Goal: Task Accomplishment & Management: Use online tool/utility

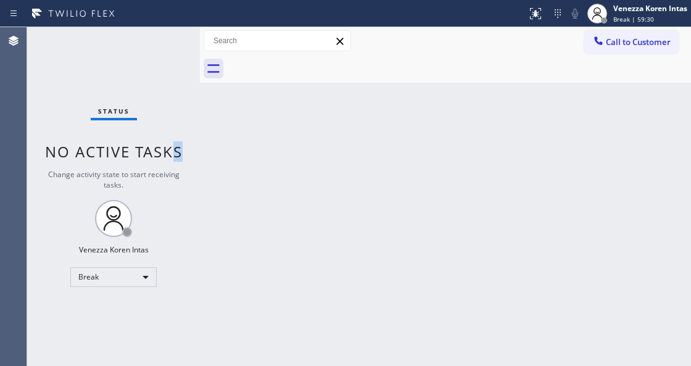
drag, startPoint x: 180, startPoint y: 110, endPoint x: 554, endPoint y: 79, distance: 375.1
click at [184, 112] on div "Status No active tasks Change activity state to start receiving tasks. Venezza …" at bounding box center [113, 196] width 173 height 339
drag, startPoint x: 666, startPoint y: 5, endPoint x: 659, endPoint y: 25, distance: 21.1
click at [666, 7] on div "Venezza Koren Intas" at bounding box center [650, 8] width 74 height 10
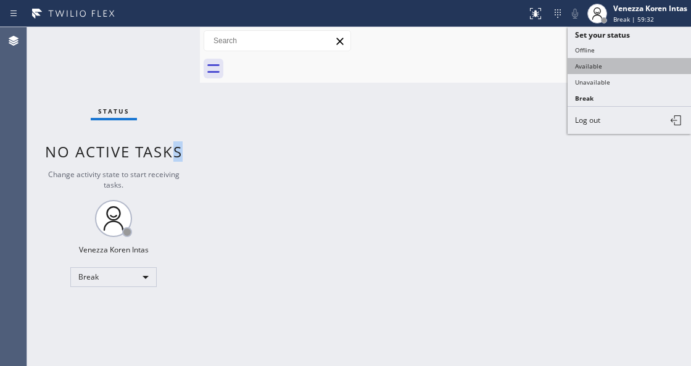
click at [596, 64] on button "Available" at bounding box center [628, 66] width 123 height 16
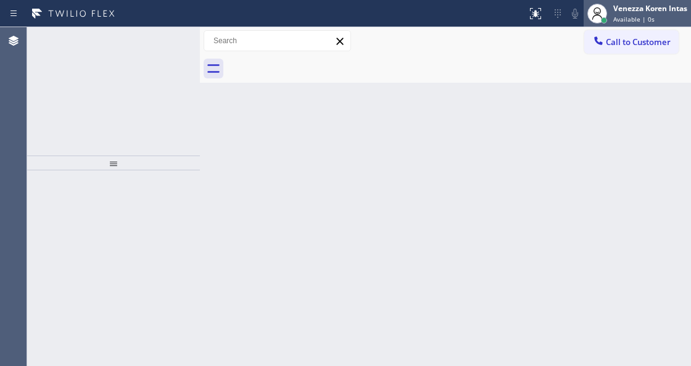
click at [647, 22] on span "Available | 0s" at bounding box center [633, 19] width 41 height 9
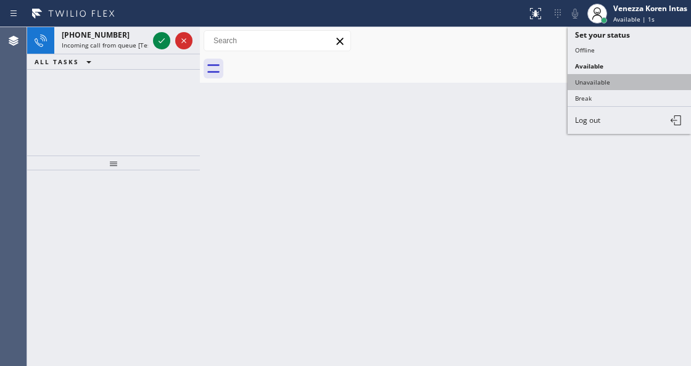
click at [628, 78] on button "Unavailable" at bounding box center [628, 82] width 123 height 16
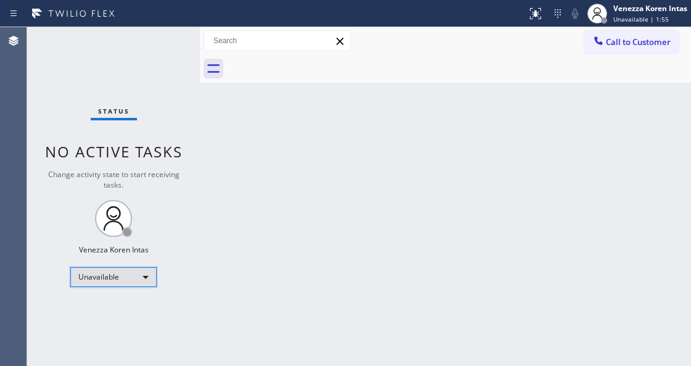
click at [130, 272] on div "Unavailable" at bounding box center [113, 277] width 86 height 20
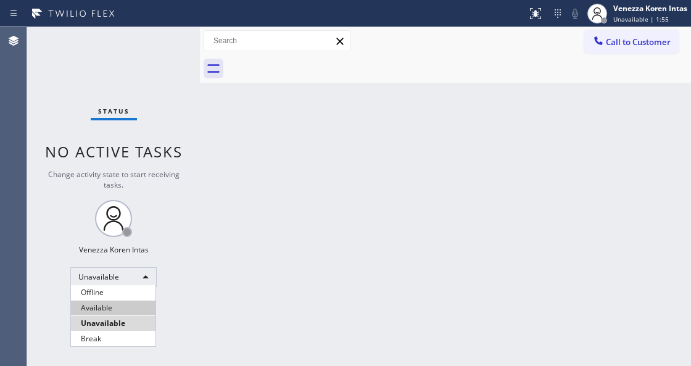
click at [113, 310] on li "Available" at bounding box center [113, 307] width 84 height 15
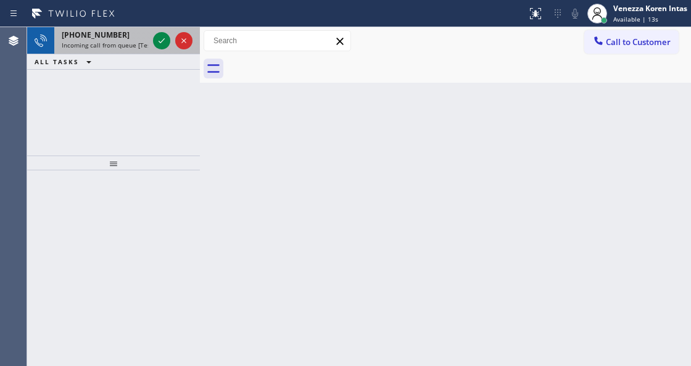
click at [167, 48] on div at bounding box center [172, 40] width 44 height 27
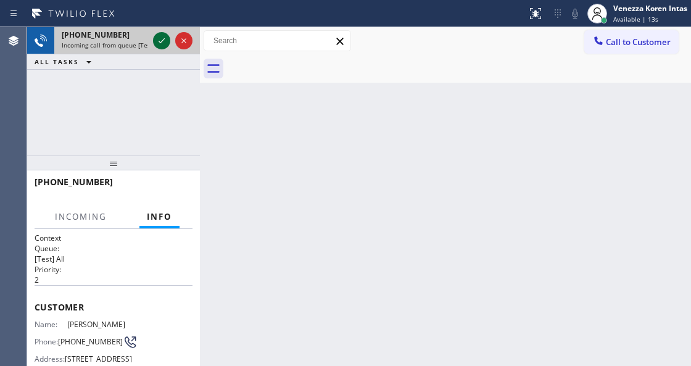
click at [155, 39] on icon at bounding box center [161, 40] width 15 height 15
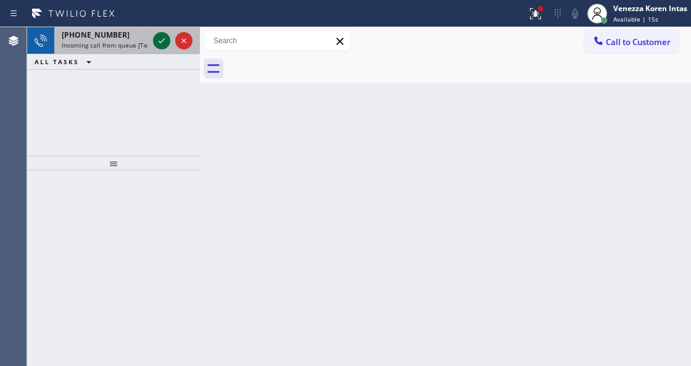
click at [155, 39] on icon at bounding box center [161, 40] width 15 height 15
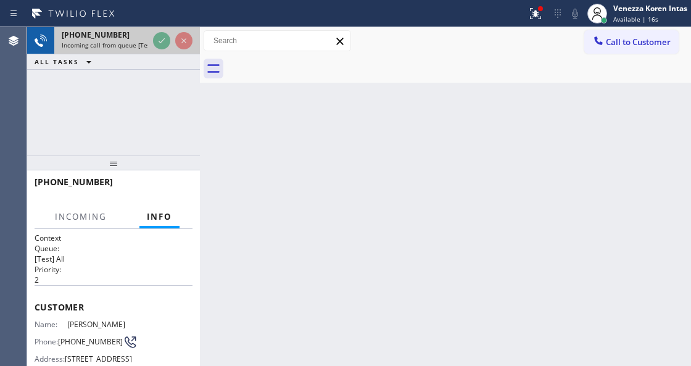
click at [155, 39] on icon at bounding box center [161, 40] width 15 height 15
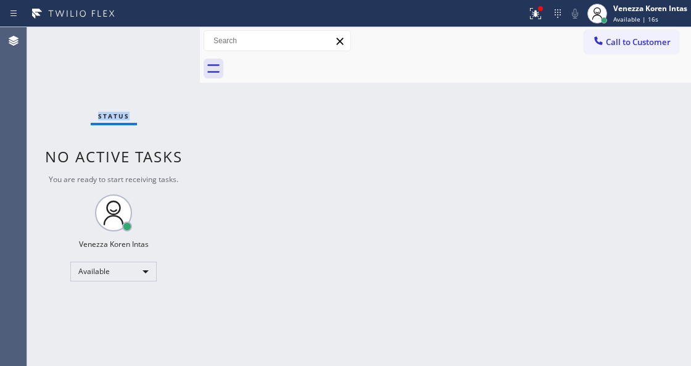
click at [155, 39] on div "Status No active tasks You are ready to start receiving tasks. Venezza Koren In…" at bounding box center [113, 196] width 173 height 339
click at [534, 17] on icon at bounding box center [535, 13] width 15 height 15
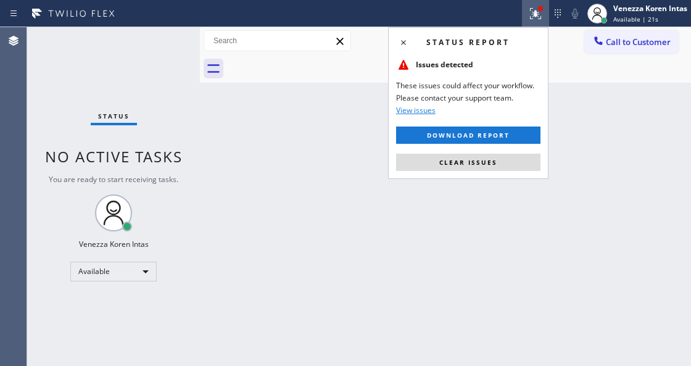
click at [509, 177] on div "Status report Issues detected These issues could affect your workflow. Please c…" at bounding box center [468, 103] width 160 height 152
click at [509, 169] on button "Clear issues" at bounding box center [468, 162] width 144 height 17
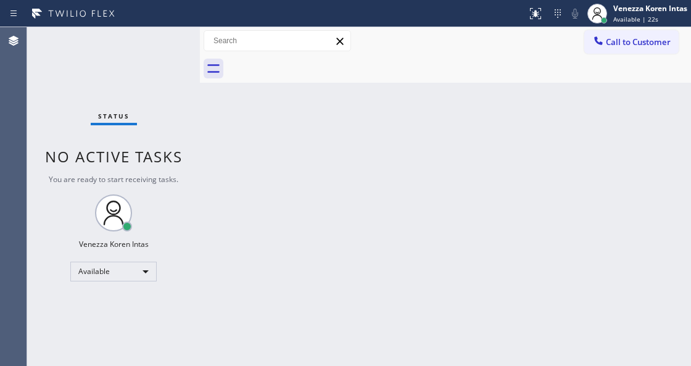
click at [141, 50] on div "Status No active tasks You are ready to start receiving tasks. Venezza Koren In…" at bounding box center [113, 196] width 173 height 339
click at [162, 65] on div "Status No active tasks You are ready to start receiving tasks. Venezza Koren In…" at bounding box center [113, 196] width 173 height 339
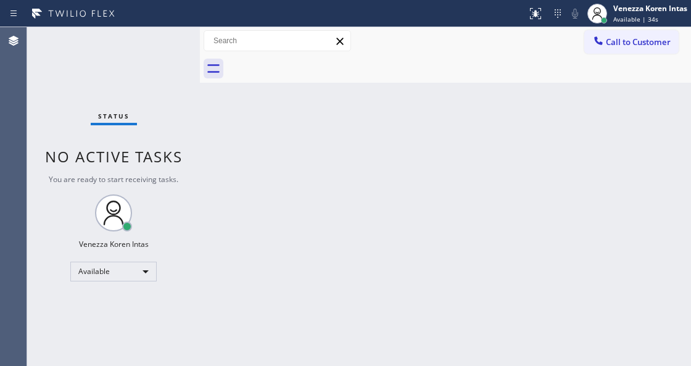
click at [162, 65] on div "Status No active tasks You are ready to start receiving tasks. Venezza Koren In…" at bounding box center [113, 196] width 173 height 339
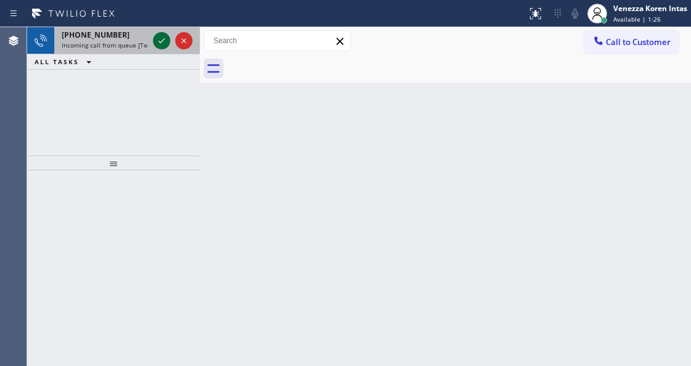
click at [163, 44] on icon at bounding box center [161, 40] width 15 height 15
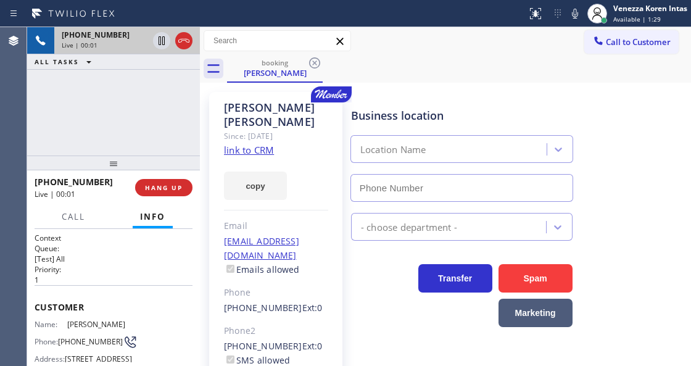
type input "[PHONE_NUMBER]"
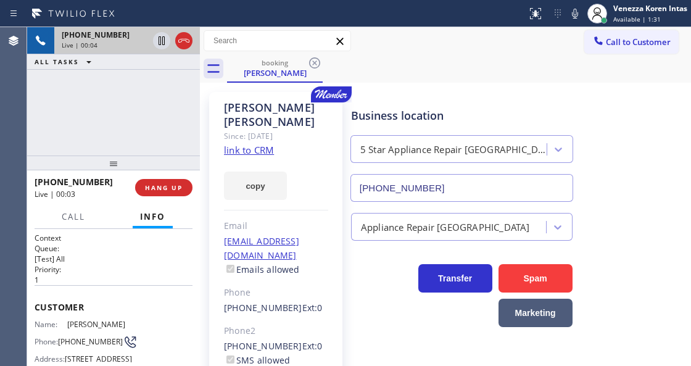
click at [256, 144] on link "link to CRM" at bounding box center [249, 150] width 50 height 12
click at [583, 21] on div at bounding box center [596, 13] width 27 height 27
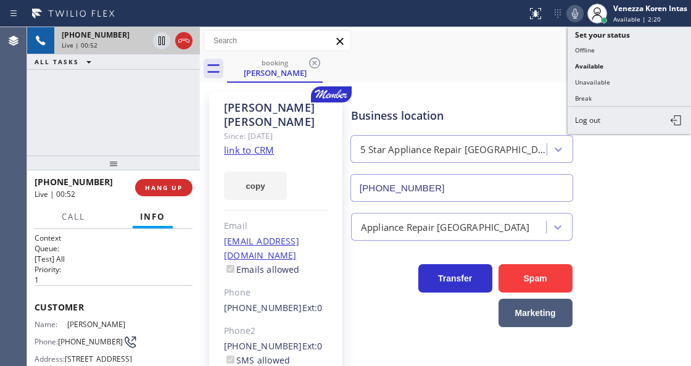
click at [573, 20] on icon at bounding box center [574, 13] width 15 height 15
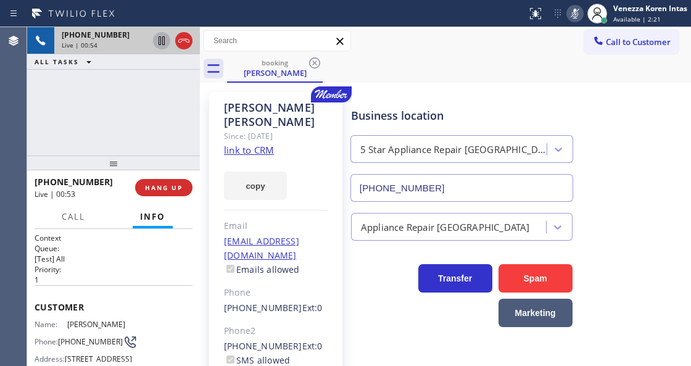
click at [160, 43] on icon at bounding box center [161, 40] width 15 height 15
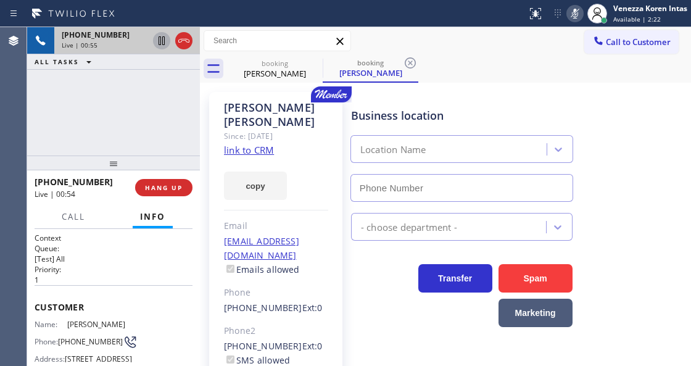
type input "[PHONE_NUMBER]"
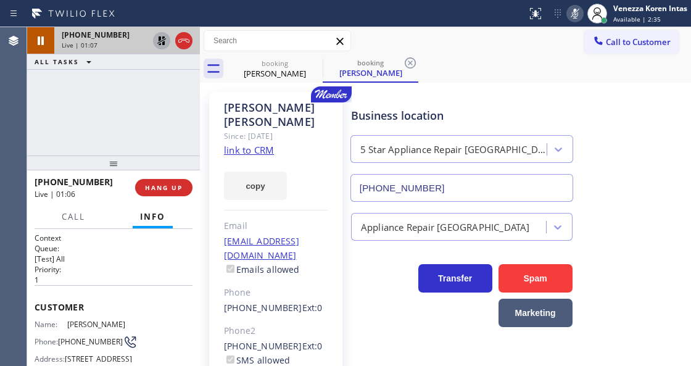
click at [160, 85] on div "[PHONE_NUMBER] Live | 01:07 ALL TASKS ALL TASKS ACTIVE TASKS TASKS IN WRAP UP" at bounding box center [113, 91] width 173 height 128
click at [104, 109] on div "[PHONE_NUMBER] Live | 01:08 ALL TASKS ALL TASKS ACTIVE TASKS TASKS IN WRAP UP" at bounding box center [113, 91] width 173 height 128
click at [573, 8] on icon at bounding box center [574, 13] width 15 height 15
click at [155, 42] on icon at bounding box center [161, 40] width 15 height 15
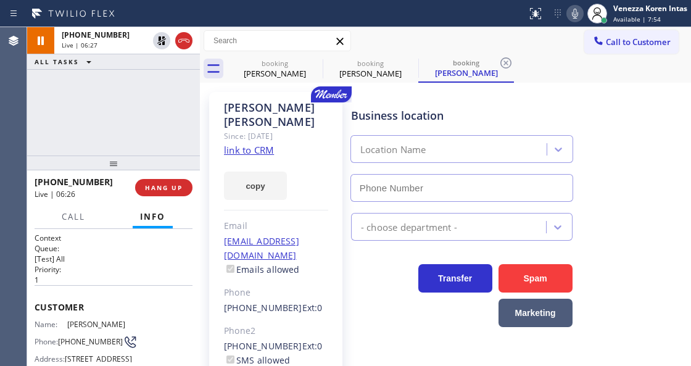
type input "[PHONE_NUMBER]"
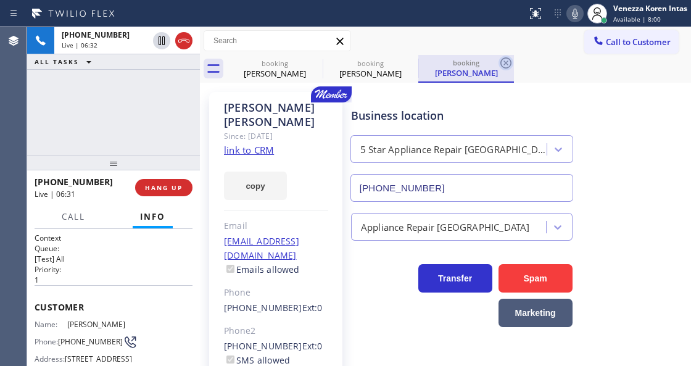
click at [509, 62] on icon at bounding box center [505, 63] width 15 height 15
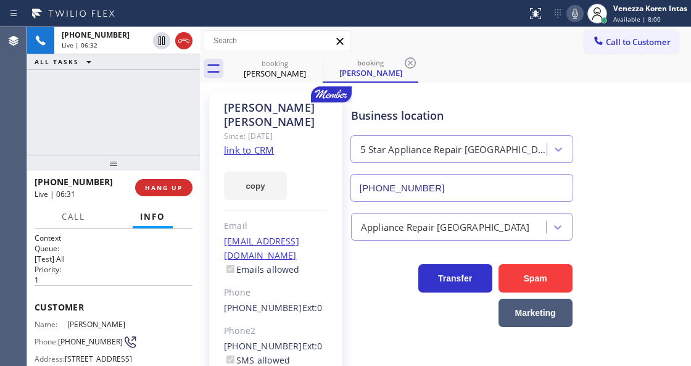
click at [509, 62] on div "booking [PERSON_NAME] booking [PERSON_NAME]" at bounding box center [459, 69] width 464 height 28
click at [413, 62] on icon at bounding box center [410, 63] width 15 height 15
click at [574, 15] on icon at bounding box center [574, 13] width 15 height 15
click at [574, 9] on icon at bounding box center [574, 13] width 15 height 15
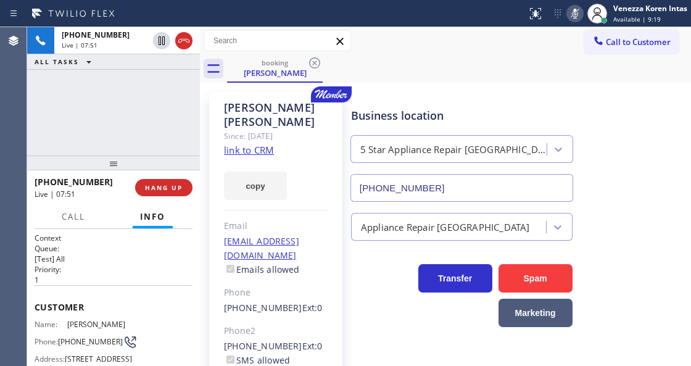
click at [569, 16] on icon at bounding box center [574, 13] width 15 height 15
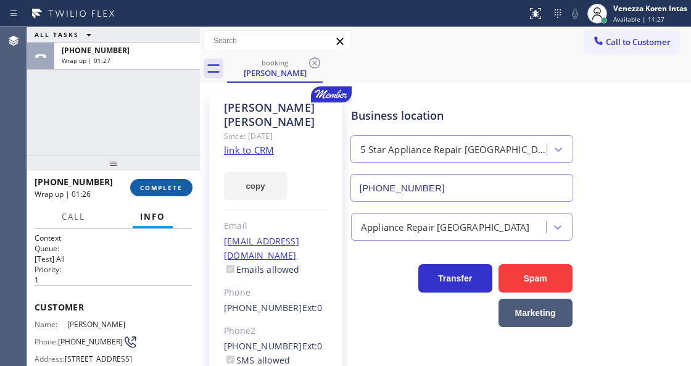
drag, startPoint x: 165, startPoint y: 186, endPoint x: 315, endPoint y: 194, distance: 150.1
click at [164, 187] on span "COMPLETE" at bounding box center [161, 187] width 43 height 9
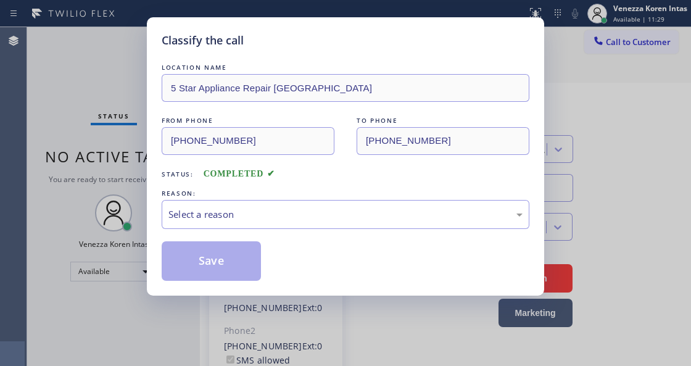
click at [310, 212] on div "Select a reason" at bounding box center [345, 214] width 354 height 14
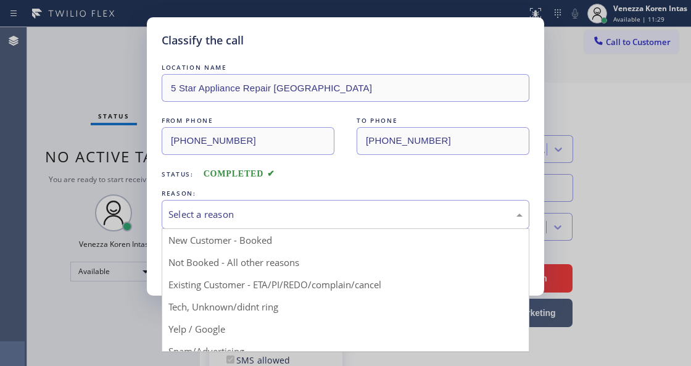
drag, startPoint x: 334, startPoint y: 288, endPoint x: 265, endPoint y: 284, distance: 68.6
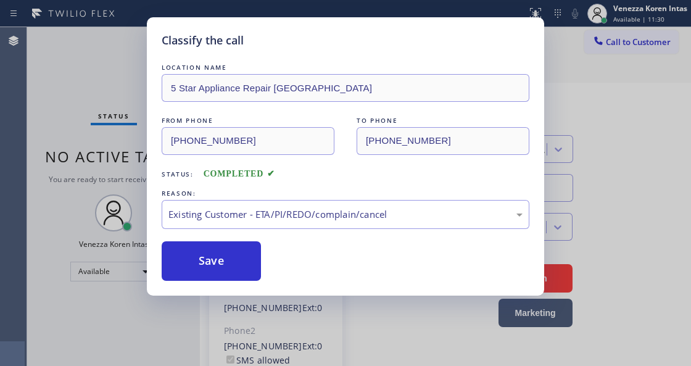
click at [260, 284] on div "Classify the call LOCATION NAME 5 Star Appliance Repair [GEOGRAPHIC_DATA] FROM …" at bounding box center [345, 156] width 397 height 278
click at [264, 261] on div "Save" at bounding box center [346, 260] width 368 height 39
click at [243, 250] on button "Save" at bounding box center [211, 260] width 99 height 39
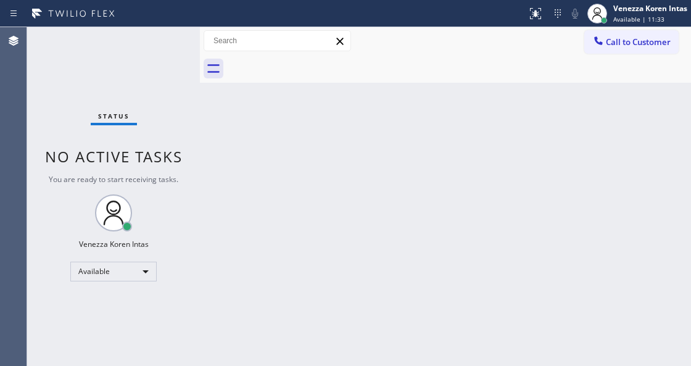
click at [123, 107] on div "Status No active tasks You are ready to start receiving tasks. Venezza Koren In…" at bounding box center [113, 196] width 173 height 339
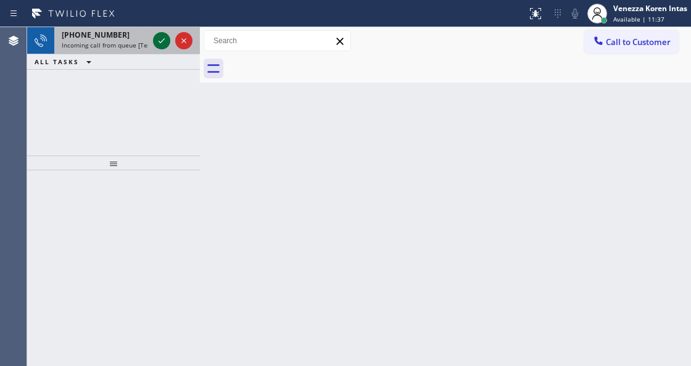
click at [165, 43] on icon at bounding box center [161, 40] width 15 height 15
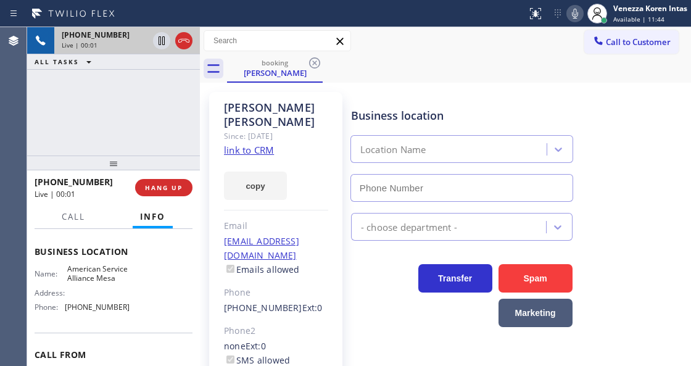
scroll to position [205, 0]
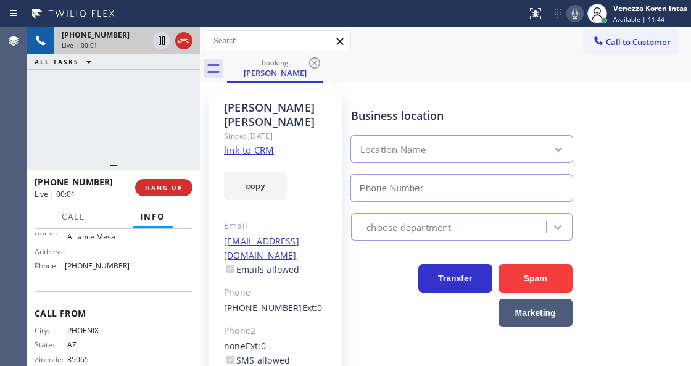
type input "[PHONE_NUMBER]"
click at [240, 144] on link "link to CRM" at bounding box center [249, 150] width 50 height 12
click at [580, 17] on icon at bounding box center [574, 13] width 15 height 15
click at [158, 42] on icon at bounding box center [161, 40] width 15 height 15
type input "[PHONE_NUMBER]"
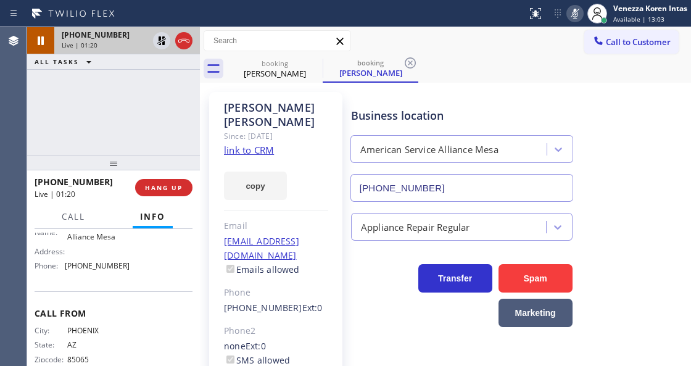
click at [569, 14] on icon at bounding box center [574, 13] width 15 height 15
click at [163, 42] on icon at bounding box center [161, 40] width 9 height 9
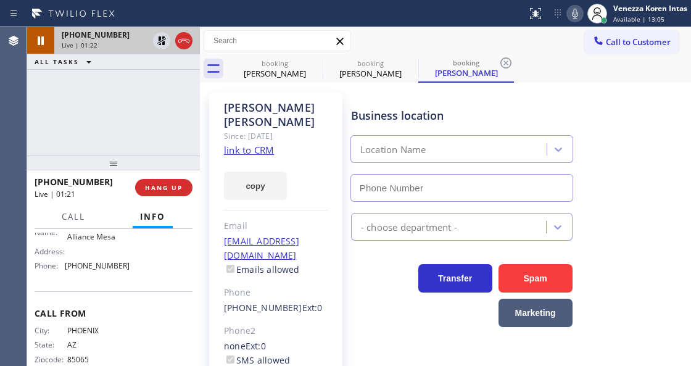
type input "[PHONE_NUMBER]"
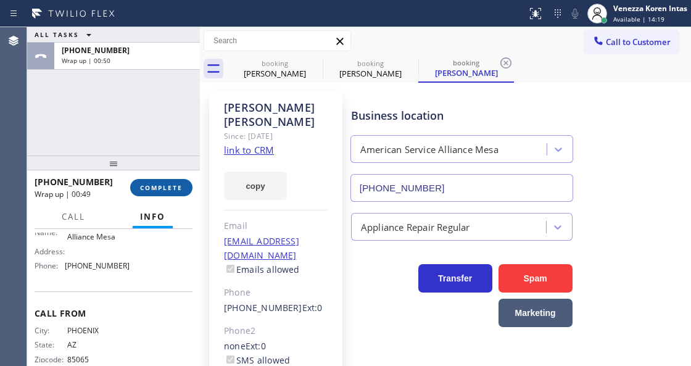
click at [179, 180] on button "COMPLETE" at bounding box center [161, 187] width 62 height 17
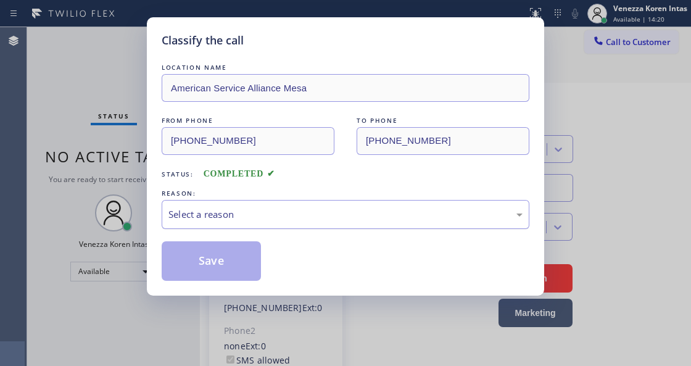
click at [310, 210] on div "Select a reason" at bounding box center [345, 214] width 354 height 14
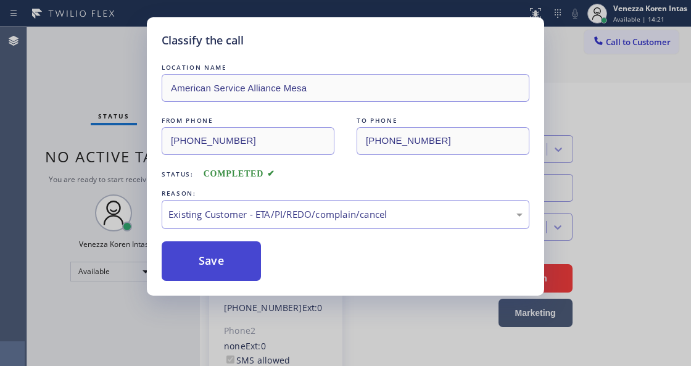
drag, startPoint x: 278, startPoint y: 266, endPoint x: 258, endPoint y: 263, distance: 19.4
click at [274, 266] on div "Save" at bounding box center [346, 260] width 368 height 39
click at [248, 261] on button "Save" at bounding box center [211, 260] width 99 height 39
click at [116, 79] on div "Classify the call LOCATION NAME American Service Alliance Mesa FROM PHONE [PHON…" at bounding box center [345, 183] width 691 height 366
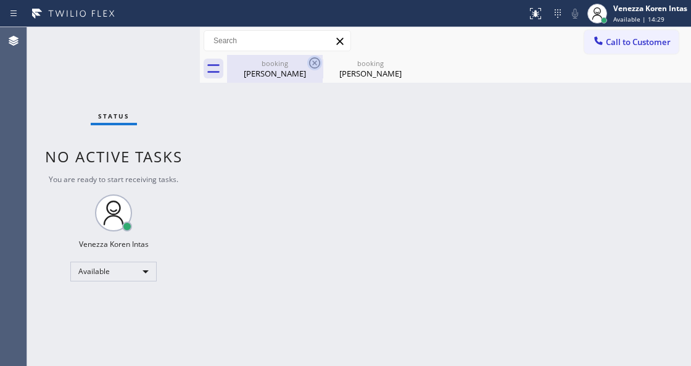
click at [319, 62] on icon at bounding box center [314, 62] width 11 height 11
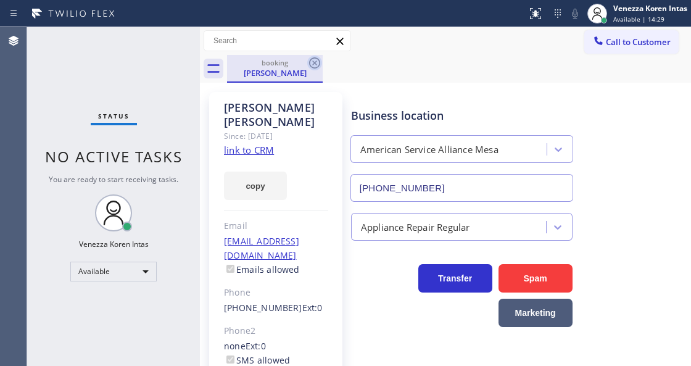
click at [316, 62] on icon at bounding box center [314, 63] width 15 height 15
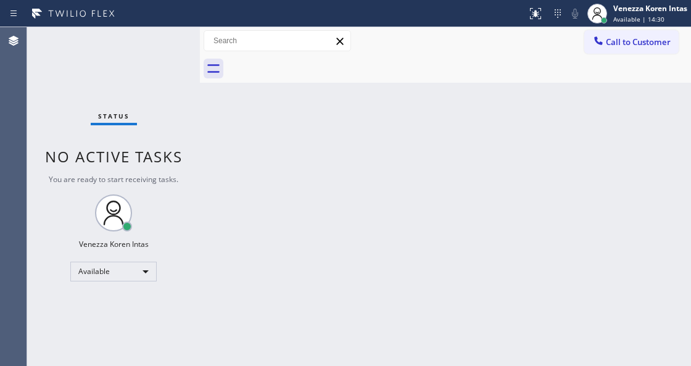
click at [316, 62] on div at bounding box center [459, 69] width 464 height 28
click at [167, 50] on div "Status No active tasks You are ready to start receiving tasks. Venezza Koren In…" at bounding box center [113, 196] width 173 height 339
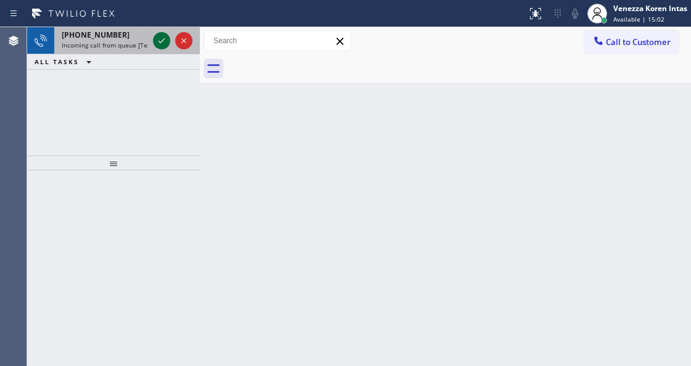
click at [162, 43] on icon at bounding box center [161, 40] width 15 height 15
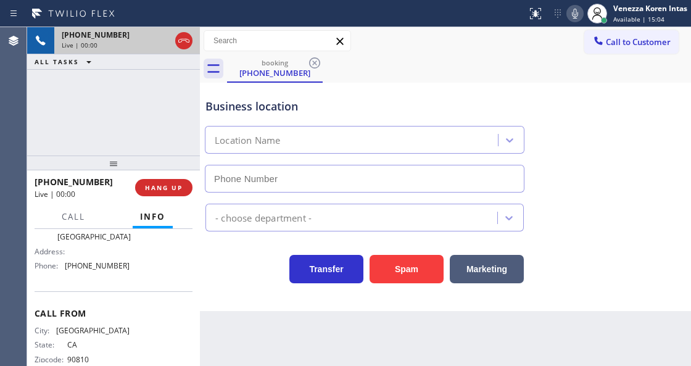
type input "[PHONE_NUMBER]"
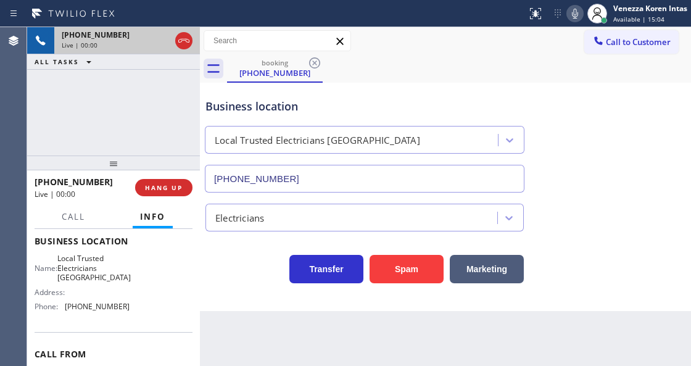
scroll to position [164, 0]
click at [121, 121] on div "[PHONE_NUMBER] Live | 00:01 ALL TASKS ALL TASKS ACTIVE TASKS TASKS IN WRAP UP" at bounding box center [113, 91] width 173 height 128
click at [141, 58] on div "ALL TASKS ALL TASKS ACTIVE TASKS TASKS IN WRAP UP" at bounding box center [113, 61] width 173 height 15
click at [263, 107] on div "Business location" at bounding box center [364, 106] width 318 height 17
click at [353, 115] on div "Business location Local Trusted Electricians [GEOGRAPHIC_DATA] [PHONE_NUMBER]" at bounding box center [364, 139] width 323 height 107
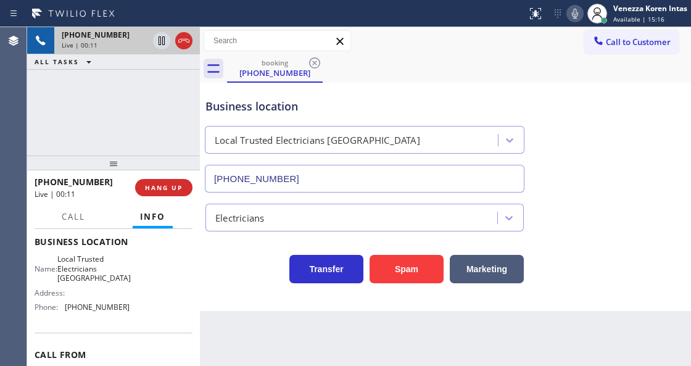
click at [321, 141] on div "Local Trusted Electricians [GEOGRAPHIC_DATA]" at bounding box center [317, 140] width 205 height 14
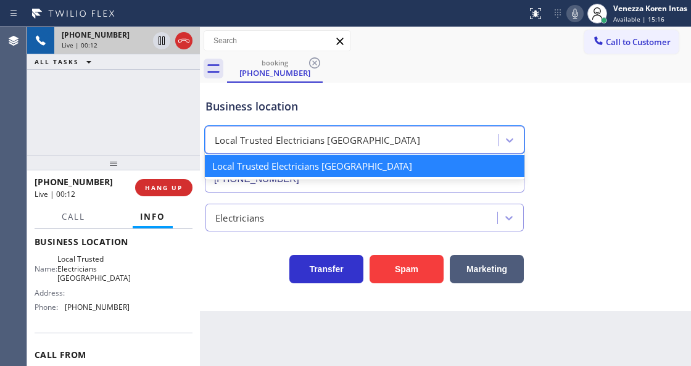
click at [335, 98] on div "Business location" at bounding box center [364, 106] width 318 height 17
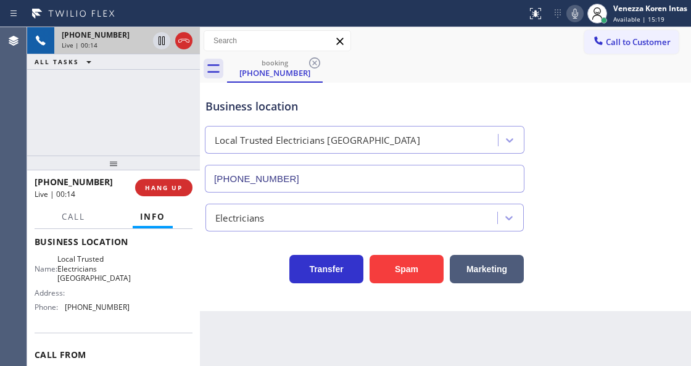
click at [625, 109] on div "Business location Local Trusted Electricians [GEOGRAPHIC_DATA] [PHONE_NUMBER]" at bounding box center [445, 137] width 485 height 112
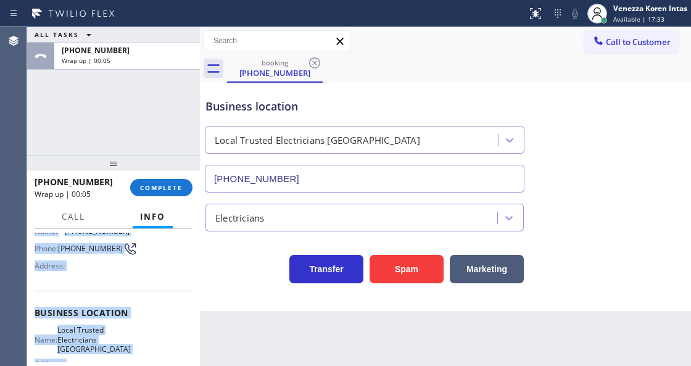
scroll to position [201, 0]
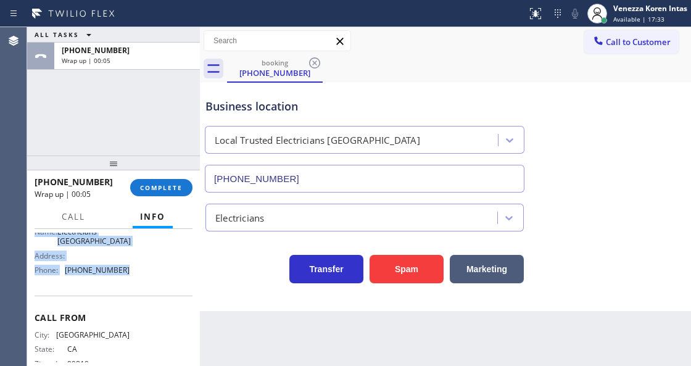
drag, startPoint x: 30, startPoint y: 261, endPoint x: 137, endPoint y: 275, distance: 107.6
click at [137, 275] on div "Context Queue: [Test] All Priority: 2 Customer Name: [PHONE_NUMBER] Phone: [PHO…" at bounding box center [113, 297] width 173 height 136
copy div "Customer Name: [PHONE_NUMBER] Phone: [PHONE_NUMBER] Address: Business location …"
drag, startPoint x: 178, startPoint y: 186, endPoint x: 313, endPoint y: 201, distance: 135.9
click at [181, 187] on span "COMPLETE" at bounding box center [161, 187] width 43 height 9
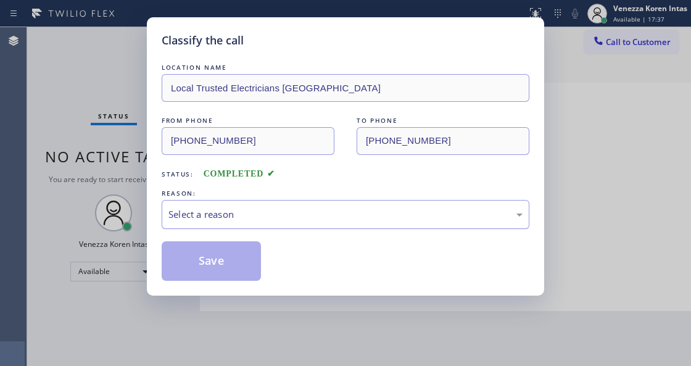
click at [296, 221] on div "Select a reason" at bounding box center [345, 214] width 354 height 14
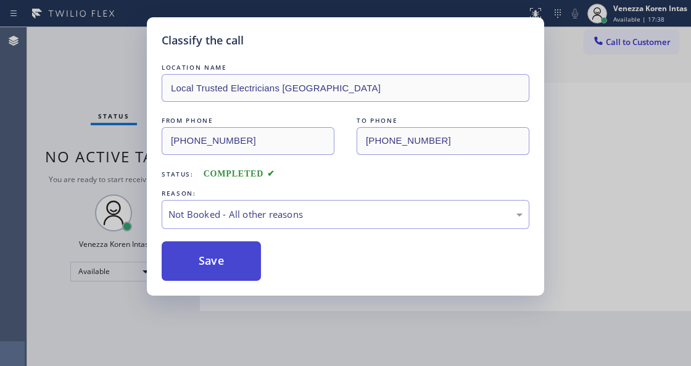
click at [239, 258] on button "Save" at bounding box center [211, 260] width 99 height 39
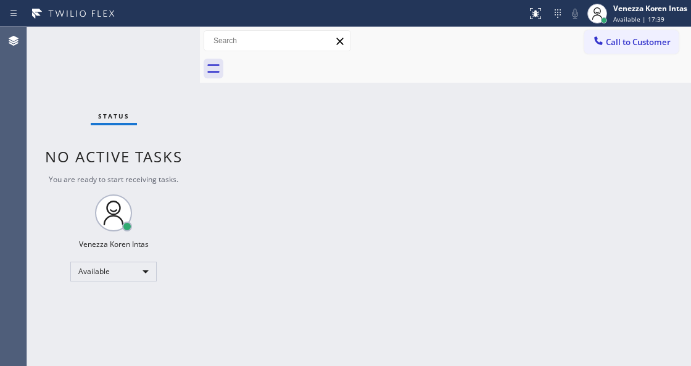
click at [636, 14] on div "Venezza Koren Intas Available | 17:39" at bounding box center [651, 13] width 80 height 22
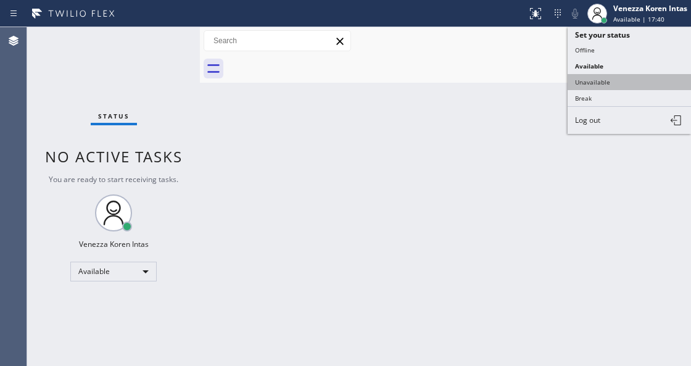
click at [612, 84] on button "Unavailable" at bounding box center [628, 82] width 123 height 16
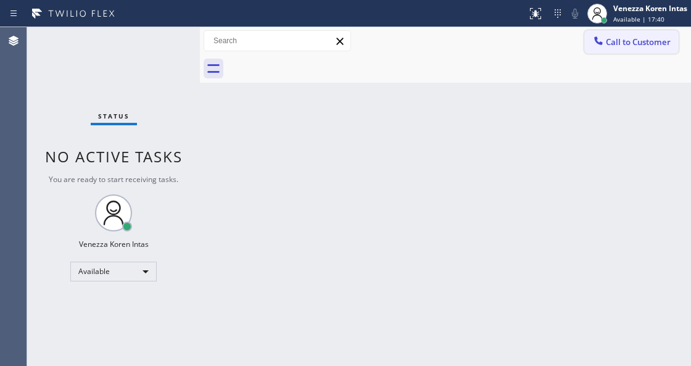
click at [619, 46] on span "Call to Customer" at bounding box center [638, 41] width 65 height 11
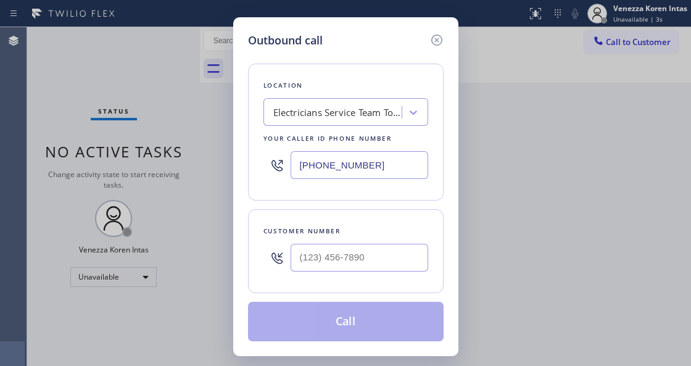
type input "(___) ___-____"
click at [327, 258] on input "(___) ___-____" at bounding box center [359, 258] width 138 height 28
drag, startPoint x: 380, startPoint y: 166, endPoint x: 200, endPoint y: 141, distance: 181.9
click at [236, 148] on div "Outbound call Location Electricians Service Team Torrance Your caller id phone …" at bounding box center [345, 186] width 225 height 339
paste input "562) 276-2419"
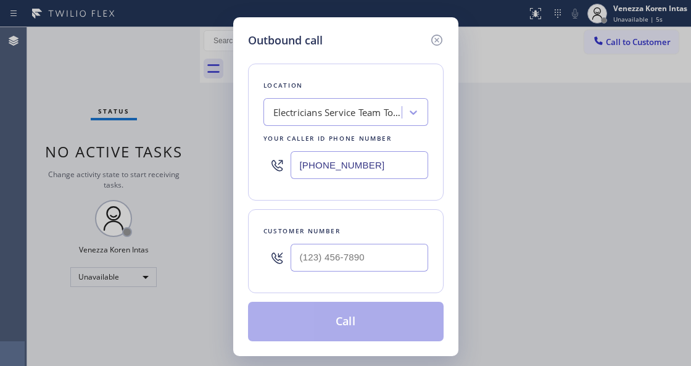
type input "[PHONE_NUMBER]"
click at [307, 267] on input "(___) ___-____" at bounding box center [359, 258] width 138 height 28
paste input "562) 822-8808"
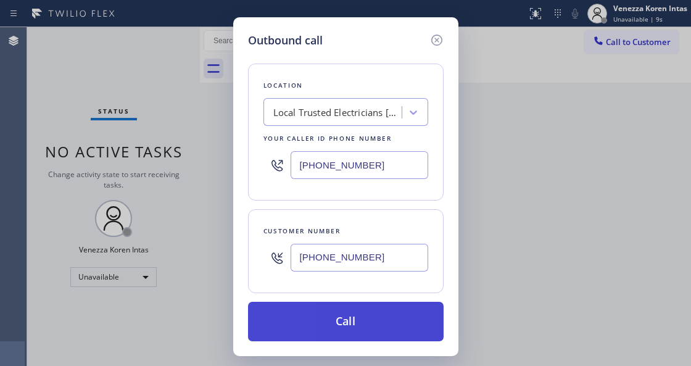
type input "[PHONE_NUMBER]"
click at [361, 322] on button "Call" at bounding box center [346, 321] width 196 height 39
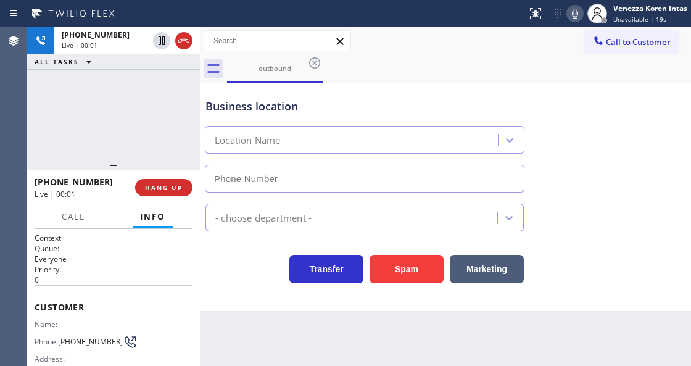
type input "[PHONE_NUMBER]"
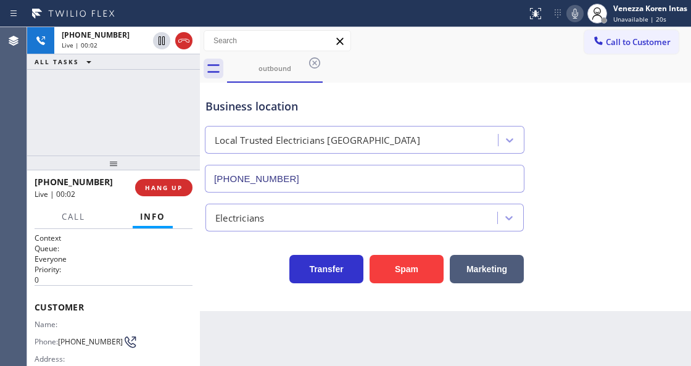
click at [458, 88] on div "Business location Local Trusted Electricians [GEOGRAPHIC_DATA] [PHONE_NUMBER]" at bounding box center [364, 139] width 323 height 107
click at [415, 57] on div "outbound" at bounding box center [459, 69] width 464 height 28
drag, startPoint x: 183, startPoint y: 42, endPoint x: 180, endPoint y: 157, distance: 115.4
click at [183, 42] on icon at bounding box center [183, 40] width 15 height 15
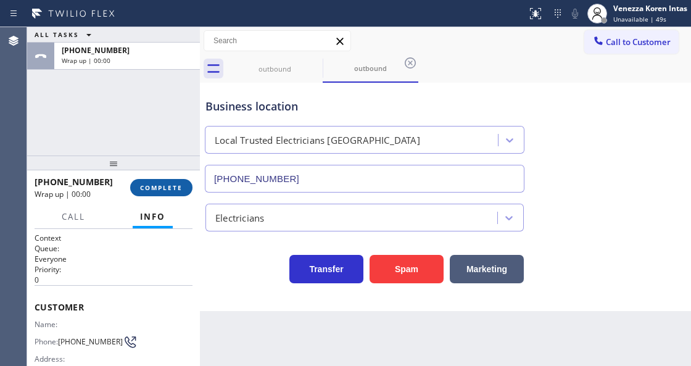
type input "[PHONE_NUMBER]"
click at [172, 189] on span "COMPLETE" at bounding box center [161, 187] width 43 height 9
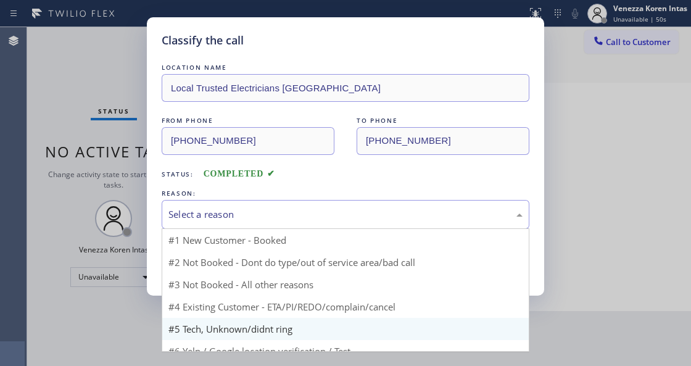
drag, startPoint x: 253, startPoint y: 222, endPoint x: 233, endPoint y: 297, distance: 77.9
click at [250, 229] on div "Select a reason #1 New Customer - Booked #2 Not Booked - Dont do type/out of se…" at bounding box center [346, 214] width 368 height 29
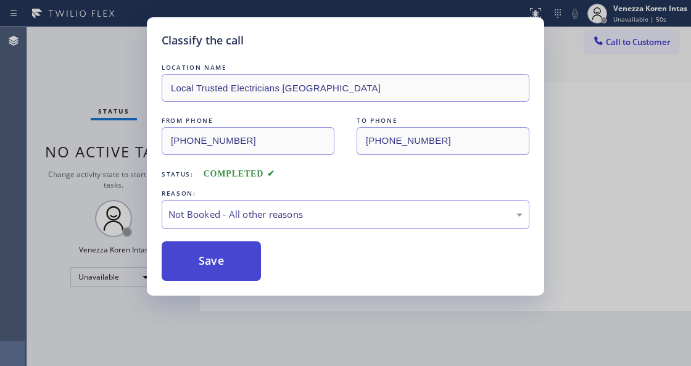
click at [241, 265] on button "Save" at bounding box center [211, 260] width 99 height 39
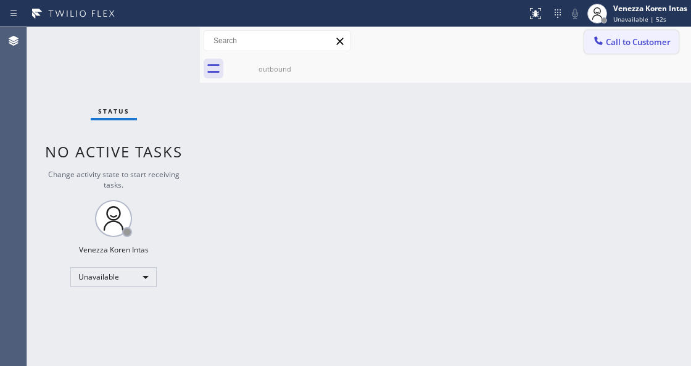
click at [622, 44] on span "Call to Customer" at bounding box center [638, 41] width 65 height 11
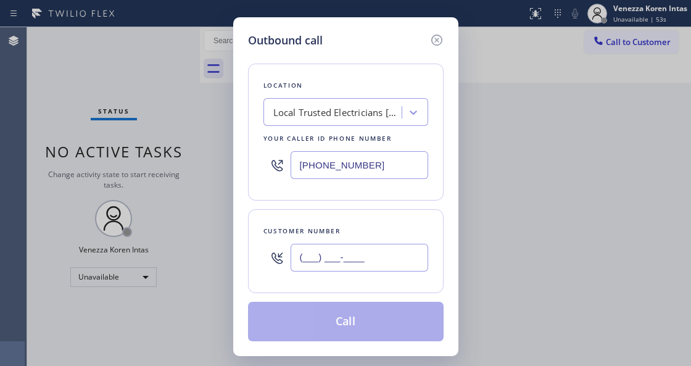
click at [352, 257] on input "(___) ___-____" at bounding box center [359, 258] width 138 height 28
paste input "562) 822-8808"
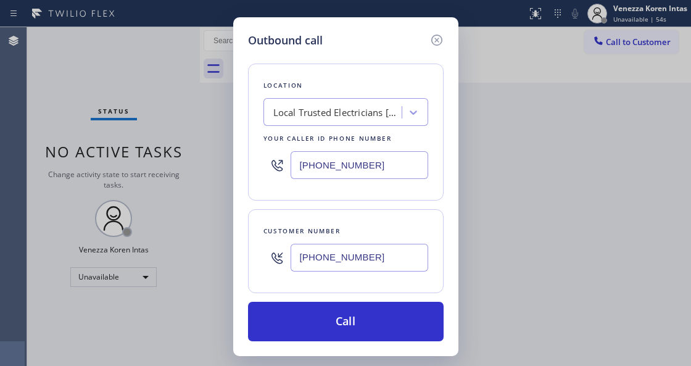
type input "[PHONE_NUMBER]"
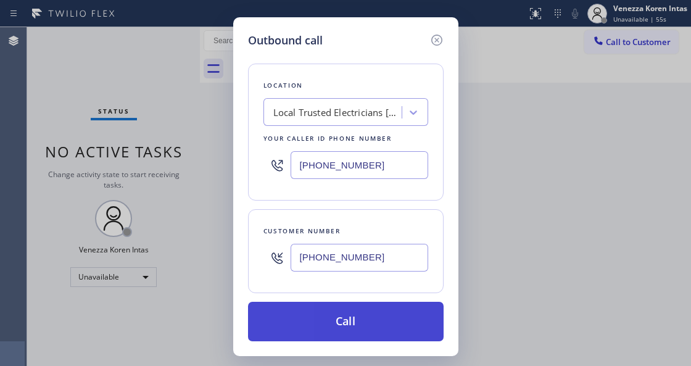
click at [338, 324] on button "Call" at bounding box center [346, 321] width 196 height 39
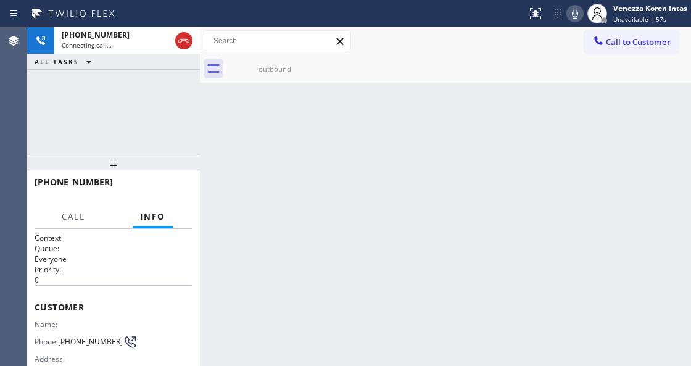
click at [426, 68] on div "outbound" at bounding box center [459, 69] width 464 height 28
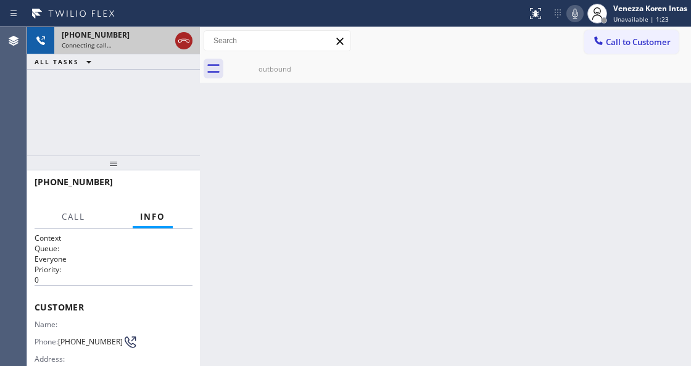
click at [184, 42] on icon at bounding box center [183, 40] width 15 height 15
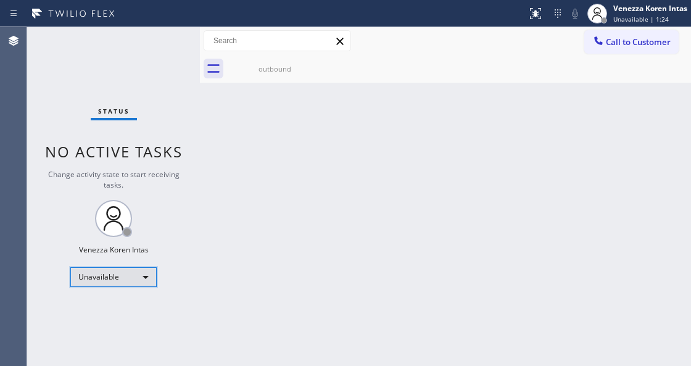
click at [146, 278] on div "Unavailable" at bounding box center [113, 277] width 86 height 20
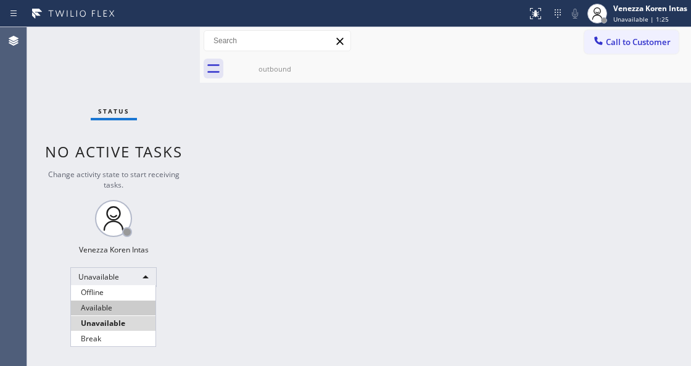
click at [139, 309] on li "Available" at bounding box center [113, 307] width 84 height 15
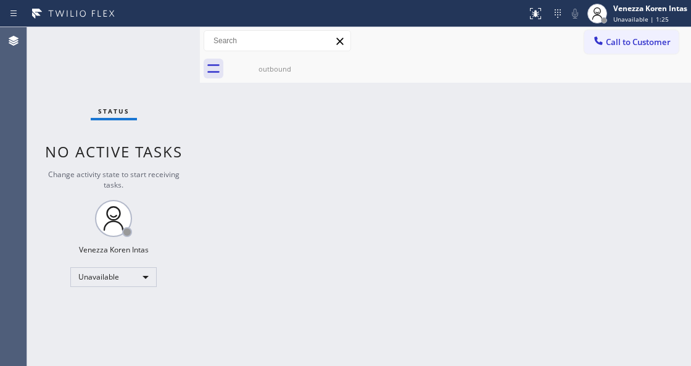
click at [352, 156] on div "Back to Dashboard Change Sender ID Customers Technicians Select a contact Outbo…" at bounding box center [445, 196] width 491 height 339
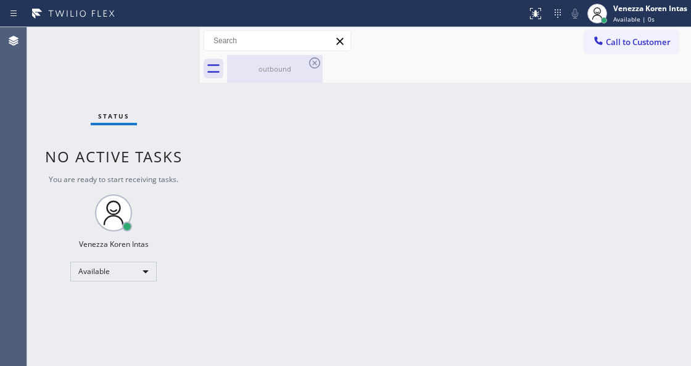
click at [301, 80] on div "outbound" at bounding box center [274, 69] width 93 height 28
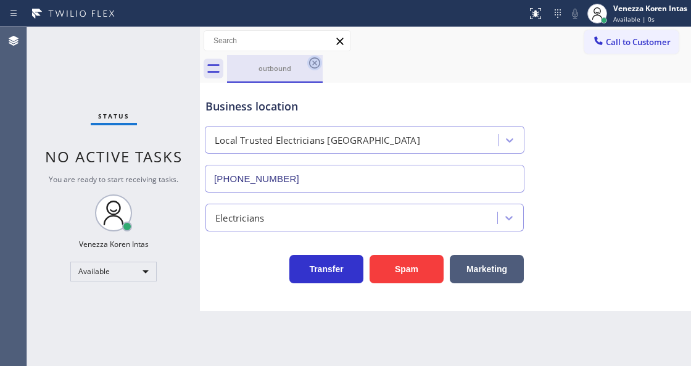
click at [315, 62] on icon at bounding box center [314, 62] width 11 height 11
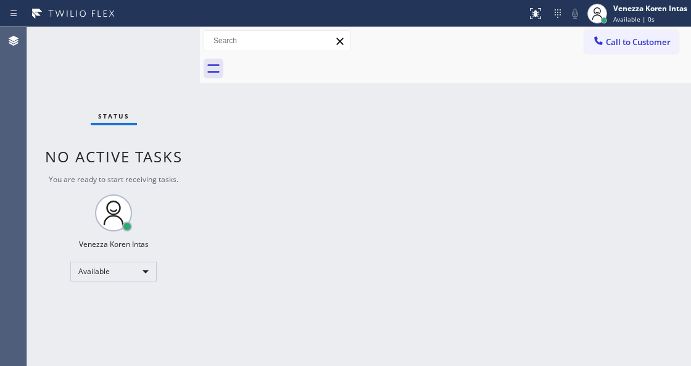
click at [437, 80] on div at bounding box center [459, 69] width 464 height 28
drag, startPoint x: 38, startPoint y: 84, endPoint x: 21, endPoint y: 90, distance: 18.3
click at [27, 89] on div "Status No active tasks You are ready to start receiving tasks. Venezza Koren In…" at bounding box center [113, 196] width 173 height 339
click at [156, 52] on div "Status No active tasks You are ready to start receiving tasks. Venezza Koren In…" at bounding box center [113, 196] width 173 height 339
click at [222, 79] on div at bounding box center [445, 69] width 491 height 28
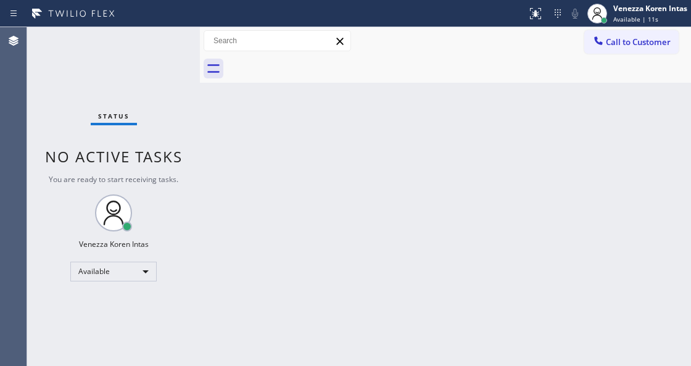
click at [178, 67] on div "Status No active tasks You are ready to start receiving tasks. Venezza Koren In…" at bounding box center [113, 196] width 173 height 339
click at [176, 54] on div "Status No active tasks You are ready to start receiving tasks. Venezza Koren In…" at bounding box center [113, 196] width 173 height 339
click at [153, 36] on div "Status No active tasks You are ready to start receiving tasks. Venezza Koren In…" at bounding box center [113, 196] width 173 height 339
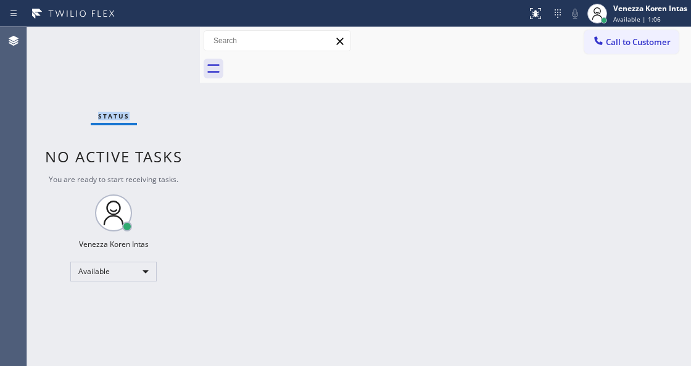
click at [153, 36] on div "Status No active tasks You are ready to start receiving tasks. Venezza Koren In…" at bounding box center [113, 196] width 173 height 339
click at [153, 46] on div "Status No active tasks You are ready to start receiving tasks. Venezza Koren In…" at bounding box center [113, 196] width 173 height 339
click at [19, 62] on div "Agent Desktop" at bounding box center [13, 196] width 27 height 339
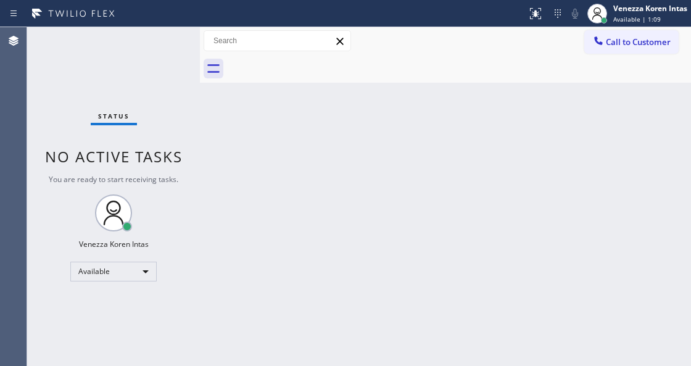
click at [146, 54] on div "Status No active tasks You are ready to start receiving tasks. Venezza Koren In…" at bounding box center [113, 196] width 173 height 339
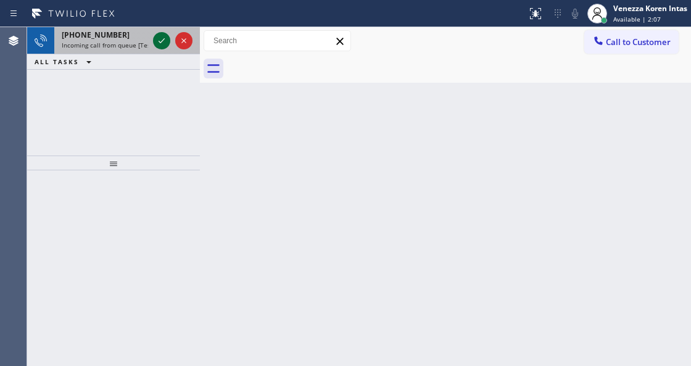
click at [154, 42] on div at bounding box center [161, 40] width 17 height 15
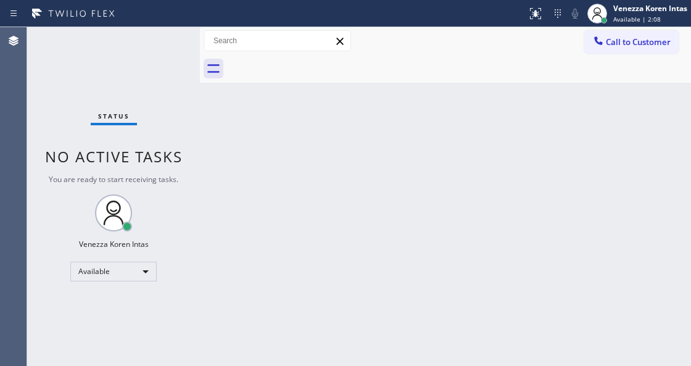
click at [156, 43] on div "Status No active tasks You are ready to start receiving tasks. Venezza Koren In…" at bounding box center [113, 196] width 173 height 339
click at [157, 43] on div "Status No active tasks You are ready to start receiving tasks. Venezza Koren In…" at bounding box center [113, 196] width 173 height 339
click at [159, 42] on div "Status No active tasks You are ready to start receiving tasks. Venezza Koren In…" at bounding box center [113, 196] width 173 height 339
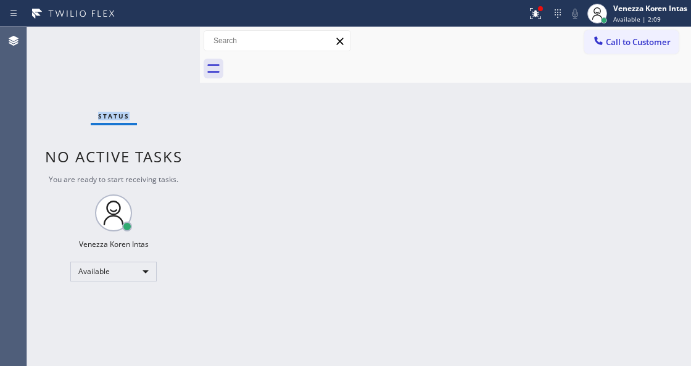
drag, startPoint x: 173, startPoint y: 64, endPoint x: 187, endPoint y: 68, distance: 14.8
click at [173, 64] on div "Status No active tasks You are ready to start receiving tasks. Venezza Koren In…" at bounding box center [113, 196] width 173 height 339
click at [536, 25] on button at bounding box center [535, 13] width 27 height 27
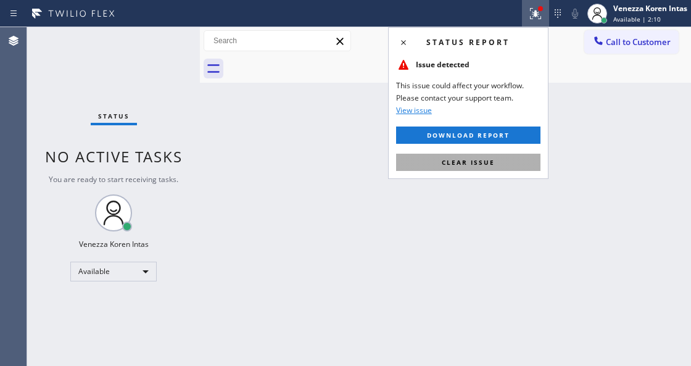
click at [496, 163] on button "Clear issue" at bounding box center [468, 162] width 144 height 17
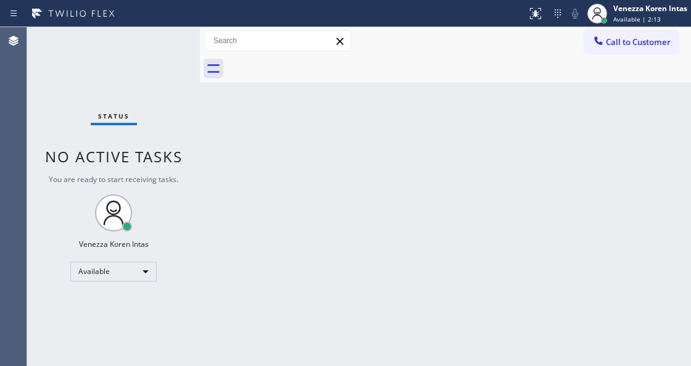
click at [336, 109] on div "Back to Dashboard Change Sender ID Customers Technicians Select a contact Outbo…" at bounding box center [445, 196] width 491 height 339
click at [261, 163] on div "Back to Dashboard Change Sender ID Customers Technicians Select a contact Outbo…" at bounding box center [445, 196] width 491 height 339
click at [21, 41] on div at bounding box center [13, 40] width 27 height 15
click at [131, 46] on div "Status No active tasks You are ready to start receiving tasks. Venezza Koren In…" at bounding box center [113, 196] width 173 height 339
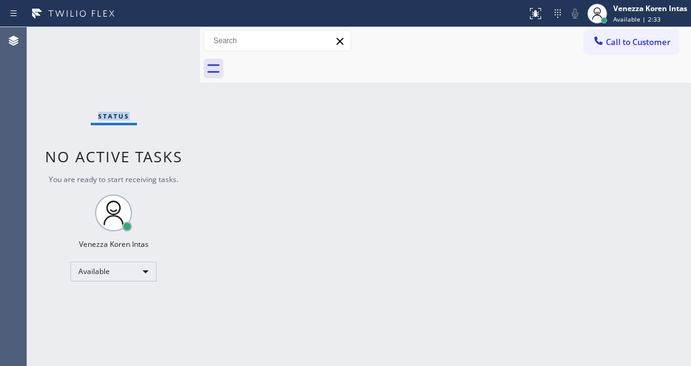
click at [131, 46] on div "Status No active tasks You are ready to start receiving tasks. Venezza Koren In…" at bounding box center [113, 196] width 173 height 339
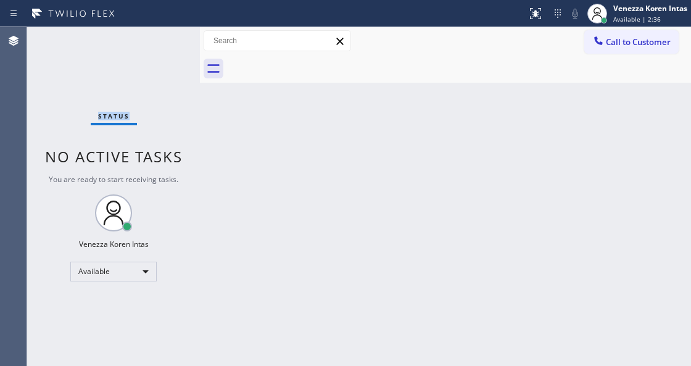
click at [131, 46] on div "Status No active tasks You are ready to start receiving tasks. Venezza Koren In…" at bounding box center [113, 196] width 173 height 339
click at [141, 51] on div "Status No active tasks You are ready to start receiving tasks. Venezza Koren In…" at bounding box center [113, 196] width 173 height 339
click at [146, 46] on div "Status No active tasks You are ready to start receiving tasks. Venezza Koren In…" at bounding box center [113, 196] width 173 height 339
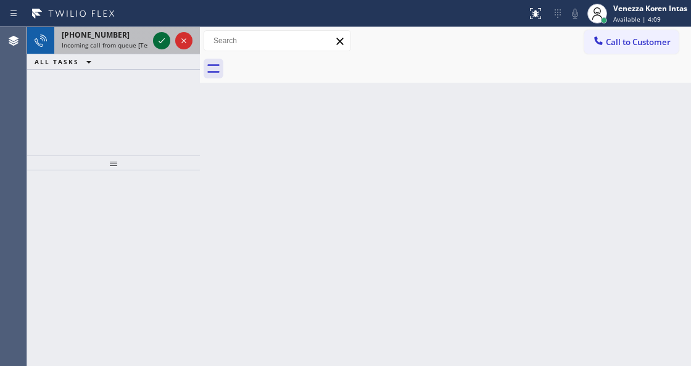
click at [164, 41] on icon at bounding box center [161, 40] width 15 height 15
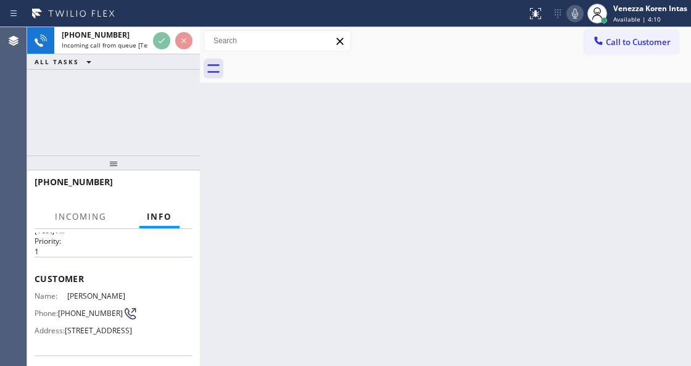
scroll to position [123, 0]
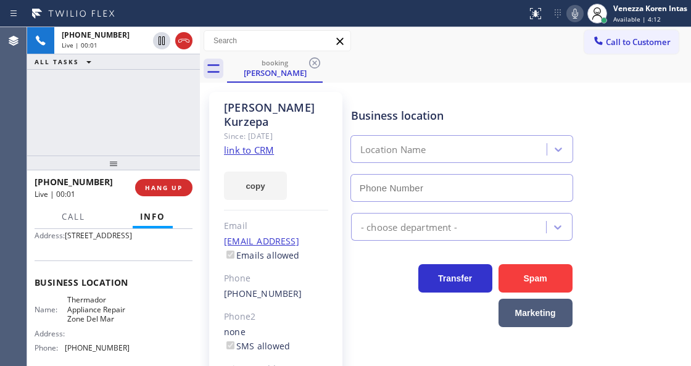
type input "[PHONE_NUMBER]"
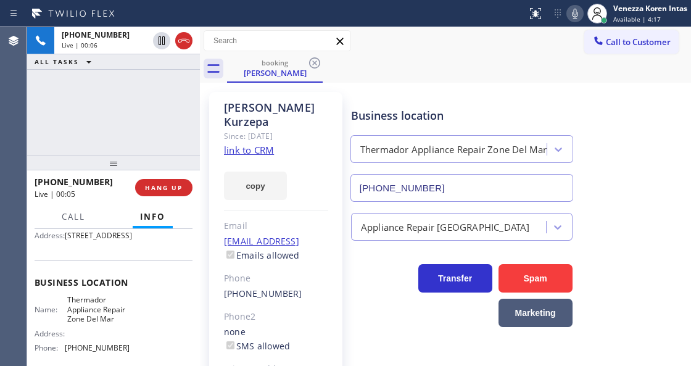
click at [266, 144] on link "link to CRM" at bounding box center [249, 150] width 50 height 12
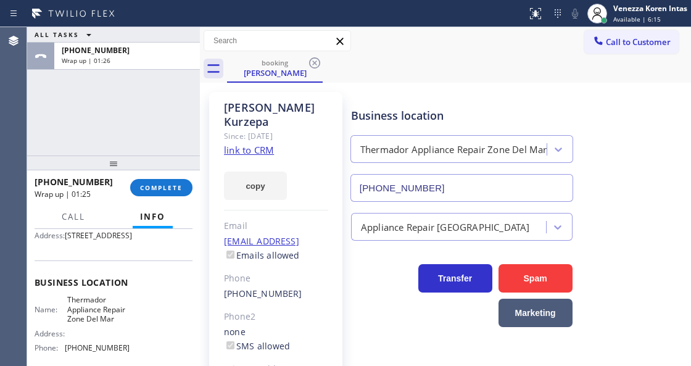
drag, startPoint x: 204, startPoint y: 197, endPoint x: 191, endPoint y: 192, distance: 13.1
click at [200, 197] on div "ALL TASKS ALL TASKS ACTIVE TASKS TASKS IN WRAP UP [PHONE_NUMBER] Wrap up | 01:2…" at bounding box center [359, 196] width 664 height 339
click at [191, 192] on div "[PHONE_NUMBER] Wrap up | 01:26 COMPLETE" at bounding box center [114, 187] width 158 height 32
click at [169, 186] on span "COMPLETE" at bounding box center [161, 187] width 43 height 9
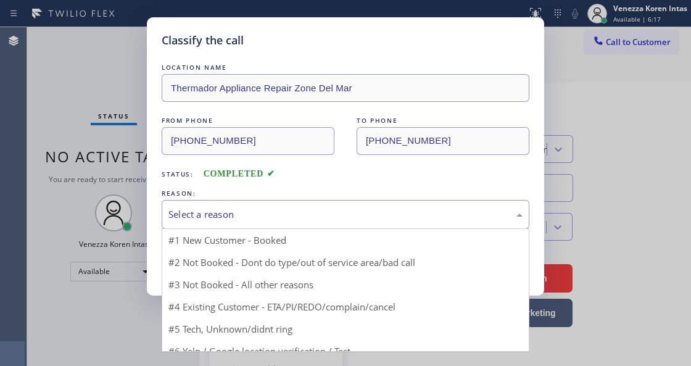
click at [315, 217] on div "Select a reason" at bounding box center [345, 214] width 354 height 14
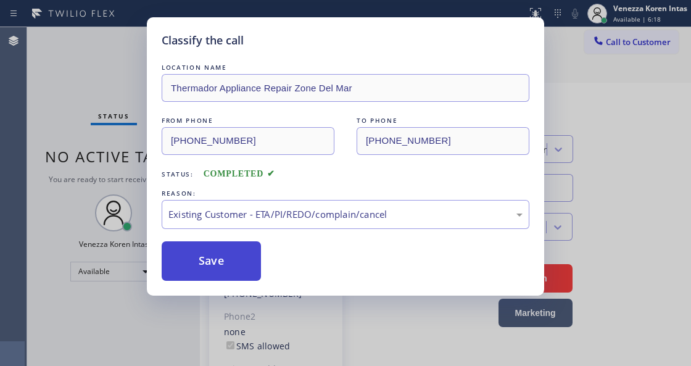
drag, startPoint x: 321, startPoint y: 286, endPoint x: 250, endPoint y: 261, distance: 75.7
click at [249, 261] on button "Save" at bounding box center [211, 260] width 99 height 39
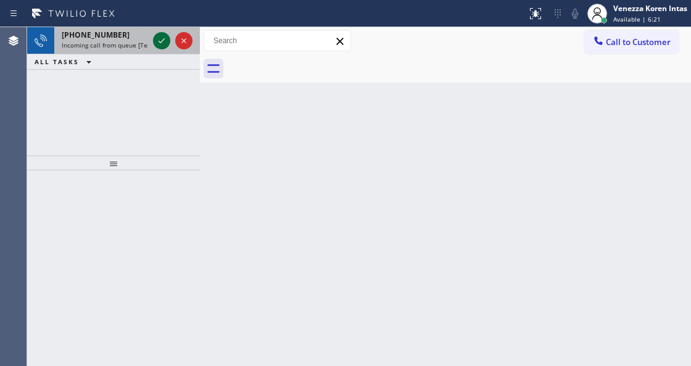
click at [157, 41] on icon at bounding box center [161, 40] width 15 height 15
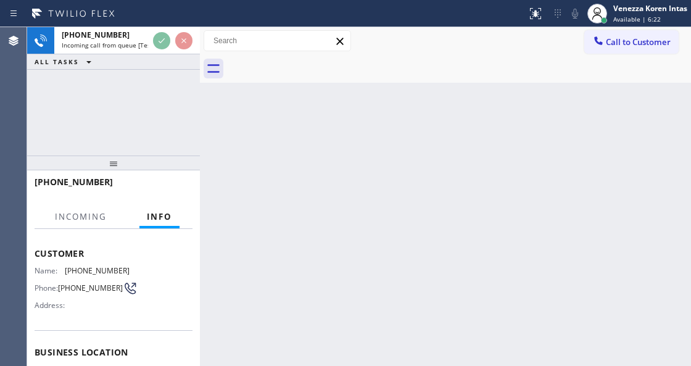
scroll to position [82, 0]
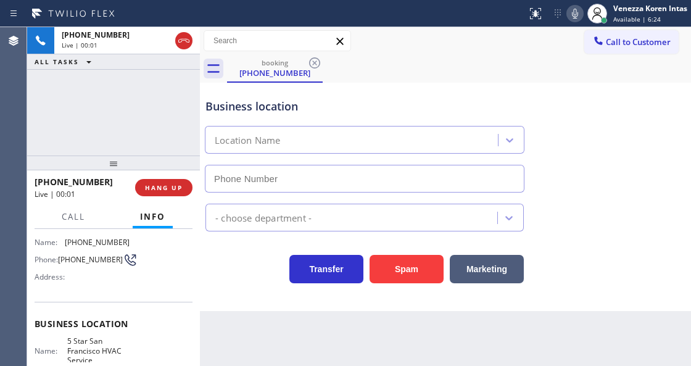
type input "[PHONE_NUMBER]"
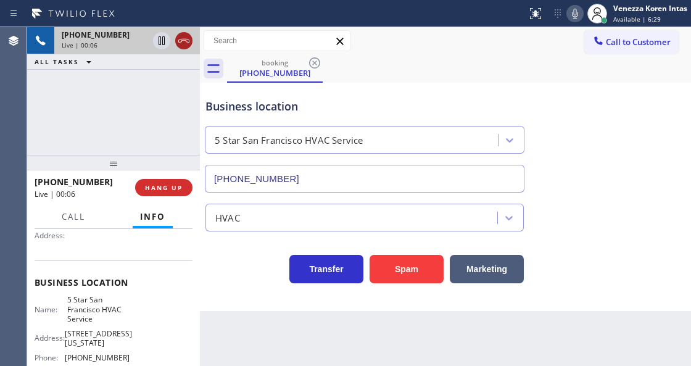
click at [177, 38] on icon at bounding box center [183, 40] width 15 height 15
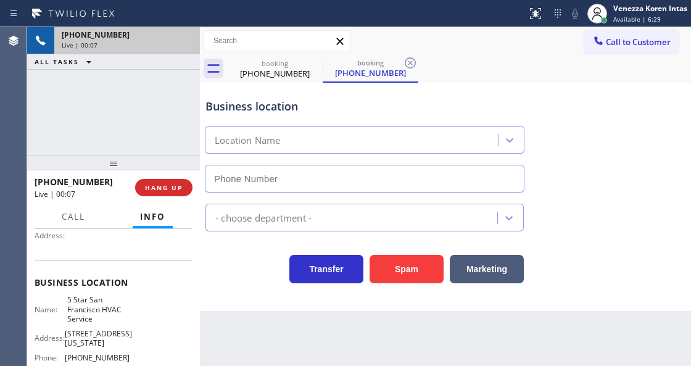
type input "[PHONE_NUMBER]"
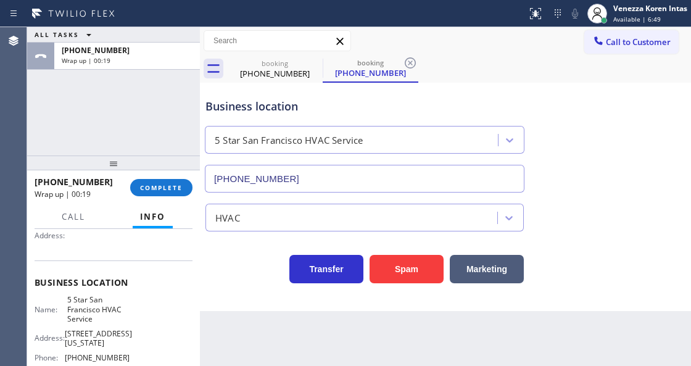
click at [445, 331] on div "Back to Dashboard Change Sender ID Customers Technicians Select a contact Outbo…" at bounding box center [445, 196] width 491 height 339
click at [168, 192] on button "COMPLETE" at bounding box center [161, 187] width 62 height 17
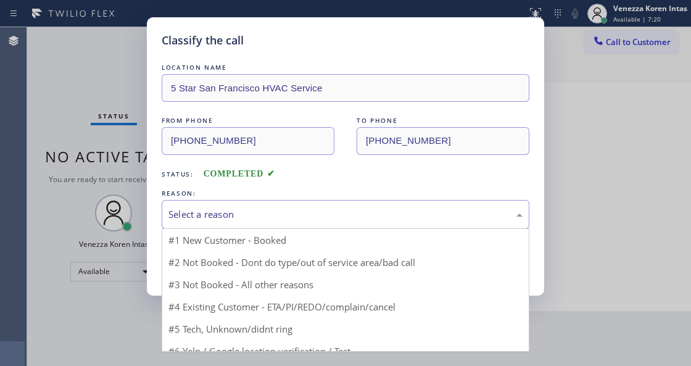
drag, startPoint x: 284, startPoint y: 211, endPoint x: 271, endPoint y: 274, distance: 64.1
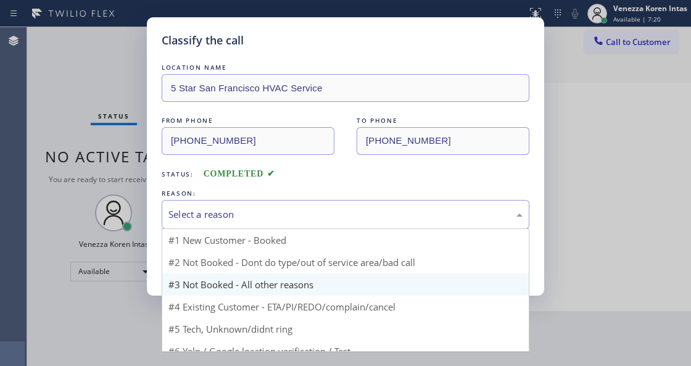
click at [284, 212] on div "Select a reason" at bounding box center [345, 214] width 354 height 14
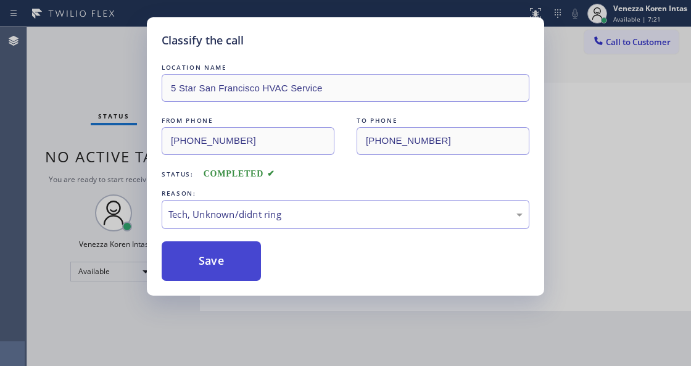
click at [256, 270] on button "Save" at bounding box center [211, 260] width 99 height 39
click at [274, 329] on div "Classify the call LOCATION NAME 5 Star San Francisco HVAC Service FROM PHONE [P…" at bounding box center [345, 183] width 691 height 366
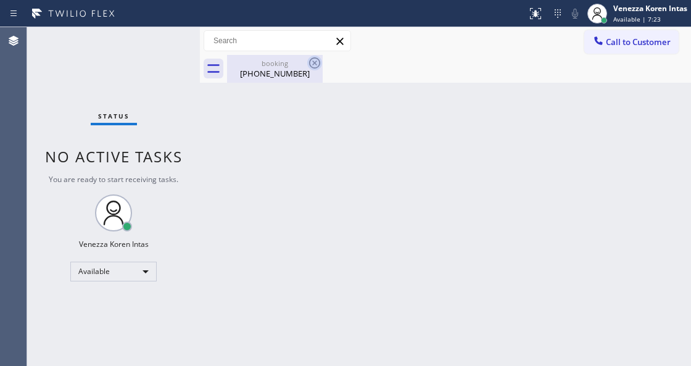
click at [312, 62] on icon at bounding box center [314, 63] width 15 height 15
click at [321, 96] on div "Back to Dashboard Change Sender ID Customers Technicians Select a contact Outbo…" at bounding box center [445, 196] width 491 height 339
click at [268, 76] on div "[PHONE_NUMBER]" at bounding box center [274, 73] width 93 height 11
drag, startPoint x: 265, startPoint y: 187, endPoint x: 241, endPoint y: 253, distance: 69.7
click at [265, 187] on div "Back to Dashboard Change Sender ID Customers Technicians Select a contact Outbo…" at bounding box center [445, 196] width 491 height 339
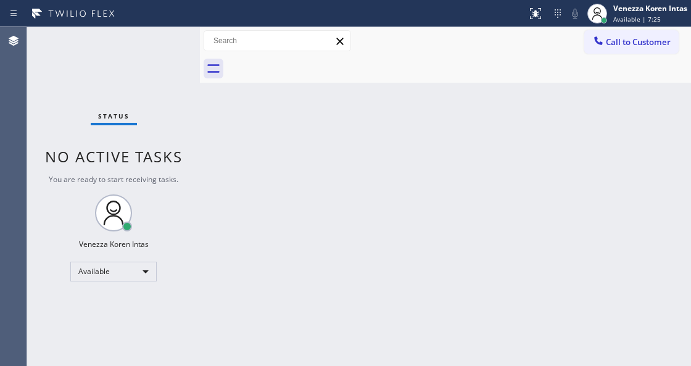
drag, startPoint x: 194, startPoint y: 152, endPoint x: 212, endPoint y: 204, distance: 54.2
click at [194, 153] on div "Status No active tasks You are ready to start receiving tasks. Venezza Koren In…" at bounding box center [113, 196] width 173 height 339
click at [451, 334] on div "Back to Dashboard Change Sender ID Customers Technicians Select a contact Outbo…" at bounding box center [445, 196] width 491 height 339
click at [533, 333] on div "Back to Dashboard Change Sender ID Customers Technicians Select a contact Outbo…" at bounding box center [445, 196] width 491 height 339
click at [257, 364] on div "Back to Dashboard Change Sender ID Customers Technicians Select a contact Outbo…" at bounding box center [445, 196] width 491 height 339
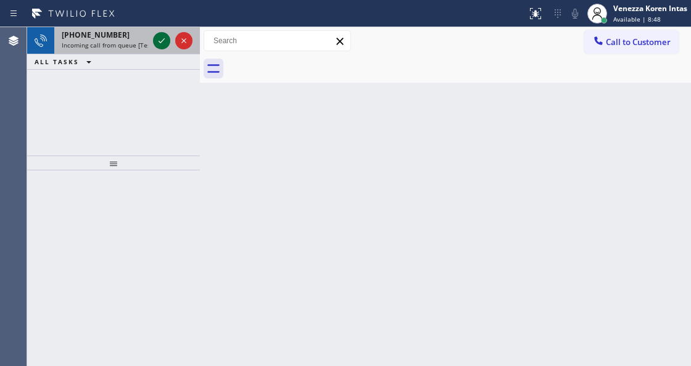
drag, startPoint x: 154, startPoint y: 41, endPoint x: 161, endPoint y: 43, distance: 7.2
click at [154, 41] on icon at bounding box center [161, 40] width 15 height 15
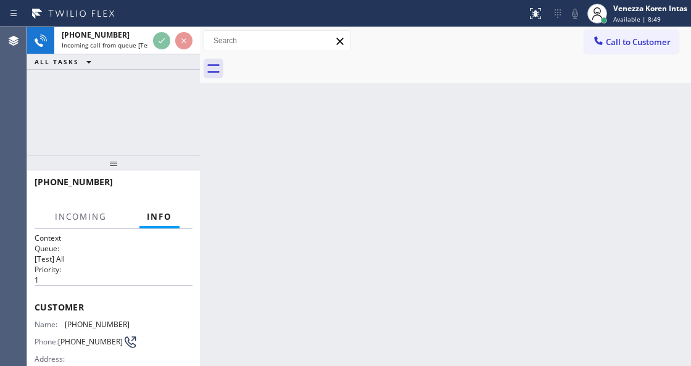
scroll to position [123, 0]
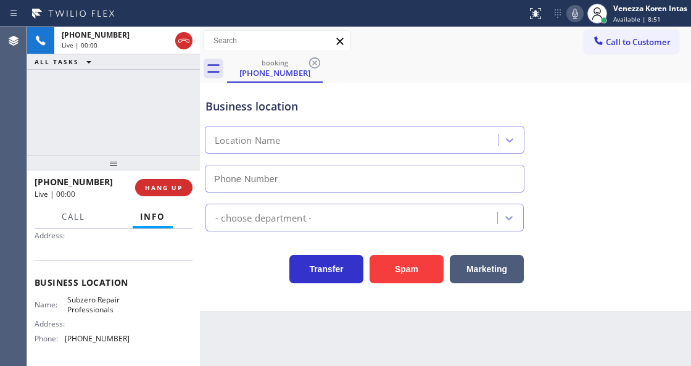
type input "[PHONE_NUMBER]"
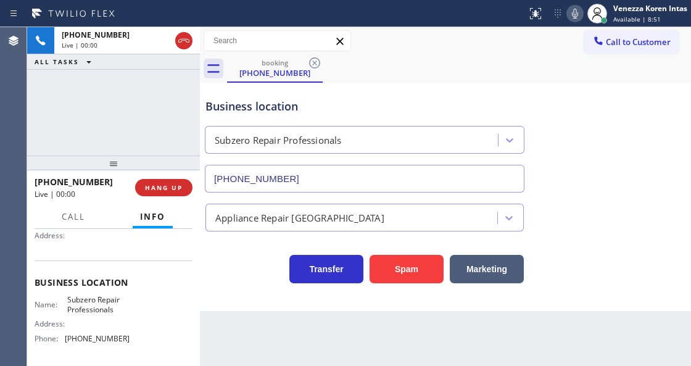
click at [157, 110] on div "[PHONE_NUMBER] Live | 00:00 ALL TASKS ALL TASKS ACTIVE TASKS TASKS IN WRAP UP" at bounding box center [113, 91] width 173 height 128
click at [233, 118] on div "Business location Subzero Repair Professionals [PHONE_NUMBER]" at bounding box center [364, 139] width 323 height 107
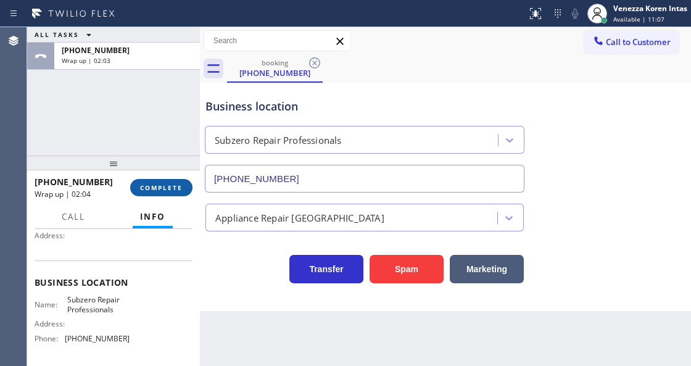
click at [163, 187] on span "COMPLETE" at bounding box center [161, 187] width 43 height 9
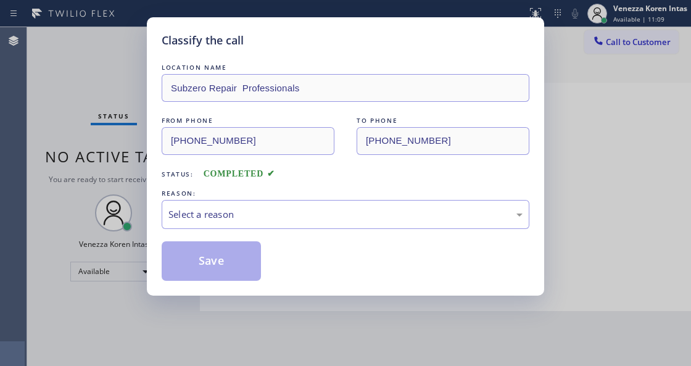
click at [265, 210] on div "Select a reason" at bounding box center [345, 214] width 354 height 14
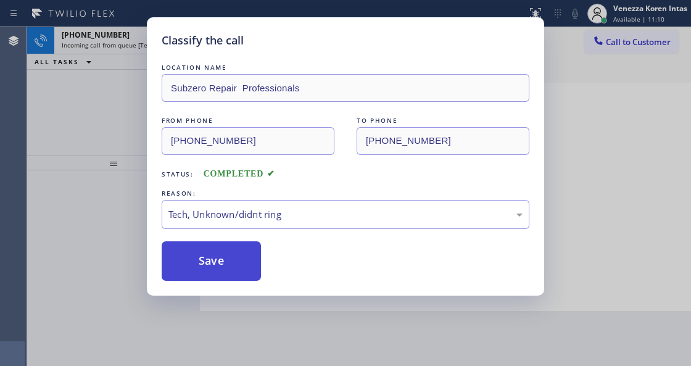
click at [228, 246] on button "Save" at bounding box center [211, 260] width 99 height 39
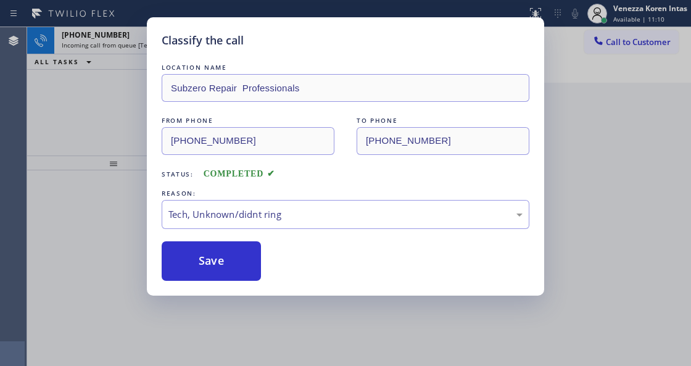
click at [23, 143] on div "Classify the call LOCATION NAME Subzero Repair Professionals FROM PHONE [PHONE_…" at bounding box center [345, 183] width 691 height 366
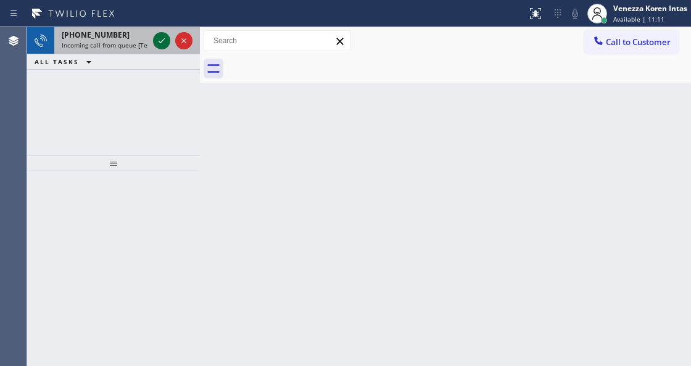
click at [165, 44] on icon at bounding box center [161, 40] width 15 height 15
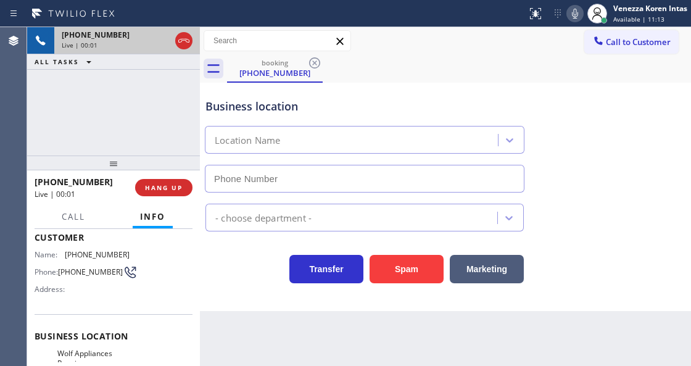
type input "[PHONE_NUMBER]"
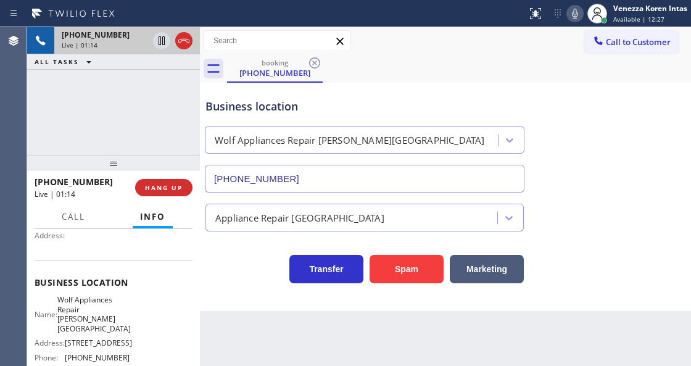
click at [406, 74] on div "booking [PHONE_NUMBER]" at bounding box center [459, 69] width 464 height 28
drag, startPoint x: 63, startPoint y: 297, endPoint x: 96, endPoint y: 318, distance: 39.4
click at [96, 318] on div "Name: Wolf Appliances Repair [PERSON_NAME][GEOGRAPHIC_DATA]" at bounding box center [82, 314] width 95 height 38
copy span "Wolf Appliances Repair [PERSON_NAME][GEOGRAPHIC_DATA]"
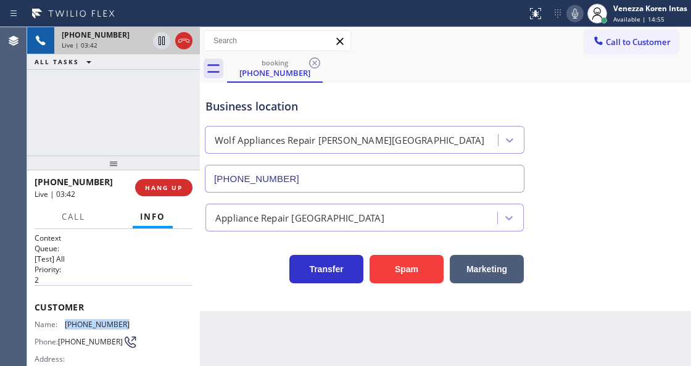
drag, startPoint x: 127, startPoint y: 318, endPoint x: 64, endPoint y: 321, distance: 63.0
click at [64, 321] on div "Name: [PHONE_NUMBER] Phone: [PHONE_NUMBER] Address:" at bounding box center [114, 343] width 158 height 49
copy div "[PHONE_NUMBER]"
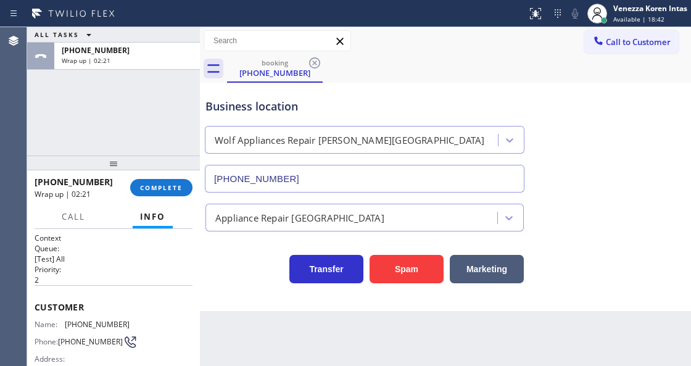
click at [152, 178] on div "[PHONE_NUMBER] Wrap up | 02:21 COMPLETE" at bounding box center [114, 187] width 158 height 32
drag, startPoint x: 157, startPoint y: 183, endPoint x: 268, endPoint y: 188, distance: 111.1
click at [159, 184] on span "COMPLETE" at bounding box center [161, 187] width 43 height 9
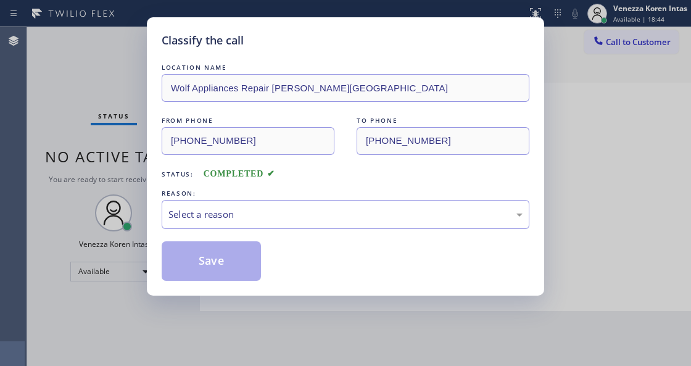
click at [279, 217] on div "Select a reason" at bounding box center [345, 214] width 354 height 14
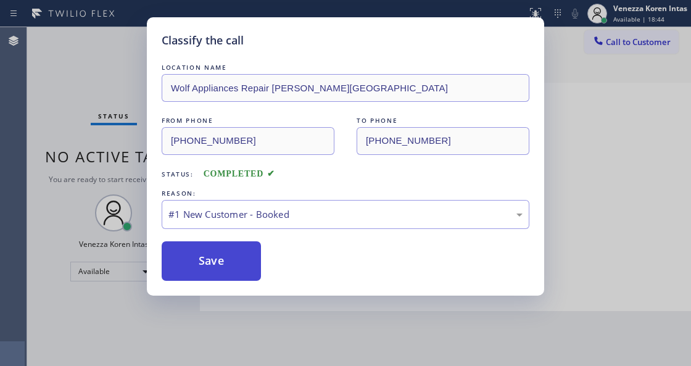
click at [237, 254] on button "Save" at bounding box center [211, 260] width 99 height 39
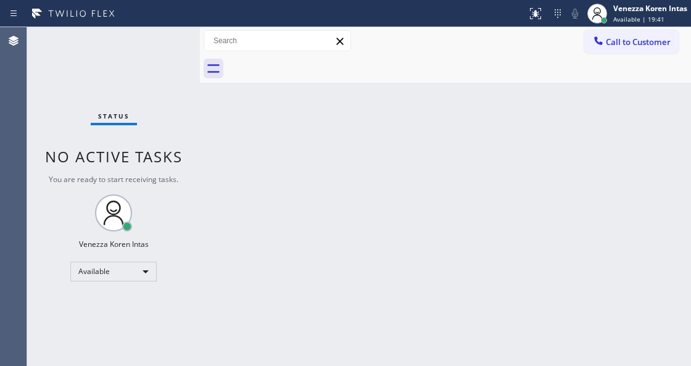
click at [632, 28] on div "Call to Customer Outbound call Location Local Trusted Electricians [GEOGRAPHIC_…" at bounding box center [445, 41] width 491 height 28
click at [617, 20] on span "Available | 19:42" at bounding box center [638, 19] width 51 height 9
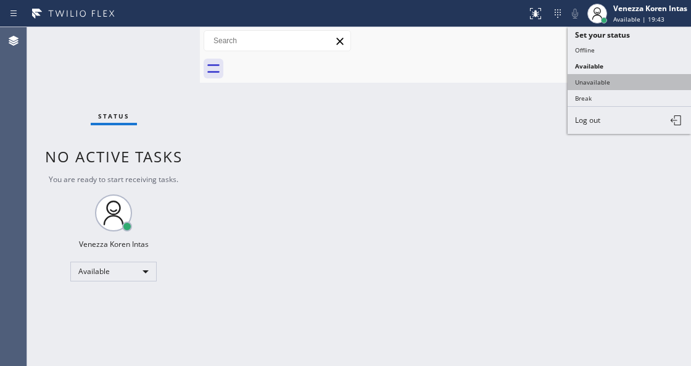
click at [604, 83] on button "Unavailable" at bounding box center [628, 82] width 123 height 16
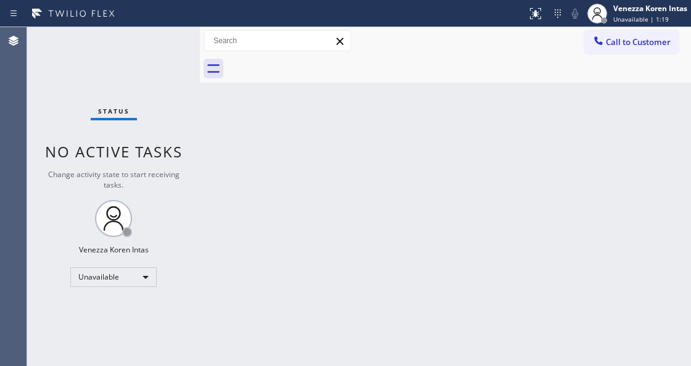
drag, startPoint x: 297, startPoint y: 171, endPoint x: 352, endPoint y: 122, distance: 73.8
click at [310, 158] on div "Back to Dashboard Change Sender ID Customers Technicians Select a contact Outbo…" at bounding box center [445, 196] width 491 height 339
drag, startPoint x: 366, startPoint y: 120, endPoint x: 396, endPoint y: 145, distance: 38.9
click at [366, 120] on div "Back to Dashboard Change Sender ID Customers Technicians Select a contact Outbo…" at bounding box center [445, 196] width 491 height 339
drag, startPoint x: 340, startPoint y: 250, endPoint x: 141, endPoint y: 231, distance: 200.1
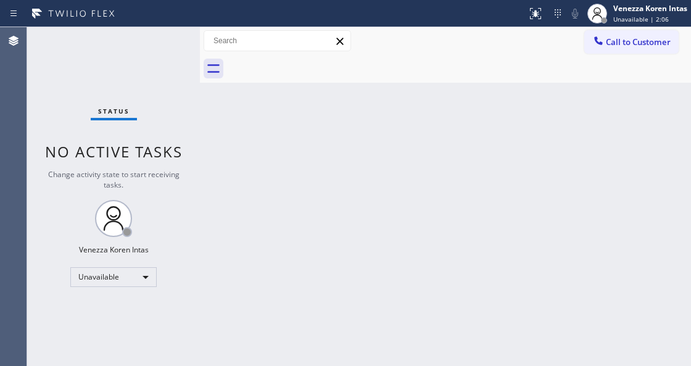
click at [332, 250] on div "Back to Dashboard Change Sender ID Customers Technicians Select a contact Outbo…" at bounding box center [445, 196] width 491 height 339
click at [131, 274] on div "Unavailable" at bounding box center [113, 277] width 86 height 20
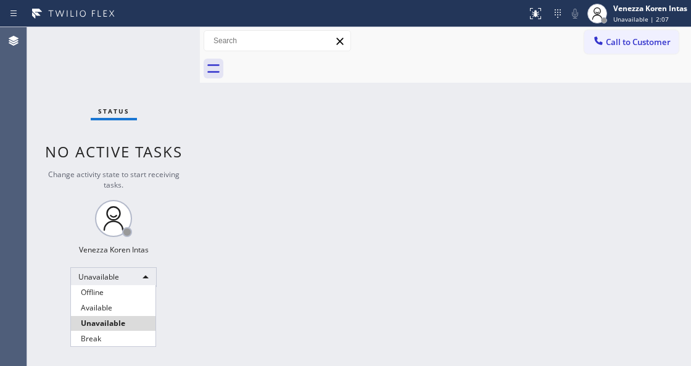
click at [120, 301] on li "Available" at bounding box center [113, 307] width 84 height 15
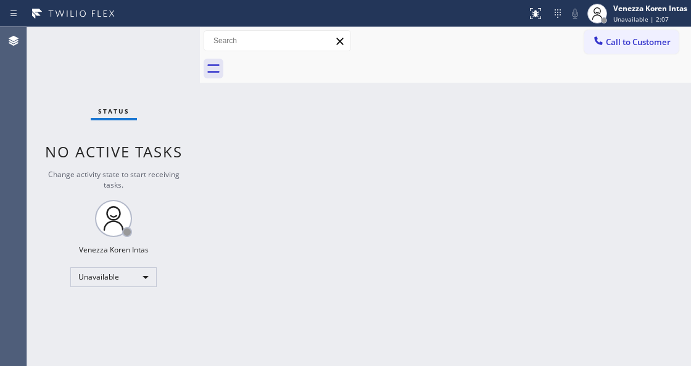
drag, startPoint x: 93, startPoint y: 87, endPoint x: 144, endPoint y: 163, distance: 92.4
click at [93, 87] on div "Status No active tasks Change activity state to start receiving tasks. Venezza …" at bounding box center [113, 196] width 173 height 339
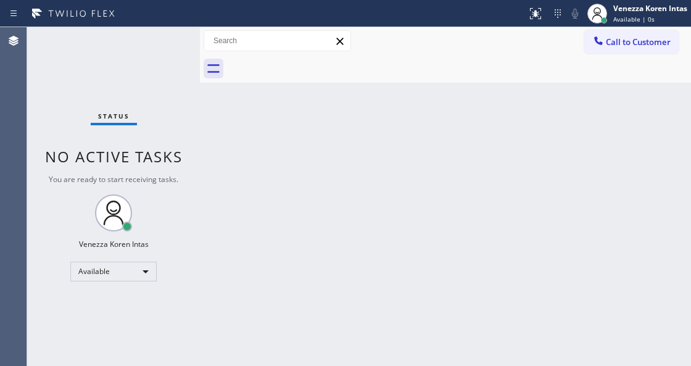
click at [252, 363] on div "Back to Dashboard Change Sender ID Customers Technicians Select a contact Outbo…" at bounding box center [445, 196] width 491 height 339
drag, startPoint x: 255, startPoint y: 106, endPoint x: 326, endPoint y: 93, distance: 72.8
click at [255, 106] on div "Back to Dashboard Change Sender ID Customers Technicians Select a contact Outbo…" at bounding box center [445, 196] width 491 height 339
click at [249, 267] on div "Back to Dashboard Change Sender ID Customers Technicians Select a contact Outbo…" at bounding box center [445, 196] width 491 height 339
drag, startPoint x: 159, startPoint y: 47, endPoint x: 160, endPoint y: 39, distance: 7.5
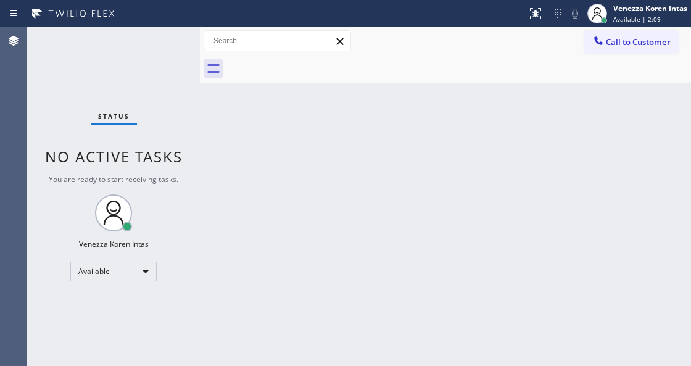
click at [160, 39] on div "Status No active tasks You are ready to start receiving tasks. Venezza Koren In…" at bounding box center [113, 196] width 173 height 339
click at [279, 110] on div "Back to Dashboard Change Sender ID Customers Technicians Select a contact Outbo…" at bounding box center [445, 196] width 491 height 339
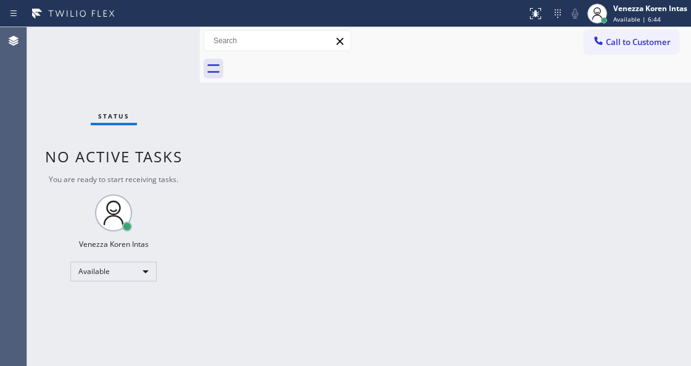
click at [171, 60] on div "Status No active tasks You are ready to start receiving tasks. Venezza Koren In…" at bounding box center [113, 196] width 173 height 339
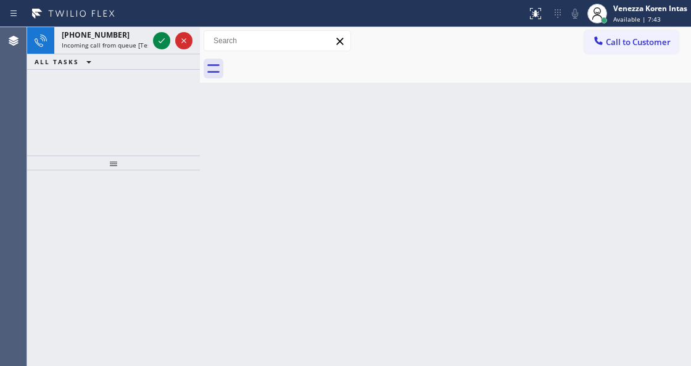
click at [162, 49] on div at bounding box center [172, 40] width 44 height 27
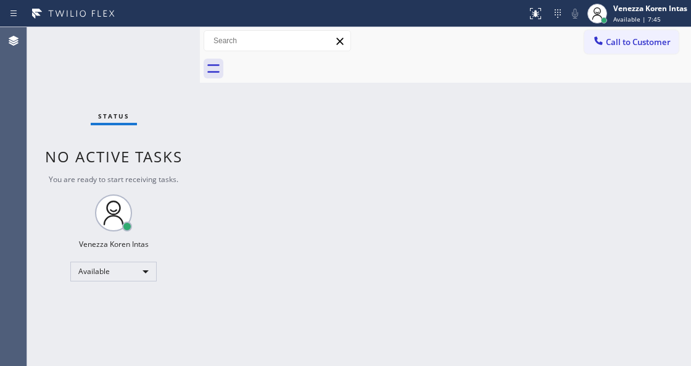
click at [164, 42] on div "Status No active tasks You are ready to start receiving tasks. Venezza Koren In…" at bounding box center [113, 196] width 173 height 339
click at [595, 17] on icon at bounding box center [597, 13] width 15 height 15
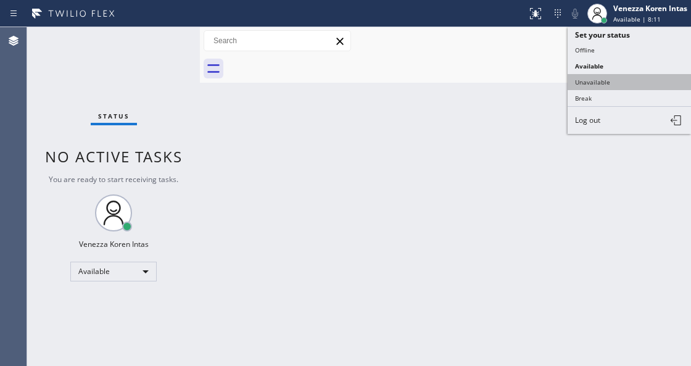
click at [606, 78] on button "Unavailable" at bounding box center [628, 82] width 123 height 16
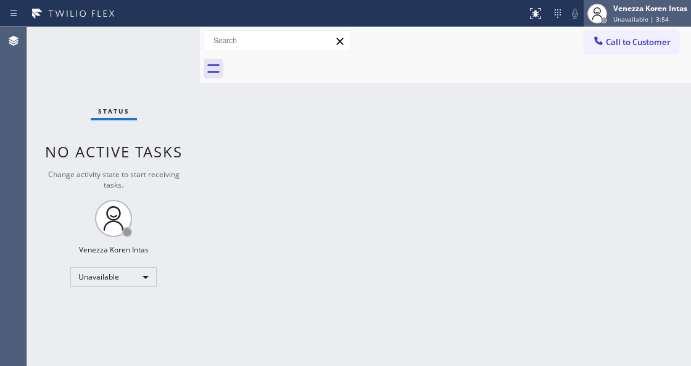
click at [639, 22] on span "Unavailable | 3:54" at bounding box center [641, 19] width 56 height 9
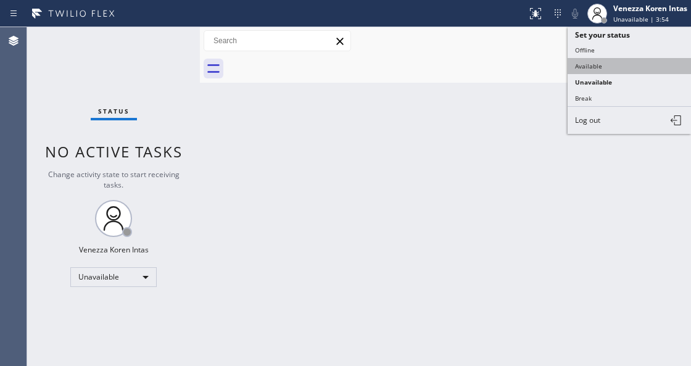
click at [638, 64] on button "Available" at bounding box center [628, 66] width 123 height 16
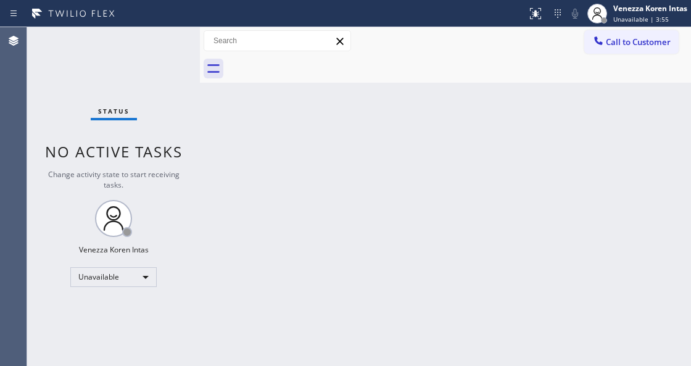
drag, startPoint x: 559, startPoint y: 134, endPoint x: 550, endPoint y: 141, distance: 11.5
click at [558, 134] on div "Back to Dashboard Change Sender ID Customers Technicians Select a contact Outbo…" at bounding box center [445, 196] width 491 height 339
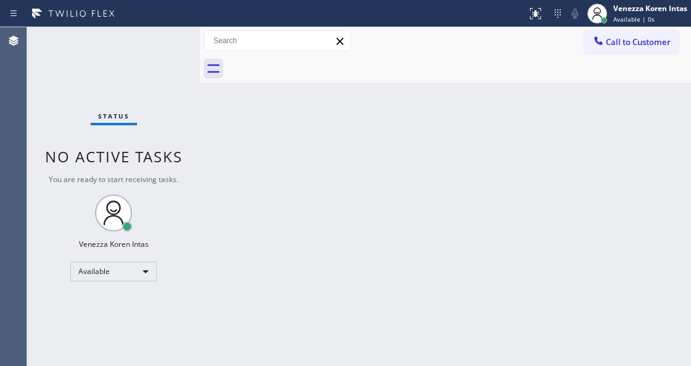
click at [186, 150] on div "Status No active tasks You are ready to start receiving tasks. Venezza Koren In…" at bounding box center [113, 196] width 173 height 339
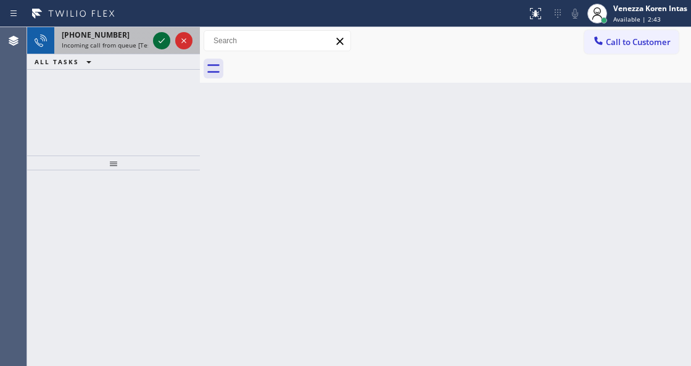
click at [155, 41] on icon at bounding box center [161, 40] width 15 height 15
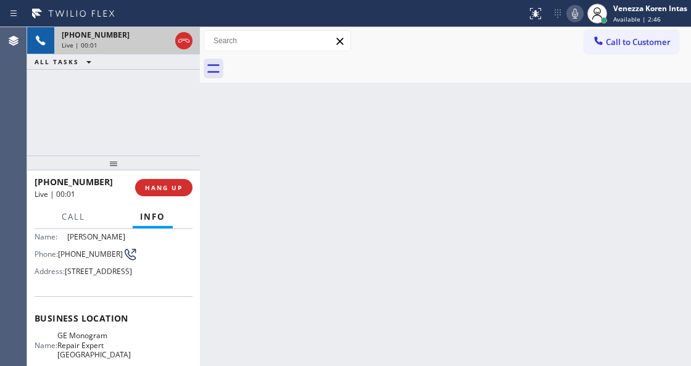
scroll to position [164, 0]
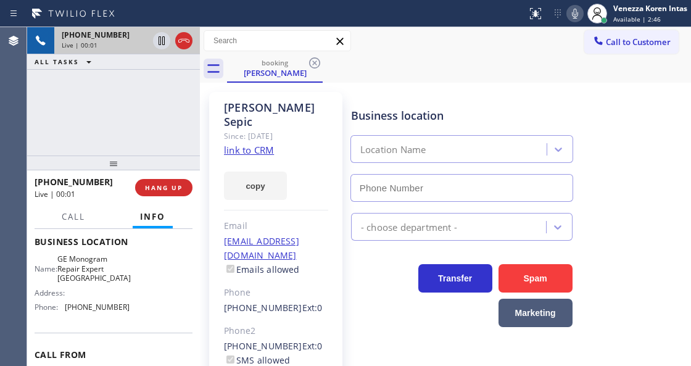
type input "[PHONE_NUMBER]"
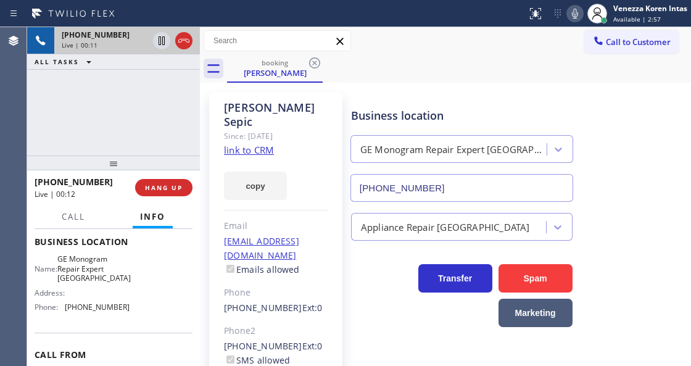
click at [248, 144] on link "link to CRM" at bounding box center [249, 150] width 50 height 12
click at [574, 8] on icon at bounding box center [574, 13] width 15 height 15
click at [158, 39] on icon at bounding box center [161, 40] width 15 height 15
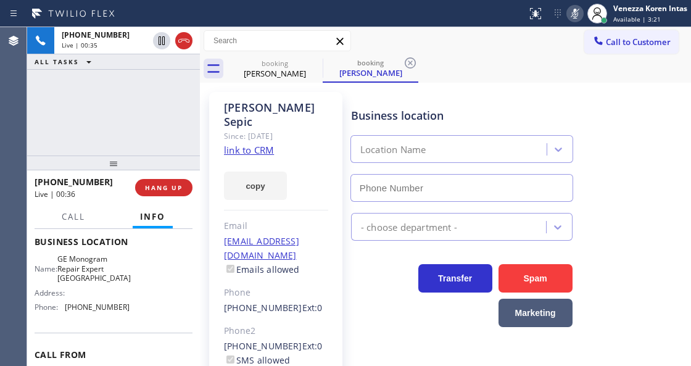
type input "[PHONE_NUMBER]"
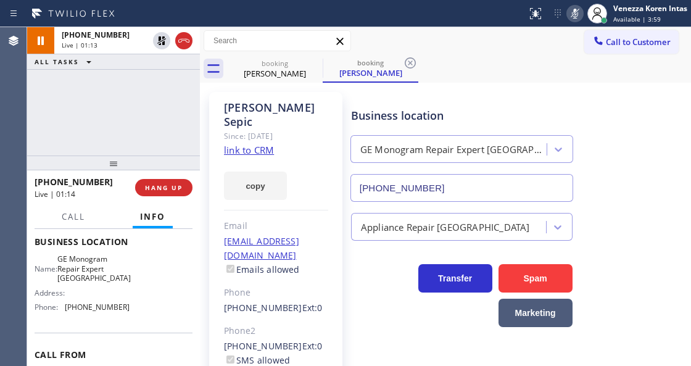
click at [120, 126] on div "[PHONE_NUMBER] Live | 01:13 ALL TASKS ALL TASKS ACTIVE TASKS TASKS IN WRAP UP" at bounding box center [113, 91] width 173 height 128
click at [413, 62] on icon at bounding box center [410, 63] width 15 height 15
click at [73, 215] on span "Call" at bounding box center [73, 216] width 23 height 11
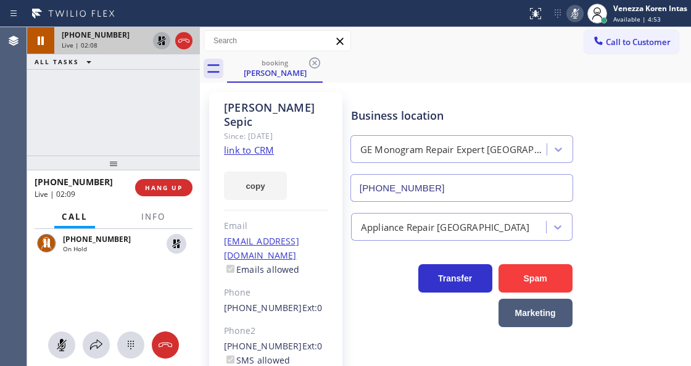
click at [159, 41] on icon at bounding box center [161, 40] width 9 height 9
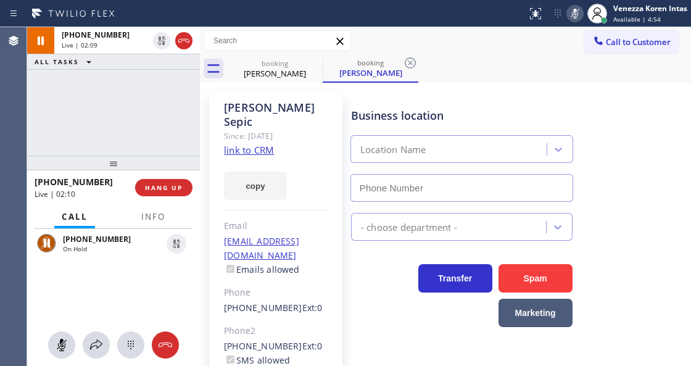
click at [574, 12] on rect at bounding box center [574, 12] width 9 height 9
type input "[PHONE_NUMBER]"
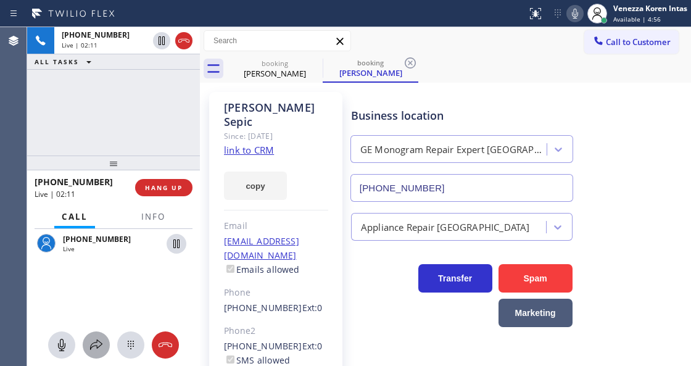
click at [101, 350] on icon at bounding box center [96, 344] width 15 height 15
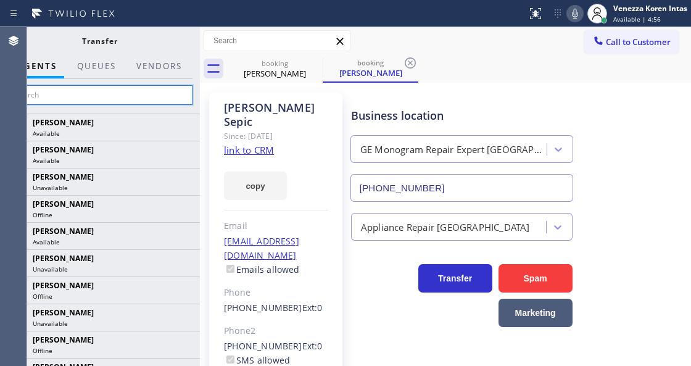
click at [157, 95] on input "text" at bounding box center [100, 95] width 186 height 20
type input "l"
click at [150, 95] on input "text" at bounding box center [100, 95] width 186 height 20
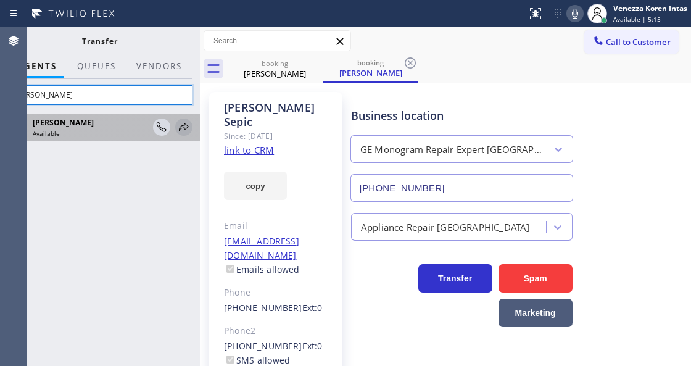
type input "[PERSON_NAME]"
click at [182, 127] on icon at bounding box center [183, 127] width 15 height 15
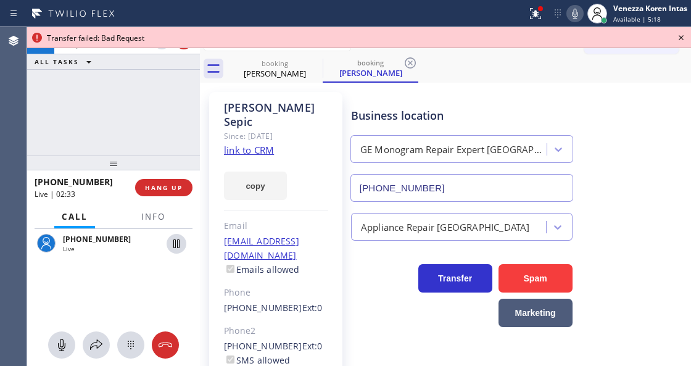
click at [680, 38] on icon at bounding box center [680, 37] width 15 height 15
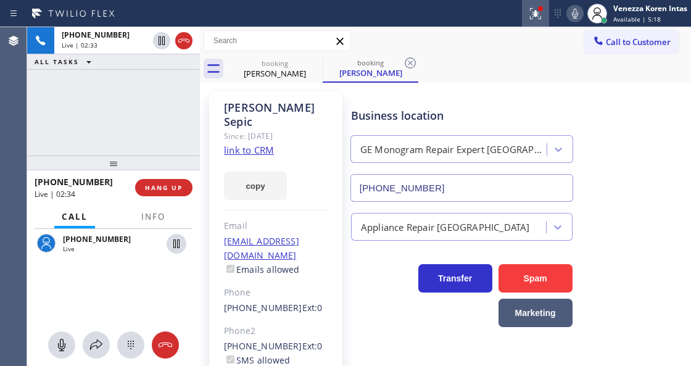
click at [534, 9] on icon at bounding box center [535, 13] width 15 height 15
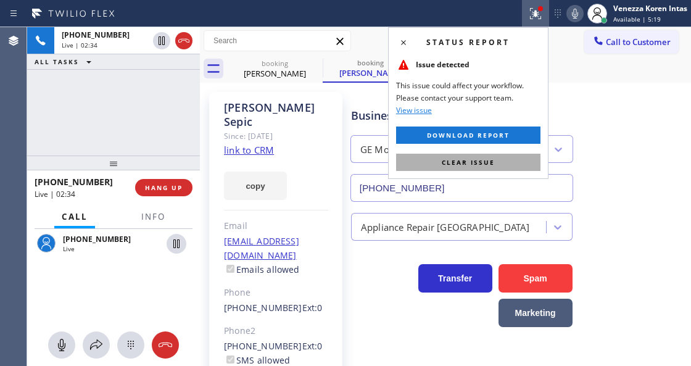
click at [504, 157] on button "Clear issue" at bounding box center [468, 162] width 144 height 17
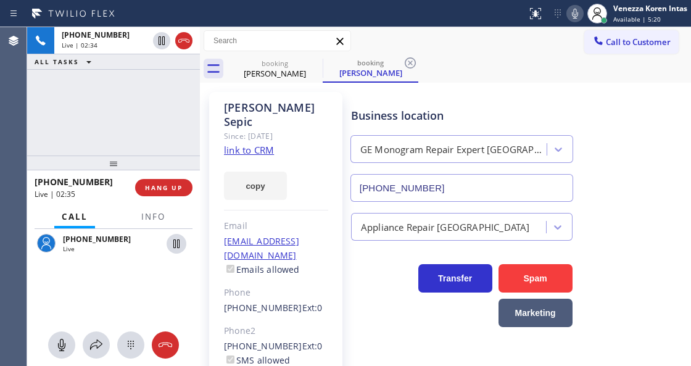
click at [580, 9] on icon at bounding box center [574, 13] width 15 height 15
click at [175, 150] on div "[PHONE_NUMBER] Live | 02:38 ALL TASKS ALL TASKS ACTIVE TASKS TASKS IN WRAP UP" at bounding box center [113, 91] width 173 height 128
click at [153, 220] on span "Info" at bounding box center [153, 216] width 24 height 11
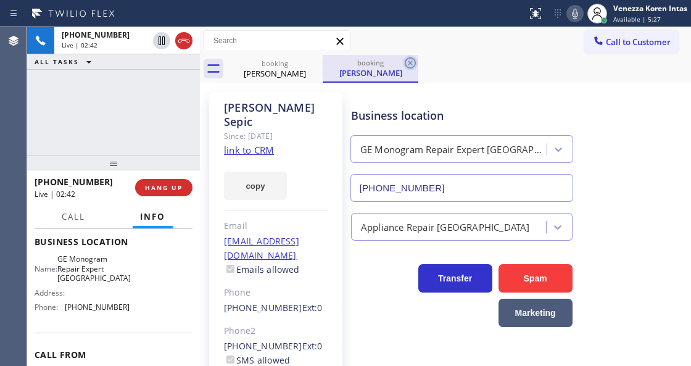
click at [412, 64] on icon at bounding box center [410, 63] width 15 height 15
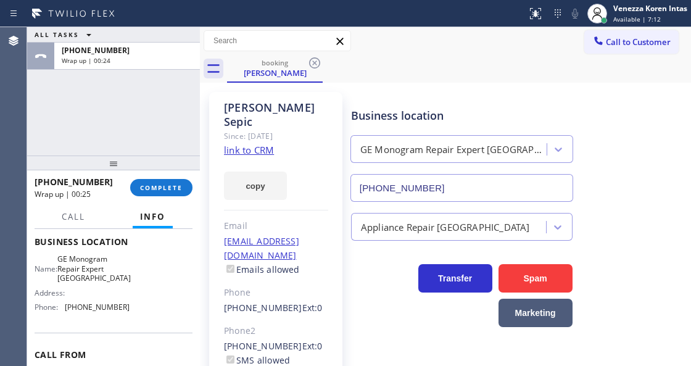
click at [164, 130] on div "ALL TASKS ALL TASKS ACTIVE TASKS TASKS IN WRAP UP [PHONE_NUMBER] Wrap up | 00:24" at bounding box center [113, 91] width 173 height 128
click at [184, 184] on button "COMPLETE" at bounding box center [161, 187] width 62 height 17
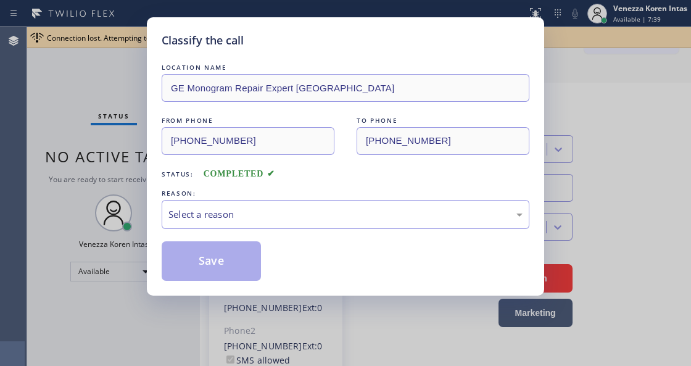
click at [307, 209] on div "Select a reason" at bounding box center [345, 214] width 354 height 14
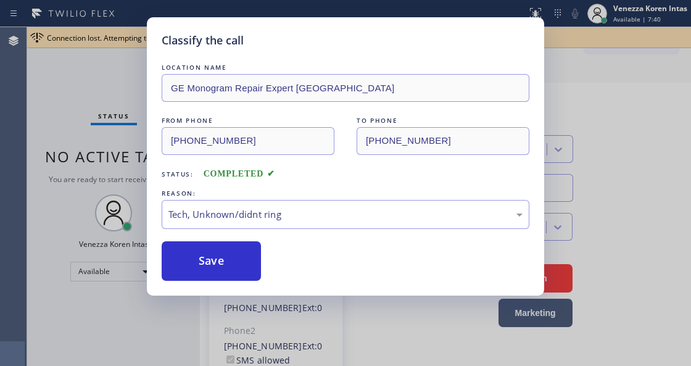
click at [263, 286] on div "Classify the call LOCATION NAME GE Monogram Repair Expert Cathedral City FROM P…" at bounding box center [345, 156] width 397 height 278
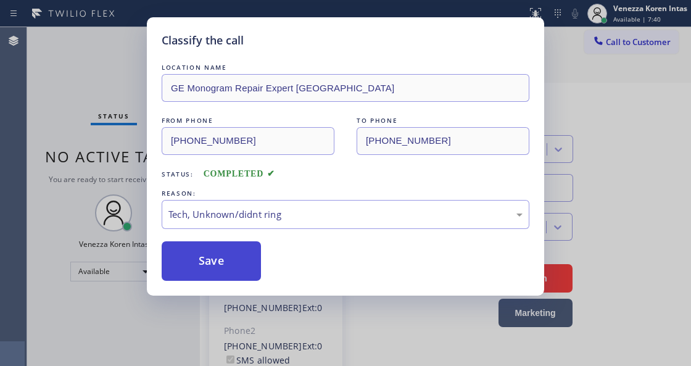
click at [245, 257] on button "Save" at bounding box center [211, 260] width 99 height 39
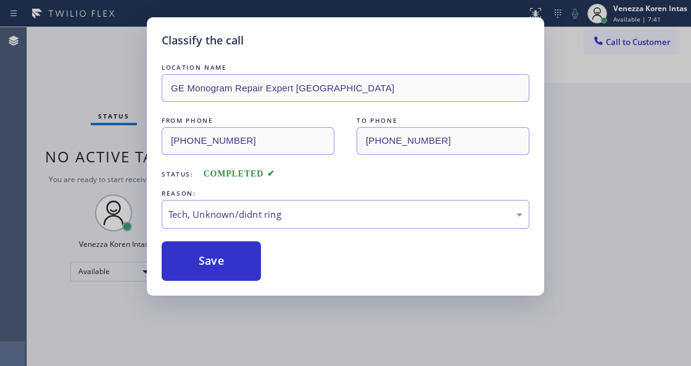
click at [598, 121] on div "Classify the call LOCATION NAME GE Monogram Repair Expert Cathedral City FROM P…" at bounding box center [345, 183] width 691 height 366
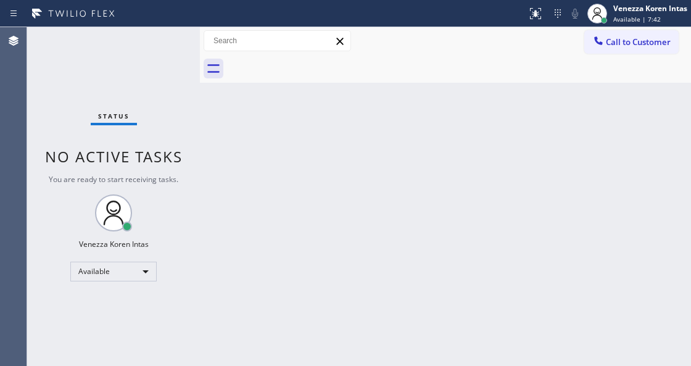
click at [196, 42] on div "Status No active tasks You are ready to start receiving tasks. Venezza Koren In…" at bounding box center [113, 196] width 173 height 339
drag, startPoint x: 196, startPoint y: 42, endPoint x: 20, endPoint y: 75, distance: 178.8
click at [190, 44] on div "Status No active tasks You are ready to start receiving tasks. Venezza Koren In…" at bounding box center [113, 196] width 173 height 339
click at [428, 159] on div "Back to Dashboard Change Sender ID Customers Technicians Select a contact Outbo…" at bounding box center [445, 196] width 491 height 339
click at [311, 118] on div "Back to Dashboard Change Sender ID Customers Technicians Select a contact Outbo…" at bounding box center [445, 196] width 491 height 339
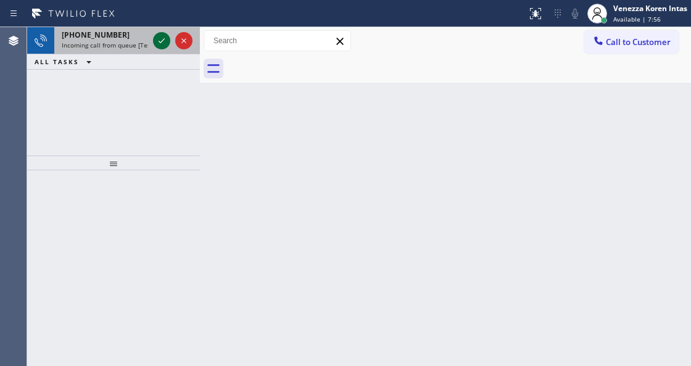
click at [160, 37] on icon at bounding box center [161, 40] width 15 height 15
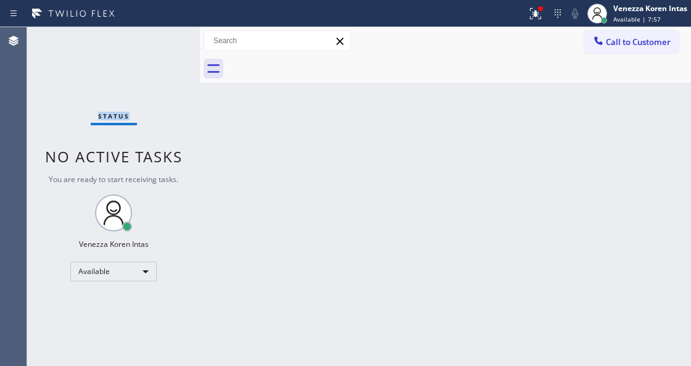
click at [160, 37] on div "Status No active tasks You are ready to start receiving tasks. Venezza Koren In…" at bounding box center [113, 196] width 173 height 339
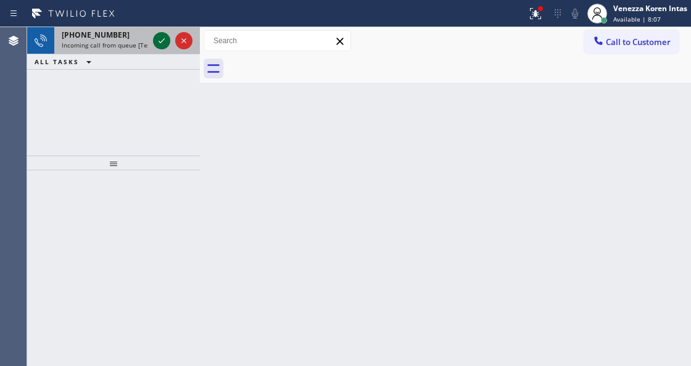
click at [160, 41] on icon at bounding box center [161, 40] width 15 height 15
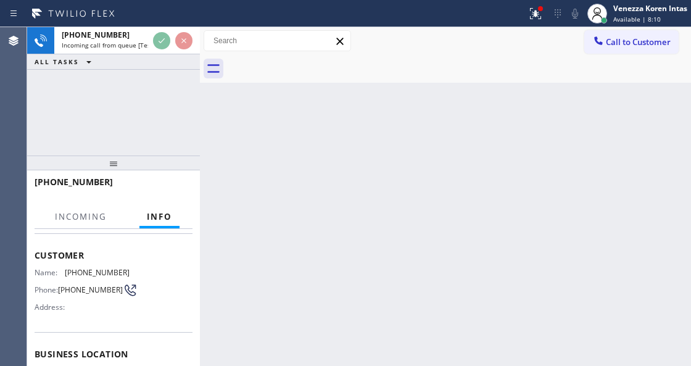
scroll to position [123, 0]
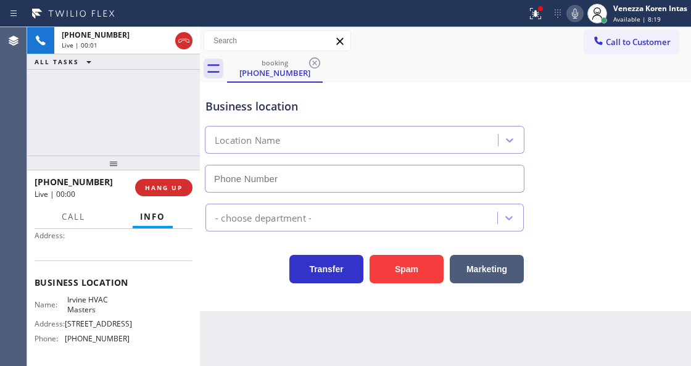
click at [243, 333] on div "Back to Dashboard Change Sender ID Customers Technicians Select a contact Outbo…" at bounding box center [445, 196] width 491 height 339
type input "[PHONE_NUMBER]"
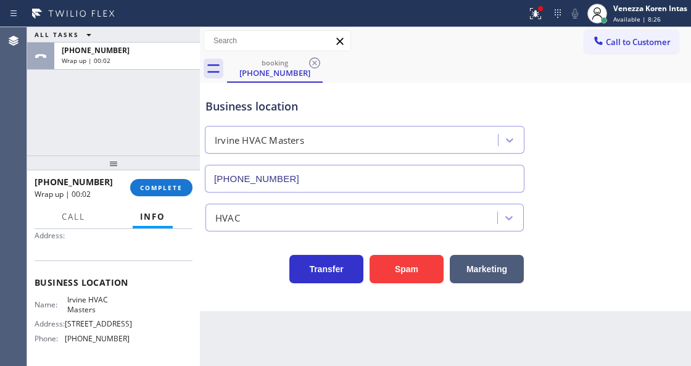
drag, startPoint x: 511, startPoint y: 14, endPoint x: 519, endPoint y: 19, distance: 10.3
click at [511, 14] on div at bounding box center [263, 14] width 517 height 20
click at [525, 17] on div at bounding box center [535, 13] width 27 height 15
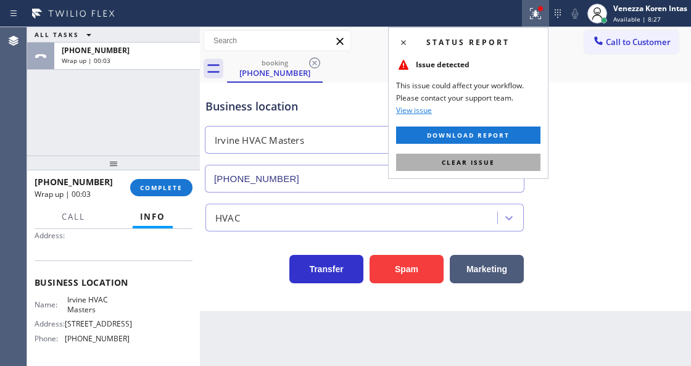
click at [500, 155] on button "Clear issue" at bounding box center [468, 162] width 144 height 17
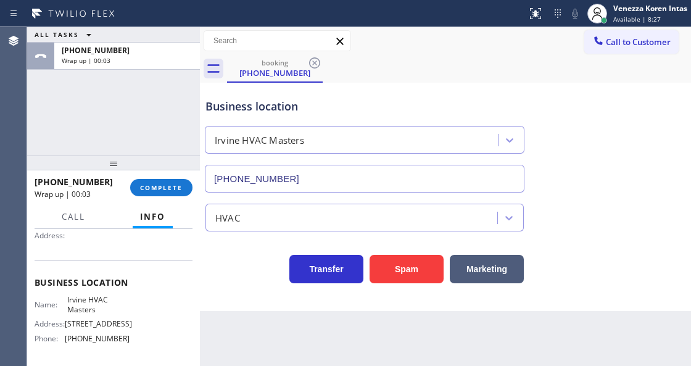
click at [534, 174] on div "Business location Irvine HVAC Masters [PHONE_NUMBER]" at bounding box center [445, 137] width 485 height 112
click at [171, 186] on span "COMPLETE" at bounding box center [161, 187] width 43 height 9
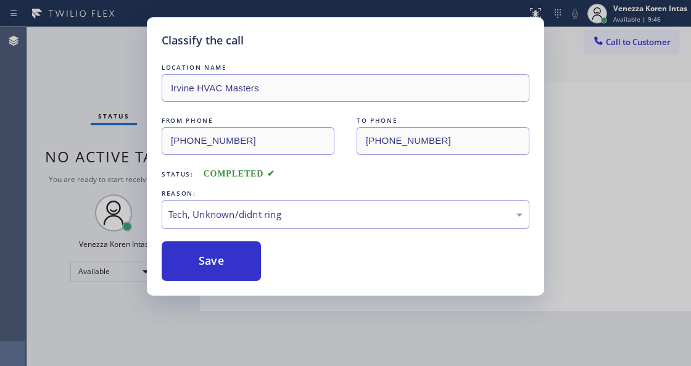
drag, startPoint x: 265, startPoint y: 315, endPoint x: 247, endPoint y: 270, distance: 48.7
click at [247, 270] on button "Save" at bounding box center [211, 260] width 99 height 39
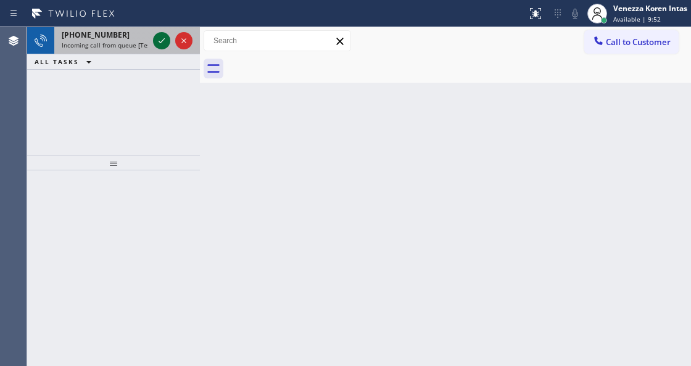
click at [163, 40] on icon at bounding box center [162, 40] width 6 height 5
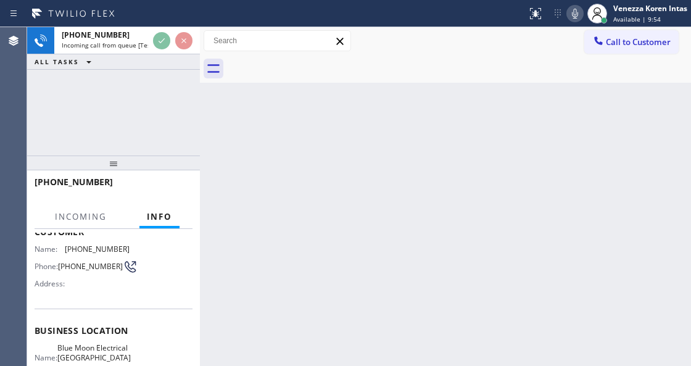
scroll to position [164, 0]
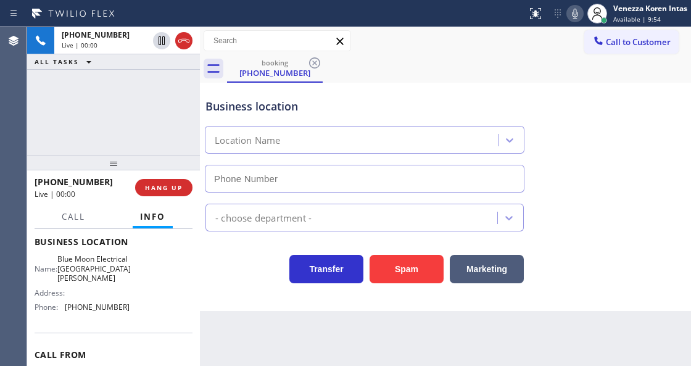
type input "[PHONE_NUMBER]"
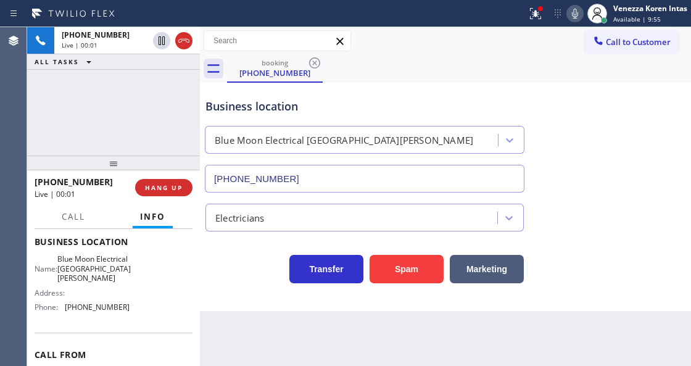
drag, startPoint x: 64, startPoint y: 139, endPoint x: 17, endPoint y: 144, distance: 47.7
click at [63, 139] on div "[PHONE_NUMBER] Live | 00:01 ALL TASKS ALL TASKS ACTIVE TASKS TASKS IN WRAP UP" at bounding box center [113, 91] width 173 height 128
drag, startPoint x: 541, startPoint y: 12, endPoint x: 539, endPoint y: 23, distance: 12.0
click at [541, 12] on icon at bounding box center [535, 13] width 15 height 15
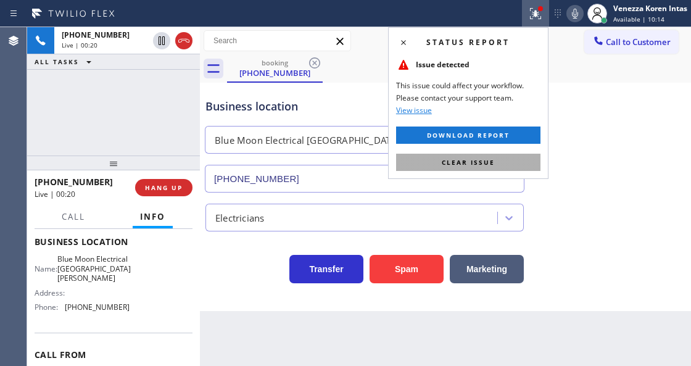
click at [414, 168] on button "Clear issue" at bounding box center [468, 162] width 144 height 17
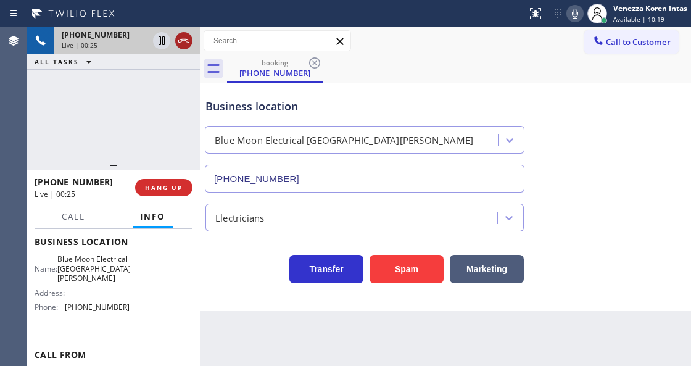
click at [181, 42] on icon at bounding box center [183, 40] width 15 height 15
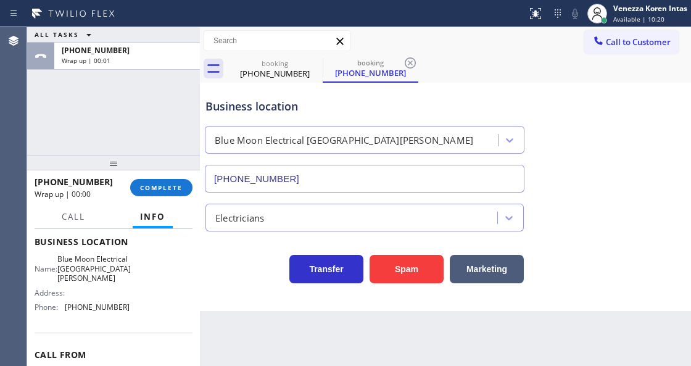
type input "[PHONE_NUMBER]"
click at [183, 190] on button "COMPLETE" at bounding box center [161, 187] width 62 height 17
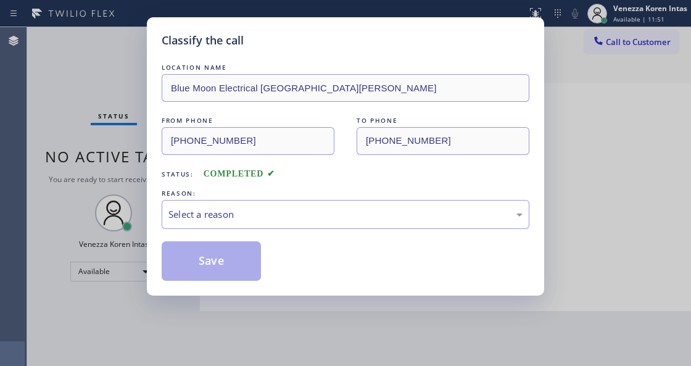
click at [327, 212] on div "Select a reason" at bounding box center [345, 214] width 354 height 14
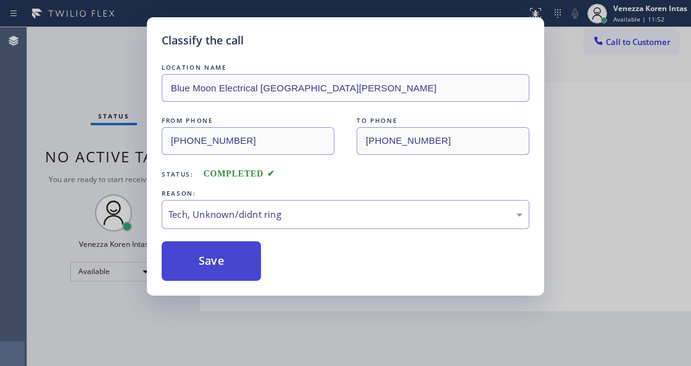
click at [248, 263] on button "Save" at bounding box center [211, 260] width 99 height 39
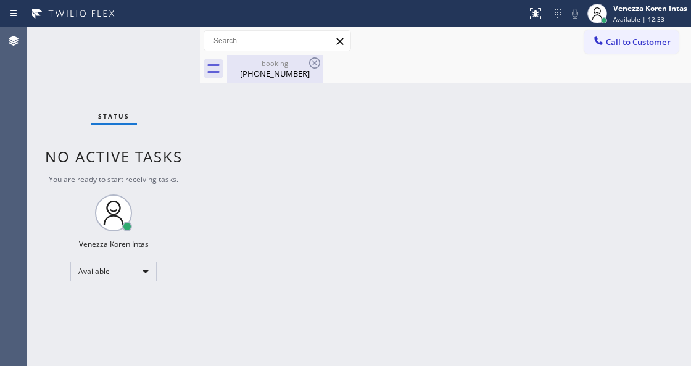
click at [280, 72] on div "[PHONE_NUMBER]" at bounding box center [274, 73] width 93 height 11
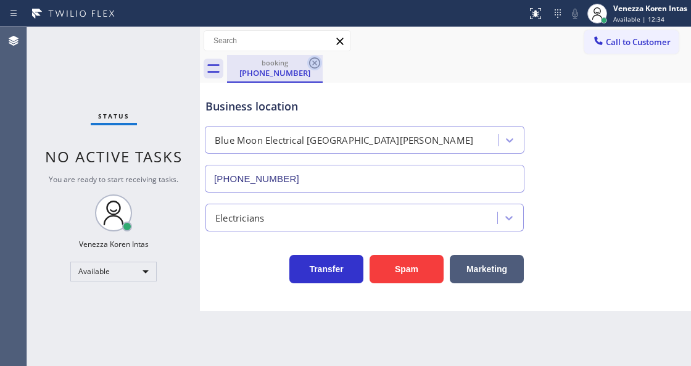
click at [316, 64] on icon at bounding box center [314, 62] width 11 height 11
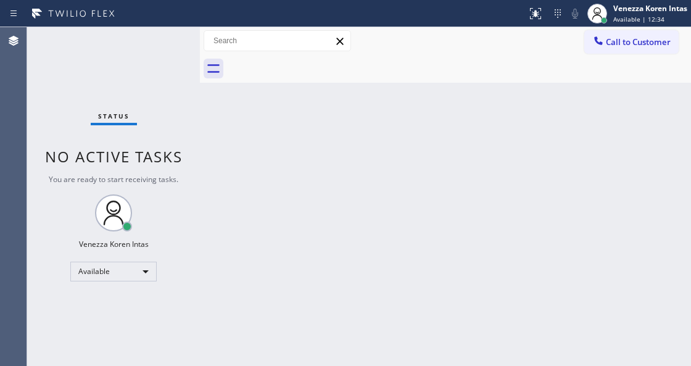
click at [316, 64] on div at bounding box center [459, 69] width 464 height 28
click at [274, 136] on div "Back to Dashboard Change Sender ID Customers Technicians Select a contact Outbo…" at bounding box center [445, 196] width 491 height 339
click at [101, 62] on div "Status No active tasks You are ready to start receiving tasks. Venezza Koren In…" at bounding box center [113, 196] width 173 height 339
click at [249, 162] on div "Back to Dashboard Change Sender ID Customers Technicians Select a contact Outbo…" at bounding box center [445, 196] width 491 height 339
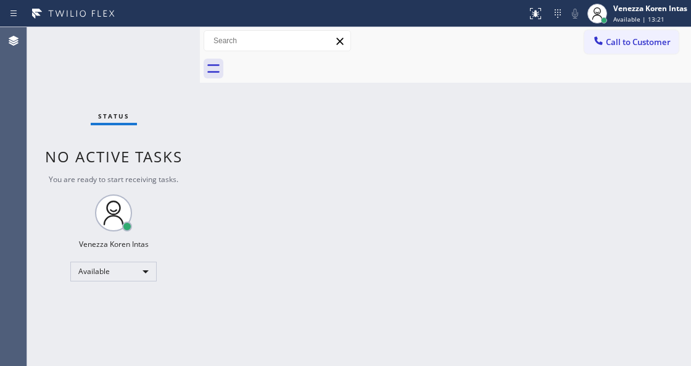
drag, startPoint x: 216, startPoint y: 123, endPoint x: 148, endPoint y: 39, distance: 108.4
click at [208, 120] on div "Back to Dashboard Change Sender ID Customers Technicians Select a contact Outbo…" at bounding box center [445, 196] width 491 height 339
click at [147, 38] on div "Status No active tasks You are ready to start receiving tasks. Venezza Koren In…" at bounding box center [113, 196] width 173 height 339
click at [154, 57] on div "Status No active tasks You are ready to start receiving tasks. Venezza Koren In…" at bounding box center [113, 196] width 173 height 339
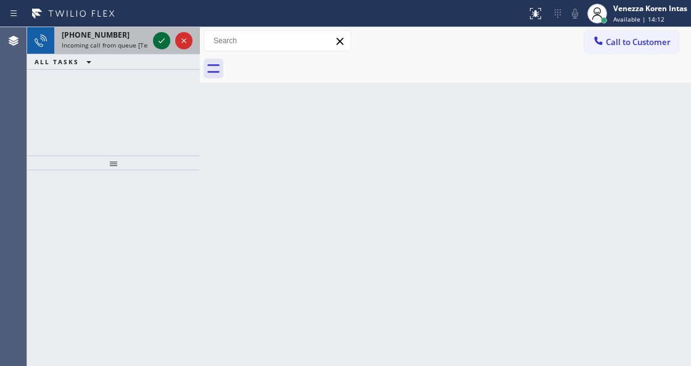
click at [164, 41] on icon at bounding box center [161, 40] width 15 height 15
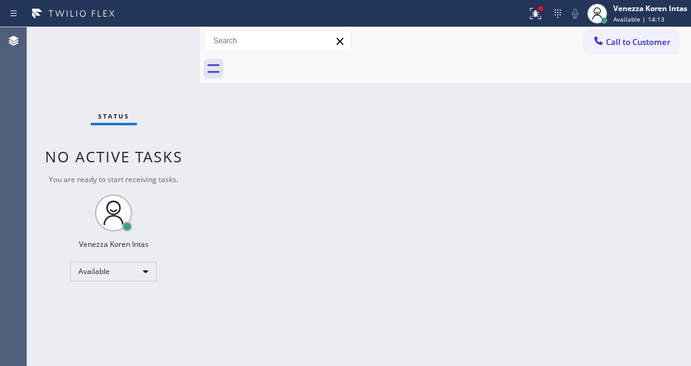
click at [164, 41] on div "Status No active tasks You are ready to start receiving tasks. Venezza Koren In…" at bounding box center [113, 196] width 173 height 339
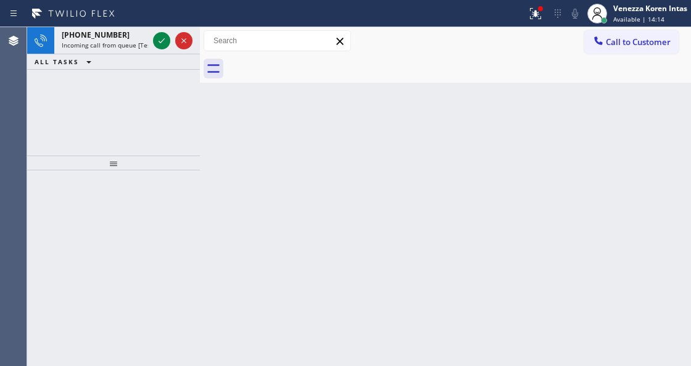
click at [164, 41] on icon at bounding box center [161, 40] width 15 height 15
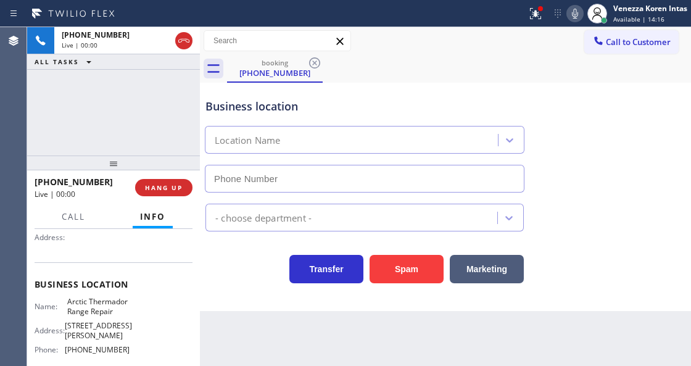
scroll to position [123, 0]
type input "[PHONE_NUMBER]"
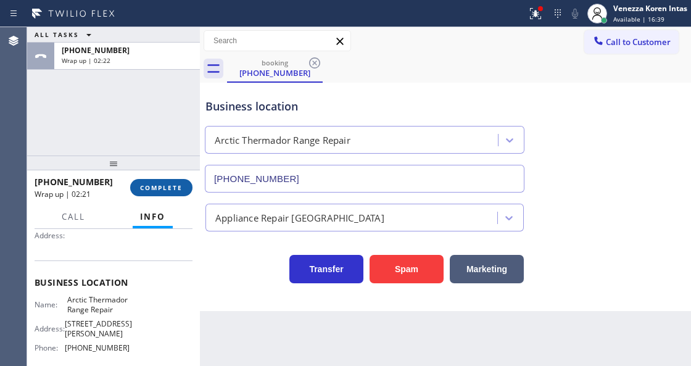
click at [171, 186] on span "COMPLETE" at bounding box center [161, 187] width 43 height 9
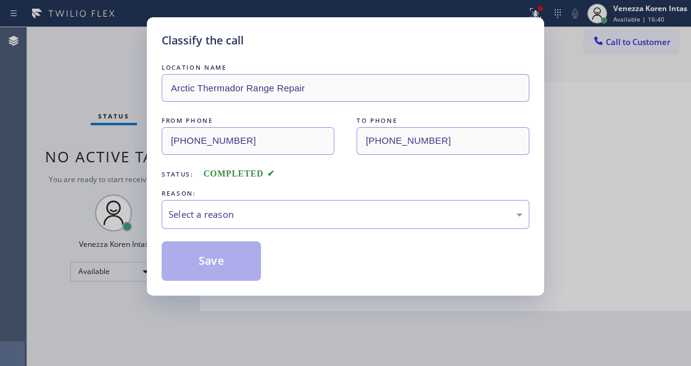
click at [258, 221] on div "Select a reason" at bounding box center [345, 214] width 354 height 14
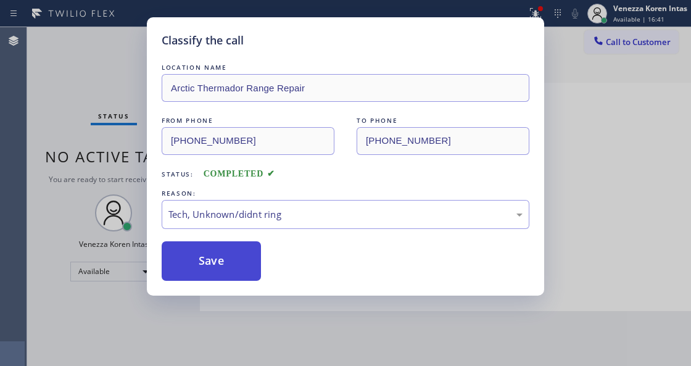
click at [231, 274] on button "Save" at bounding box center [211, 260] width 99 height 39
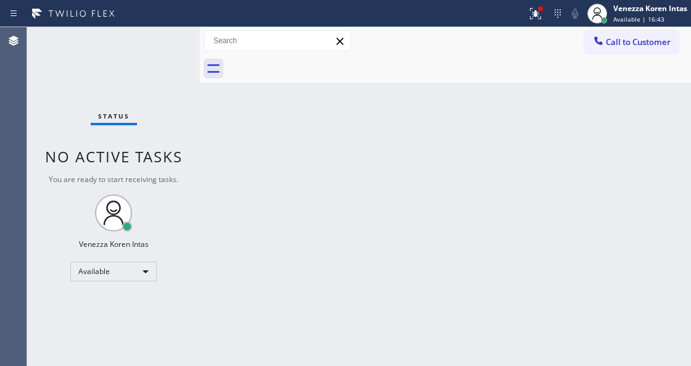
click at [139, 38] on div "Status No active tasks You are ready to start receiving tasks. Venezza Koren In…" at bounding box center [113, 196] width 173 height 339
click at [170, 42] on div "Status No active tasks You are ready to start receiving tasks. Venezza Koren In…" at bounding box center [113, 196] width 173 height 339
click at [163, 41] on div "Status No active tasks You are ready to start receiving tasks. Venezza Koren In…" at bounding box center [113, 196] width 173 height 339
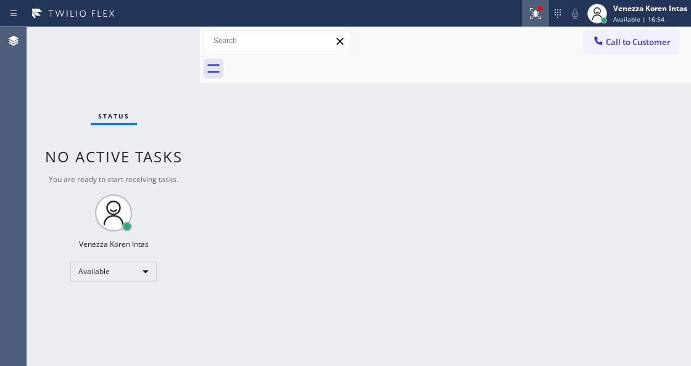
click at [544, 14] on div at bounding box center [535, 13] width 27 height 15
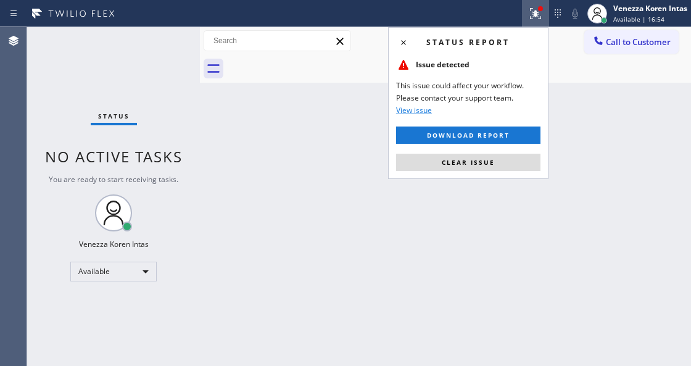
click at [493, 161] on span "Clear issue" at bounding box center [468, 162] width 53 height 9
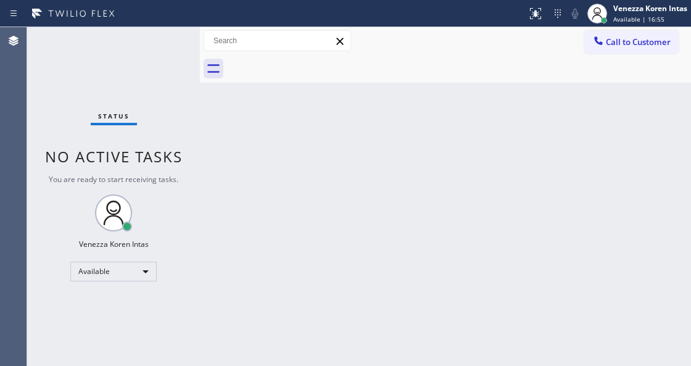
click at [171, 40] on div "Status No active tasks You are ready to start receiving tasks. Venezza Koren In…" at bounding box center [113, 196] width 173 height 339
click at [160, 57] on div "Status No active tasks You are ready to start receiving tasks. Venezza Koren In…" at bounding box center [113, 196] width 173 height 339
click at [178, 57] on div "Status No active tasks You are ready to start receiving tasks. Venezza Koren In…" at bounding box center [113, 196] width 173 height 339
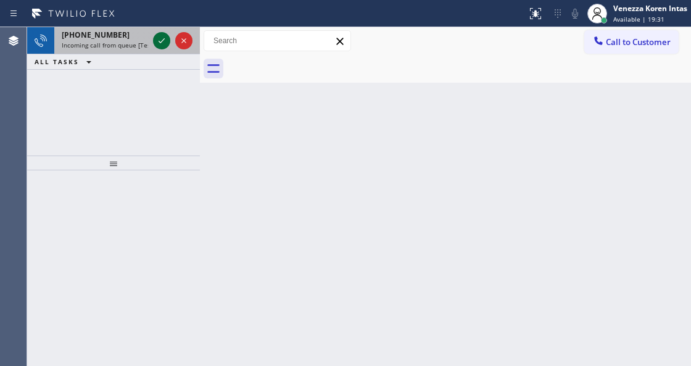
click at [159, 44] on icon at bounding box center [161, 40] width 15 height 15
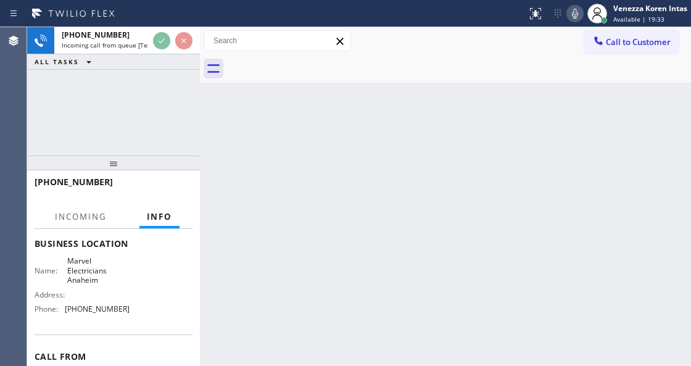
scroll to position [164, 0]
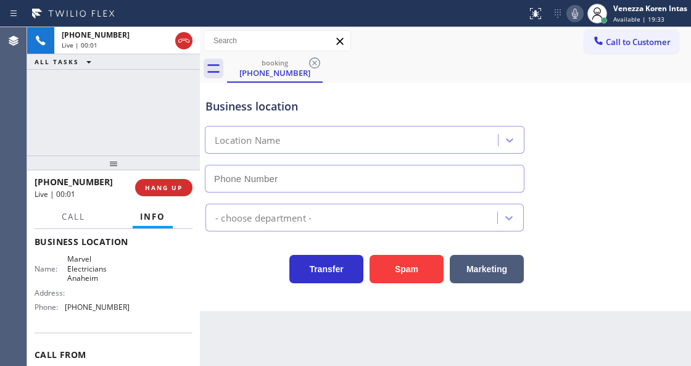
type input "[PHONE_NUMBER]"
click at [65, 158] on div at bounding box center [113, 162] width 173 height 15
drag, startPoint x: 109, startPoint y: 117, endPoint x: 125, endPoint y: 181, distance: 66.9
click at [109, 117] on div "[PHONE_NUMBER] Live | 00:02 ALL TASKS ALL TASKS ACTIVE TASKS TASKS IN WRAP UP" at bounding box center [113, 91] width 173 height 128
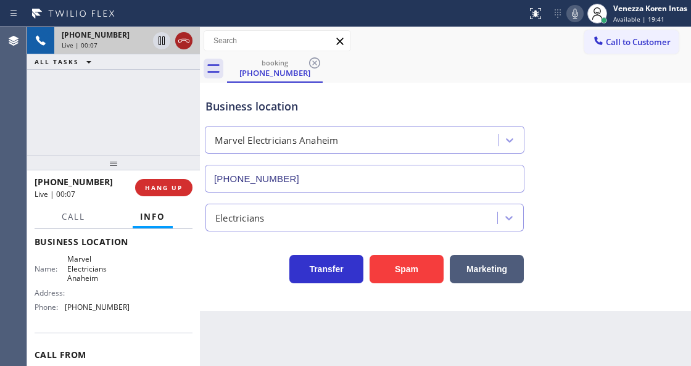
click at [183, 43] on icon at bounding box center [183, 40] width 15 height 15
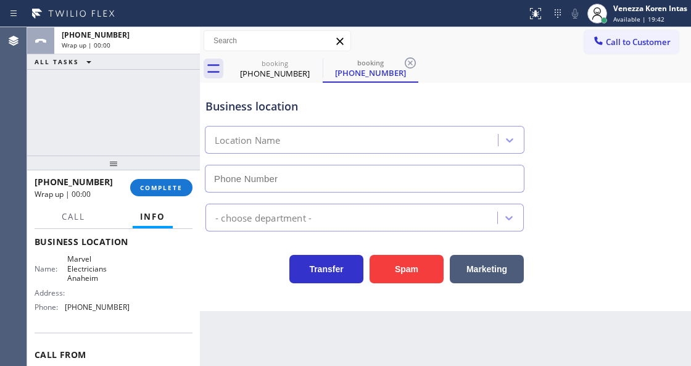
type input "[PHONE_NUMBER]"
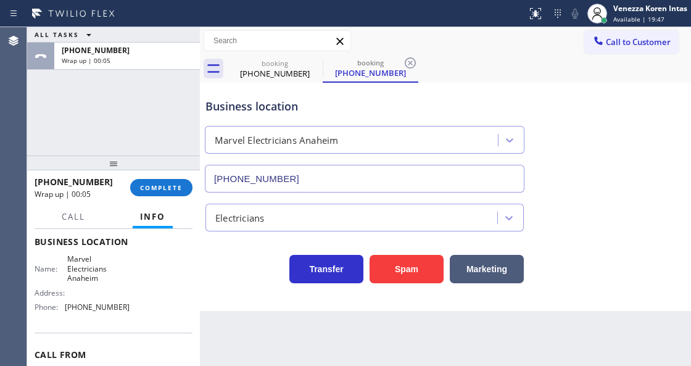
click at [194, 89] on div "ALL TASKS ALL TASKS ACTIVE TASKS TASKS IN WRAP UP [PHONE_NUMBER] Wrap up | 00:05" at bounding box center [113, 91] width 173 height 128
click at [146, 195] on button "COMPLETE" at bounding box center [161, 187] width 62 height 17
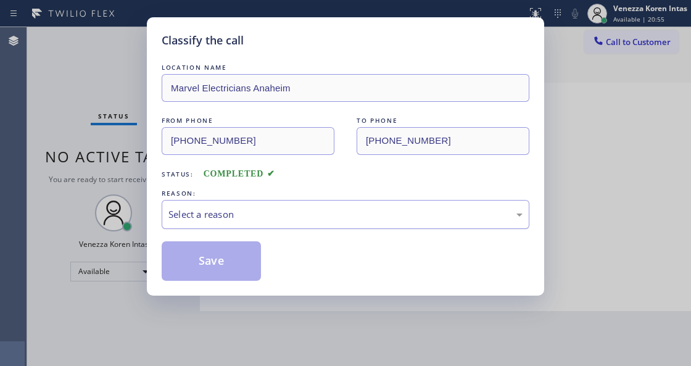
click at [300, 221] on div "Select a reason" at bounding box center [345, 214] width 354 height 14
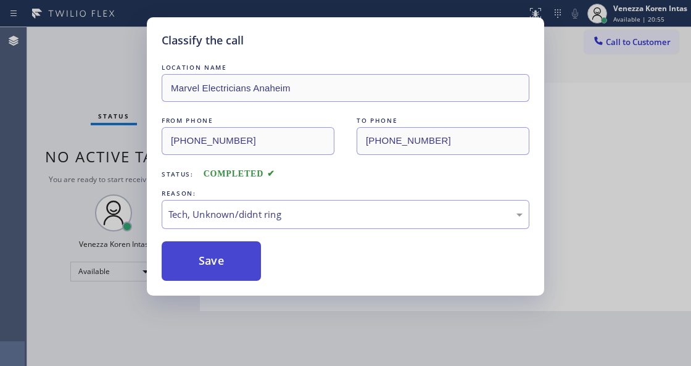
click at [245, 273] on button "Save" at bounding box center [211, 260] width 99 height 39
click at [49, 102] on div "Classify the call LOCATION NAME Marvel Electricians Anaheim FROM PHONE [PHONE_N…" at bounding box center [345, 183] width 691 height 366
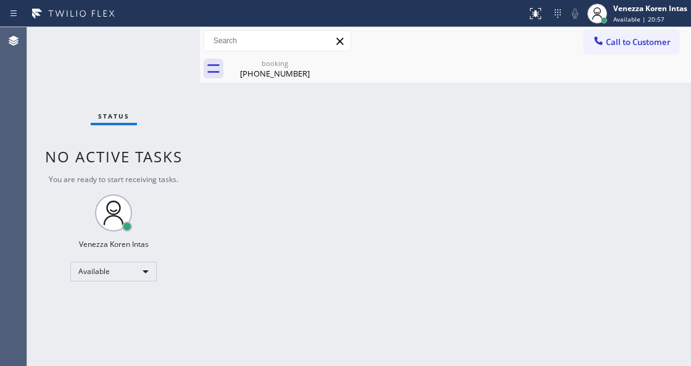
click at [163, 54] on div "Status No active tasks You are ready to start receiving tasks. Venezza Koren In…" at bounding box center [113, 196] width 173 height 339
click at [657, 13] on div "Venezza Koren Intas" at bounding box center [650, 8] width 74 height 10
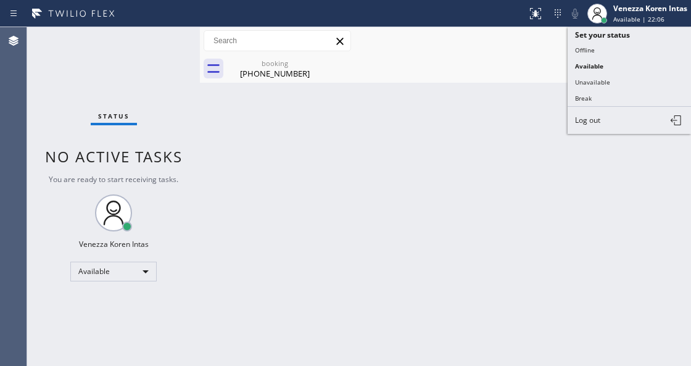
drag, startPoint x: 593, startPoint y: 83, endPoint x: 530, endPoint y: 84, distance: 63.6
click at [587, 84] on button "Unavailable" at bounding box center [628, 82] width 123 height 16
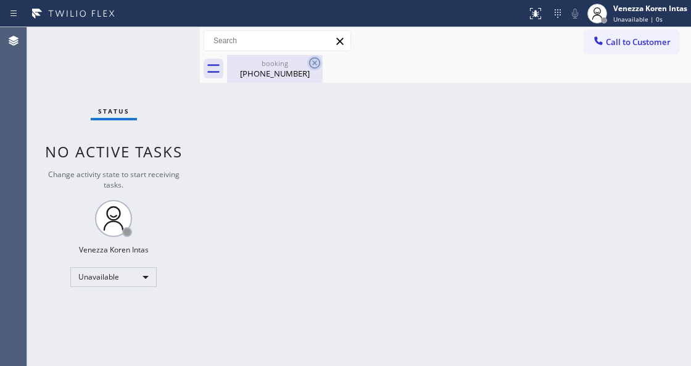
click at [312, 60] on icon at bounding box center [314, 63] width 15 height 15
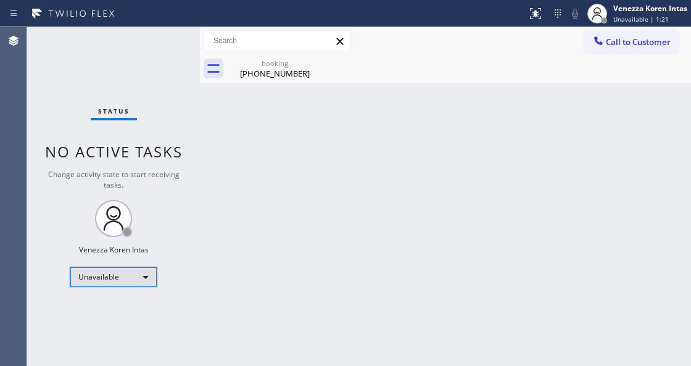
click at [134, 270] on div "Unavailable" at bounding box center [113, 277] width 86 height 20
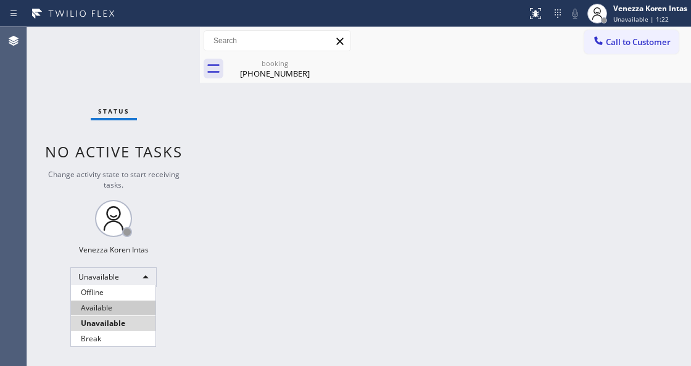
click at [126, 308] on li "Available" at bounding box center [113, 307] width 84 height 15
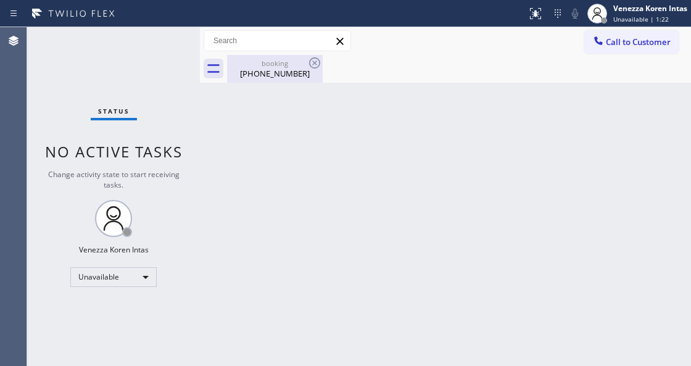
click at [284, 68] on div "[PHONE_NUMBER]" at bounding box center [274, 73] width 93 height 11
click at [312, 63] on div at bounding box center [459, 69] width 464 height 28
click at [171, 78] on div "Status No active tasks Change activity state to start receiving tasks. Venezza …" at bounding box center [113, 196] width 173 height 339
click at [166, 52] on div "Status No active tasks Change activity state to start receiving tasks. Venezza …" at bounding box center [113, 196] width 173 height 339
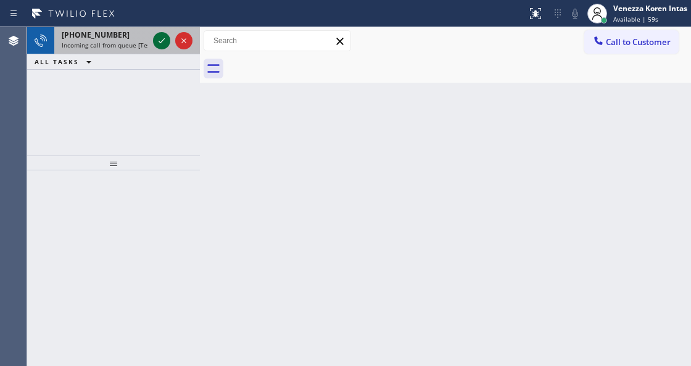
click at [166, 41] on icon at bounding box center [161, 40] width 15 height 15
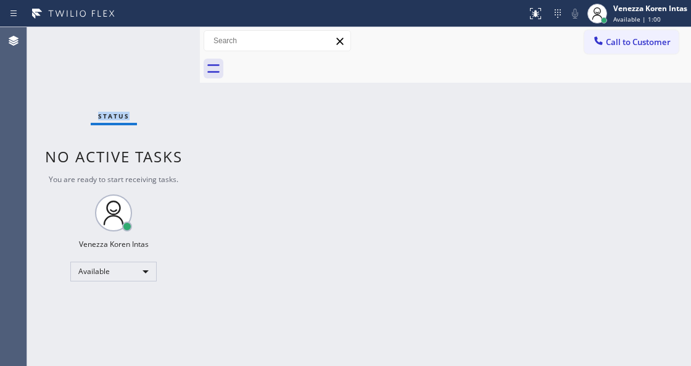
click at [166, 41] on div "Status No active tasks You are ready to start receiving tasks. Venezza Koren In…" at bounding box center [113, 196] width 173 height 339
drag, startPoint x: 543, startPoint y: 6, endPoint x: 534, endPoint y: 69, distance: 63.5
click at [543, 6] on div at bounding box center [535, 13] width 27 height 15
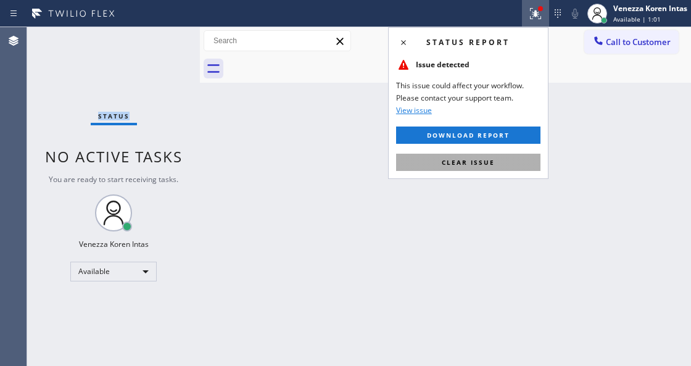
click at [506, 157] on button "Clear issue" at bounding box center [468, 162] width 144 height 17
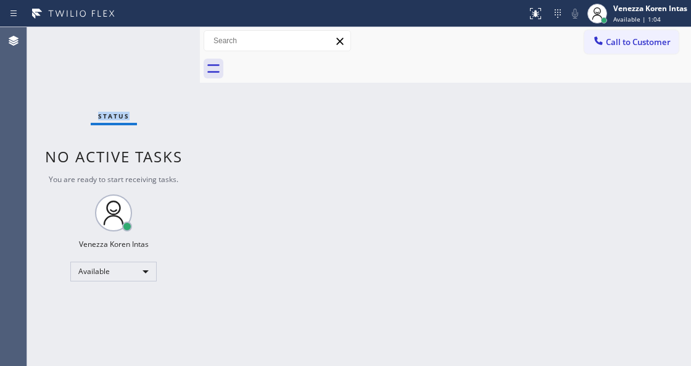
click at [173, 57] on div "Status No active tasks You are ready to start receiving tasks. Venezza Koren In…" at bounding box center [113, 196] width 173 height 339
click at [157, 44] on div "Status No active tasks You are ready to start receiving tasks. Venezza Koren In…" at bounding box center [113, 196] width 173 height 339
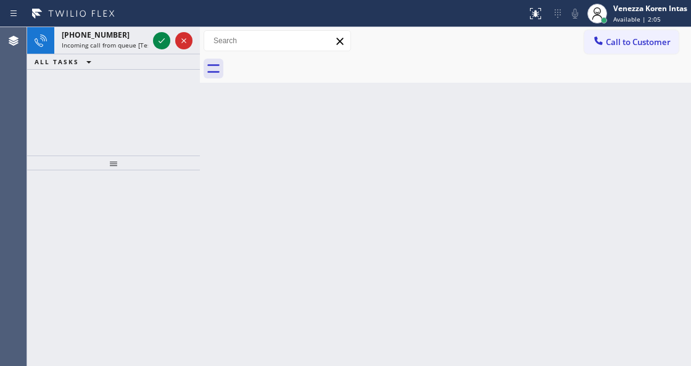
click at [157, 44] on icon at bounding box center [161, 40] width 15 height 15
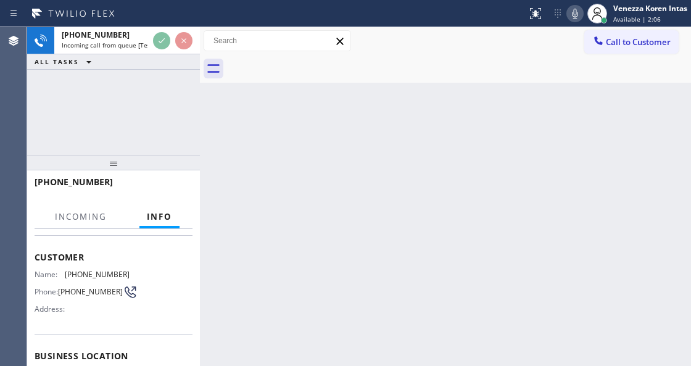
scroll to position [123, 0]
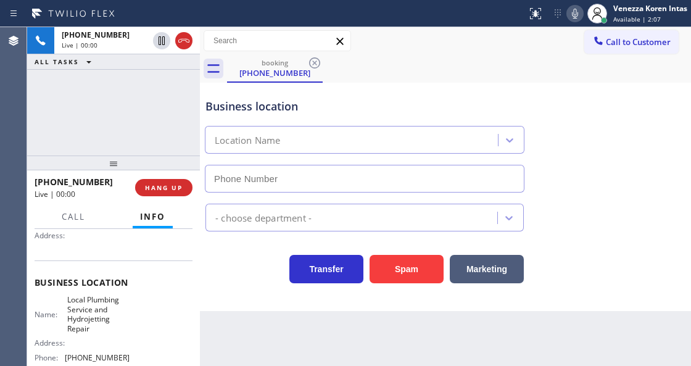
type input "[PHONE_NUMBER]"
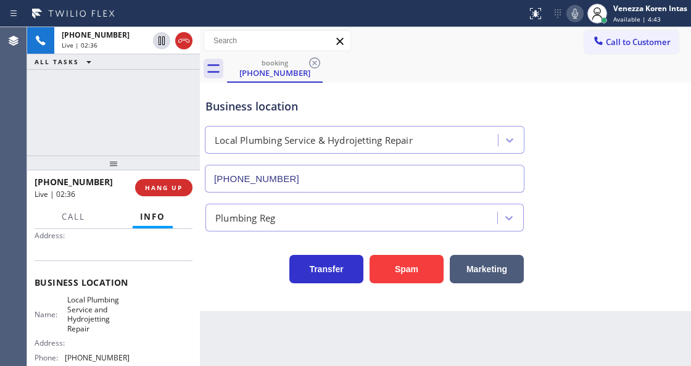
click at [572, 18] on icon at bounding box center [574, 13] width 15 height 15
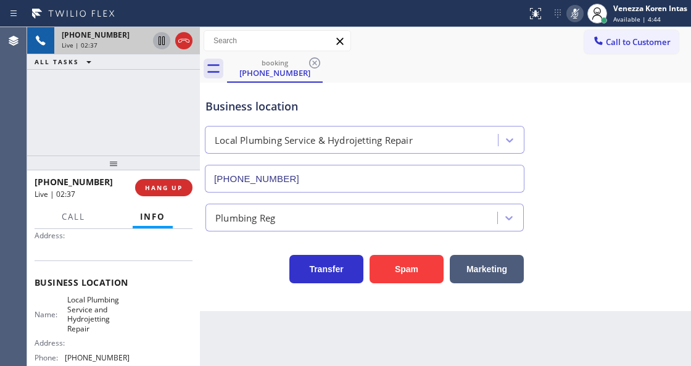
click at [159, 41] on icon at bounding box center [162, 40] width 6 height 9
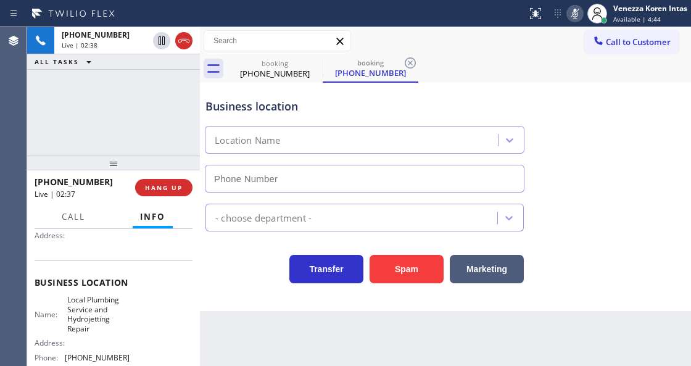
type input "[PHONE_NUMBER]"
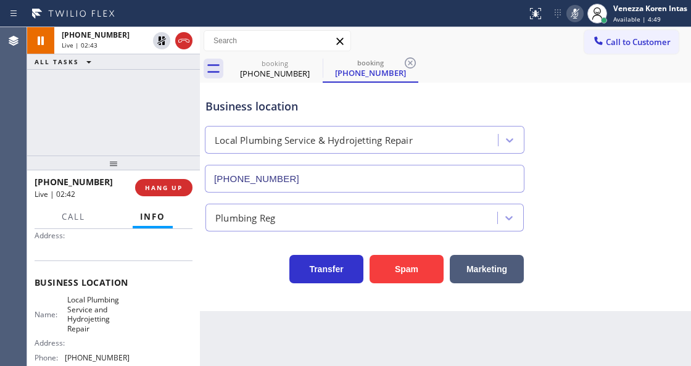
click at [573, 21] on button at bounding box center [574, 13] width 17 height 17
click at [459, 61] on div "booking [PHONE_NUMBER] booking [PHONE_NUMBER]" at bounding box center [459, 69] width 464 height 28
click at [408, 63] on icon at bounding box center [410, 63] width 15 height 15
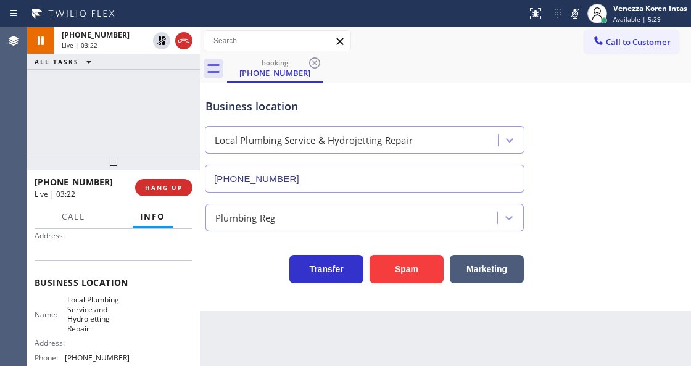
click at [465, 81] on div "Business location Local Plumbing Service & Hydrojetting Repair [PHONE_NUMBER]" at bounding box center [445, 137] width 485 height 112
click at [577, 4] on div "Status report No issues detected If you experience an issue, please download th…" at bounding box center [606, 13] width 169 height 27
click at [569, 16] on icon at bounding box center [574, 13] width 15 height 15
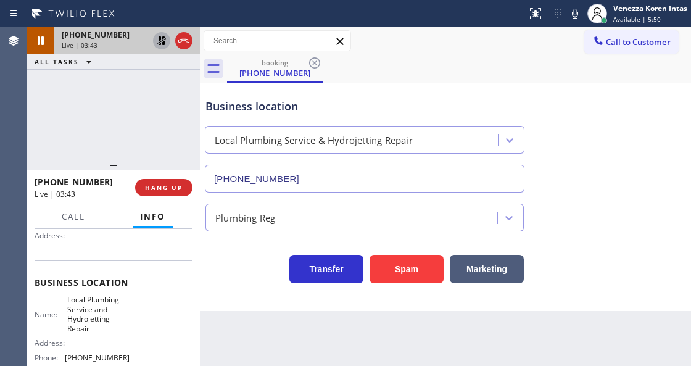
click at [158, 37] on icon at bounding box center [161, 40] width 15 height 15
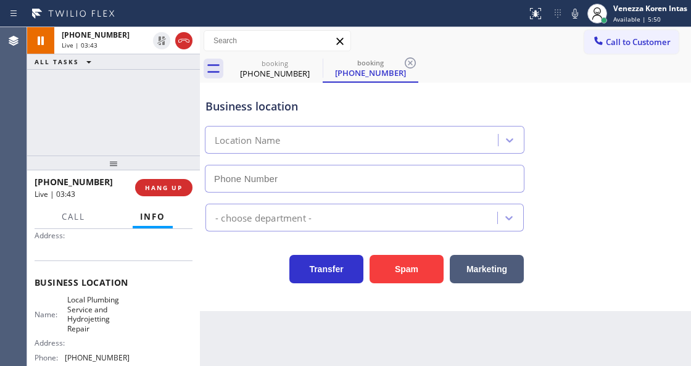
type input "[PHONE_NUMBER]"
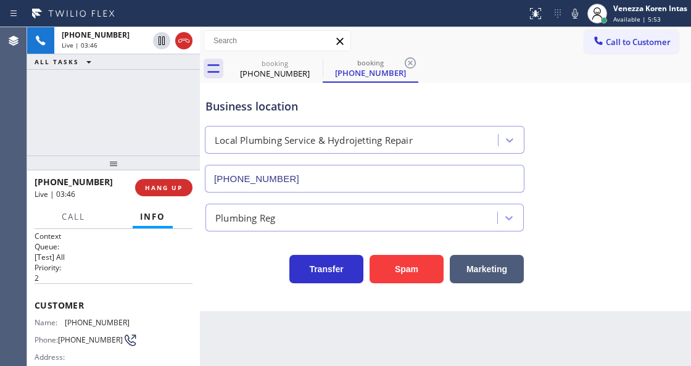
scroll to position [0, 0]
drag, startPoint x: 127, startPoint y: 324, endPoint x: 64, endPoint y: 327, distance: 63.6
click at [64, 327] on div "Name: [PHONE_NUMBER] Phone: [PHONE_NUMBER] Address:" at bounding box center [114, 343] width 158 height 49
copy div "[PHONE_NUMBER]"
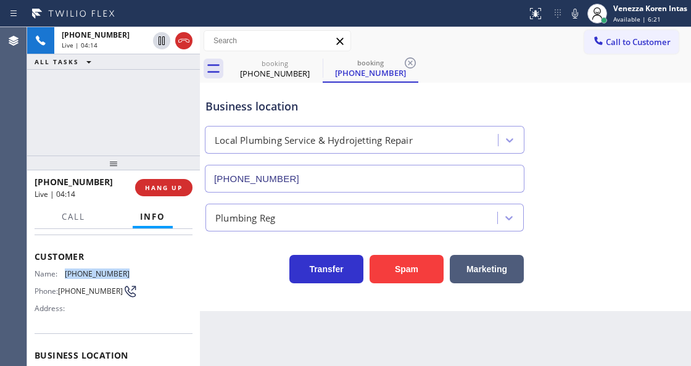
scroll to position [123, 0]
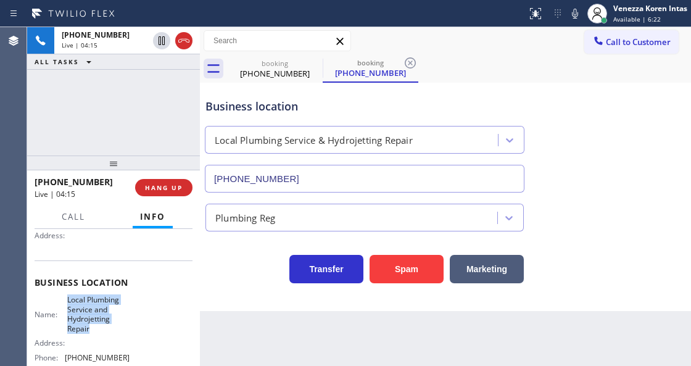
drag, startPoint x: 66, startPoint y: 295, endPoint x: 102, endPoint y: 327, distance: 48.5
click at [102, 327] on span "Local Plumbing Service and Hydrojetting Repair" at bounding box center [98, 314] width 62 height 38
copy span "Local Plumbing Service and Hydrojetting Repair"
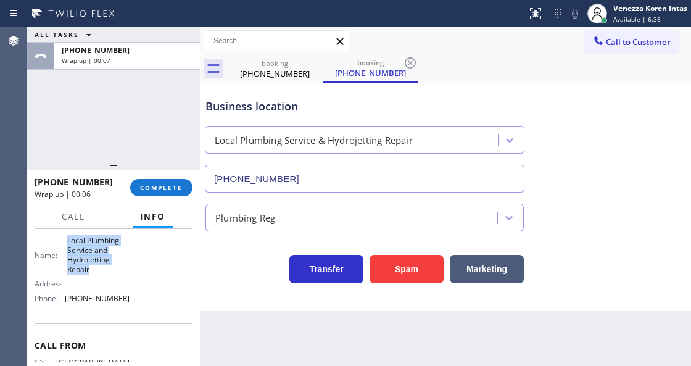
scroll to position [237, 0]
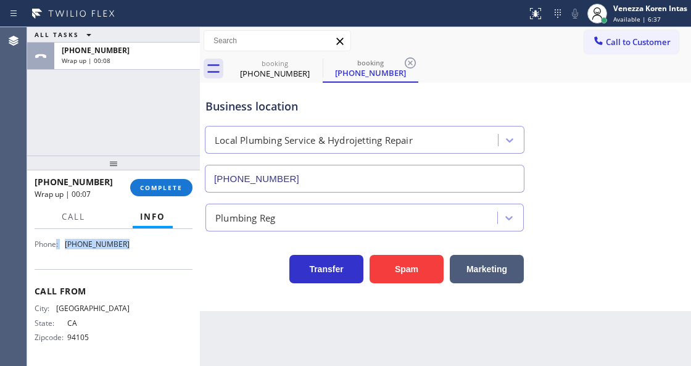
drag, startPoint x: 124, startPoint y: 243, endPoint x: 55, endPoint y: 245, distance: 69.1
click at [55, 245] on div "Phone: [PHONE_NUMBER]" at bounding box center [82, 243] width 95 height 9
click at [88, 245] on span "[PHONE_NUMBER]" at bounding box center [97, 243] width 65 height 9
click at [93, 241] on span "[PHONE_NUMBER]" at bounding box center [97, 243] width 65 height 9
drag, startPoint x: 119, startPoint y: 243, endPoint x: 59, endPoint y: 251, distance: 60.4
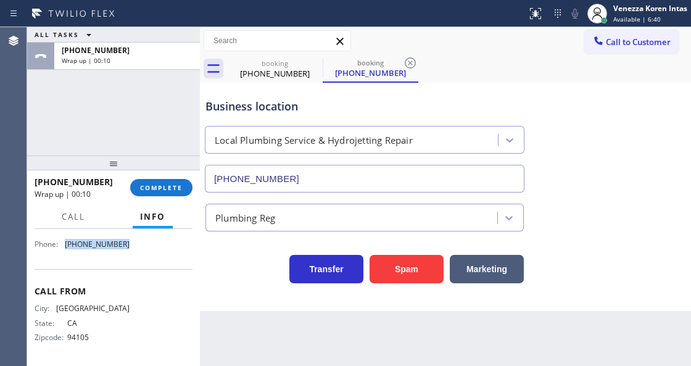
click at [59, 251] on div "Name: Local Plumbing Service and Hydrojetting Repair Address: Phone: [PHONE_NUM…" at bounding box center [82, 217] width 95 height 72
copy div "[PHONE_NUMBER]"
click at [170, 187] on span "COMPLETE" at bounding box center [161, 187] width 43 height 9
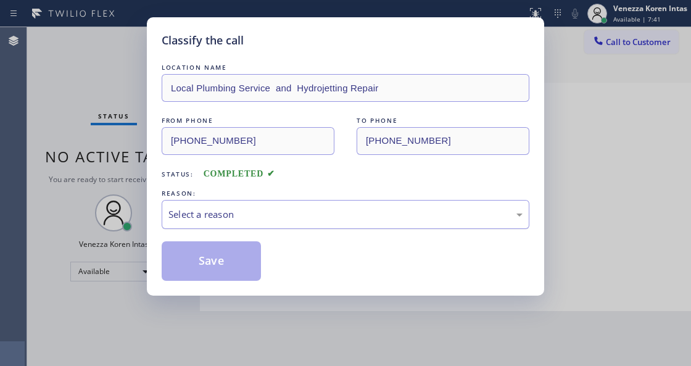
click at [318, 221] on div "Select a reason" at bounding box center [345, 214] width 354 height 14
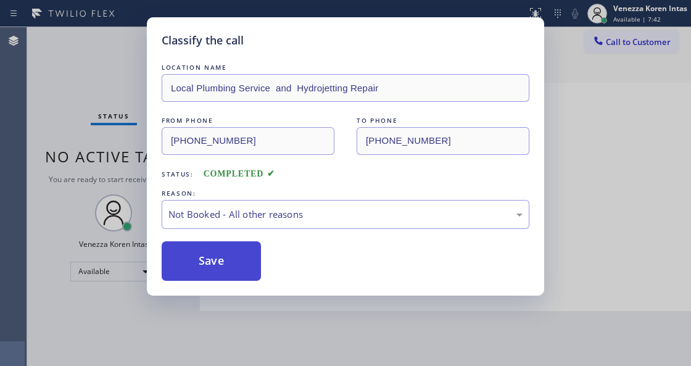
click at [248, 269] on button "Save" at bounding box center [211, 260] width 99 height 39
click at [420, 344] on div "Classify the call LOCATION NAME Local Plumbing Service and Hydrojetting Repair …" at bounding box center [345, 183] width 691 height 366
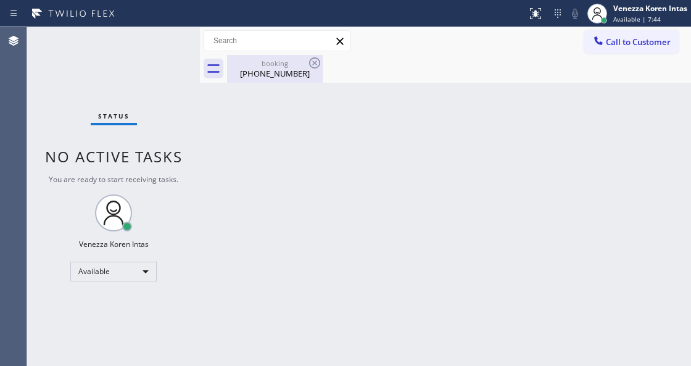
click at [309, 72] on div "[PHONE_NUMBER]" at bounding box center [274, 73] width 93 height 11
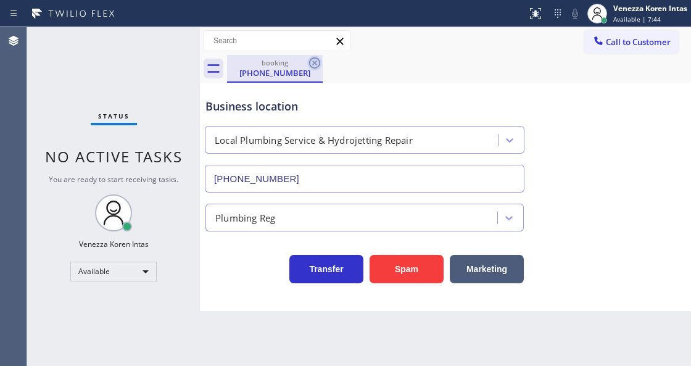
click at [315, 65] on icon at bounding box center [314, 63] width 15 height 15
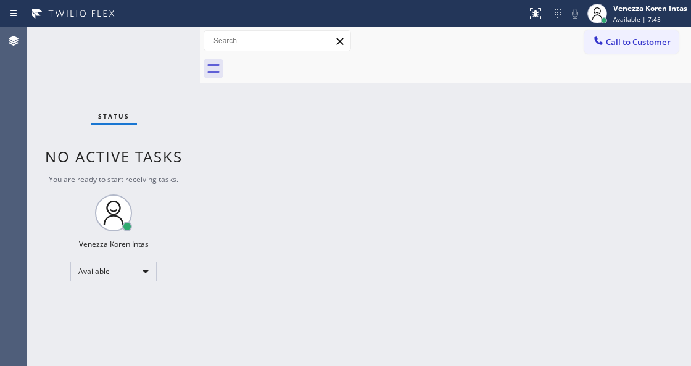
click at [379, 84] on div "Back to Dashboard Change Sender ID Customers Technicians Select a contact Outbo…" at bounding box center [445, 196] width 491 height 339
click at [147, 75] on div "Status No active tasks You are ready to start receiving tasks. Venezza Koren In…" at bounding box center [113, 196] width 173 height 339
click at [155, 59] on div "Status No active tasks You are ready to start receiving tasks. Venezza Koren In…" at bounding box center [113, 196] width 173 height 339
click at [169, 54] on div "Status No active tasks You are ready to start receiving tasks. Venezza Koren In…" at bounding box center [113, 196] width 173 height 339
click at [242, 139] on div "Back to Dashboard Change Sender ID Customers Technicians Select a contact Outbo…" at bounding box center [445, 196] width 491 height 339
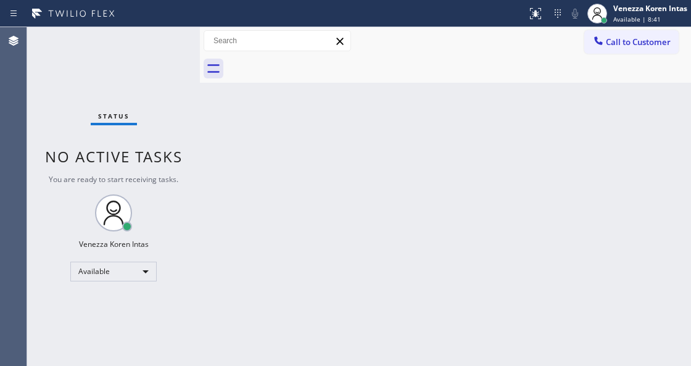
click at [104, 116] on span "Status" at bounding box center [113, 116] width 31 height 9
click at [332, 31] on input "text" at bounding box center [277, 41] width 146 height 20
click at [447, 63] on div at bounding box center [459, 69] width 464 height 28
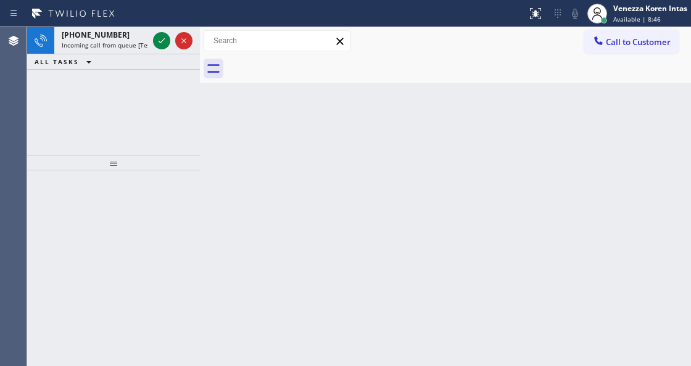
drag, startPoint x: 162, startPoint y: 187, endPoint x: 150, endPoint y: 133, distance: 55.5
click at [161, 186] on div at bounding box center [113, 268] width 173 height 196
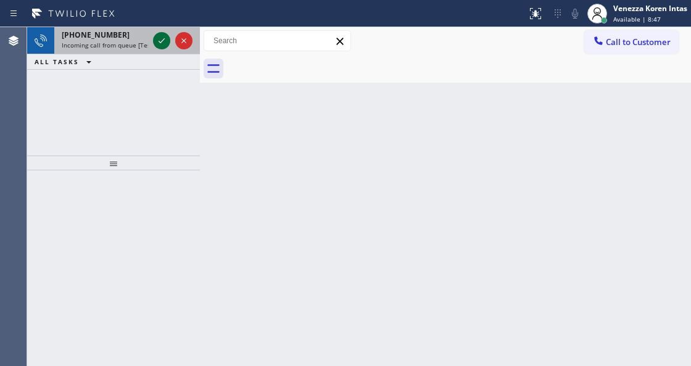
click at [155, 43] on div at bounding box center [161, 40] width 17 height 15
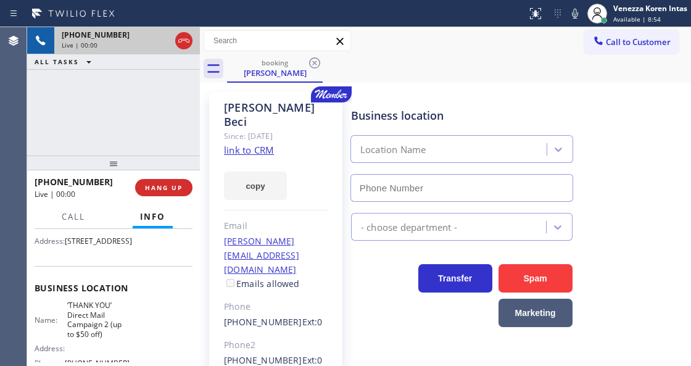
scroll to position [164, 0]
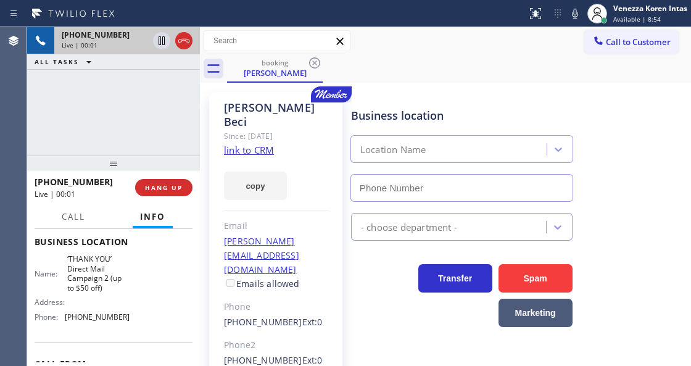
type input "[PHONE_NUMBER]"
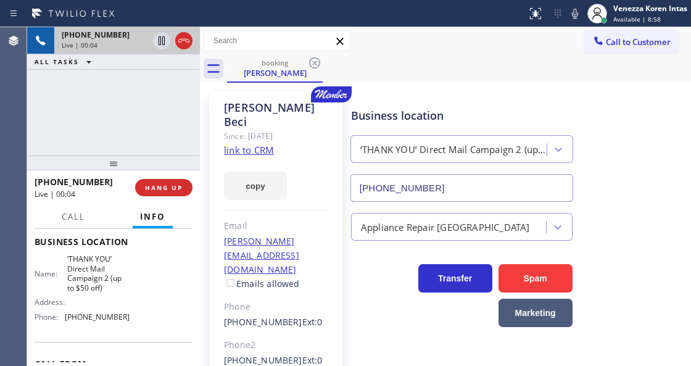
click at [254, 144] on link "link to CRM" at bounding box center [249, 150] width 50 height 12
click at [577, 16] on icon at bounding box center [574, 13] width 15 height 15
click at [160, 41] on icon at bounding box center [162, 40] width 6 height 9
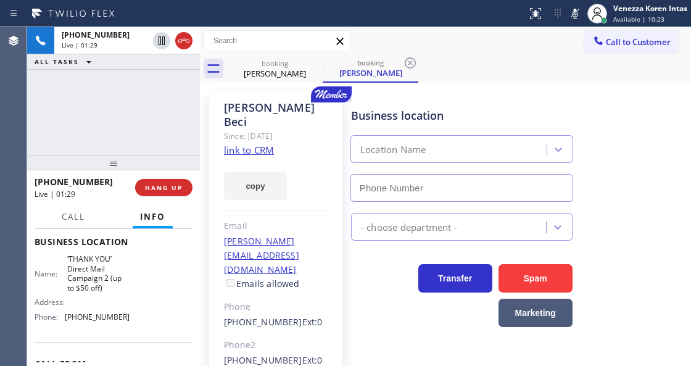
type input "[PHONE_NUMBER]"
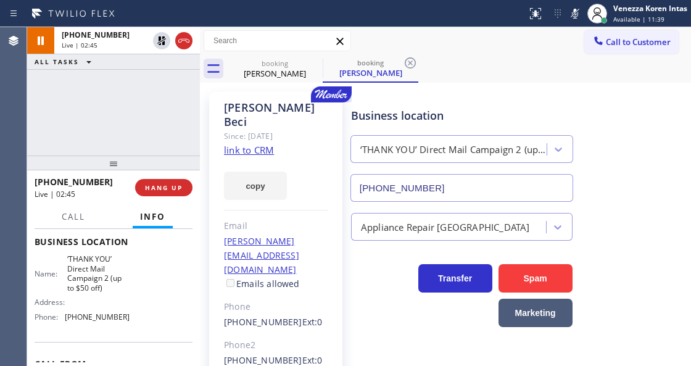
click at [582, 10] on div at bounding box center [574, 13] width 17 height 15
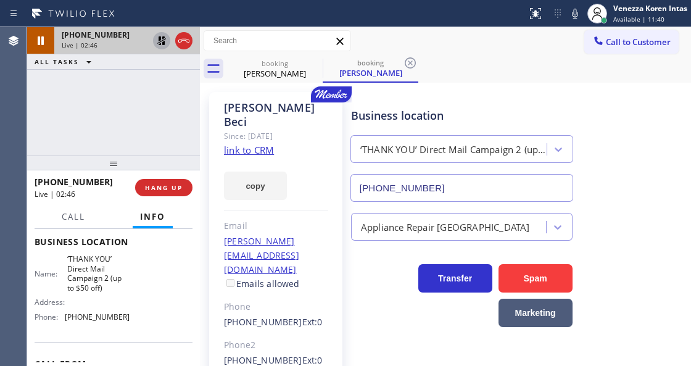
click at [162, 43] on icon at bounding box center [161, 40] width 9 height 9
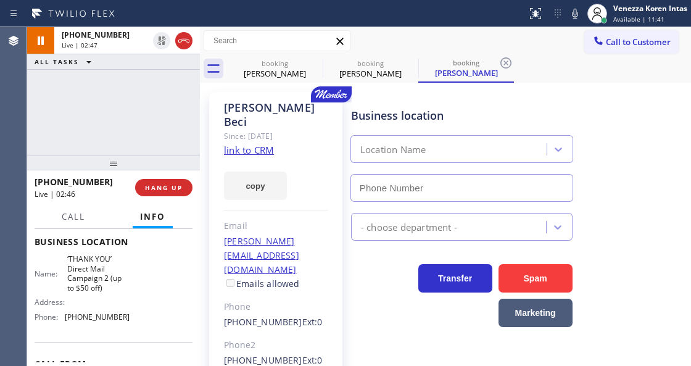
type input "[PHONE_NUMBER]"
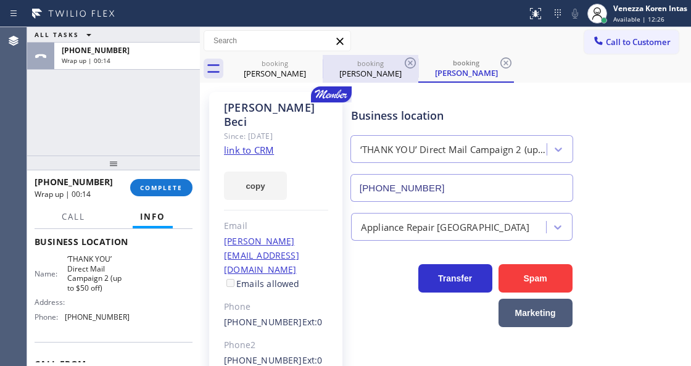
click at [323, 64] on div at bounding box center [323, 69] width 1 height 20
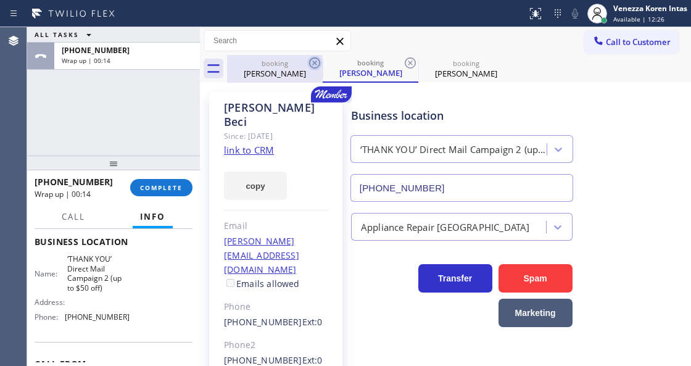
click at [317, 64] on icon at bounding box center [314, 63] width 15 height 15
click at [316, 64] on icon at bounding box center [314, 62] width 11 height 11
click at [323, 64] on div "booking [PERSON_NAME]" at bounding box center [371, 69] width 96 height 28
click at [405, 64] on icon at bounding box center [410, 62] width 11 height 11
click at [0, 0] on icon at bounding box center [0, 0] width 0 height 0
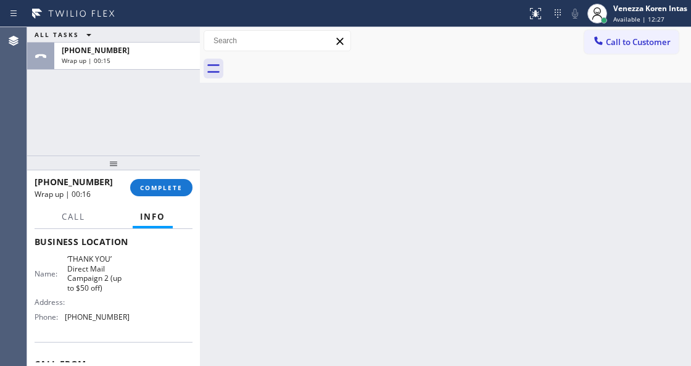
click at [316, 64] on div at bounding box center [459, 69] width 464 height 28
click at [169, 187] on span "COMPLETE" at bounding box center [161, 187] width 43 height 9
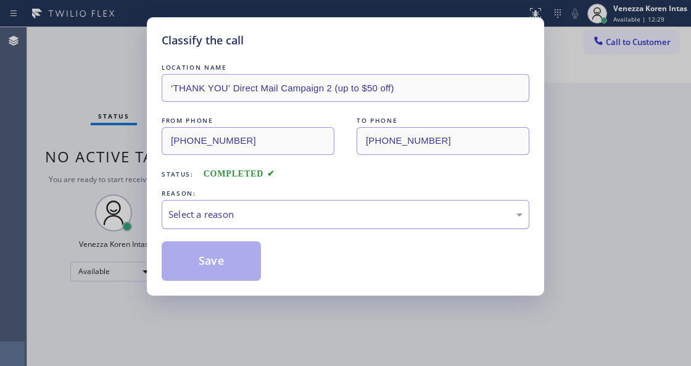
click at [286, 205] on div "Select a reason" at bounding box center [346, 214] width 368 height 29
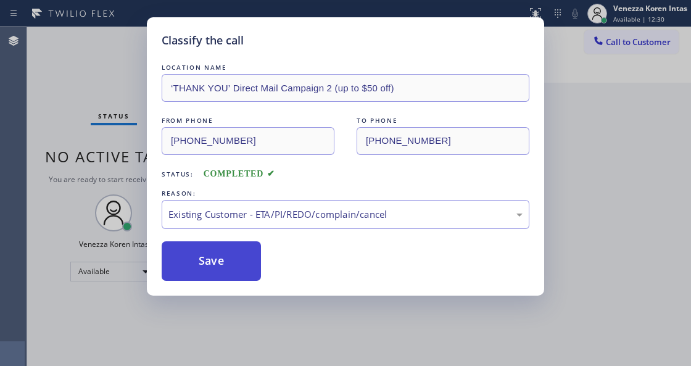
click at [242, 264] on button "Save" at bounding box center [211, 260] width 99 height 39
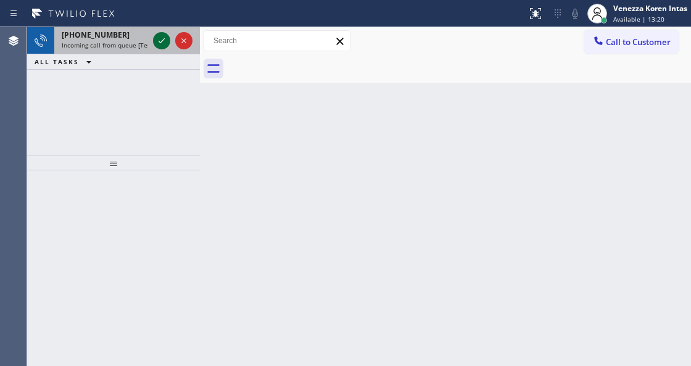
click at [160, 42] on icon at bounding box center [162, 40] width 6 height 5
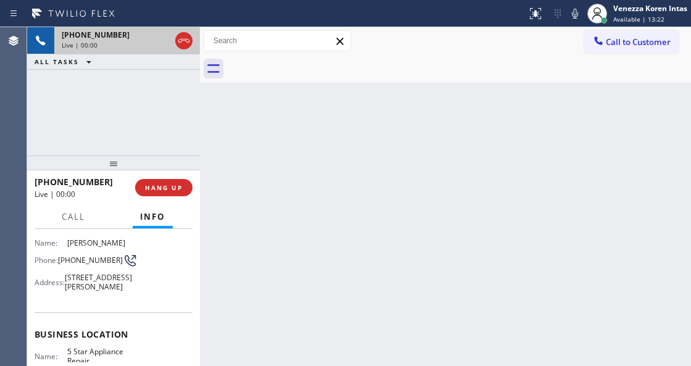
scroll to position [123, 0]
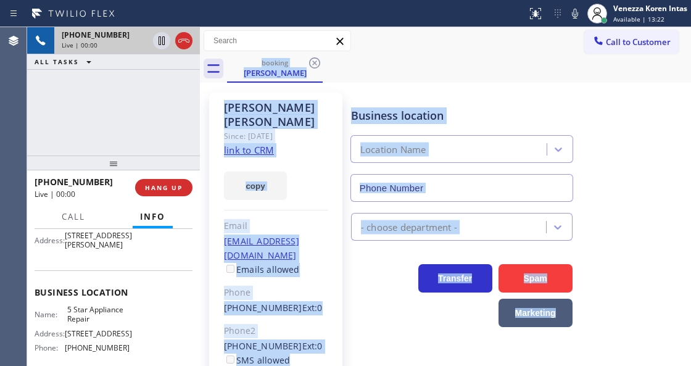
type input "[PHONE_NUMBER]"
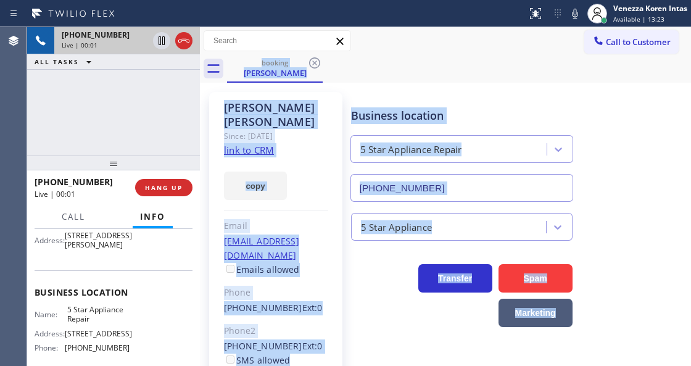
click at [295, 188] on div "[PERSON_NAME] Since: [DATE] link to CRM copy Email [EMAIL_ADDRESS][DOMAIN_NAME]…" at bounding box center [275, 289] width 133 height 395
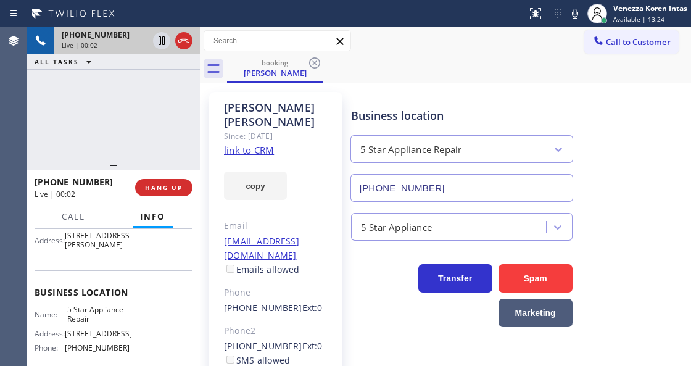
click at [242, 157] on div "copy" at bounding box center [276, 178] width 104 height 43
click at [248, 144] on link "link to CRM" at bounding box center [249, 150] width 50 height 12
click at [572, 14] on icon at bounding box center [574, 13] width 15 height 15
click at [164, 39] on icon at bounding box center [162, 40] width 6 height 9
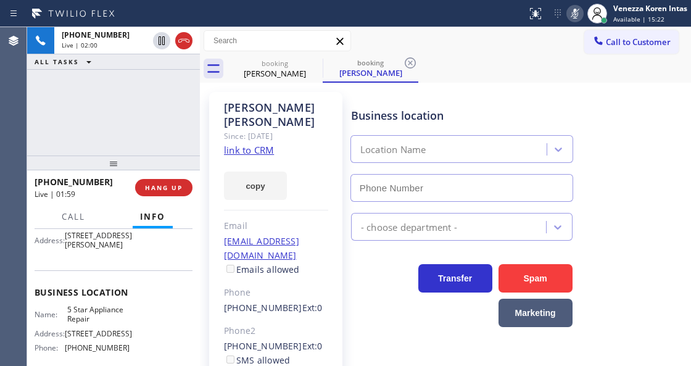
type input "[PHONE_NUMBER]"
click at [391, 329] on div "Business location 5 Star Appliance Repair [PHONE_NUMBER] 5 Star Appliance Trans…" at bounding box center [517, 282] width 339 height 374
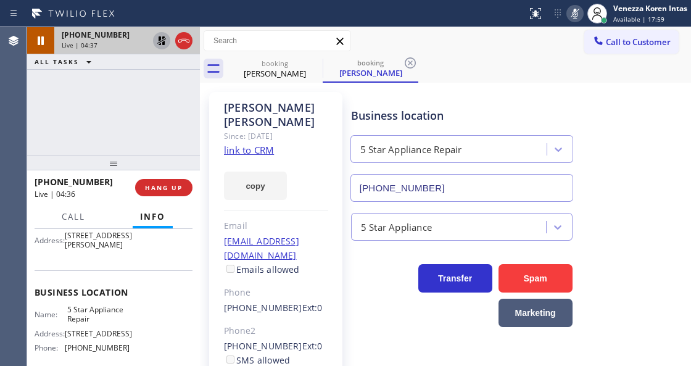
click at [154, 38] on div at bounding box center [161, 40] width 17 height 15
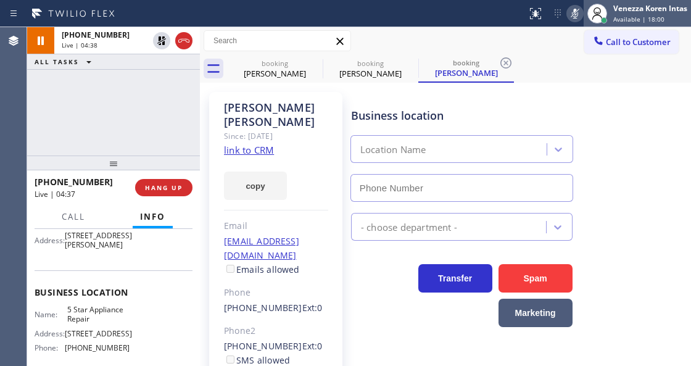
click at [583, 15] on div at bounding box center [596, 13] width 27 height 27
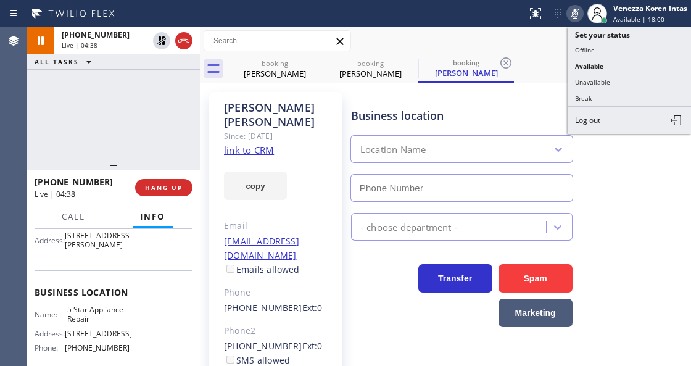
type input "[PHONE_NUMBER]"
click at [579, 14] on icon at bounding box center [574, 13] width 15 height 15
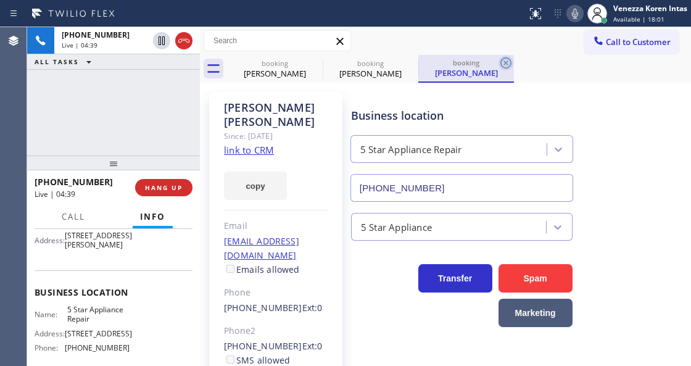
click at [503, 59] on icon at bounding box center [505, 63] width 15 height 15
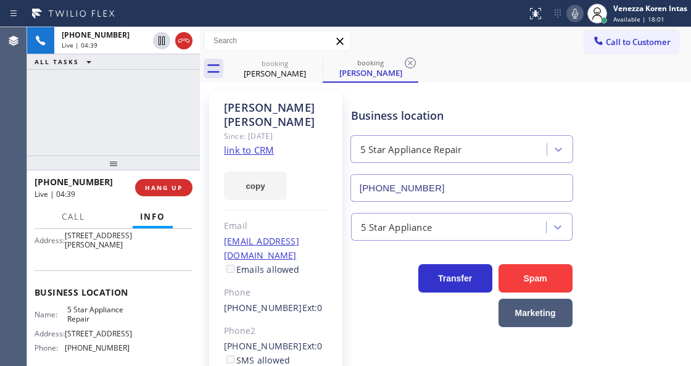
click at [502, 59] on div "booking [PERSON_NAME] booking [PERSON_NAME]" at bounding box center [459, 69] width 464 height 28
drag, startPoint x: 502, startPoint y: 59, endPoint x: 426, endPoint y: 70, distance: 77.3
click at [497, 63] on div "booking [PERSON_NAME] booking [PERSON_NAME]" at bounding box center [459, 69] width 464 height 28
click at [424, 70] on div "booking [PERSON_NAME] booking [PERSON_NAME]" at bounding box center [459, 69] width 464 height 28
click at [411, 65] on icon at bounding box center [410, 63] width 15 height 15
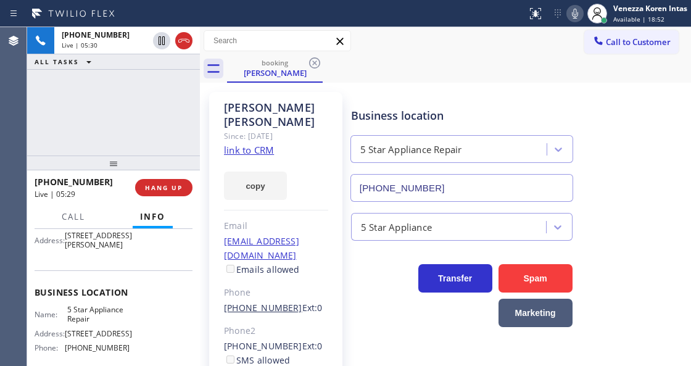
click at [185, 46] on icon at bounding box center [183, 40] width 15 height 15
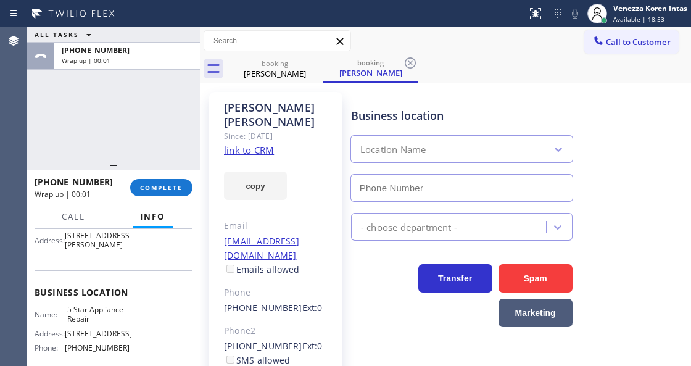
type input "[PHONE_NUMBER]"
drag, startPoint x: 147, startPoint y: 121, endPoint x: 165, endPoint y: 122, distance: 17.9
click at [147, 121] on div "ALL TASKS ALL TASKS ACTIVE TASKS TASKS IN WRAP UP [PHONE_NUMBER] Wrap up | 00:13" at bounding box center [113, 91] width 173 height 128
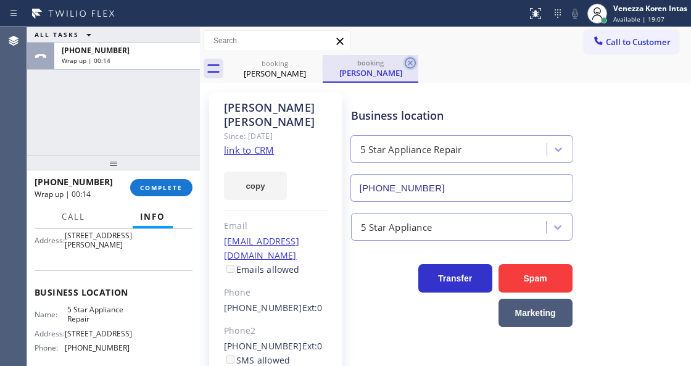
click at [406, 64] on icon at bounding box center [410, 63] width 15 height 15
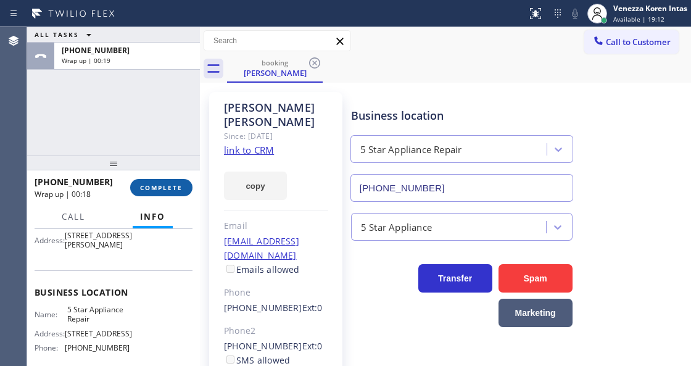
click at [160, 191] on span "COMPLETE" at bounding box center [161, 187] width 43 height 9
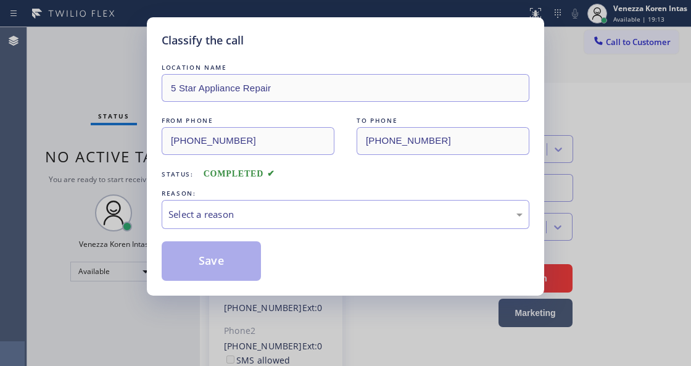
click at [294, 215] on div "Select a reason" at bounding box center [345, 214] width 354 height 14
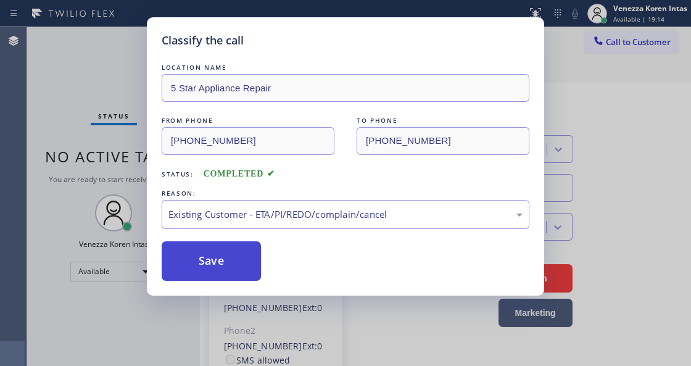
click at [247, 275] on button "Save" at bounding box center [211, 260] width 99 height 39
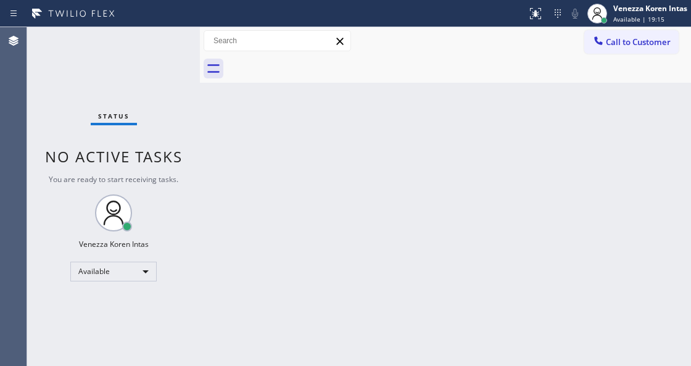
click at [83, 64] on div "Status No active tasks You are ready to start receiving tasks. Venezza Koren In…" at bounding box center [113, 196] width 173 height 339
click at [131, 82] on div "Status No active tasks You are ready to start receiving tasks. Venezza Koren In…" at bounding box center [113, 196] width 173 height 339
click at [138, 162] on span "No active tasks" at bounding box center [114, 156] width 138 height 20
click at [229, 160] on div "Back to Dashboard Change Sender ID Customers Technicians Select a contact Outbo…" at bounding box center [445, 196] width 491 height 339
click at [169, 51] on div "Status No active tasks You are ready to start receiving tasks. Venezza Koren In…" at bounding box center [113, 196] width 173 height 339
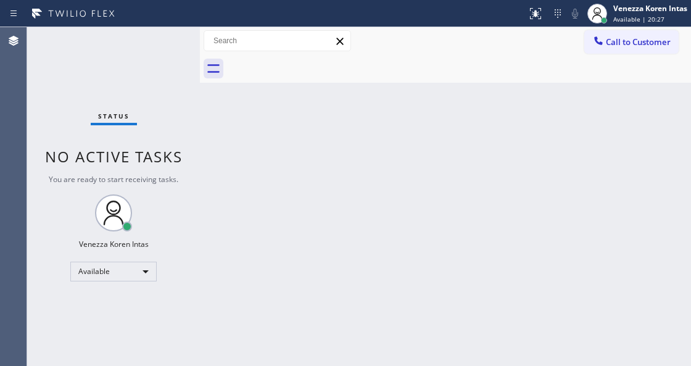
click at [169, 51] on div "Status No active tasks You are ready to start receiving tasks. Venezza Koren In…" at bounding box center [113, 196] width 173 height 339
click at [180, 100] on div "Status No active tasks You are ready to start receiving tasks. Venezza Koren In…" at bounding box center [113, 196] width 173 height 339
click at [157, 59] on div "Status No active tasks You are ready to start receiving tasks. Venezza Koren In…" at bounding box center [113, 196] width 173 height 339
click at [132, 67] on div "Status No active tasks You are ready to start receiving tasks. Venezza Koren In…" at bounding box center [113, 196] width 173 height 339
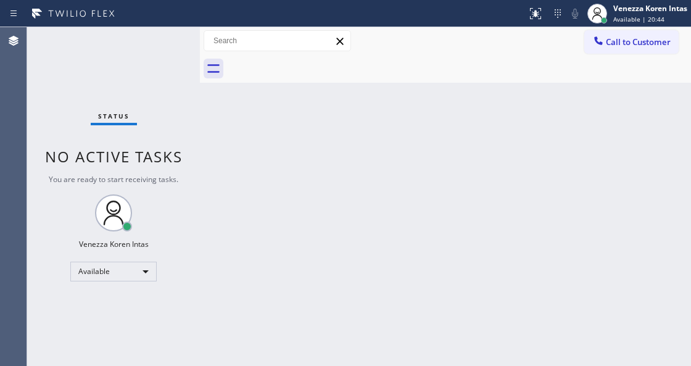
click at [323, 149] on div "Back to Dashboard Change Sender ID Customers Technicians Select a contact Outbo…" at bounding box center [445, 196] width 491 height 339
click at [328, 25] on div "Status report No issues detected If you experience an issue, please download th…" at bounding box center [345, 13] width 691 height 27
click at [179, 175] on div "Status No active tasks You are ready to start receiving tasks. Venezza Koren In…" at bounding box center [113, 196] width 173 height 339
click at [149, 112] on div "Status No active tasks You are ready to start receiving tasks. Venezza Koren In…" at bounding box center [113, 196] width 173 height 339
click at [147, 43] on div "Status No active tasks You are ready to start receiving tasks. Venezza Koren In…" at bounding box center [113, 196] width 173 height 339
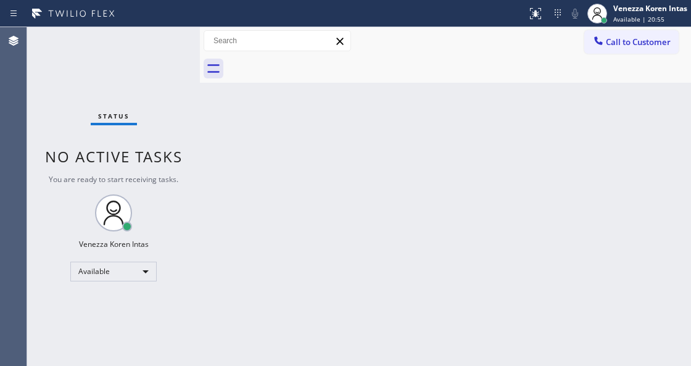
click at [179, 42] on div "Status No active tasks You are ready to start receiving tasks. Venezza Koren In…" at bounding box center [113, 196] width 173 height 339
click at [204, 129] on div "Back to Dashboard Change Sender ID Customers Technicians Select a contact Outbo…" at bounding box center [445, 196] width 491 height 339
click at [175, 83] on div "Status No active tasks You are ready to start receiving tasks. Venezza Koren In…" at bounding box center [113, 196] width 173 height 339
click at [173, 65] on div "Status No active tasks You are ready to start receiving tasks. Venezza Koren In…" at bounding box center [113, 196] width 173 height 339
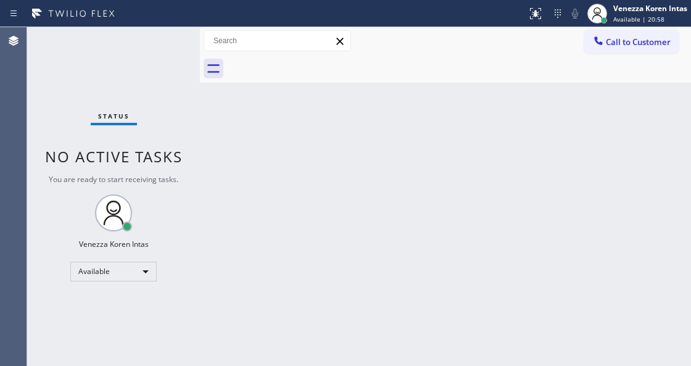
click at [173, 63] on div "Status No active tasks You are ready to start receiving tasks. Venezza Koren In…" at bounding box center [113, 196] width 173 height 339
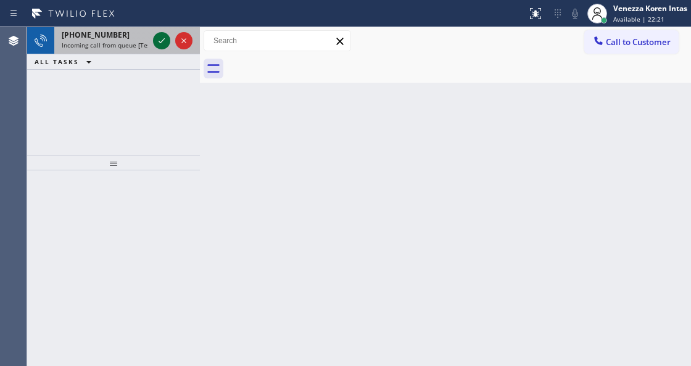
click at [163, 42] on icon at bounding box center [161, 40] width 15 height 15
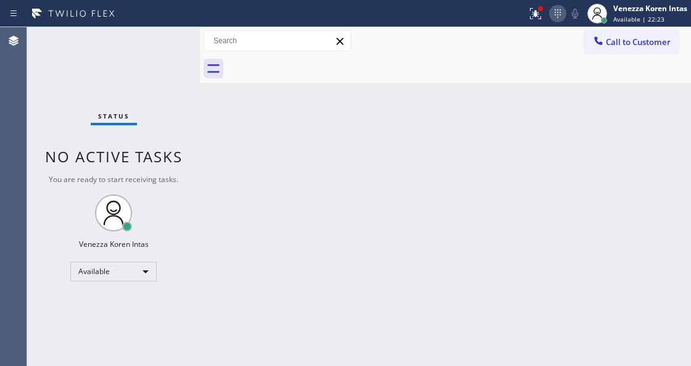
click at [556, 9] on icon at bounding box center [557, 13] width 15 height 15
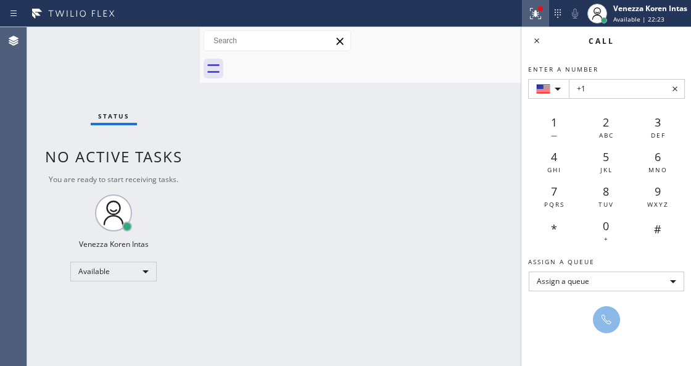
click at [534, 15] on icon at bounding box center [533, 12] width 7 height 9
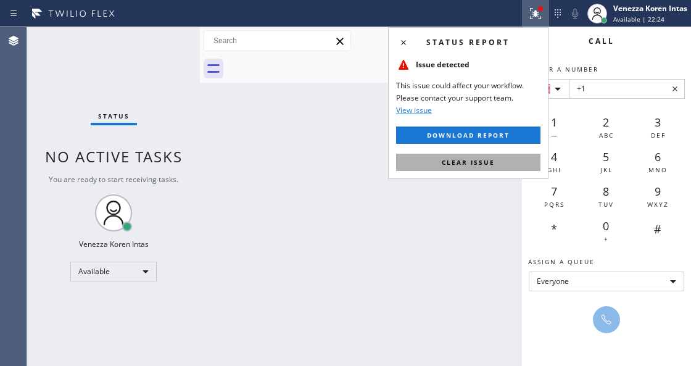
click at [497, 157] on button "Clear issue" at bounding box center [468, 162] width 144 height 17
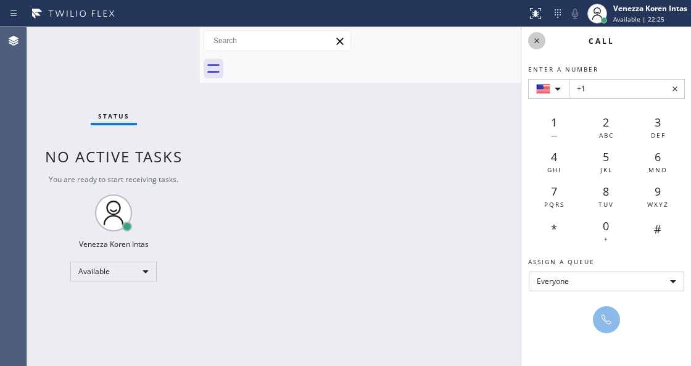
click at [530, 44] on icon at bounding box center [536, 40] width 15 height 15
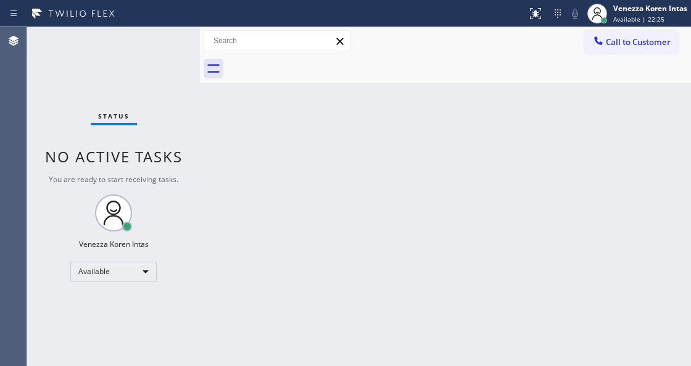
drag, startPoint x: 349, startPoint y: 165, endPoint x: 308, endPoint y: 210, distance: 60.2
click at [349, 166] on div "Back to Dashboard Change Sender ID Customers Technicians Select a contact Outbo…" at bounding box center [445, 196] width 491 height 339
click at [123, 274] on div "Available" at bounding box center [113, 271] width 86 height 20
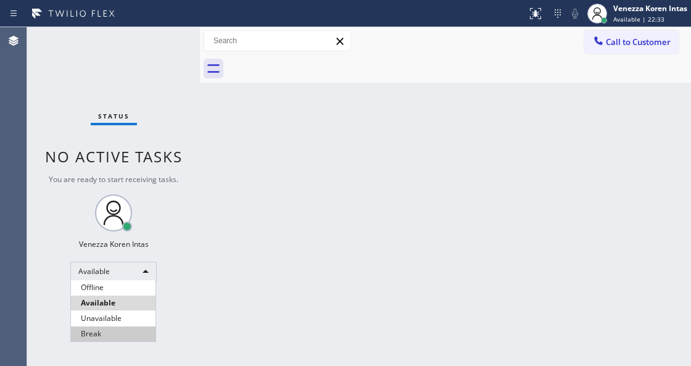
click at [125, 330] on li "Break" at bounding box center [113, 333] width 84 height 15
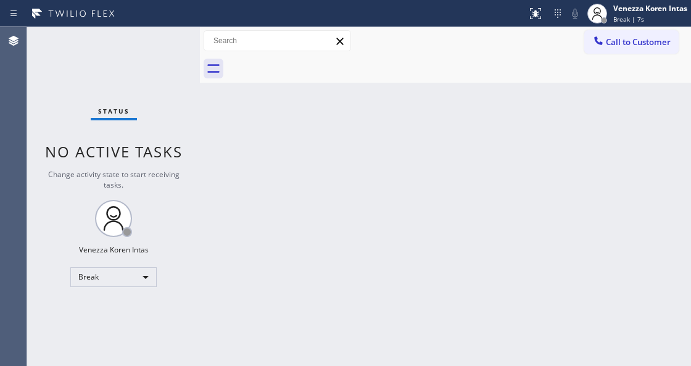
click at [484, 226] on div "Back to Dashboard Change Sender ID Customers Technicians Select a contact Outbo…" at bounding box center [445, 196] width 491 height 339
click at [349, 186] on div "Back to Dashboard Change Sender ID Customers Technicians Select a contact Outbo…" at bounding box center [445, 196] width 491 height 339
click at [504, 175] on div "Back to Dashboard Change Sender ID Customers Technicians Select a contact Outbo…" at bounding box center [445, 196] width 491 height 339
click at [633, 4] on div "Venezza Koren Intas" at bounding box center [650, 8] width 74 height 10
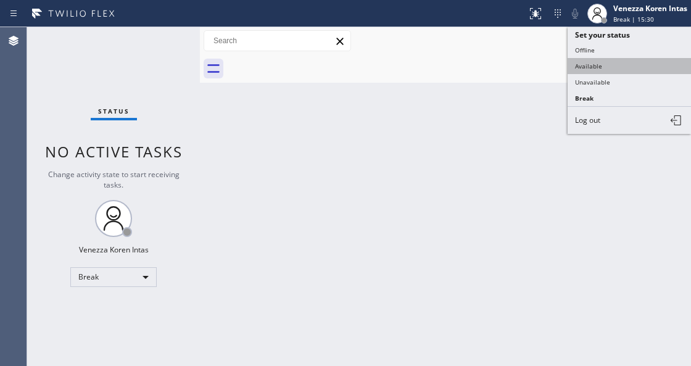
click at [611, 59] on button "Available" at bounding box center [628, 66] width 123 height 16
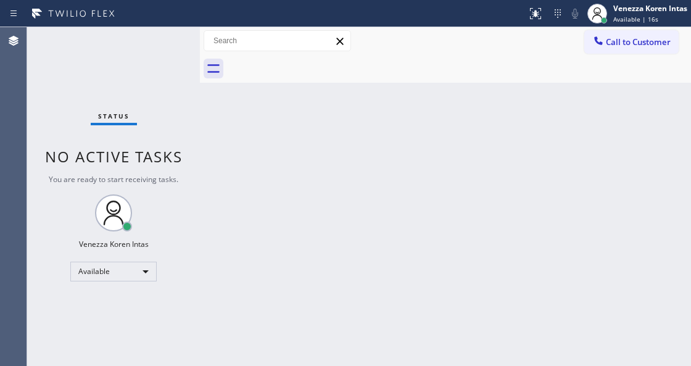
click at [109, 47] on div "Status No active tasks You are ready to start receiving tasks. Venezza Koren In…" at bounding box center [113, 196] width 173 height 339
drag, startPoint x: 132, startPoint y: 120, endPoint x: 136, endPoint y: 127, distance: 8.3
click at [136, 127] on div "Status No active tasks You are ready to start receiving tasks. Venezza Koren In…" at bounding box center [113, 196] width 173 height 339
click at [426, 345] on div "Back to Dashboard Change Sender ID Customers Technicians Select a contact Outbo…" at bounding box center [445, 196] width 491 height 339
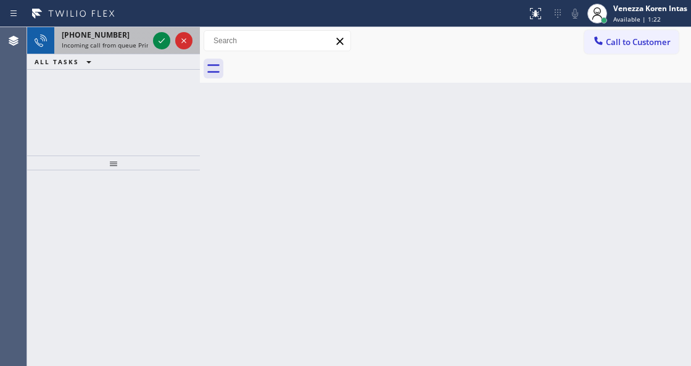
click at [152, 39] on div at bounding box center [172, 40] width 44 height 27
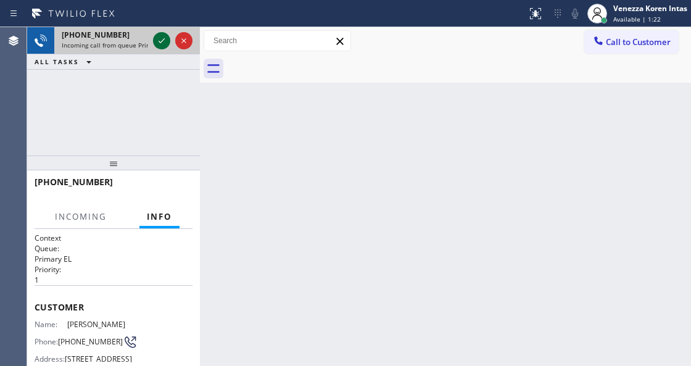
click at [154, 40] on icon at bounding box center [161, 40] width 15 height 15
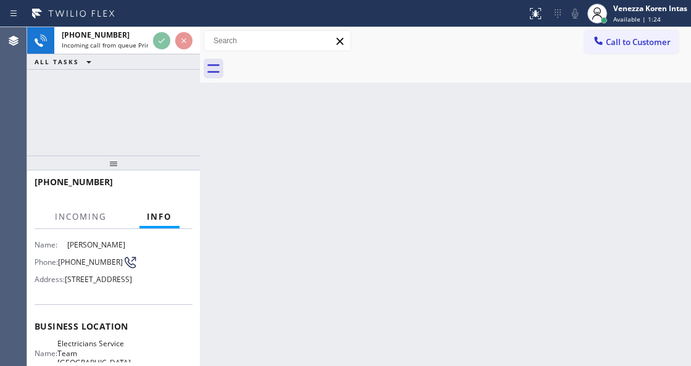
scroll to position [164, 0]
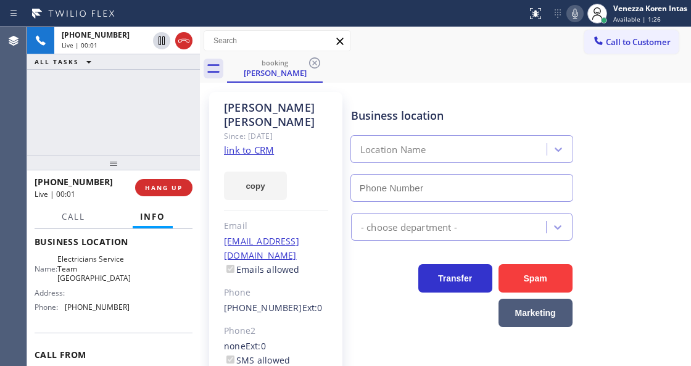
type input "[PHONE_NUMBER]"
click at [99, 85] on div "[PHONE_NUMBER] Live | 00:02 ALL TASKS ALL TASKS ACTIVE TASKS TASKS IN WRAP UP" at bounding box center [113, 91] width 173 height 128
click at [290, 136] on div "[PERSON_NAME] Since: [DATE] link to CRM copy Email [EMAIL_ADDRESS][DOMAIN_NAME]…" at bounding box center [275, 283] width 133 height 382
click at [389, 115] on div "Business location" at bounding box center [461, 115] width 221 height 17
click at [350, 9] on div at bounding box center [263, 14] width 517 height 20
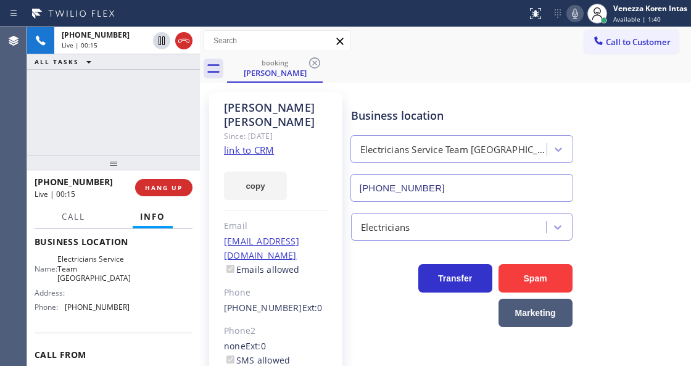
click at [261, 144] on link "link to CRM" at bounding box center [249, 150] width 50 height 12
click at [574, 13] on icon at bounding box center [574, 13] width 15 height 15
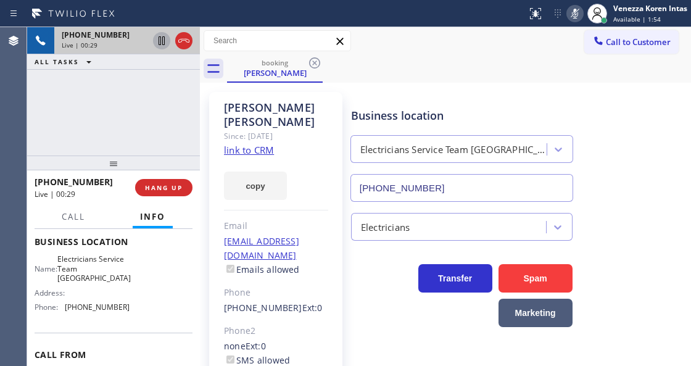
click at [160, 39] on icon at bounding box center [161, 40] width 15 height 15
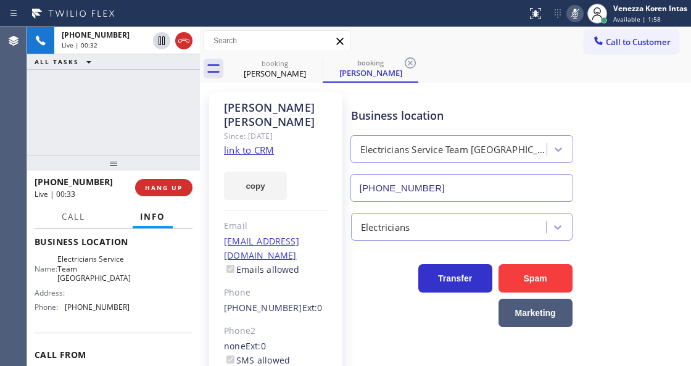
type input "[PHONE_NUMBER]"
click at [434, 326] on div "Transfer Spam Marketing" at bounding box center [461, 292] width 226 height 69
click at [568, 10] on icon at bounding box center [574, 13] width 15 height 15
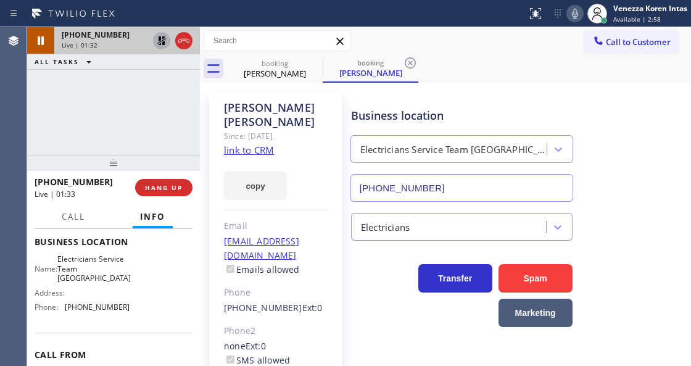
click at [158, 39] on icon at bounding box center [161, 40] width 15 height 15
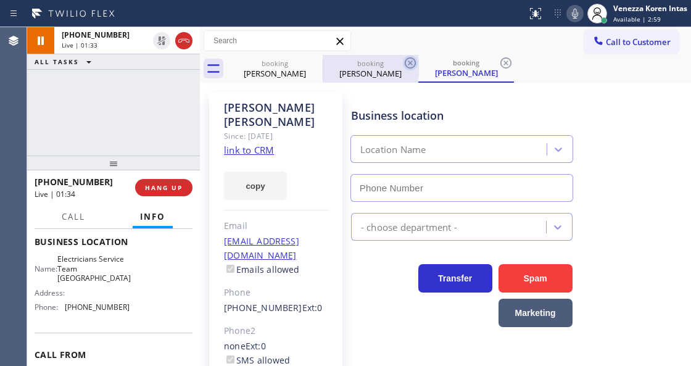
click at [413, 62] on icon at bounding box center [410, 63] width 15 height 15
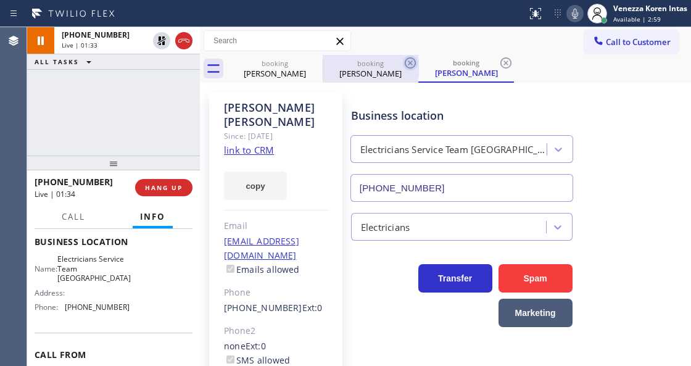
type input "[PHONE_NUMBER]"
click at [413, 62] on icon at bounding box center [410, 63] width 15 height 15
click at [418, 62] on div "booking [PERSON_NAME]" at bounding box center [466, 69] width 96 height 28
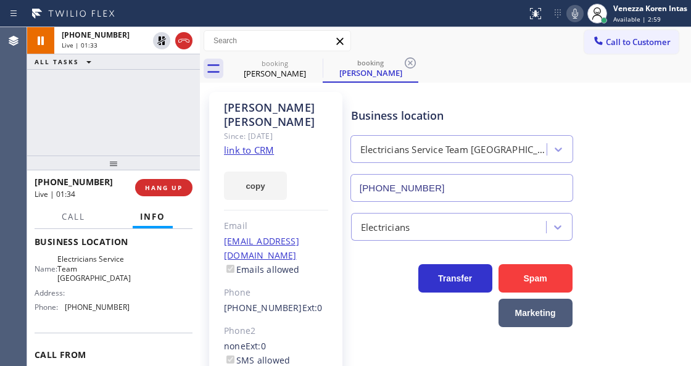
click at [413, 62] on icon at bounding box center [410, 63] width 15 height 15
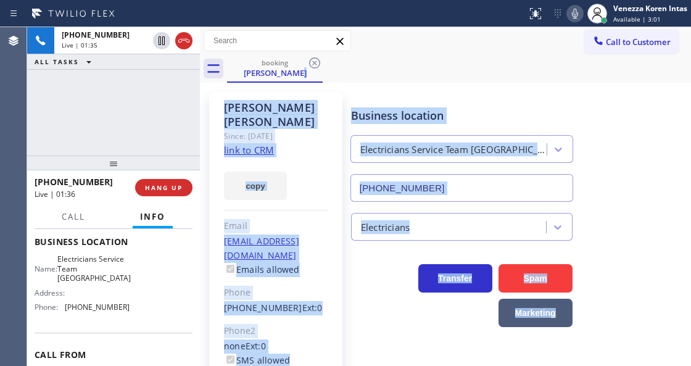
click at [343, 93] on div "[PERSON_NAME] Since: [DATE] link to CRM copy Email [EMAIL_ADDRESS][DOMAIN_NAME]…" at bounding box center [276, 283] width 146 height 394
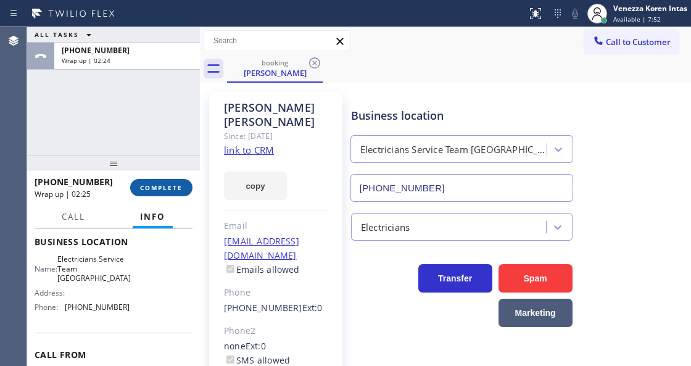
click at [152, 186] on span "COMPLETE" at bounding box center [161, 187] width 43 height 9
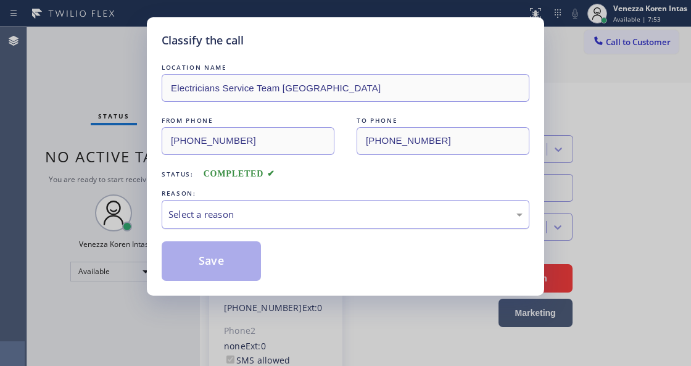
click at [313, 210] on div "Select a reason" at bounding box center [345, 214] width 354 height 14
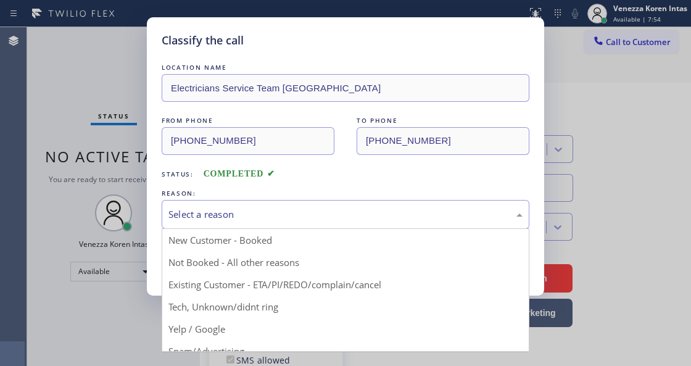
drag, startPoint x: 323, startPoint y: 290, endPoint x: 316, endPoint y: 289, distance: 6.8
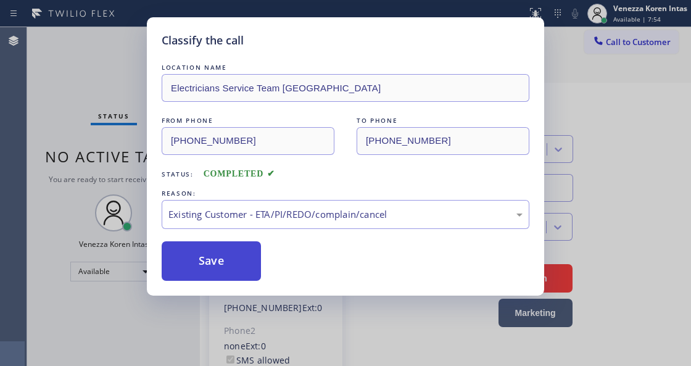
click at [248, 272] on button "Save" at bounding box center [211, 260] width 99 height 39
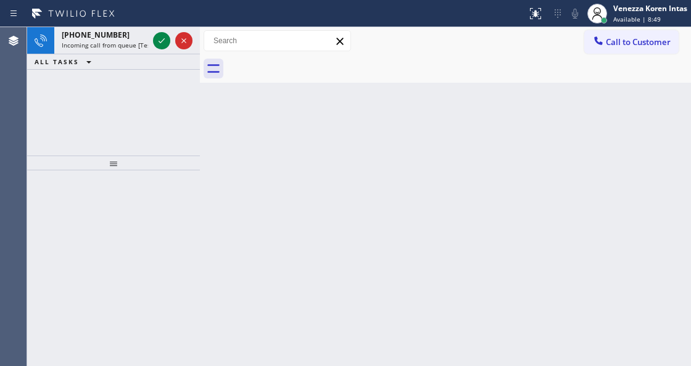
click at [237, 141] on div "Back to Dashboard Change Sender ID Customers Technicians Select a contact Outbo…" at bounding box center [445, 196] width 491 height 339
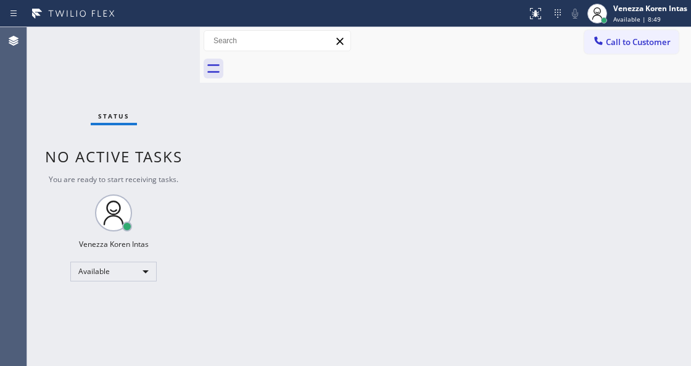
click at [162, 39] on div "Status No active tasks You are ready to start receiving tasks. Venezza Koren In…" at bounding box center [113, 196] width 173 height 339
click at [136, 57] on div "Status No active tasks You are ready to start receiving tasks. Venezza Koren In…" at bounding box center [113, 196] width 173 height 339
click at [213, 121] on div "Back to Dashboard Change Sender ID Customers Technicians Select a contact Outbo…" at bounding box center [445, 196] width 491 height 339
drag, startPoint x: 41, startPoint y: 87, endPoint x: 15, endPoint y: 92, distance: 27.0
click at [41, 87] on div "Status No active tasks You are ready to start receiving tasks. Venezza Koren In…" at bounding box center [113, 196] width 173 height 339
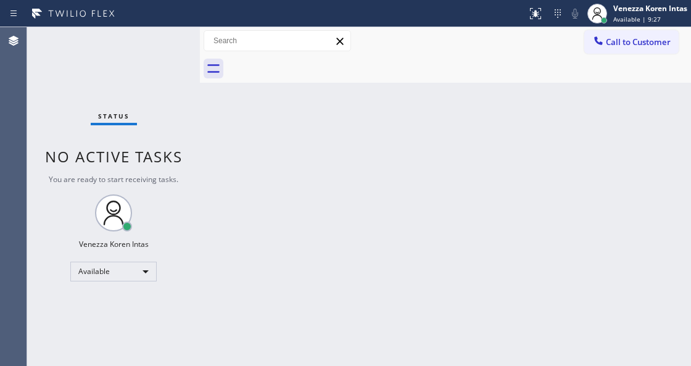
click at [119, 52] on div "Status No active tasks You are ready to start receiving tasks. Venezza Koren In…" at bounding box center [113, 196] width 173 height 339
click at [121, 52] on div "Status No active tasks You are ready to start receiving tasks. Venezza Koren In…" at bounding box center [113, 196] width 173 height 339
click at [295, 123] on div "Back to Dashboard Change Sender ID Customers Technicians Select a contact Outbo…" at bounding box center [445, 196] width 491 height 339
click at [79, 94] on div "Status No active tasks You are ready to start receiving tasks. Venezza Koren In…" at bounding box center [113, 196] width 173 height 339
click at [255, 127] on div "Back to Dashboard Change Sender ID Customers Technicians Select a contact Outbo…" at bounding box center [445, 196] width 491 height 339
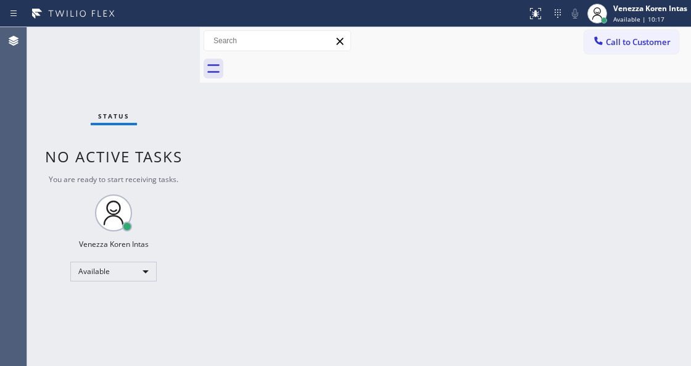
click at [311, 93] on div "Back to Dashboard Change Sender ID Customers Technicians Select a contact Outbo…" at bounding box center [445, 196] width 491 height 339
click at [181, 192] on div "Status No active tasks You are ready to start receiving tasks. Venezza Koren In…" at bounding box center [113, 196] width 173 height 339
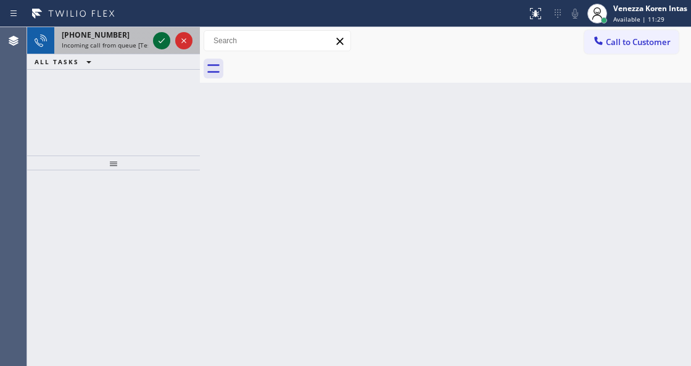
click at [163, 42] on icon at bounding box center [161, 40] width 15 height 15
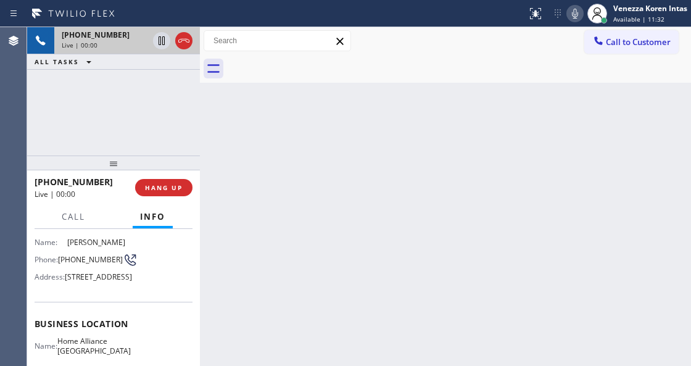
scroll to position [123, 0]
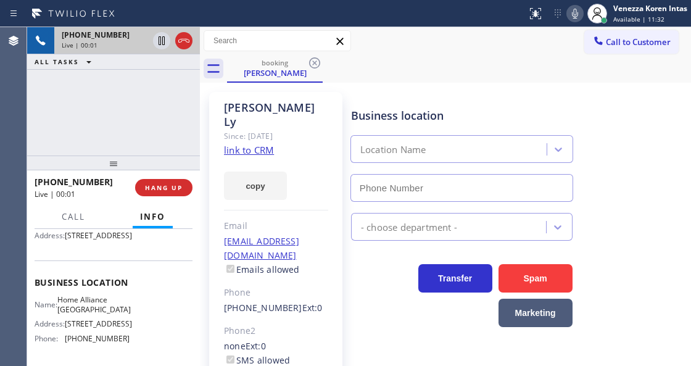
type input "[PHONE_NUMBER]"
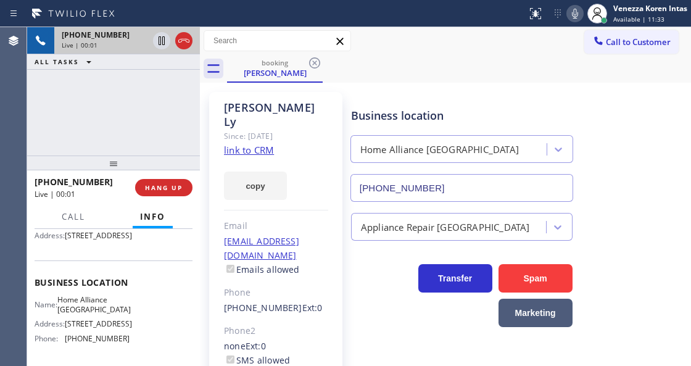
click at [236, 144] on link "link to CRM" at bounding box center [249, 150] width 50 height 12
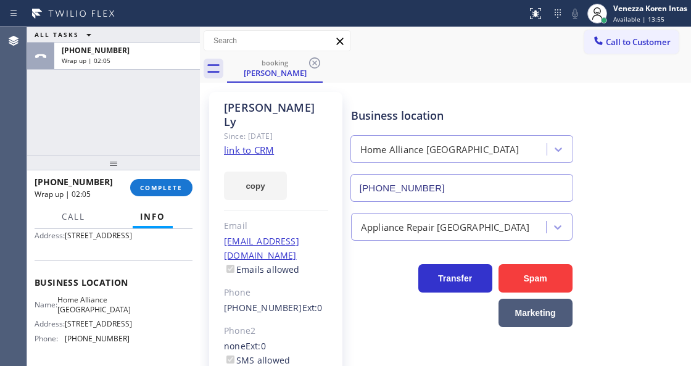
click at [158, 176] on div "[PHONE_NUMBER] Wrap up | 02:05 COMPLETE" at bounding box center [114, 187] width 158 height 32
click at [139, 192] on button "COMPLETE" at bounding box center [161, 187] width 62 height 17
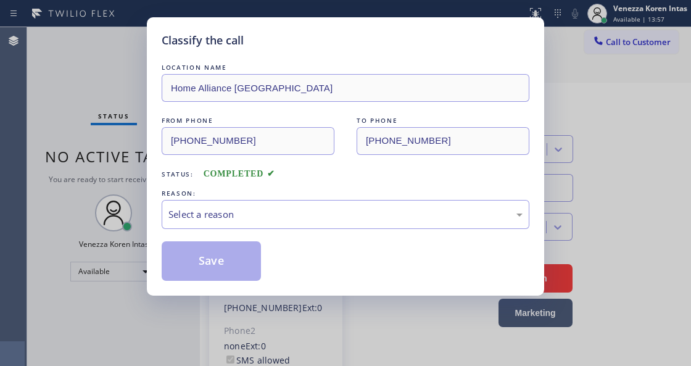
click at [303, 208] on div "Select a reason" at bounding box center [345, 214] width 354 height 14
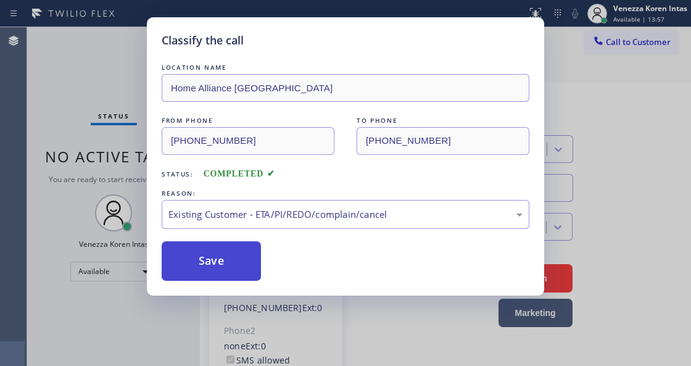
drag, startPoint x: 314, startPoint y: 286, endPoint x: 253, endPoint y: 271, distance: 62.8
click at [241, 267] on button "Save" at bounding box center [211, 260] width 99 height 39
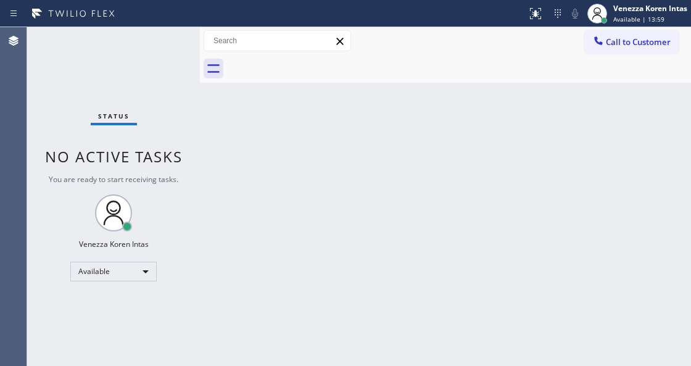
click at [88, 84] on div "Status No active tasks You are ready to start receiving tasks. Venezza Koren In…" at bounding box center [113, 196] width 173 height 339
drag, startPoint x: 242, startPoint y: 157, endPoint x: 216, endPoint y: 123, distance: 42.7
click at [242, 157] on div "Back to Dashboard Change Sender ID Customers Technicians Select a contact Outbo…" at bounding box center [445, 196] width 491 height 339
drag, startPoint x: 183, startPoint y: 91, endPoint x: 217, endPoint y: 99, distance: 35.3
click at [183, 91] on div "Status No active tasks You are ready to start receiving tasks. Venezza Koren In…" at bounding box center [113, 196] width 173 height 339
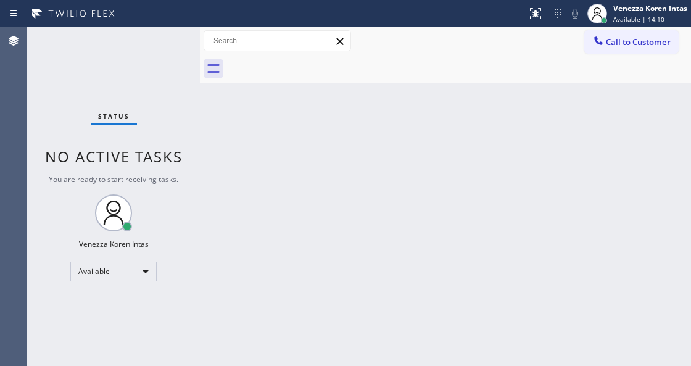
click at [179, 64] on div "Status No active tasks You are ready to start receiving tasks. Venezza Koren In…" at bounding box center [113, 196] width 173 height 339
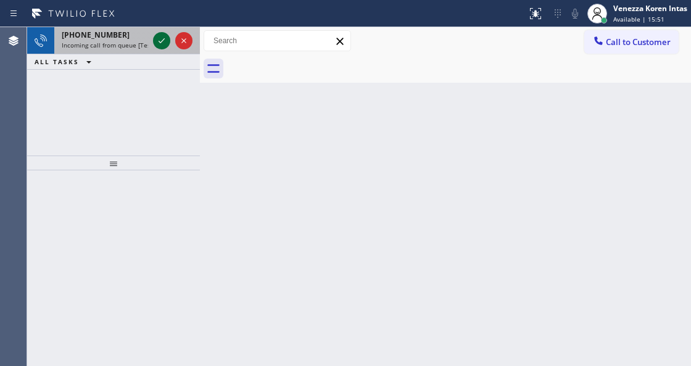
click at [162, 43] on icon at bounding box center [161, 40] width 15 height 15
click at [162, 38] on icon at bounding box center [161, 40] width 15 height 15
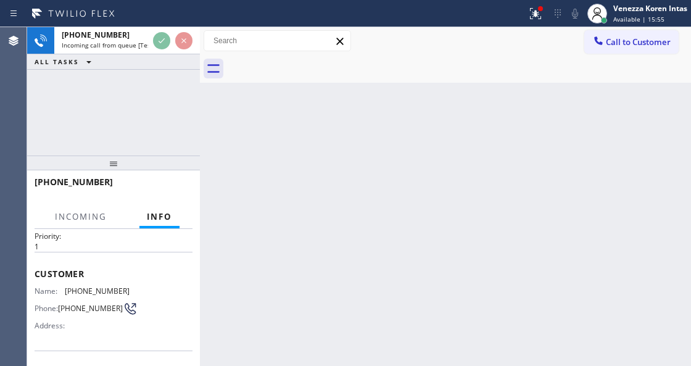
scroll to position [123, 0]
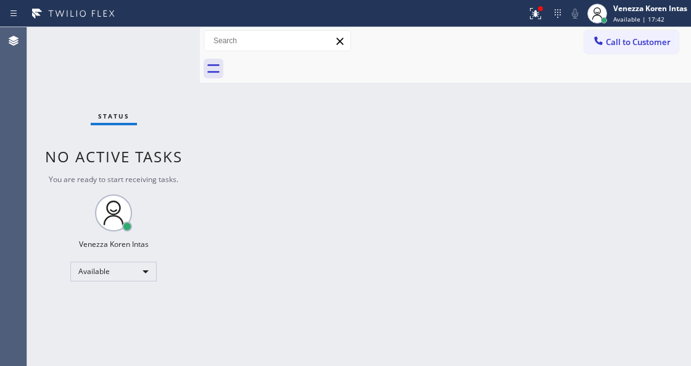
click at [167, 64] on div "Status No active tasks You are ready to start receiving tasks. Venezza Koren In…" at bounding box center [113, 196] width 173 height 339
click at [538, 15] on icon at bounding box center [535, 13] width 15 height 15
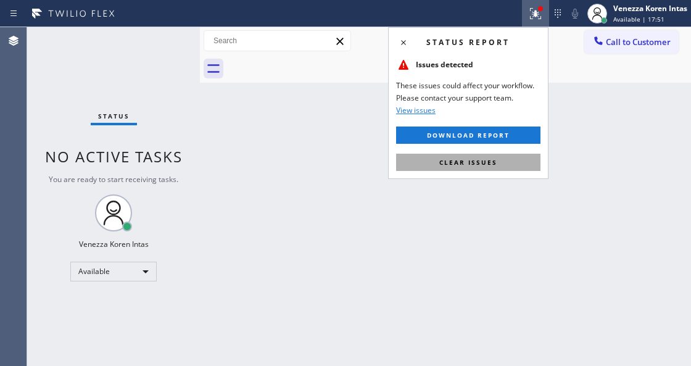
click at [527, 163] on button "Clear issues" at bounding box center [468, 162] width 144 height 17
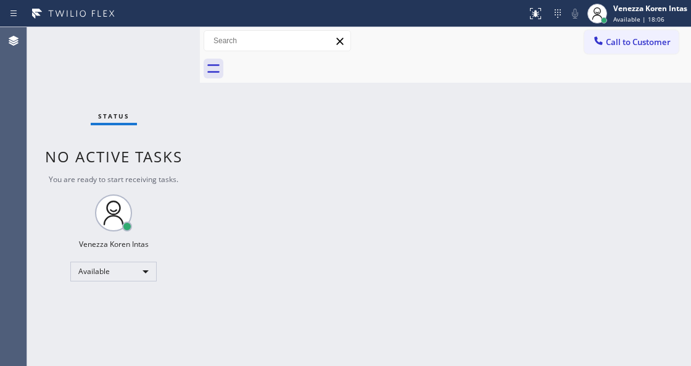
click at [428, 186] on div "Back to Dashboard Change Sender ID Customers Technicians Select a contact Outbo…" at bounding box center [445, 196] width 491 height 339
drag, startPoint x: 221, startPoint y: 173, endPoint x: 210, endPoint y: 180, distance: 13.0
click at [221, 173] on div "Back to Dashboard Change Sender ID Customers Technicians Select a contact Outbo…" at bounding box center [445, 196] width 491 height 339
click at [80, 84] on div "Status No active tasks You are ready to start receiving tasks. Venezza Koren In…" at bounding box center [113, 196] width 173 height 339
click at [143, 52] on div "Status No active tasks You are ready to start receiving tasks. Venezza Koren In…" at bounding box center [113, 196] width 173 height 339
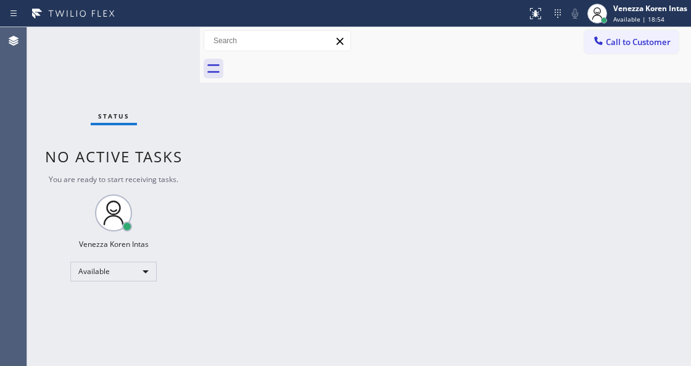
drag, startPoint x: 183, startPoint y: 73, endPoint x: 164, endPoint y: 59, distance: 23.7
click at [179, 72] on div "Status No active tasks You are ready to start receiving tasks. Venezza Koren In…" at bounding box center [113, 196] width 173 height 339
click at [163, 57] on div "Status No active tasks You are ready to start receiving tasks. Venezza Koren In…" at bounding box center [113, 196] width 173 height 339
click at [155, 42] on div "Status No active tasks You are ready to start receiving tasks. Venezza Koren In…" at bounding box center [113, 196] width 173 height 339
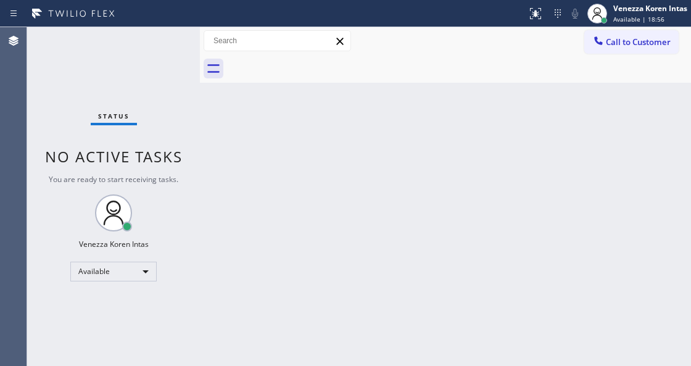
click at [155, 42] on div "Status No active tasks You are ready to start receiving tasks. Venezza Koren In…" at bounding box center [113, 196] width 173 height 339
click at [136, 85] on div "Status No active tasks You are ready to start receiving tasks. Venezza Koren In…" at bounding box center [113, 196] width 173 height 339
drag, startPoint x: 175, startPoint y: 37, endPoint x: 202, endPoint y: 105, distance: 73.1
click at [175, 37] on div "Status No active tasks You are ready to start receiving tasks. Venezza Koren In…" at bounding box center [113, 196] width 173 height 339
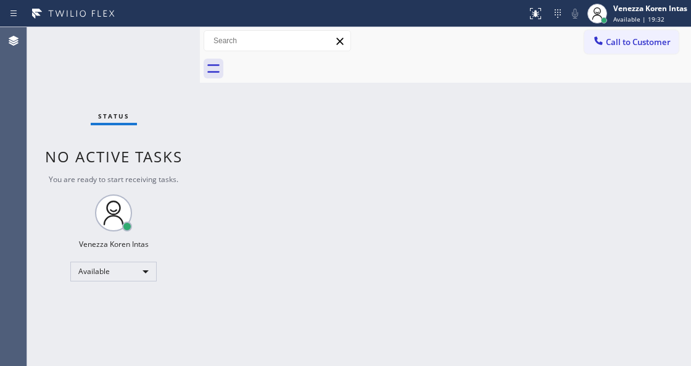
drag, startPoint x: 226, startPoint y: 128, endPoint x: 211, endPoint y: 105, distance: 27.7
click at [226, 128] on div "Back to Dashboard Change Sender ID Customers Technicians Select a contact Outbo…" at bounding box center [445, 196] width 491 height 339
click at [191, 75] on div "Status No active tasks You are ready to start receiving tasks. Venezza Koren In…" at bounding box center [113, 196] width 173 height 339
click at [159, 36] on div "Status No active tasks You are ready to start receiving tasks. Venezza Koren In…" at bounding box center [113, 196] width 173 height 339
click at [142, 54] on div "Status No active tasks You are ready to start receiving tasks. Venezza Koren In…" at bounding box center [113, 196] width 173 height 339
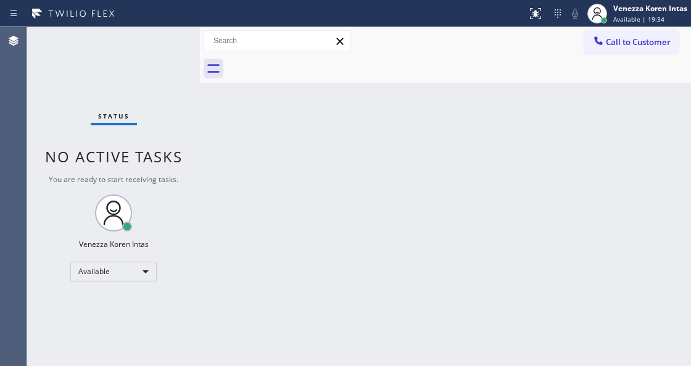
click at [414, 295] on div "Back to Dashboard Change Sender ID Customers Technicians Select a contact Outbo…" at bounding box center [445, 196] width 491 height 339
click at [358, 129] on div "Back to Dashboard Change Sender ID Customers Technicians Select a contact Outbo…" at bounding box center [445, 196] width 491 height 339
click at [117, 83] on div "Status No active tasks You are ready to start receiving tasks. Venezza Koren In…" at bounding box center [113, 196] width 173 height 339
click at [252, 174] on div "Back to Dashboard Change Sender ID Customers Technicians Select a contact Outbo…" at bounding box center [445, 196] width 491 height 339
click at [161, 46] on div "Status No active tasks You are ready to start receiving tasks. Venezza Koren In…" at bounding box center [113, 196] width 173 height 339
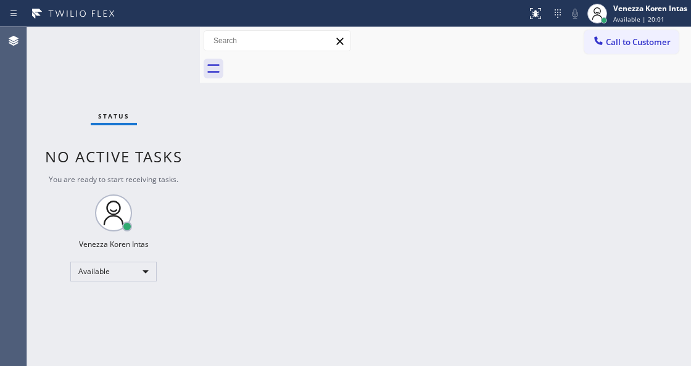
click at [281, 138] on div "Back to Dashboard Change Sender ID Customers Technicians Select a contact Outbo…" at bounding box center [445, 196] width 491 height 339
click at [320, 136] on div "Back to Dashboard Change Sender ID Customers Technicians Select a contact Outbo…" at bounding box center [445, 196] width 491 height 339
click at [459, 348] on div "Back to Dashboard Change Sender ID Customers Technicians Select a contact Outbo…" at bounding box center [445, 196] width 491 height 339
click at [190, 43] on div "Status No active tasks You are ready to start receiving tasks. Venezza Koren In…" at bounding box center [113, 196] width 173 height 339
click at [275, 165] on div "Back to Dashboard Change Sender ID Customers Technicians Select a contact Outbo…" at bounding box center [445, 196] width 491 height 339
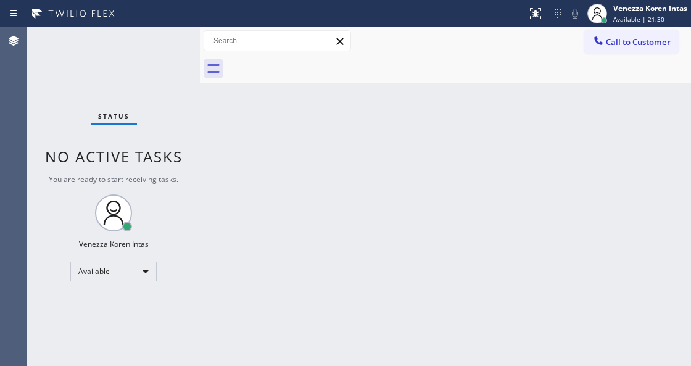
click at [271, 120] on div "Back to Dashboard Change Sender ID Customers Technicians Select a contact Outbo…" at bounding box center [445, 196] width 491 height 339
click at [143, 46] on div "Status No active tasks You are ready to start receiving tasks. Venezza Koren In…" at bounding box center [113, 196] width 173 height 339
drag, startPoint x: 242, startPoint y: 168, endPoint x: 258, endPoint y: 153, distance: 21.8
click at [243, 167] on div "Back to Dashboard Change Sender ID Customers Technicians Select a contact Outbo…" at bounding box center [445, 196] width 491 height 339
click at [336, 76] on div at bounding box center [459, 69] width 464 height 28
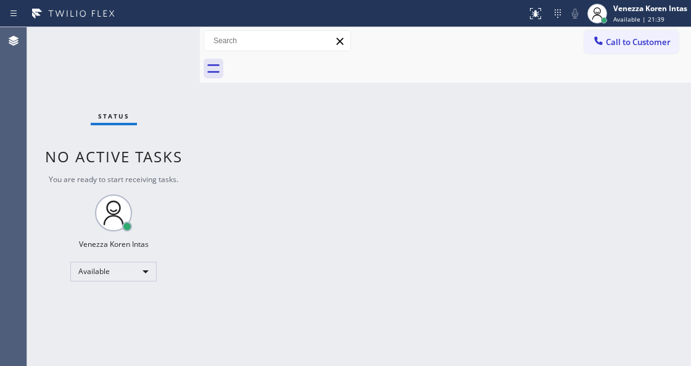
click at [162, 85] on div "Status No active tasks You are ready to start receiving tasks. Venezza Koren In…" at bounding box center [113, 196] width 173 height 339
click at [200, 131] on div at bounding box center [200, 196] width 0 height 339
click at [366, 74] on div at bounding box center [459, 69] width 464 height 28
click at [280, 159] on div "Back to Dashboard Change Sender ID Customers Technicians Select a contact Outbo…" at bounding box center [445, 196] width 491 height 339
click at [157, 187] on div "Status No active tasks You are ready to start receiving tasks. Venezza Koren In…" at bounding box center [113, 196] width 173 height 339
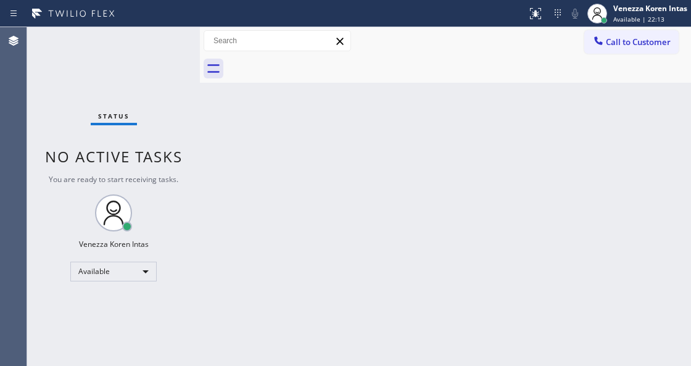
drag, startPoint x: 137, startPoint y: 126, endPoint x: 159, endPoint y: 59, distance: 70.2
click at [138, 120] on div "Status No active tasks You are ready to start receiving tasks. Venezza Koren In…" at bounding box center [113, 196] width 173 height 339
drag, startPoint x: 181, startPoint y: 43, endPoint x: 109, endPoint y: 53, distance: 72.2
click at [185, 41] on div "Status No active tasks You are ready to start receiving tasks. Venezza Koren In…" at bounding box center [113, 196] width 173 height 339
click at [179, 46] on div "Status No active tasks You are ready to start receiving tasks. Venezza Koren In…" at bounding box center [113, 196] width 173 height 339
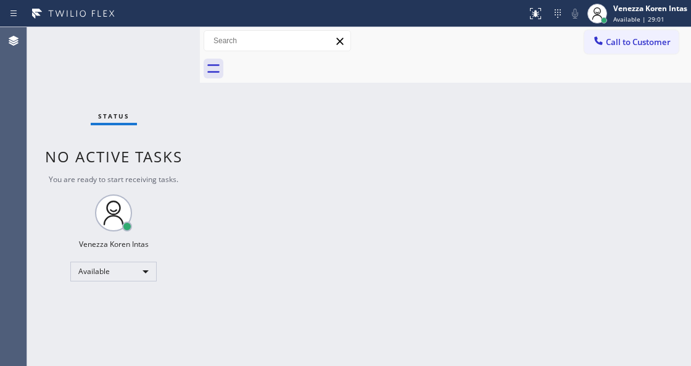
drag, startPoint x: 176, startPoint y: 178, endPoint x: 277, endPoint y: 354, distance: 202.5
click at [179, 186] on div "Status No active tasks You are ready to start receiving tasks. Venezza Koren In…" at bounding box center [113, 196] width 173 height 339
click at [116, 75] on div "Status No active tasks You are ready to start receiving tasks. Venezza Koren In…" at bounding box center [113, 196] width 173 height 339
click at [282, 180] on div "Back to Dashboard Change Sender ID Customers Technicians Select a contact Outbo…" at bounding box center [445, 196] width 491 height 339
click at [453, 332] on div "Back to Dashboard Change Sender ID Customers Technicians Select a contact Outbo…" at bounding box center [445, 196] width 491 height 339
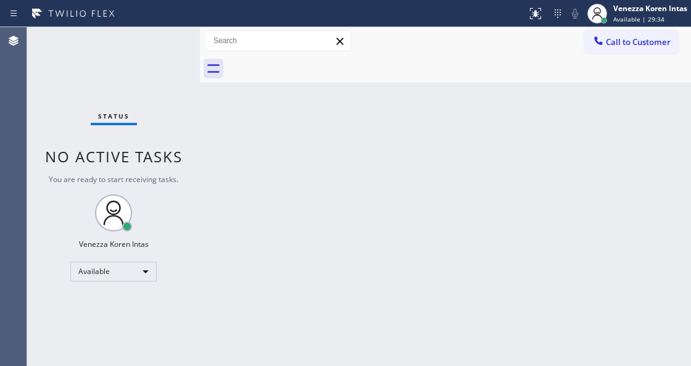
click at [384, 212] on div "Back to Dashboard Change Sender ID Customers Technicians Select a contact Outbo…" at bounding box center [445, 196] width 491 height 339
click at [344, 151] on div "Back to Dashboard Change Sender ID Customers Technicians Select a contact Outbo…" at bounding box center [445, 196] width 491 height 339
click at [128, 54] on div "Status No active tasks You are ready to start receiving tasks. Venezza Koren In…" at bounding box center [113, 196] width 173 height 339
click at [212, 176] on div "Back to Dashboard Change Sender ID Customers Technicians Select a contact Outbo…" at bounding box center [445, 196] width 491 height 339
click at [196, 97] on div "Status No active tasks You are ready to start receiving tasks. Venezza Koren In…" at bounding box center [113, 196] width 173 height 339
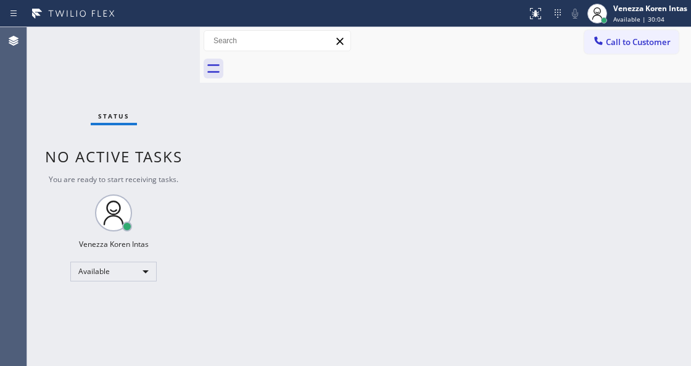
click at [178, 65] on div "Status No active tasks You are ready to start receiving tasks. Venezza Koren In…" at bounding box center [113, 196] width 173 height 339
click at [173, 54] on div "Status No active tasks You are ready to start receiving tasks. Venezza Koren In…" at bounding box center [113, 196] width 173 height 339
click at [121, 38] on div "Status No active tasks You are ready to start receiving tasks. Venezza Koren In…" at bounding box center [113, 196] width 173 height 339
click at [324, 97] on div "Back to Dashboard Change Sender ID Customers Technicians Select a contact Outbo…" at bounding box center [445, 196] width 491 height 339
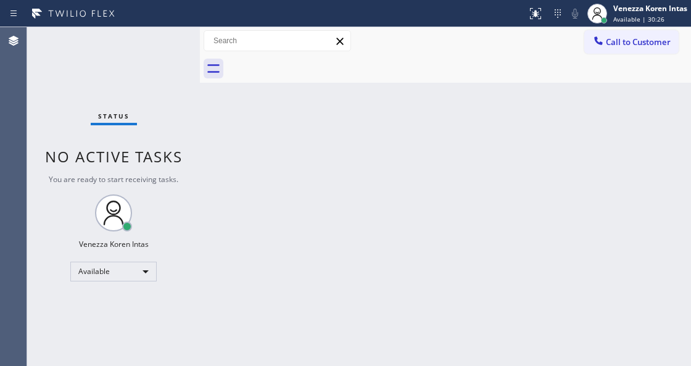
click at [179, 45] on div "Status No active tasks You are ready to start receiving tasks. Venezza Koren In…" at bounding box center [113, 196] width 173 height 339
click at [165, 35] on div "Status No active tasks You are ready to start receiving tasks. Venezza Koren In…" at bounding box center [113, 196] width 173 height 339
drag, startPoint x: 105, startPoint y: 65, endPoint x: 145, endPoint y: 107, distance: 57.6
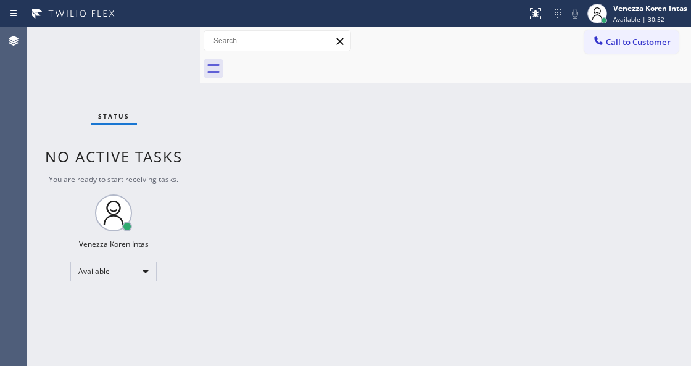
click at [105, 65] on div "Status No active tasks You are ready to start receiving tasks. Venezza Koren In…" at bounding box center [113, 196] width 173 height 339
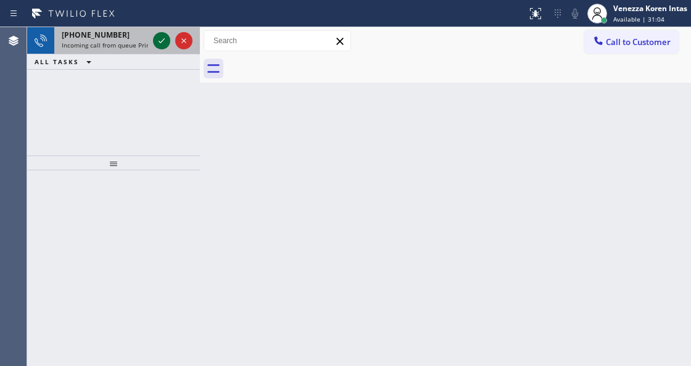
click at [157, 34] on icon at bounding box center [161, 40] width 15 height 15
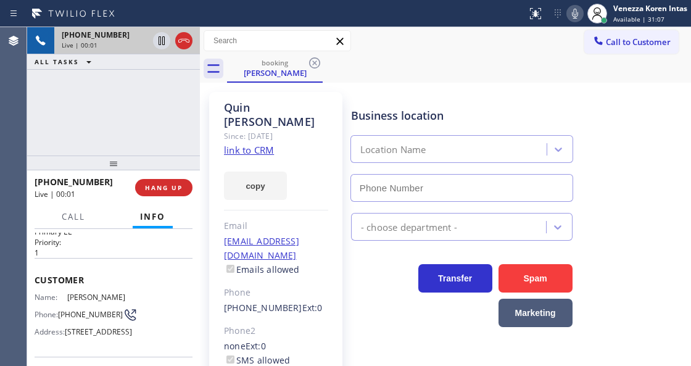
type input "[PHONE_NUMBER]"
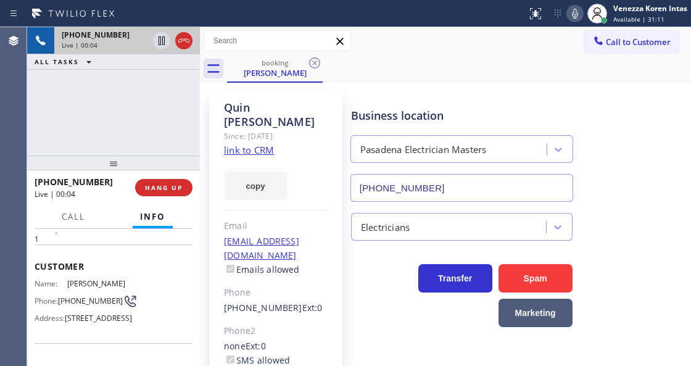
click at [257, 144] on link "link to CRM" at bounding box center [249, 150] width 50 height 12
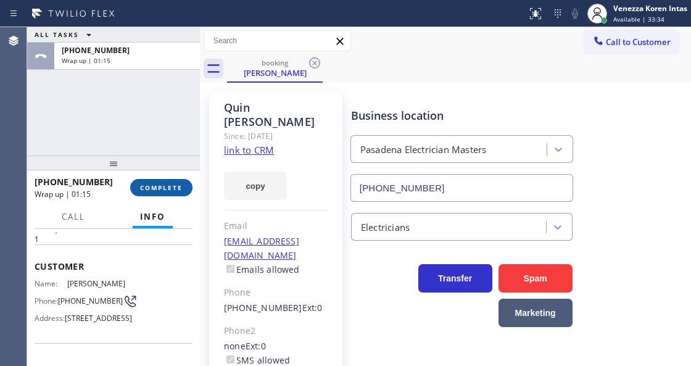
click at [171, 183] on span "COMPLETE" at bounding box center [161, 187] width 43 height 9
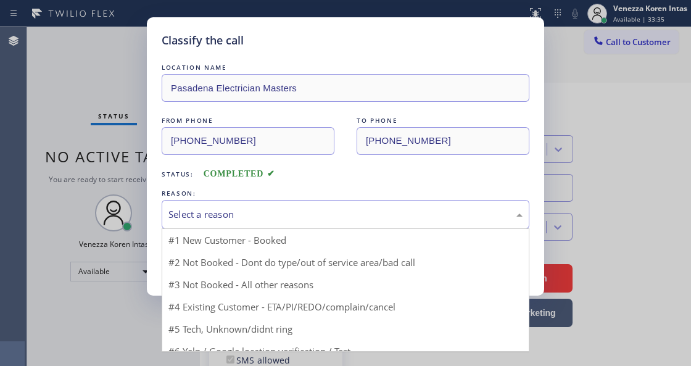
click at [322, 209] on div "Select a reason" at bounding box center [345, 214] width 354 height 14
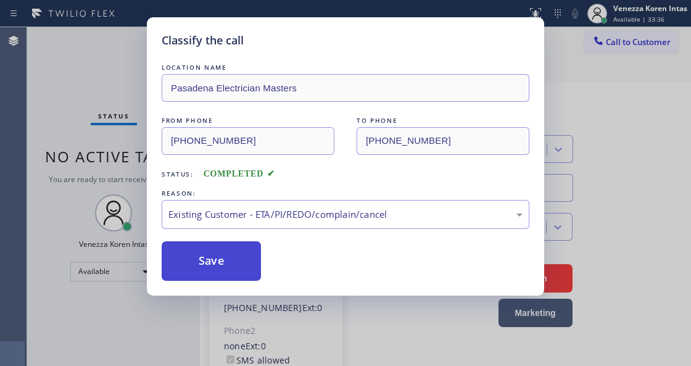
click at [243, 273] on button "Save" at bounding box center [211, 260] width 99 height 39
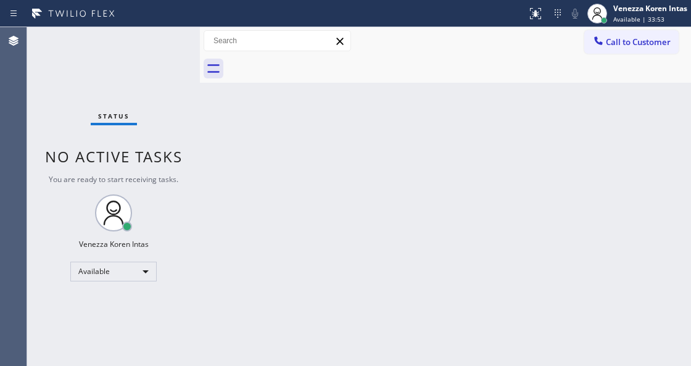
click at [250, 202] on div "Back to Dashboard Change Sender ID Customers Technicians Select a contact Outbo…" at bounding box center [445, 196] width 491 height 339
click at [96, 71] on div "Status No active tasks You are ready to start receiving tasks. Venezza Koren In…" at bounding box center [113, 196] width 173 height 339
click at [116, 58] on div "Status No active tasks You are ready to start receiving tasks. Venezza Koren In…" at bounding box center [113, 196] width 173 height 339
click at [131, 49] on div "Status No active tasks You are ready to start receiving tasks. Venezza Koren In…" at bounding box center [113, 196] width 173 height 339
click at [154, 64] on div "Status No active tasks You are ready to start receiving tasks. Venezza Koren In…" at bounding box center [113, 196] width 173 height 339
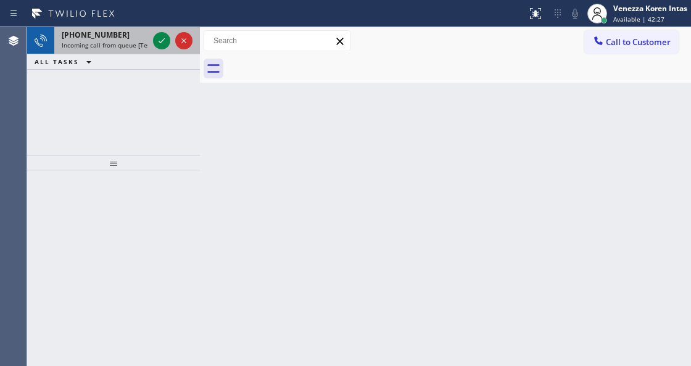
click at [123, 42] on span "Incoming call from queue [Test] All" at bounding box center [113, 45] width 102 height 9
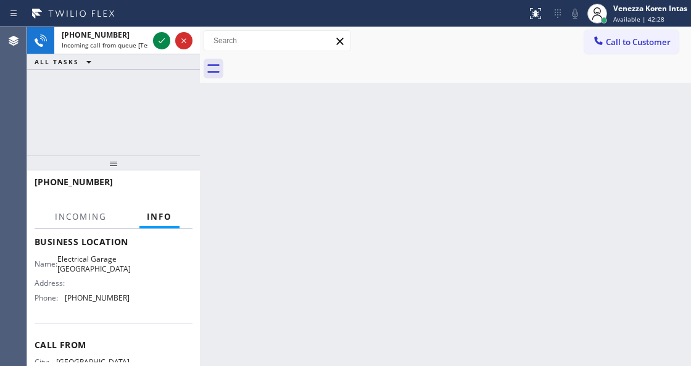
scroll to position [164, 0]
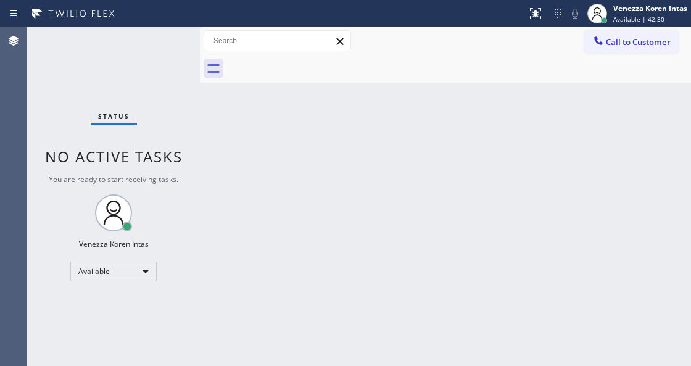
click at [161, 42] on div "Status No active tasks You are ready to start receiving tasks. Venezza Koren In…" at bounding box center [113, 196] width 173 height 339
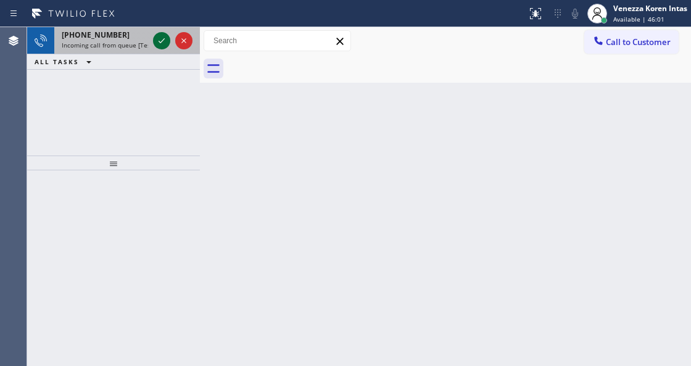
click at [164, 38] on icon at bounding box center [161, 40] width 15 height 15
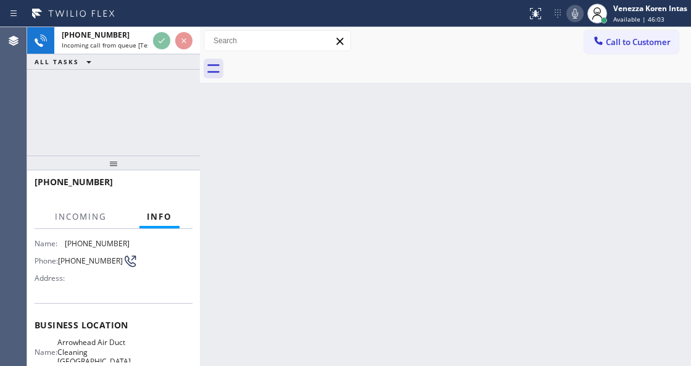
scroll to position [82, 0]
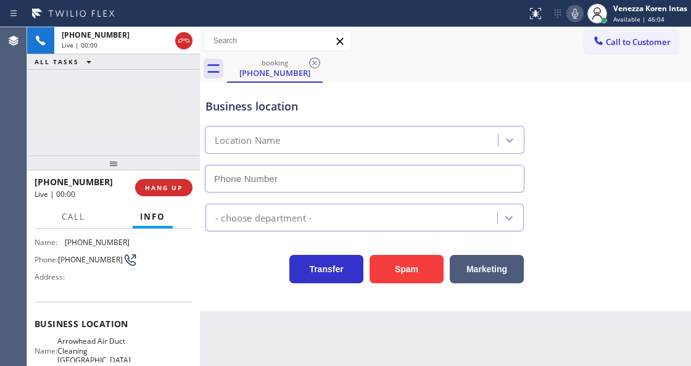
type input "[PHONE_NUMBER]"
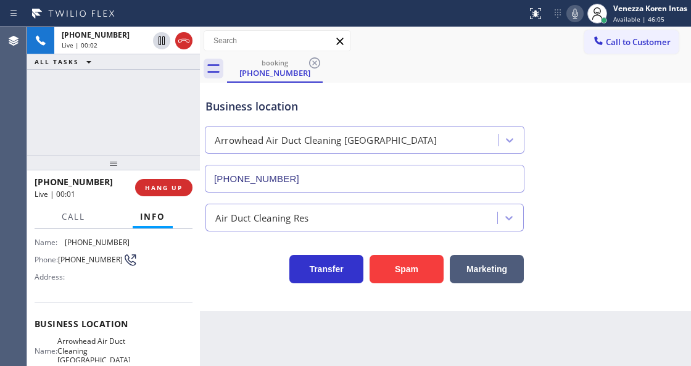
click at [109, 126] on div "[PHONE_NUMBER] Live | 00:02 ALL TASKS ALL TASKS ACTIVE TASKS TASKS IN WRAP UP" at bounding box center [113, 91] width 173 height 128
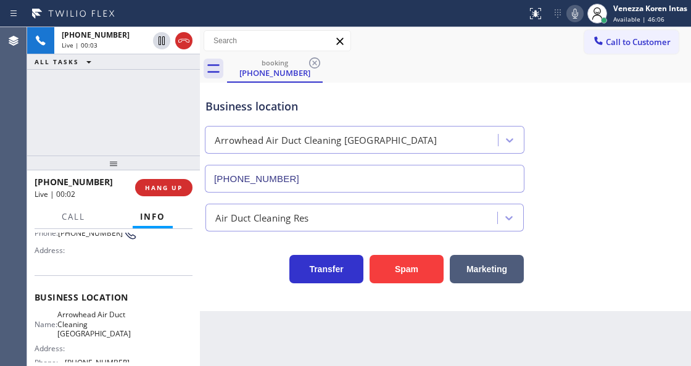
scroll to position [123, 0]
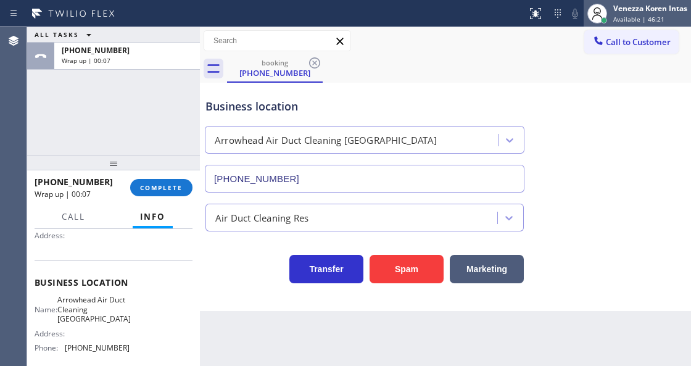
click at [622, 14] on div "Venezza Koren Intas Available | 46:21" at bounding box center [651, 13] width 80 height 22
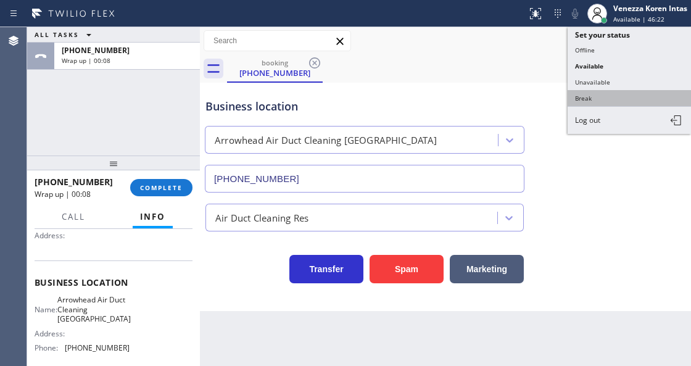
click at [601, 91] on button "Break" at bounding box center [628, 98] width 123 height 16
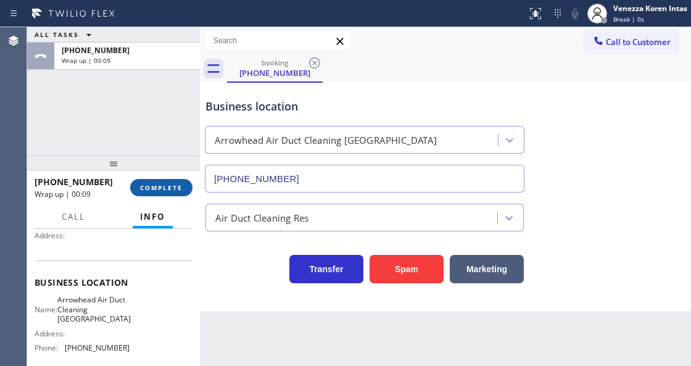
click at [175, 189] on span "COMPLETE" at bounding box center [161, 187] width 43 height 9
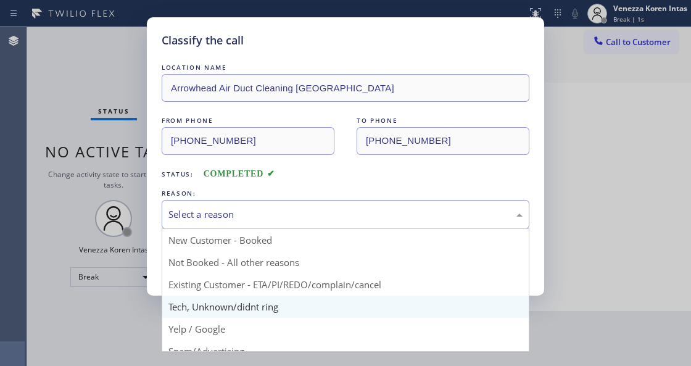
drag, startPoint x: 268, startPoint y: 224, endPoint x: 262, endPoint y: 300, distance: 75.4
click at [269, 229] on div "Select a reason New Customer - Booked Not Booked - All other reasons Existing C…" at bounding box center [346, 214] width 368 height 29
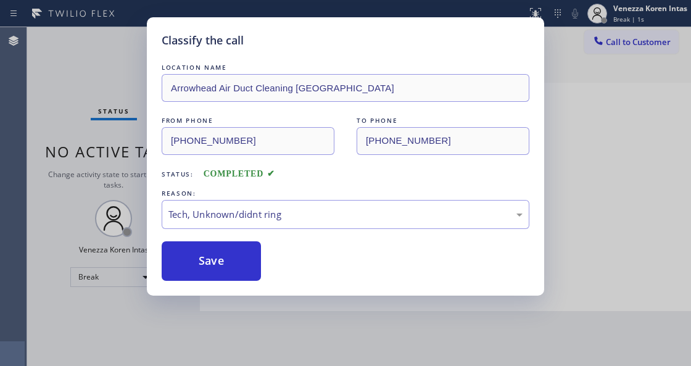
click at [239, 283] on div "Classify the call LOCATION NAME Arrowhead Air Duct Cleaning Malibu FROM PHONE […" at bounding box center [345, 156] width 397 height 278
drag, startPoint x: 241, startPoint y: 273, endPoint x: 263, endPoint y: 364, distance: 93.9
click at [243, 275] on button "Save" at bounding box center [211, 260] width 99 height 39
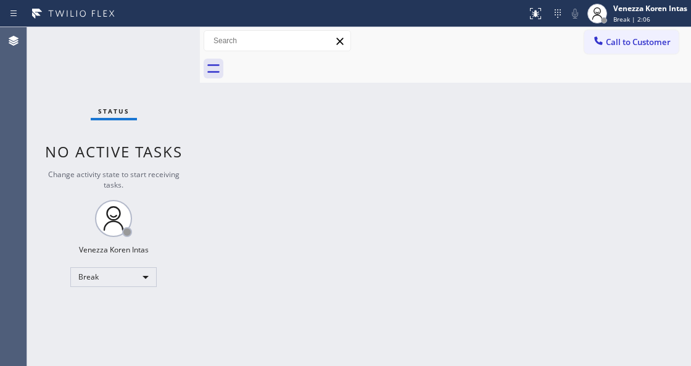
drag, startPoint x: 242, startPoint y: 220, endPoint x: 223, endPoint y: 231, distance: 21.6
click at [239, 220] on div "Back to Dashboard Change Sender ID Customers Technicians Select a contact Outbo…" at bounding box center [445, 196] width 491 height 339
click at [120, 280] on div "Break" at bounding box center [113, 277] width 86 height 20
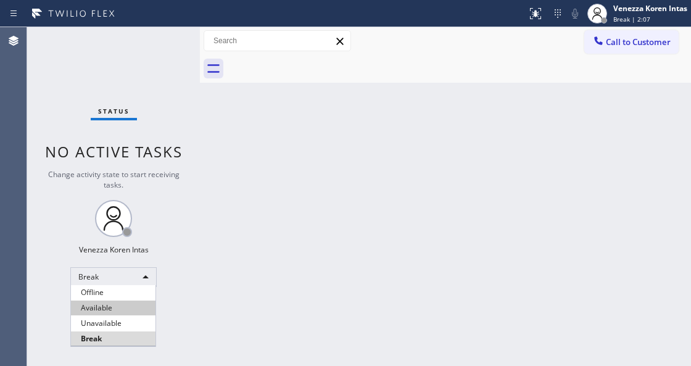
click at [118, 303] on li "Available" at bounding box center [113, 307] width 84 height 15
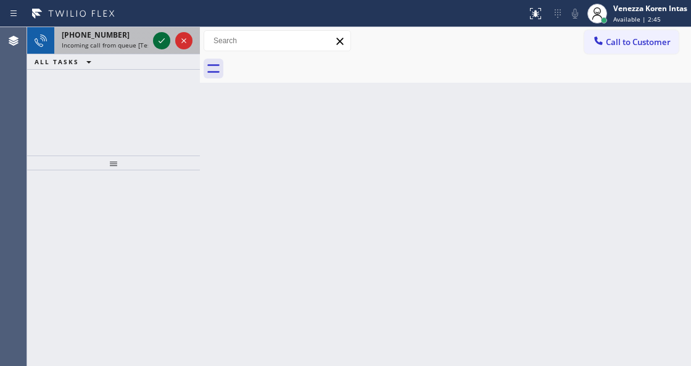
click at [163, 39] on icon at bounding box center [162, 40] width 6 height 5
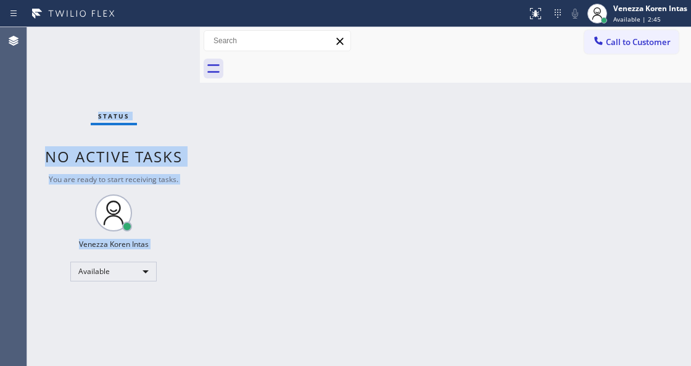
click at [163, 39] on div "Status No active tasks You are ready to start receiving tasks. Venezza Koren In…" at bounding box center [113, 196] width 173 height 339
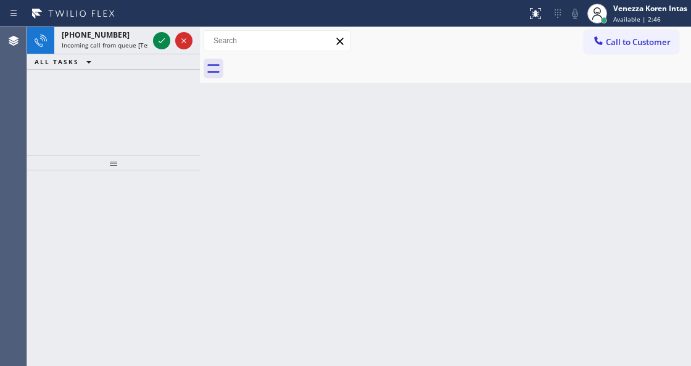
click at [163, 39] on icon at bounding box center [162, 40] width 6 height 5
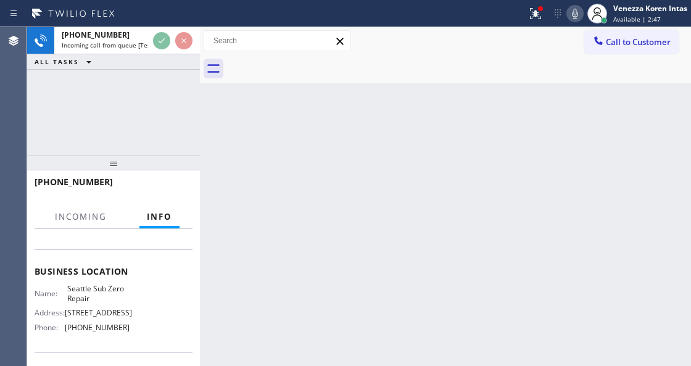
scroll to position [164, 0]
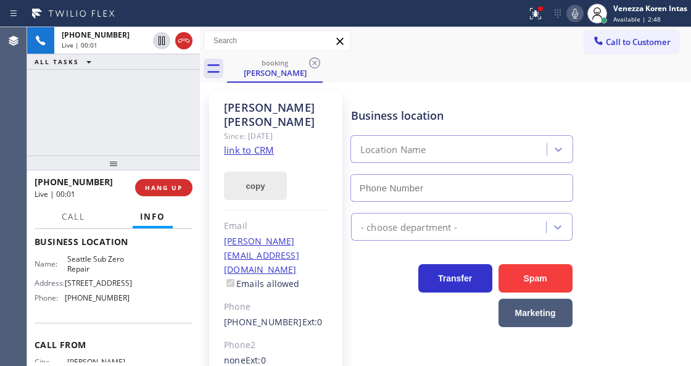
type input "[PHONE_NUMBER]"
click at [252, 144] on link "link to CRM" at bounding box center [249, 150] width 50 height 12
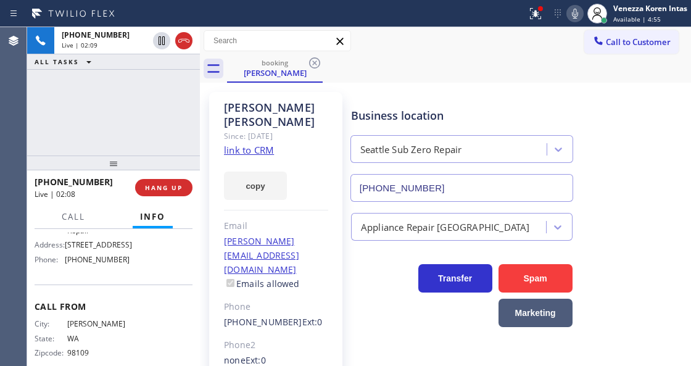
scroll to position [155, 0]
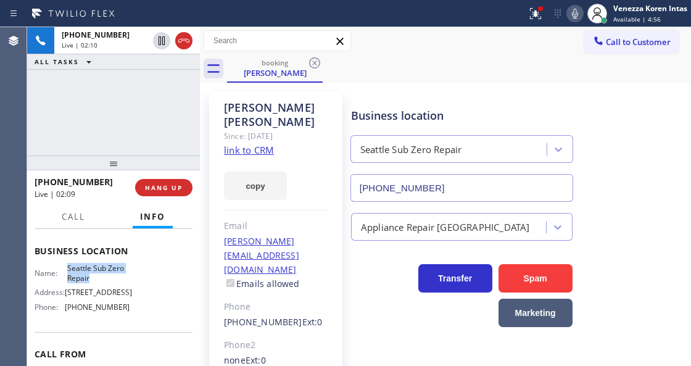
drag, startPoint x: 62, startPoint y: 284, endPoint x: 101, endPoint y: 297, distance: 41.5
click at [101, 282] on div "Name: Seattle Sub Zero Repair" at bounding box center [82, 272] width 95 height 19
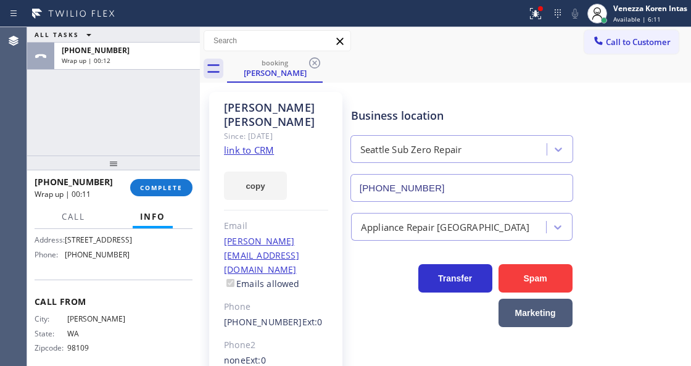
scroll to position [237, 0]
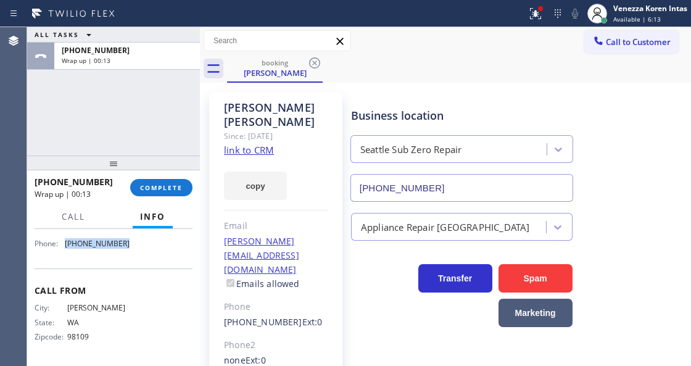
drag, startPoint x: 126, startPoint y: 244, endPoint x: 63, endPoint y: 244, distance: 62.9
click at [63, 244] on div "Name: Seattle Sub Zero Repair Address: [STREET_ADDRESS] Phone: [PHONE_NUMBER]" at bounding box center [114, 226] width 158 height 53
copy div "[PHONE_NUMBER]"
click at [528, 10] on icon at bounding box center [535, 13] width 15 height 15
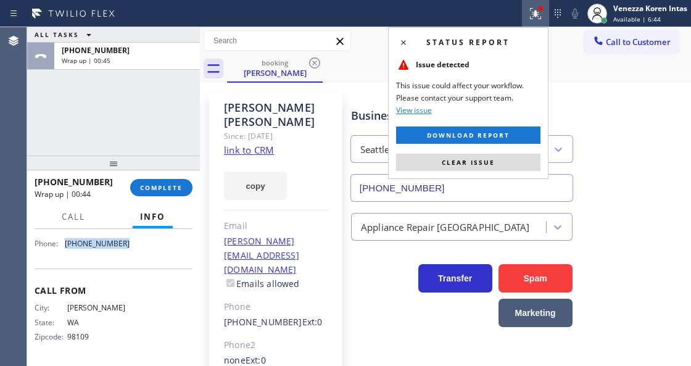
drag, startPoint x: 482, startPoint y: 163, endPoint x: 307, endPoint y: 131, distance: 178.0
click at [480, 163] on span "Clear issue" at bounding box center [468, 162] width 53 height 9
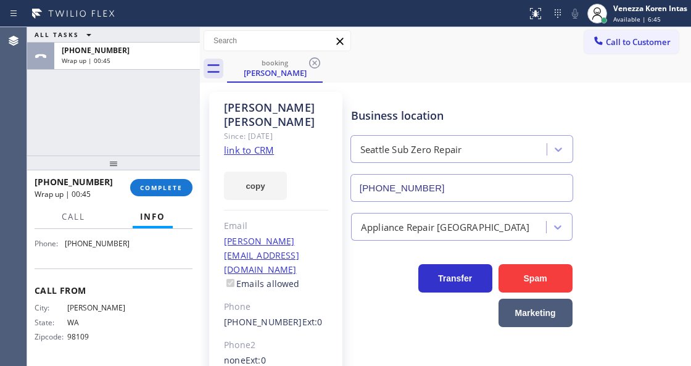
click at [156, 107] on div "ALL TASKS ALL TASKS ACTIVE TASKS TASKS IN WRAP UP [PHONE_NUMBER] Wrap up | 00:45" at bounding box center [113, 91] width 173 height 128
click at [158, 181] on button "COMPLETE" at bounding box center [161, 187] width 62 height 17
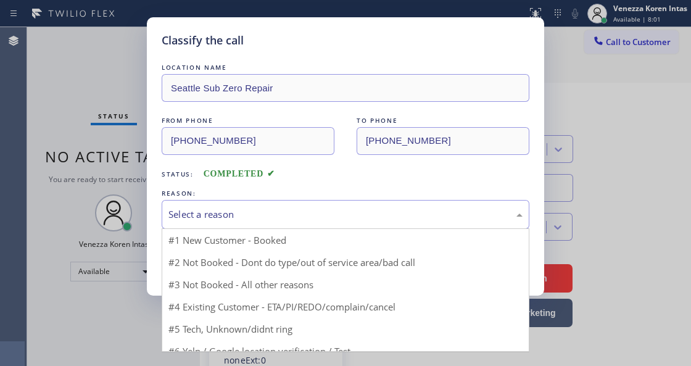
click at [289, 203] on div "Select a reason" at bounding box center [346, 214] width 368 height 29
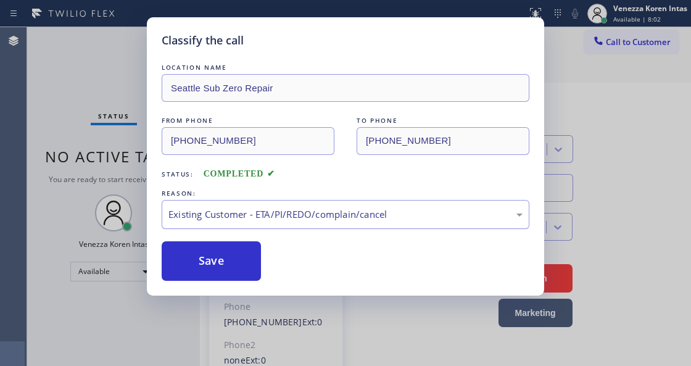
click at [224, 229] on div "Existing Customer - ETA/PI/REDO/complain/cancel" at bounding box center [346, 214] width 368 height 29
click at [219, 215] on div "Not Booked - All other reasons" at bounding box center [345, 214] width 354 height 14
click at [236, 253] on button "Save" at bounding box center [211, 260] width 99 height 39
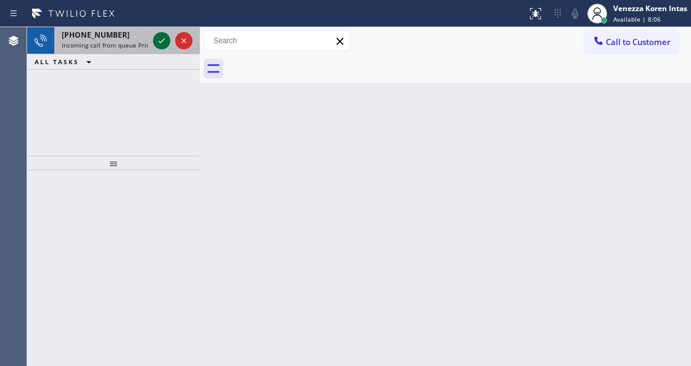
click at [160, 41] on icon at bounding box center [161, 40] width 15 height 15
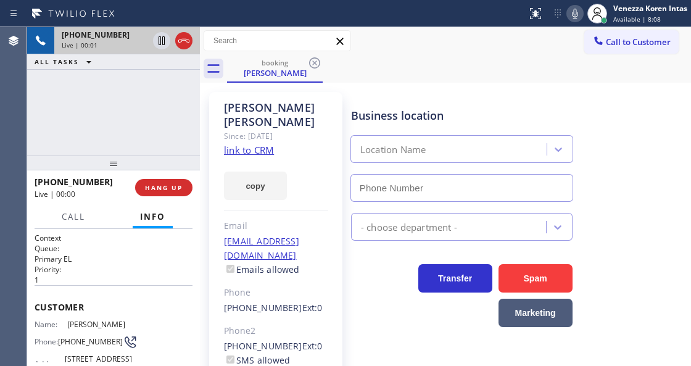
type input "[PHONE_NUMBER]"
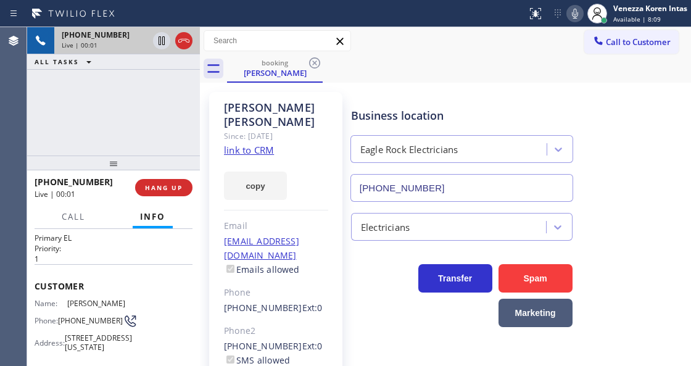
scroll to position [41, 0]
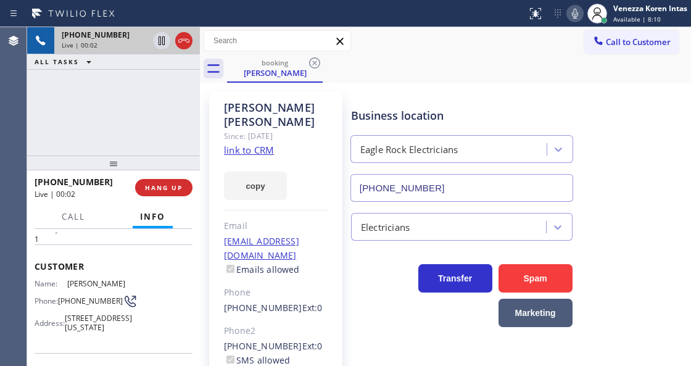
click at [265, 144] on link "link to CRM" at bounding box center [249, 150] width 50 height 12
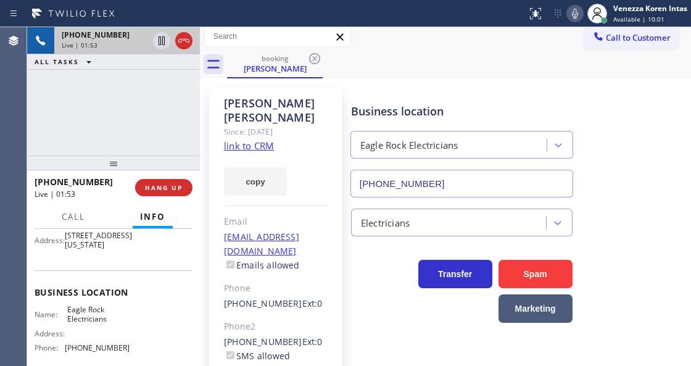
scroll to position [0, 0]
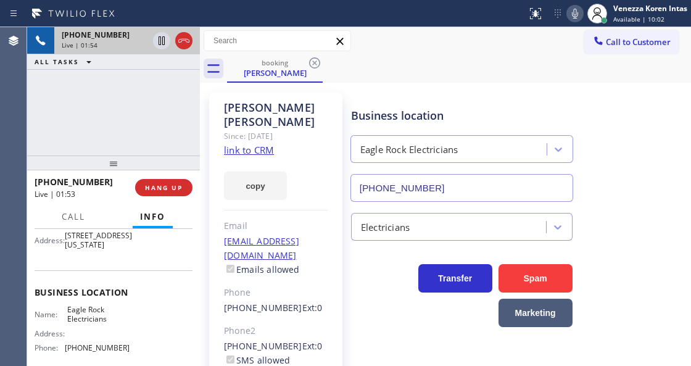
click at [577, 17] on icon at bounding box center [574, 13] width 15 height 15
click at [572, 12] on icon at bounding box center [575, 14] width 6 height 10
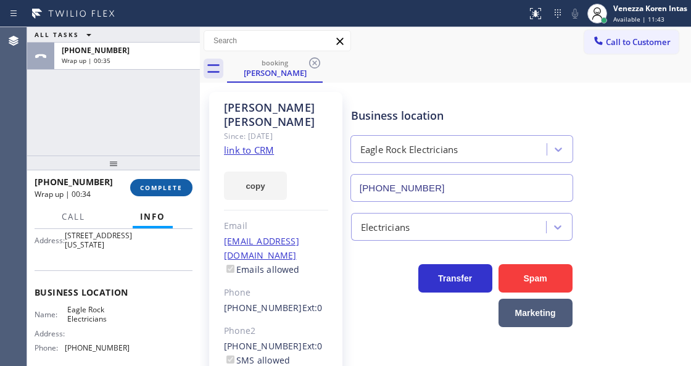
click at [188, 183] on button "COMPLETE" at bounding box center [161, 187] width 62 height 17
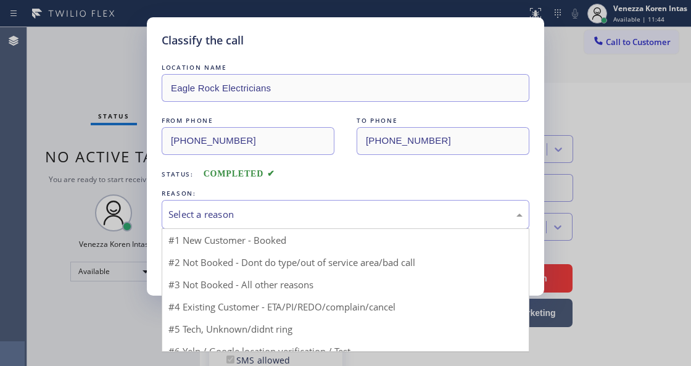
click at [296, 205] on div "Select a reason" at bounding box center [346, 214] width 368 height 29
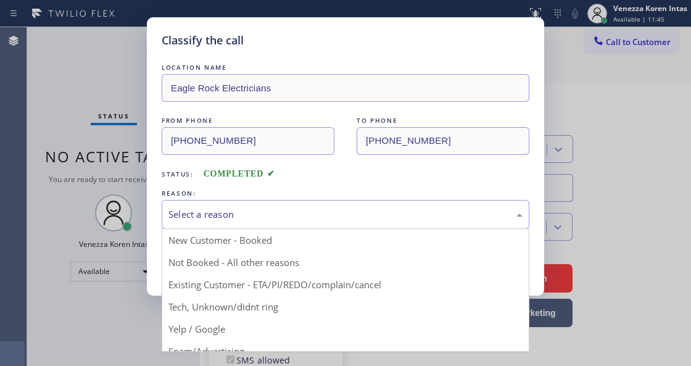
drag, startPoint x: 313, startPoint y: 286, endPoint x: 290, endPoint y: 274, distance: 25.1
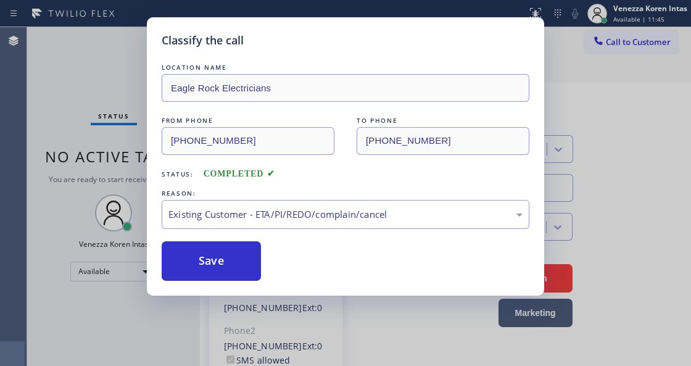
click at [261, 261] on div "Save" at bounding box center [346, 260] width 368 height 39
click at [253, 261] on button "Save" at bounding box center [211, 260] width 99 height 39
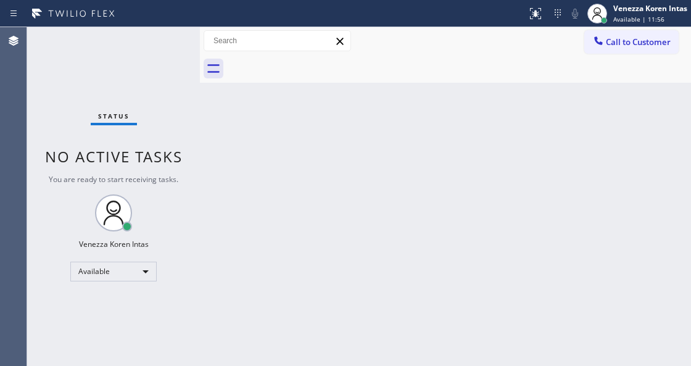
click at [182, 51] on div "Status No active tasks You are ready to start receiving tasks. Venezza Koren In…" at bounding box center [113, 196] width 173 height 339
click at [181, 38] on div "Status No active tasks You are ready to start receiving tasks. Venezza Koren In…" at bounding box center [113, 196] width 173 height 339
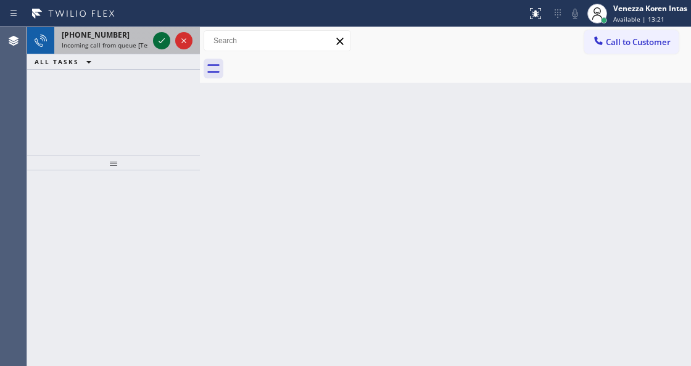
click at [163, 40] on icon at bounding box center [162, 40] width 6 height 5
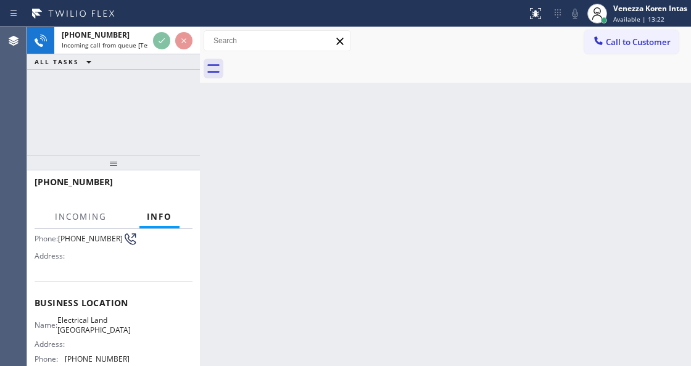
scroll to position [164, 0]
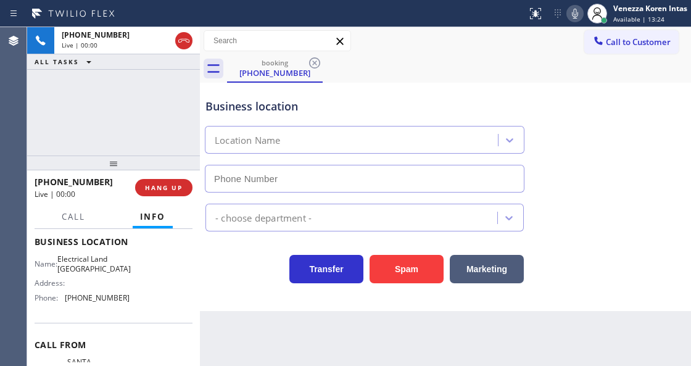
type input "[PHONE_NUMBER]"
click at [165, 104] on div "[PHONE_NUMBER] Live | 00:01 ALL TASKS ALL TASKS ACTIVE TASKS TASKS IN WRAP UP" at bounding box center [113, 91] width 173 height 128
click at [265, 107] on div "Business location" at bounding box center [364, 106] width 318 height 17
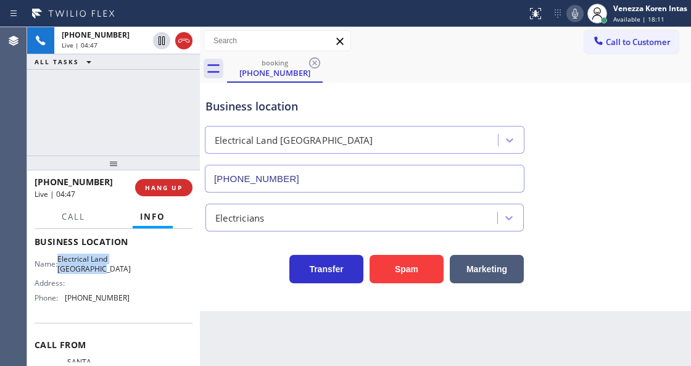
drag, startPoint x: 60, startPoint y: 257, endPoint x: 115, endPoint y: 274, distance: 57.0
click at [115, 274] on div "Name: Electrical Land Westminster Address: Phone: [PHONE_NUMBER]" at bounding box center [82, 280] width 95 height 53
copy div "Electrical Land [GEOGRAPHIC_DATA]"
click at [473, 56] on div "booking [PHONE_NUMBER]" at bounding box center [459, 69] width 464 height 28
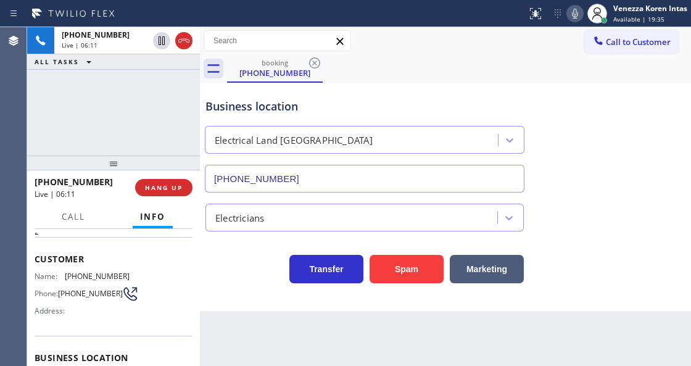
scroll to position [41, 0]
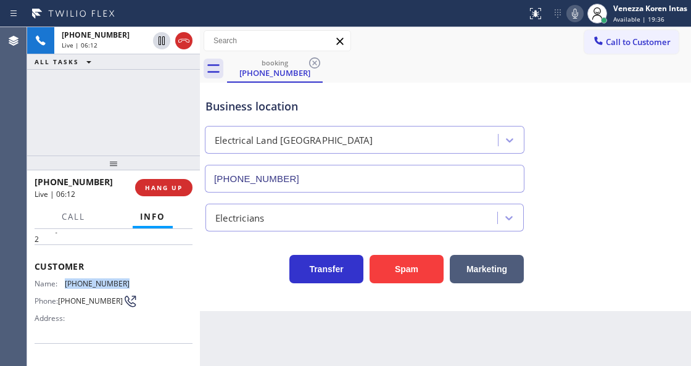
drag, startPoint x: 124, startPoint y: 276, endPoint x: 67, endPoint y: 276, distance: 57.4
click at [67, 279] on span "[PHONE_NUMBER]" at bounding box center [97, 283] width 65 height 9
copy span "[PHONE_NUMBER]"
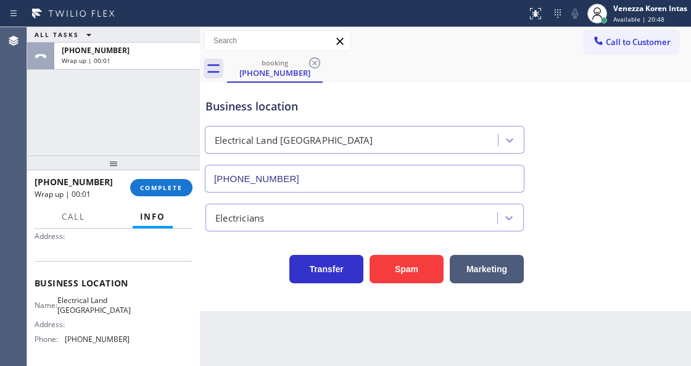
scroll to position [123, 0]
drag, startPoint x: 90, startPoint y: 340, endPoint x: 67, endPoint y: 342, distance: 23.5
click at [67, 342] on div "Name: Electrical Land Westminster Address: Phone: [PHONE_NUMBER]" at bounding box center [114, 321] width 158 height 53
copy span "[PHONE_NUMBER]"
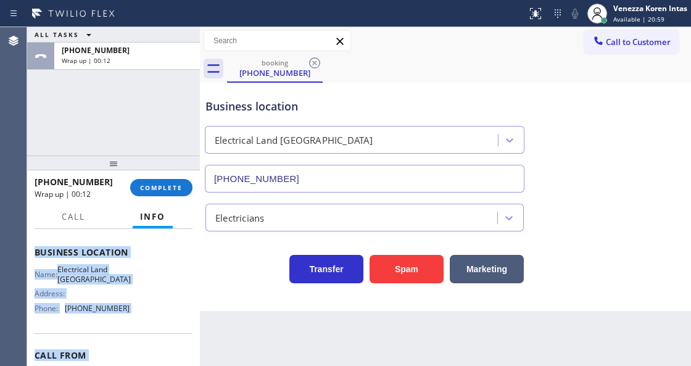
scroll to position [218, 0]
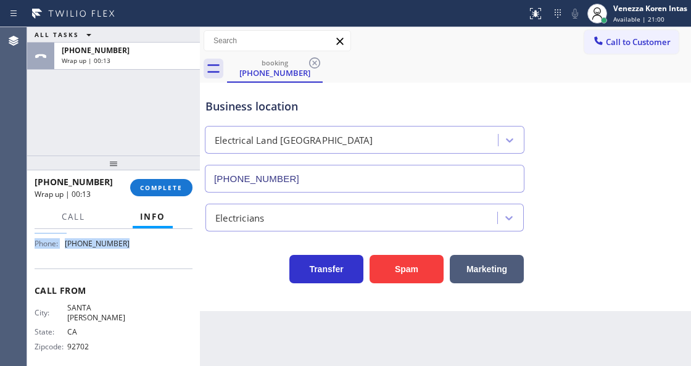
drag, startPoint x: 35, startPoint y: 260, endPoint x: 158, endPoint y: 266, distance: 123.5
click at [158, 266] on div "Context Queue: [Test] All Priority: 2 Customer Name: [PHONE_NUMBER] Phone: [PHO…" at bounding box center [114, 192] width 158 height 357
click at [396, 364] on div "Back to Dashboard Change Sender ID Customers Technicians Select a contact Outbo…" at bounding box center [445, 196] width 491 height 339
drag, startPoint x: 185, startPoint y: 186, endPoint x: 237, endPoint y: 186, distance: 51.8
click at [186, 186] on button "COMPLETE" at bounding box center [161, 187] width 62 height 17
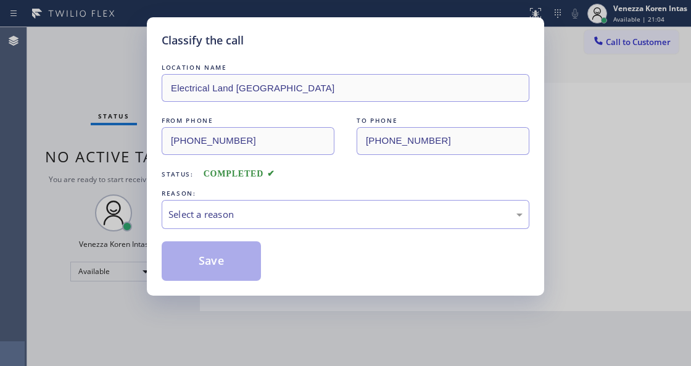
click at [295, 214] on div "Select a reason" at bounding box center [345, 214] width 354 height 14
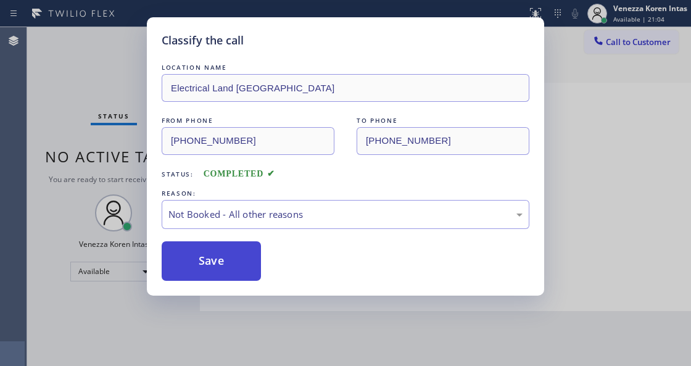
drag, startPoint x: 288, startPoint y: 265, endPoint x: 248, endPoint y: 268, distance: 40.2
click at [248, 268] on button "Save" at bounding box center [211, 260] width 99 height 39
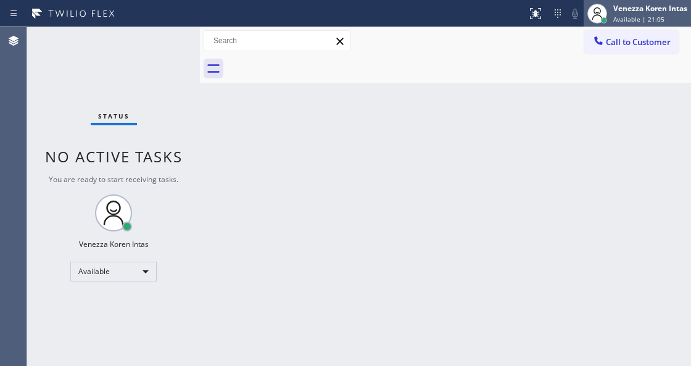
click at [627, 21] on span "Available | 21:05" at bounding box center [638, 19] width 51 height 9
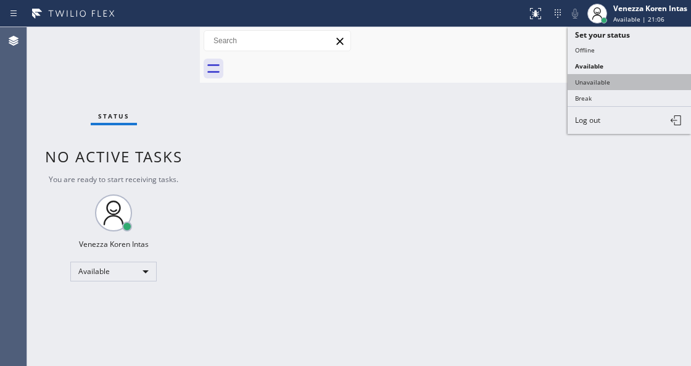
click at [607, 81] on button "Unavailable" at bounding box center [628, 82] width 123 height 16
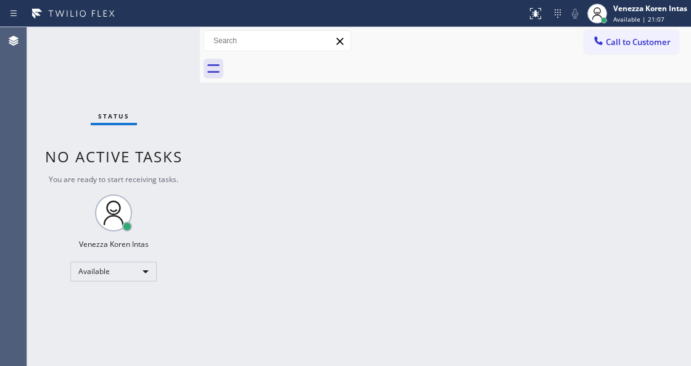
drag, startPoint x: 492, startPoint y: 87, endPoint x: 612, endPoint y: 39, distance: 128.7
click at [494, 87] on div "Back to Dashboard Change Sender ID Customers Technicians Select a contact Outbo…" at bounding box center [445, 196] width 491 height 339
click at [612, 39] on span "Call to Customer" at bounding box center [638, 41] width 65 height 11
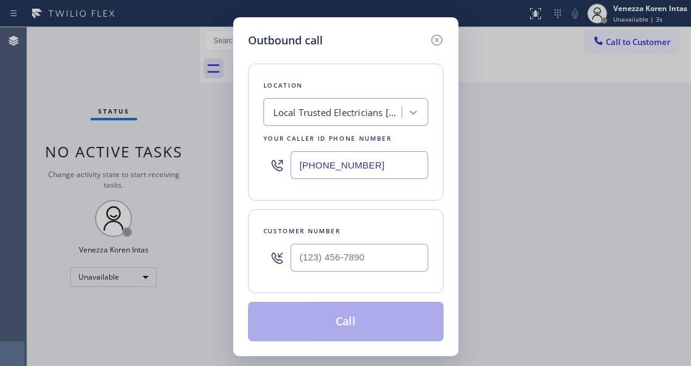
click at [320, 166] on input "[PHONE_NUMBER]" at bounding box center [359, 165] width 138 height 28
drag, startPoint x: 378, startPoint y: 159, endPoint x: 250, endPoint y: 165, distance: 128.5
click at [257, 168] on div "Location Local Trusted Electricians [GEOGRAPHIC_DATA] Your caller id phone numb…" at bounding box center [346, 132] width 196 height 137
paste input "714) 463-1717"
type input "[PHONE_NUMBER]"
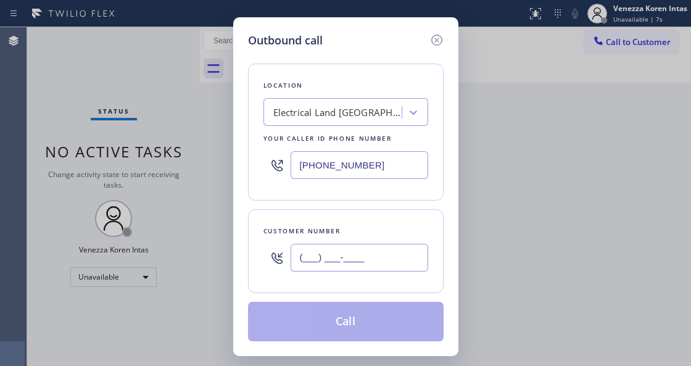
click at [333, 250] on input "(___) ___-____" at bounding box center [359, 258] width 138 height 28
paste input "714) 592-5697"
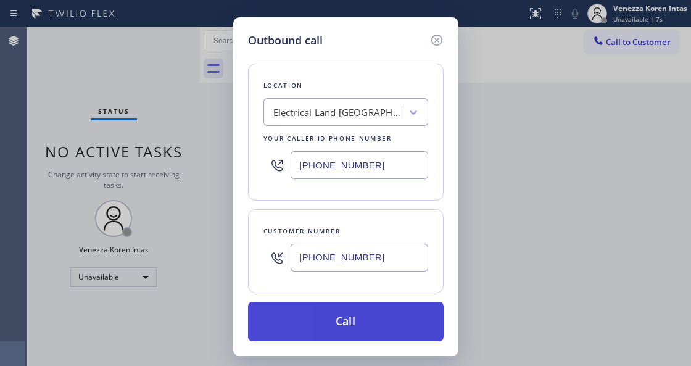
type input "[PHONE_NUMBER]"
click at [361, 327] on button "Call" at bounding box center [346, 321] width 196 height 39
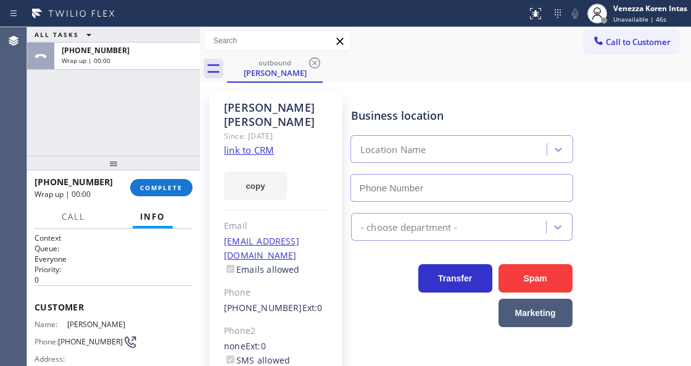
type input "[PHONE_NUMBER]"
drag, startPoint x: 170, startPoint y: 194, endPoint x: 210, endPoint y: 194, distance: 39.5
click at [173, 194] on button "COMPLETE" at bounding box center [161, 187] width 62 height 17
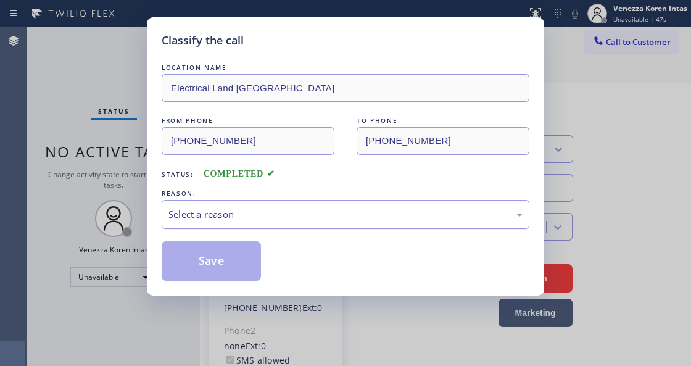
click at [263, 215] on div "Select a reason" at bounding box center [345, 214] width 354 height 14
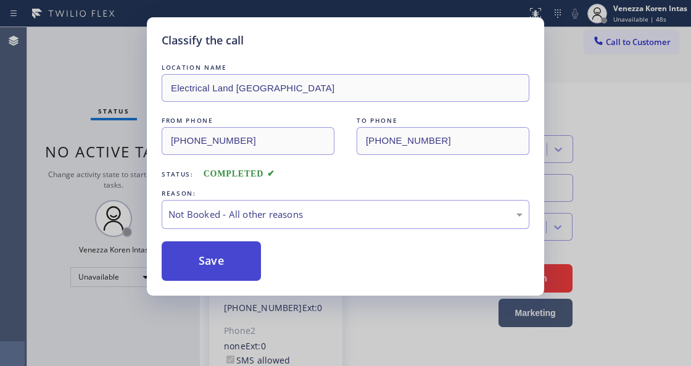
click at [237, 260] on button "Save" at bounding box center [211, 260] width 99 height 39
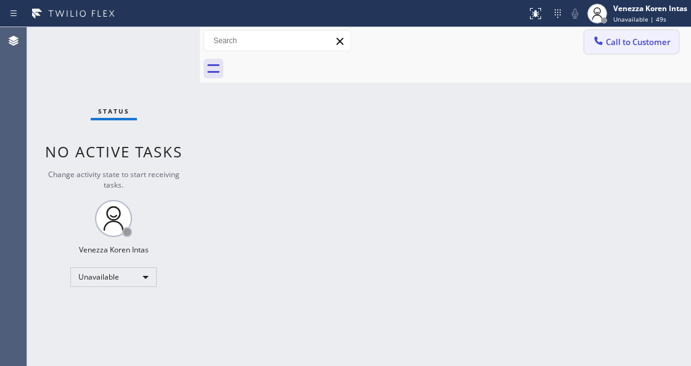
click at [646, 41] on span "Call to Customer" at bounding box center [638, 41] width 65 height 11
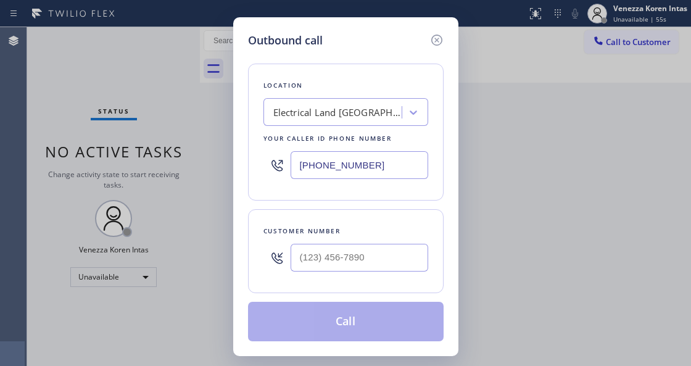
click at [305, 204] on div "Location Electrical Land [GEOGRAPHIC_DATA] Your caller id phone number [PHONE_N…" at bounding box center [346, 195] width 196 height 292
click at [336, 271] on input "(___) ___-____" at bounding box center [359, 258] width 138 height 28
paste input "714) 592-5697"
type input "[PHONE_NUMBER]"
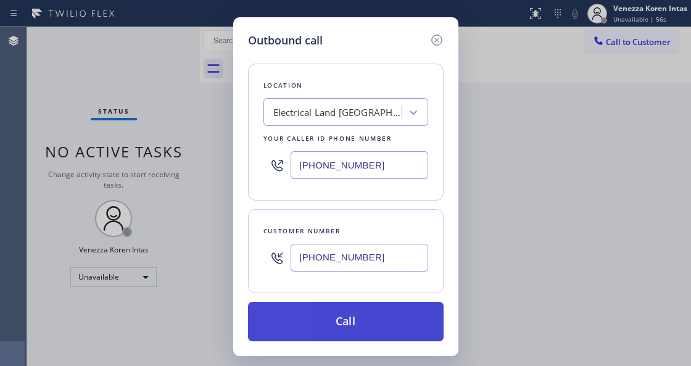
click at [359, 322] on button "Call" at bounding box center [346, 321] width 196 height 39
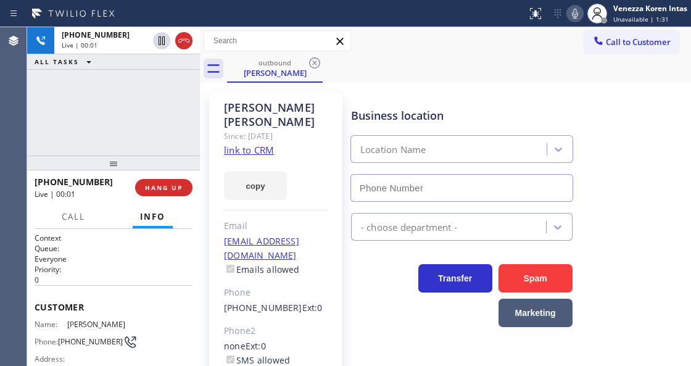
type input "[PHONE_NUMBER]"
click at [400, 46] on div "Call to Customer Outbound call Location Electrical Land [GEOGRAPHIC_DATA] Your …" at bounding box center [445, 41] width 491 height 22
drag, startPoint x: 184, startPoint y: 41, endPoint x: 204, endPoint y: 134, distance: 95.1
click at [184, 41] on icon at bounding box center [183, 40] width 15 height 15
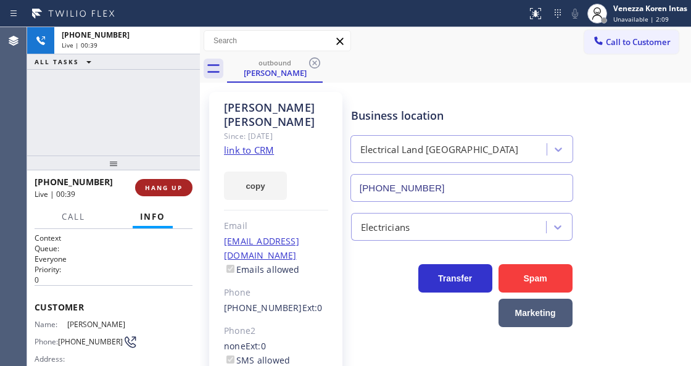
click at [173, 185] on span "HANG UP" at bounding box center [164, 187] width 38 height 9
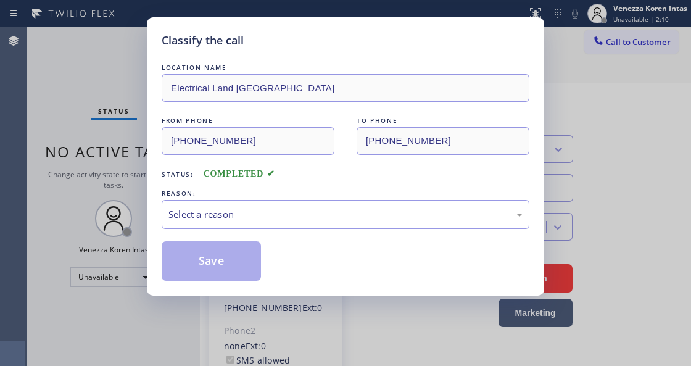
type input "[PHONE_NUMBER]"
click at [307, 211] on div "Select a reason" at bounding box center [345, 214] width 354 height 14
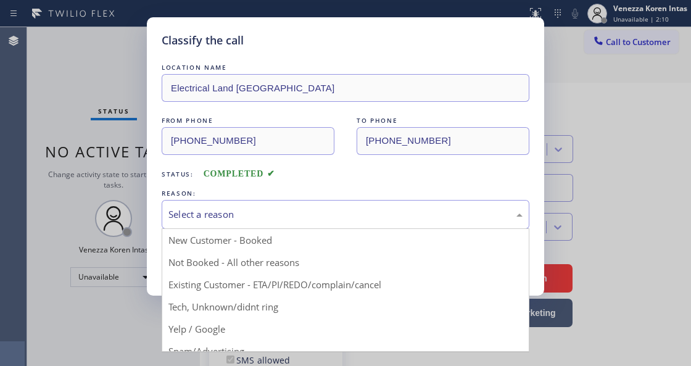
drag, startPoint x: 317, startPoint y: 283, endPoint x: 237, endPoint y: 269, distance: 81.4
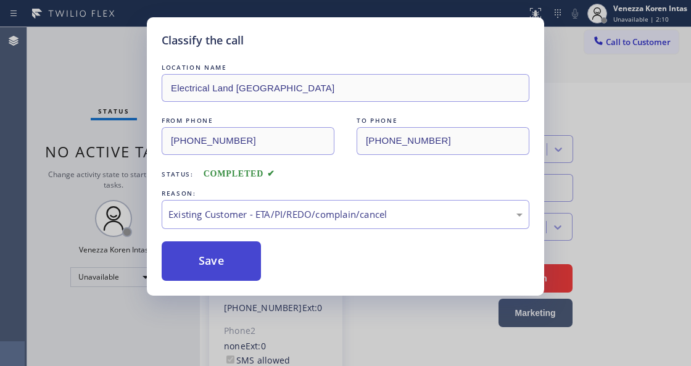
click at [237, 269] on button "Save" at bounding box center [211, 260] width 99 height 39
click at [336, 328] on div "Classify the call LOCATION NAME Electrical Land Westminster FROM PHONE [PHONE_N…" at bounding box center [345, 183] width 691 height 366
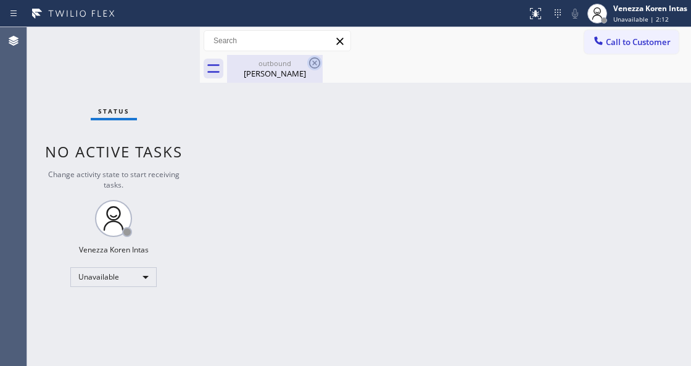
click at [316, 68] on icon at bounding box center [314, 62] width 11 height 11
click at [392, 80] on div "outbound [PERSON_NAME]" at bounding box center [459, 69] width 464 height 28
click at [318, 75] on div "[PERSON_NAME]" at bounding box center [274, 73] width 93 height 11
click at [643, 47] on span "Call to Customer" at bounding box center [638, 41] width 65 height 11
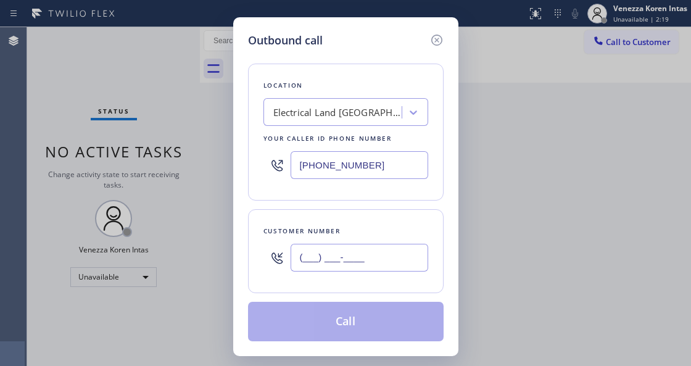
click at [316, 252] on input "(___) ___-____" at bounding box center [359, 258] width 138 height 28
paste input "714) 592-5697"
type input "[PHONE_NUMBER]"
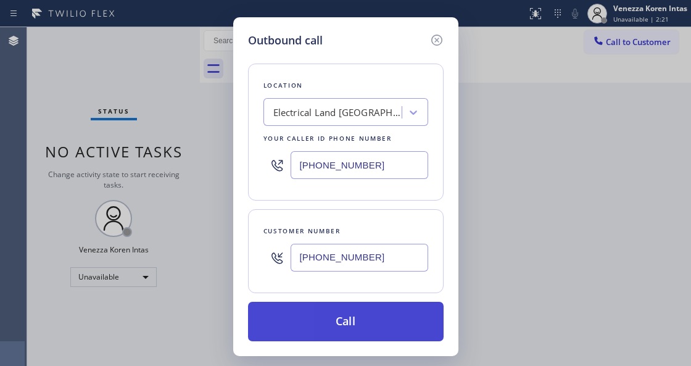
click at [317, 312] on button "Call" at bounding box center [346, 321] width 196 height 39
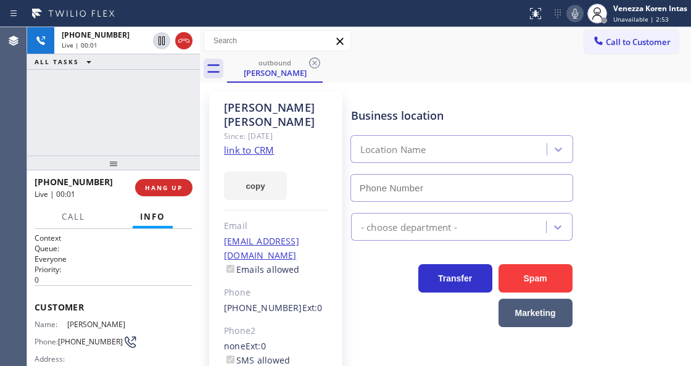
type input "[PHONE_NUMBER]"
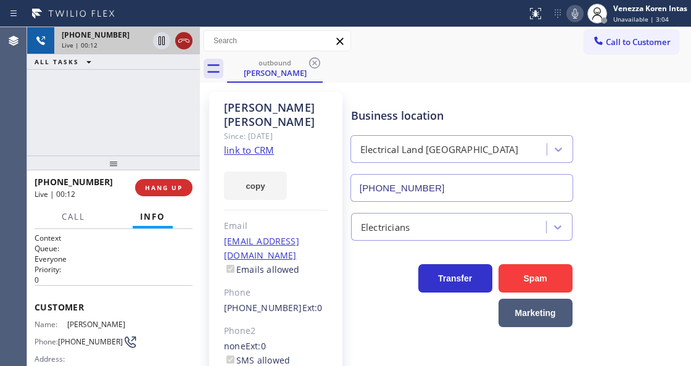
click at [183, 43] on icon at bounding box center [183, 40] width 15 height 15
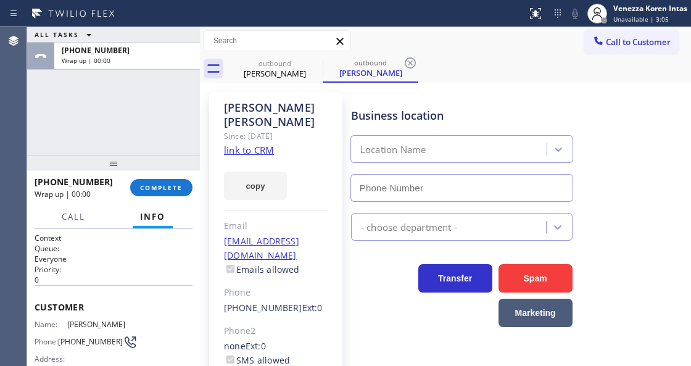
drag, startPoint x: 169, startPoint y: 191, endPoint x: 253, endPoint y: 191, distance: 83.9
click at [169, 191] on span "COMPLETE" at bounding box center [161, 187] width 43 height 9
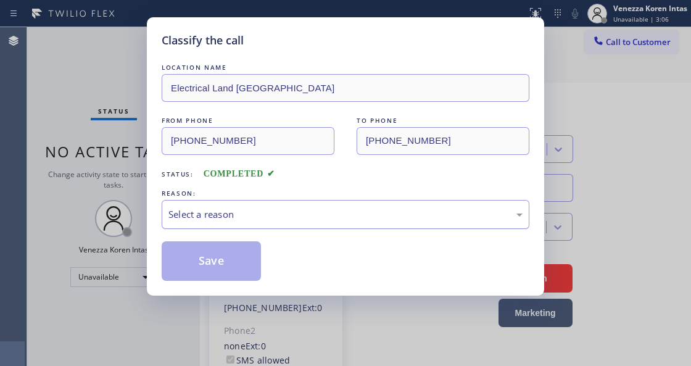
type input "[PHONE_NUMBER]"
click at [280, 213] on div "Select a reason" at bounding box center [345, 214] width 354 height 14
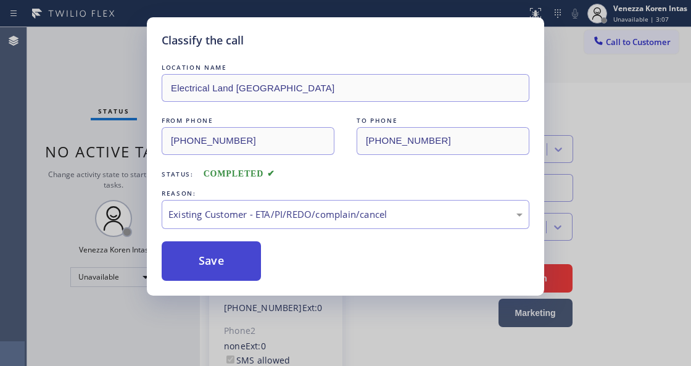
click at [250, 279] on button "Save" at bounding box center [211, 260] width 99 height 39
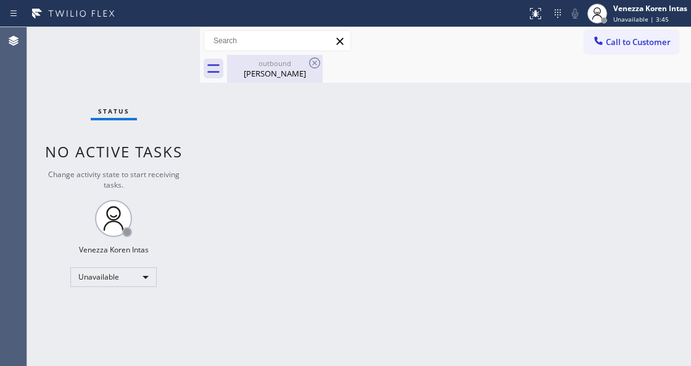
click at [286, 82] on div "outbound [PERSON_NAME]" at bounding box center [274, 69] width 93 height 28
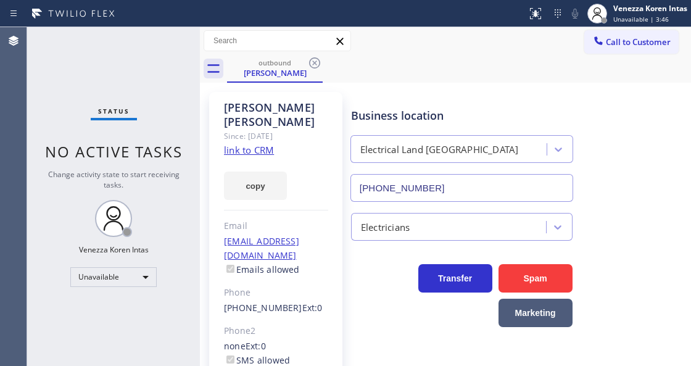
click at [317, 67] on icon at bounding box center [314, 63] width 15 height 15
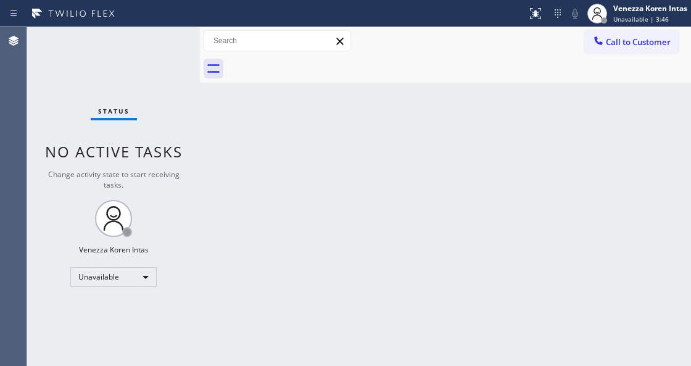
click at [316, 66] on div at bounding box center [459, 69] width 464 height 28
click at [607, 12] on div at bounding box center [596, 13] width 27 height 27
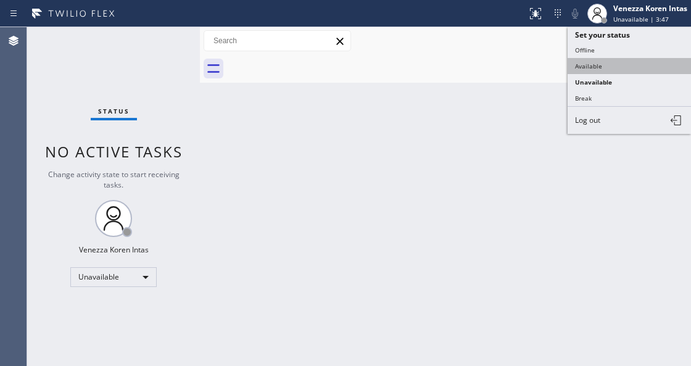
click at [598, 62] on button "Available" at bounding box center [628, 66] width 123 height 16
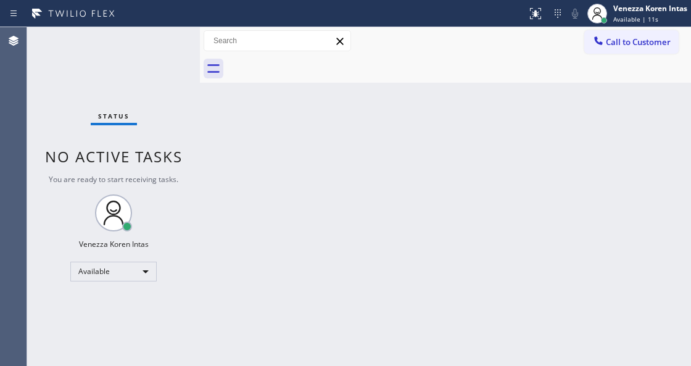
drag, startPoint x: 186, startPoint y: 37, endPoint x: 167, endPoint y: 39, distance: 19.3
click at [185, 36] on div "Status No active tasks You are ready to start receiving tasks. Venezza Koren In…" at bounding box center [113, 196] width 173 height 339
click at [167, 39] on div "Status No active tasks You are ready to start receiving tasks. Venezza Koren In…" at bounding box center [113, 196] width 173 height 339
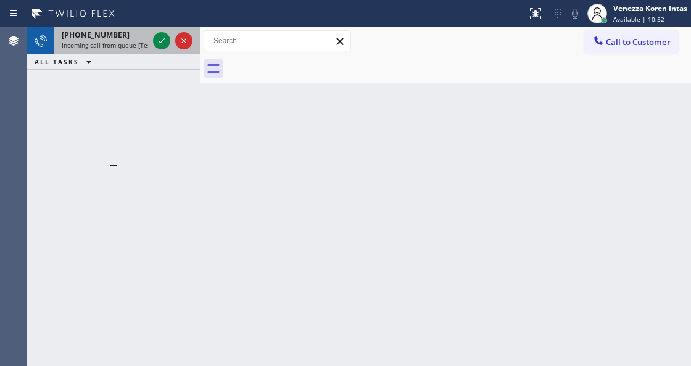
click at [111, 36] on span "[PHONE_NUMBER]" at bounding box center [96, 35] width 68 height 10
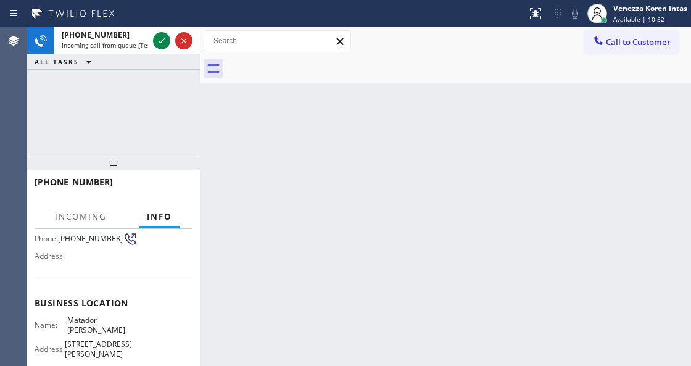
scroll to position [164, 0]
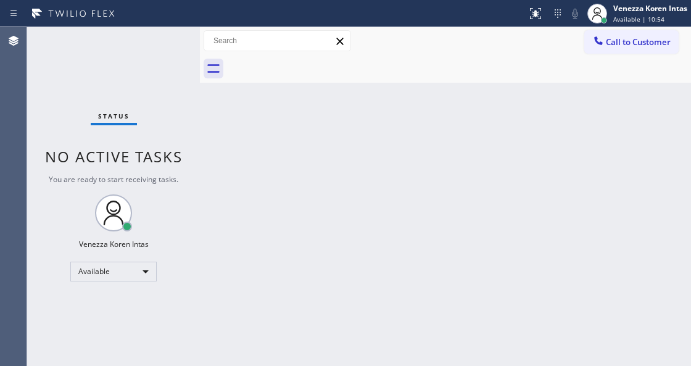
click at [167, 39] on div "Status No active tasks You are ready to start receiving tasks. Venezza Koren In…" at bounding box center [113, 196] width 173 height 339
click at [162, 39] on div "Status No active tasks You are ready to start receiving tasks. Venezza Koren In…" at bounding box center [113, 196] width 173 height 339
click at [160, 52] on div "Status No active tasks You are ready to start receiving tasks. Venezza Koren In…" at bounding box center [113, 196] width 173 height 339
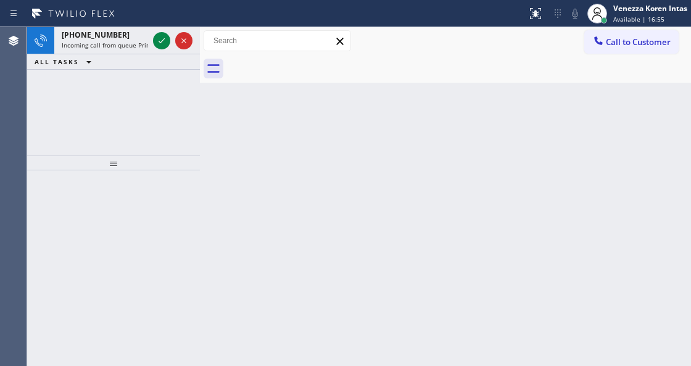
drag, startPoint x: 117, startPoint y: 32, endPoint x: 133, endPoint y: 91, distance: 60.9
click at [117, 32] on div "[PHONE_NUMBER]" at bounding box center [105, 35] width 86 height 10
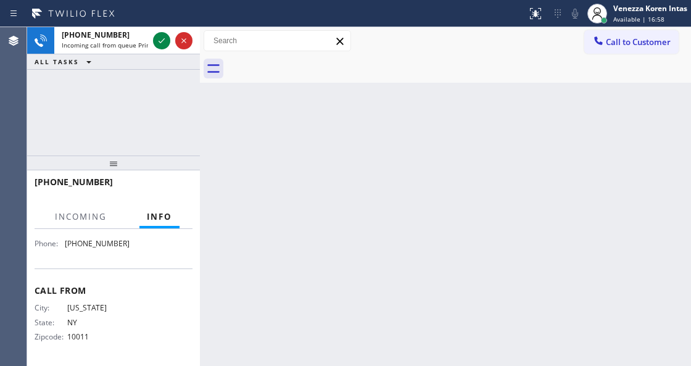
scroll to position [237, 0]
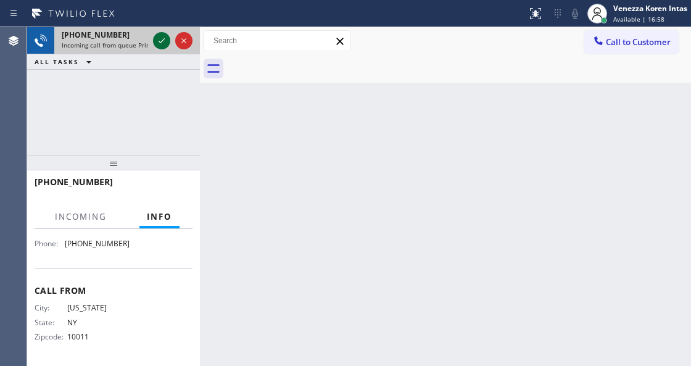
click at [162, 39] on icon at bounding box center [161, 40] width 15 height 15
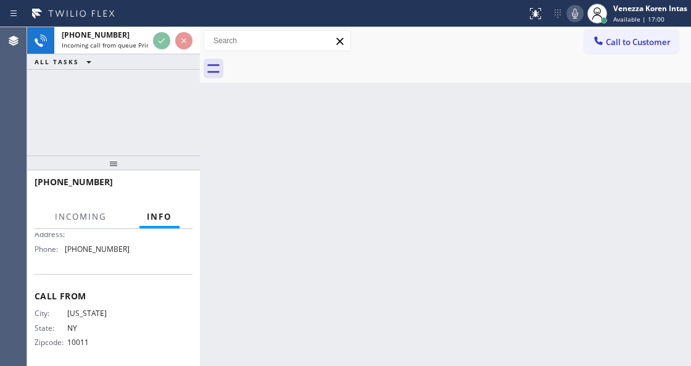
scroll to position [155, 0]
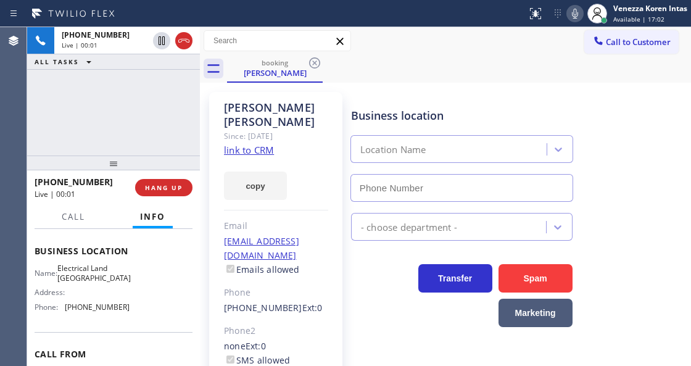
type input "[PHONE_NUMBER]"
click at [250, 129] on div "Since: [DATE]" at bounding box center [276, 136] width 104 height 14
click at [255, 144] on link "link to CRM" at bounding box center [249, 150] width 50 height 12
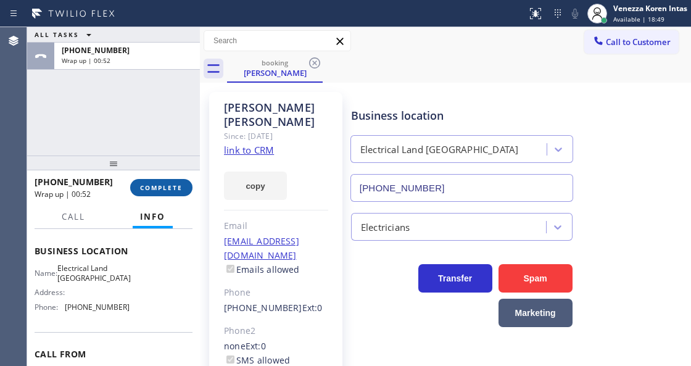
click at [180, 183] on span "COMPLETE" at bounding box center [161, 187] width 43 height 9
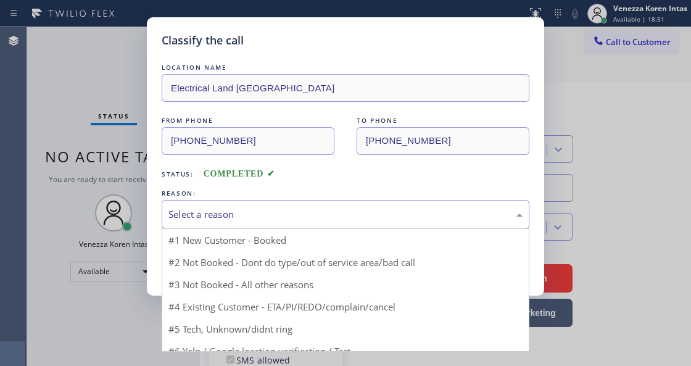
click at [313, 225] on div "Select a reason" at bounding box center [346, 214] width 368 height 29
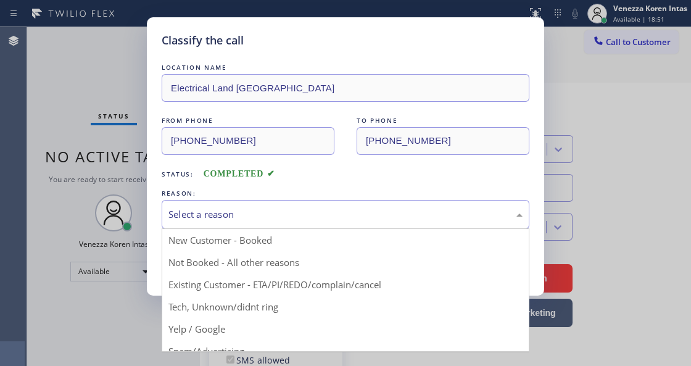
drag, startPoint x: 322, startPoint y: 289, endPoint x: 233, endPoint y: 263, distance: 93.1
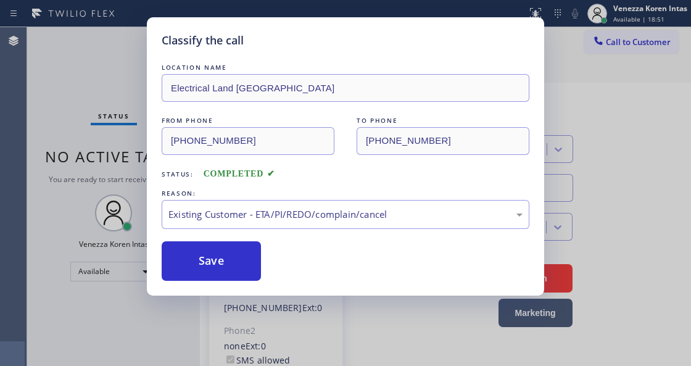
click at [228, 261] on button "Save" at bounding box center [211, 260] width 99 height 39
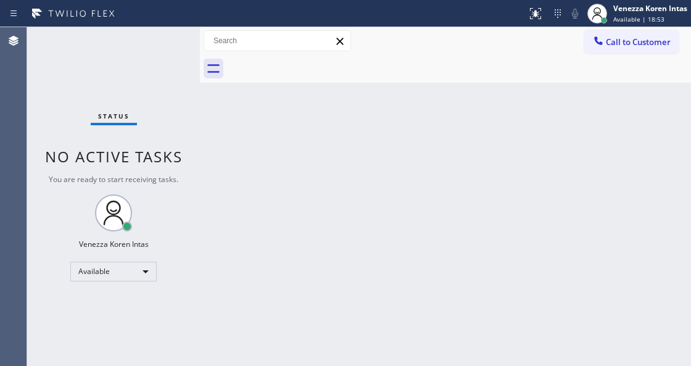
click at [447, 218] on div "Back to Dashboard Change Sender ID Customers Technicians Select a contact Outbo…" at bounding box center [445, 196] width 491 height 339
click at [111, 129] on div "Status No active tasks You are ready to start receiving tasks. Venezza Koren In…" at bounding box center [113, 196] width 173 height 339
click at [147, 57] on div "Status No active tasks You are ready to start receiving tasks. Venezza Koren In…" at bounding box center [113, 196] width 173 height 339
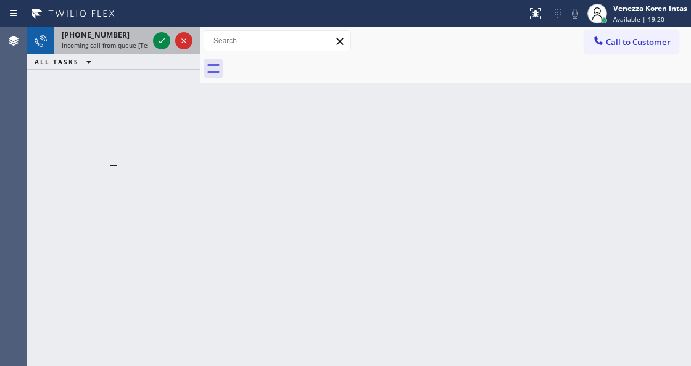
click at [149, 38] on div "[PHONE_NUMBER] Incoming call from queue [Test] All" at bounding box center [102, 40] width 96 height 27
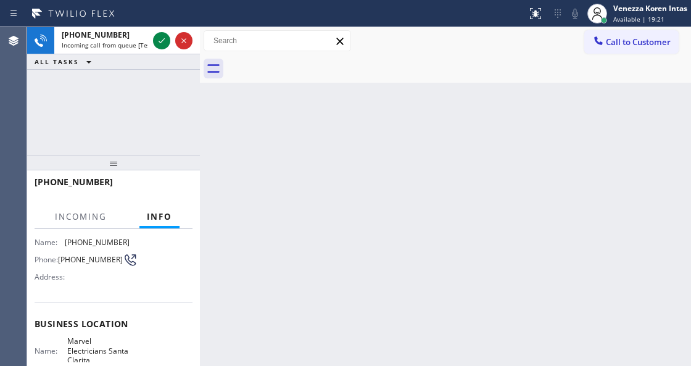
scroll to position [123, 0]
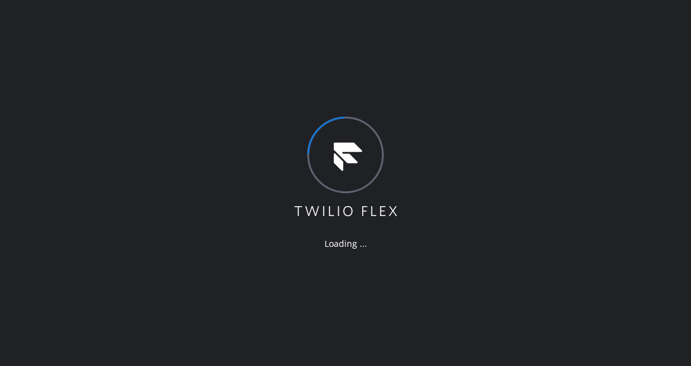
click at [285, 216] on div "Loading ..." at bounding box center [345, 183] width 691 height 366
click at [215, 95] on div "Loading ..." at bounding box center [345, 183] width 691 height 366
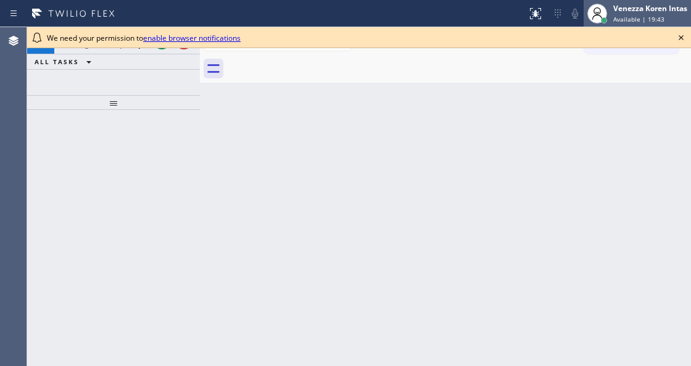
drag, startPoint x: 628, startPoint y: 10, endPoint x: 625, endPoint y: 18, distance: 7.8
click at [628, 10] on div "Venezza Koren Intas" at bounding box center [650, 8] width 74 height 10
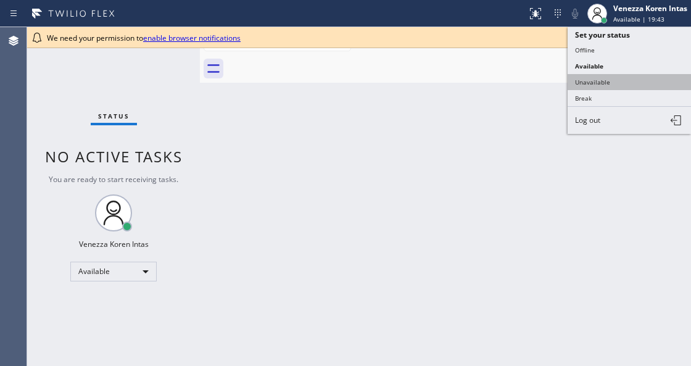
click at [612, 85] on button "Unavailable" at bounding box center [628, 82] width 123 height 16
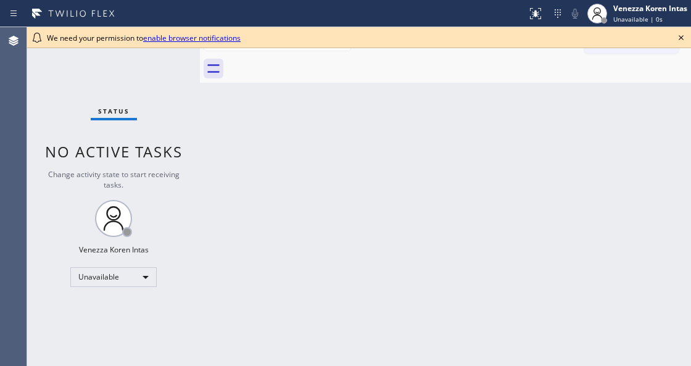
click at [678, 40] on icon at bounding box center [680, 37] width 15 height 15
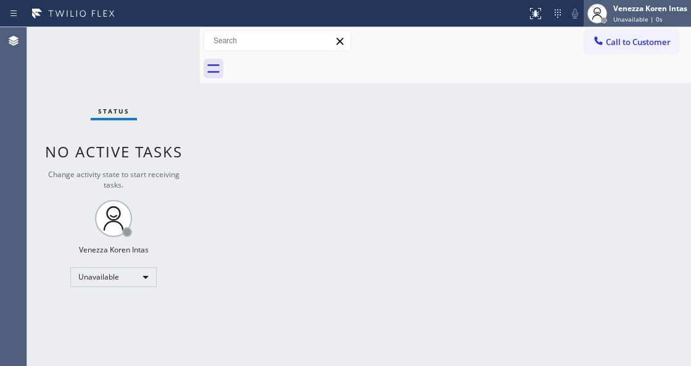
click at [644, 18] on span "Unavailable | 0s" at bounding box center [637, 19] width 49 height 9
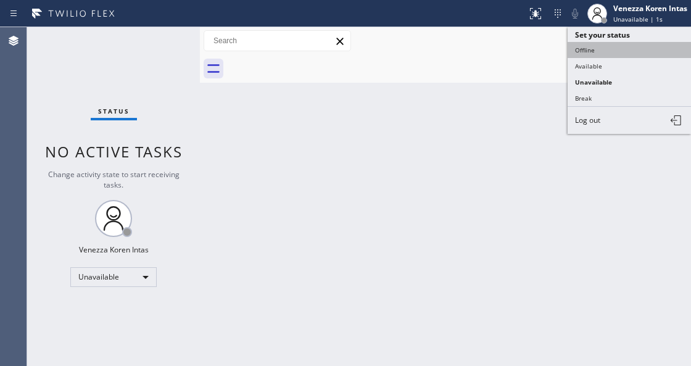
click at [616, 49] on button "Offline" at bounding box center [628, 50] width 123 height 16
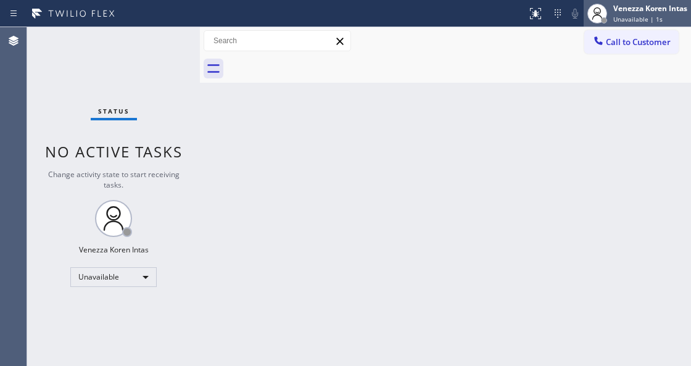
click at [625, 23] on div "Venezza Koren Intas Unavailable | 1s" at bounding box center [636, 13] width 107 height 27
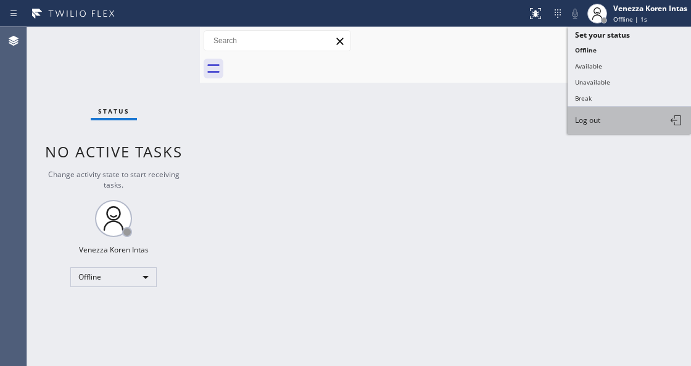
click at [615, 112] on button "Log out" at bounding box center [628, 120] width 123 height 27
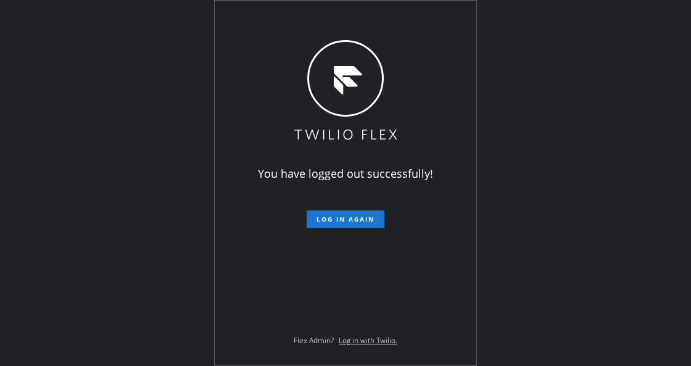
click at [151, 141] on div "You have logged out successfully! Log in again Flex Admin? Log in with Twilio." at bounding box center [345, 183] width 691 height 366
